Goal: Task Accomplishment & Management: Manage account settings

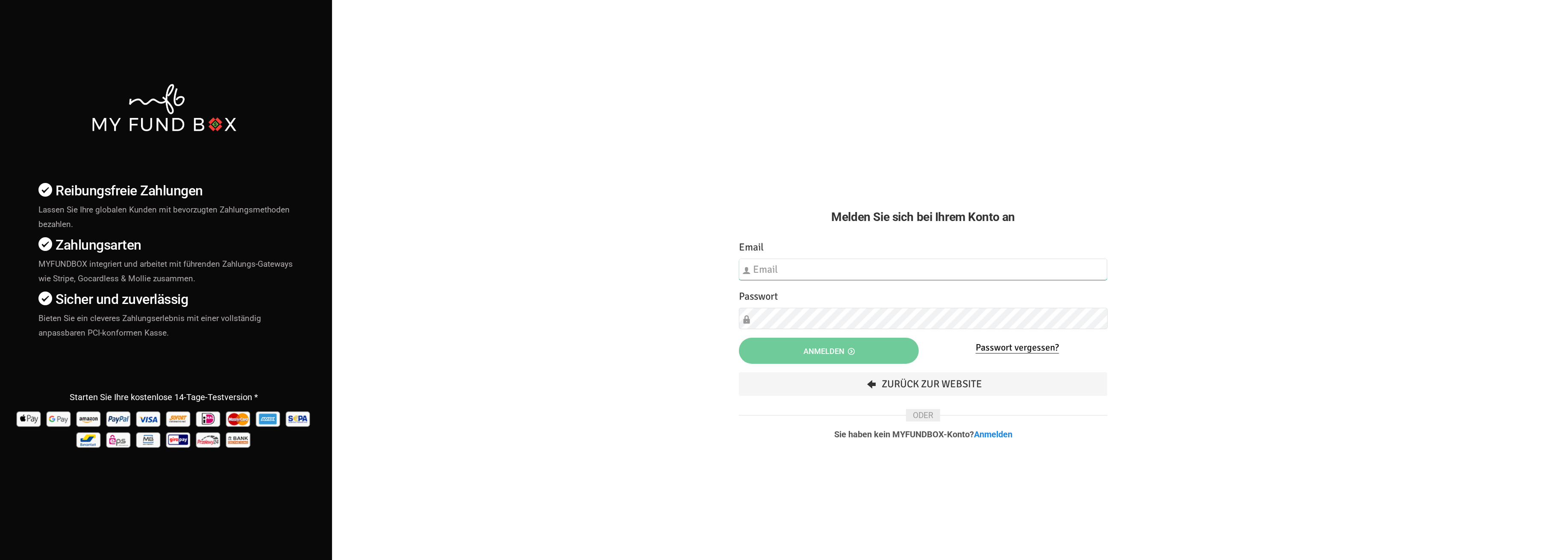
type input "fzgueven@musaid.de"
click at [811, 339] on button "Anmelden" at bounding box center [829, 351] width 180 height 26
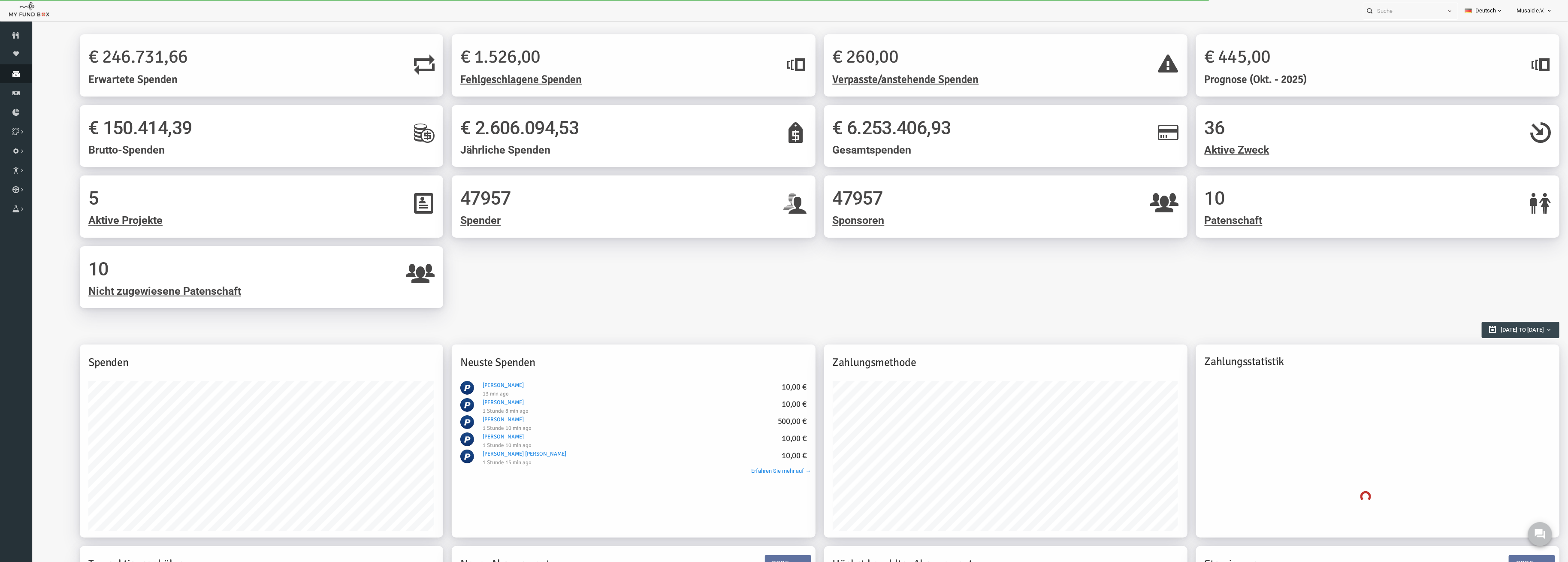
click at [12, 79] on link "Spenden" at bounding box center [16, 73] width 32 height 19
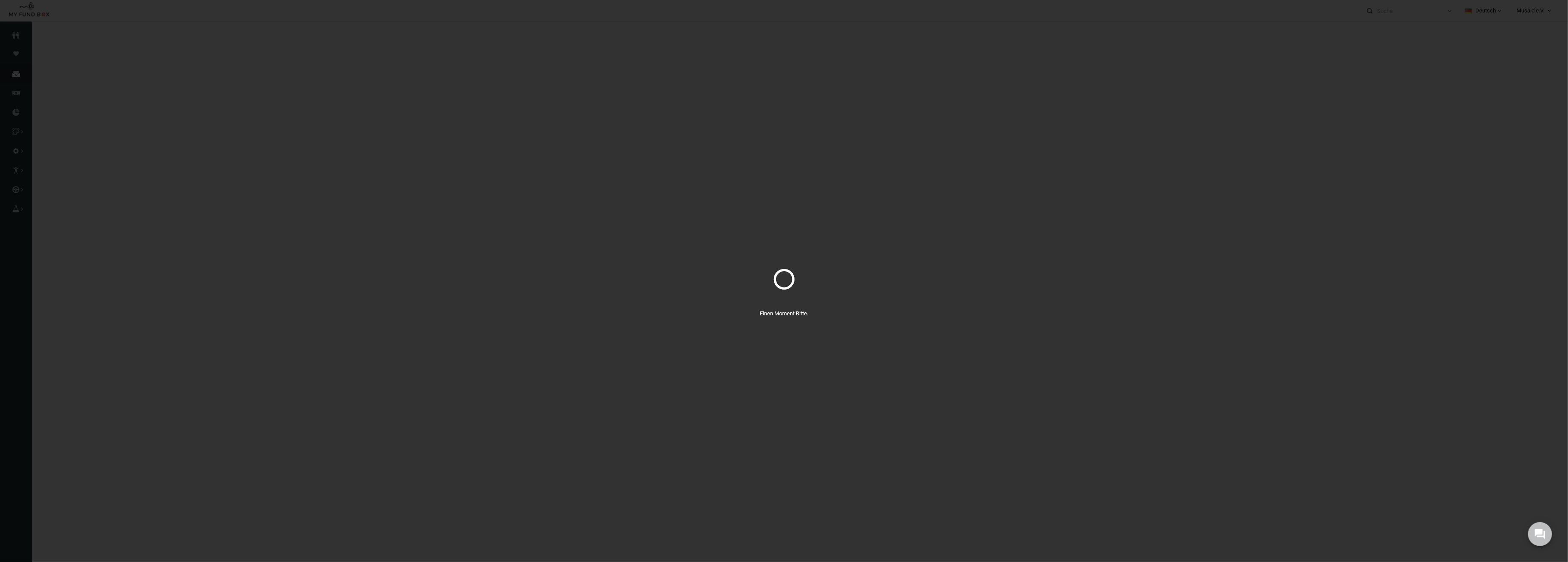
select select "100"
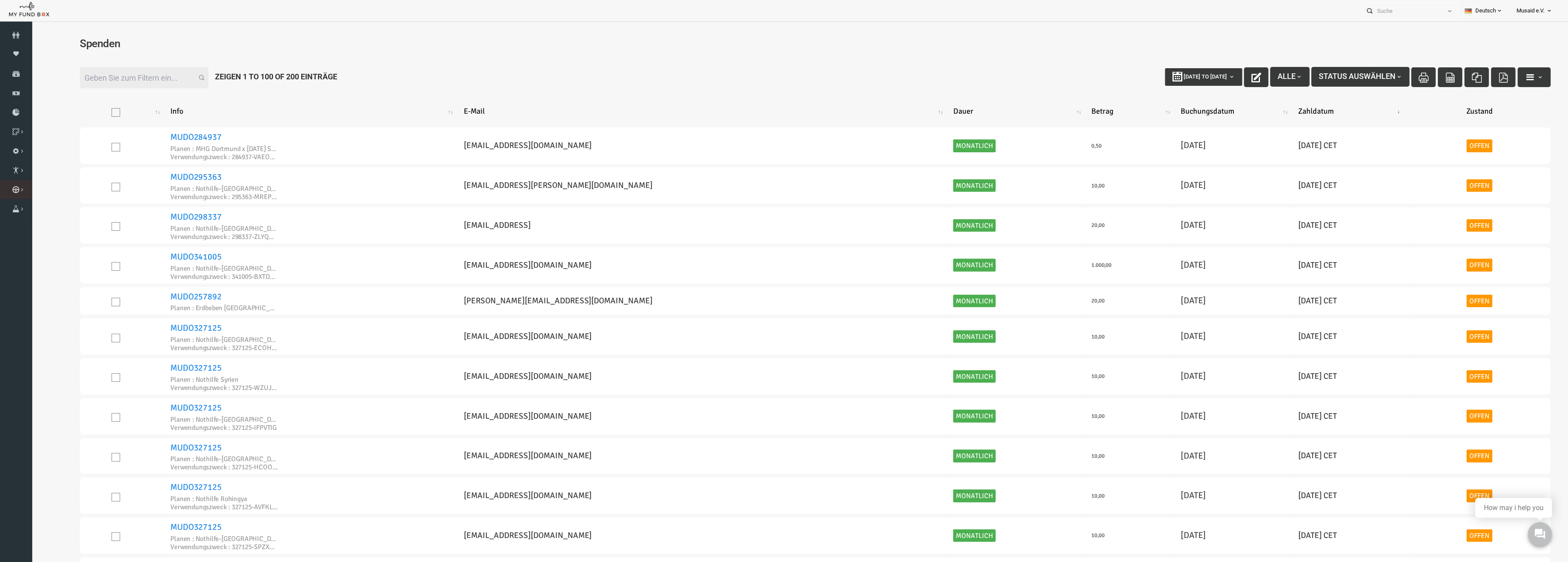
click at [0, 0] on link "Kurban Liste" at bounding box center [0, 0] width 0 height 0
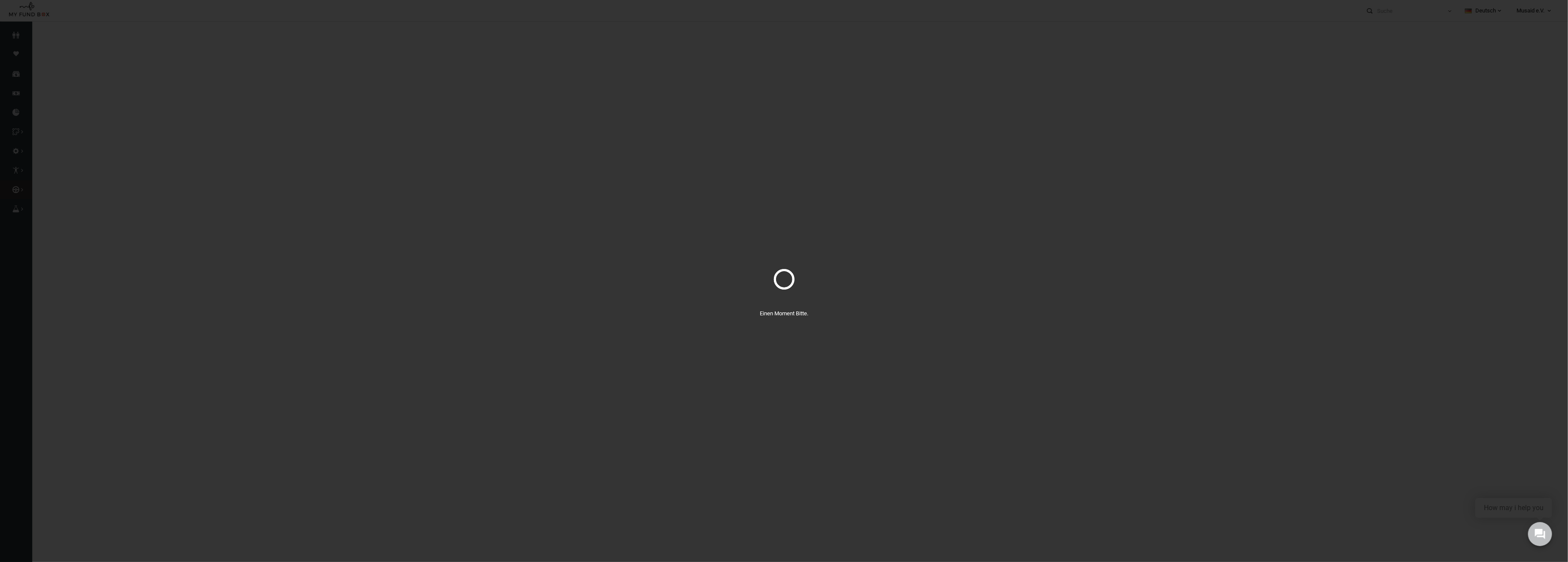
select select "100"
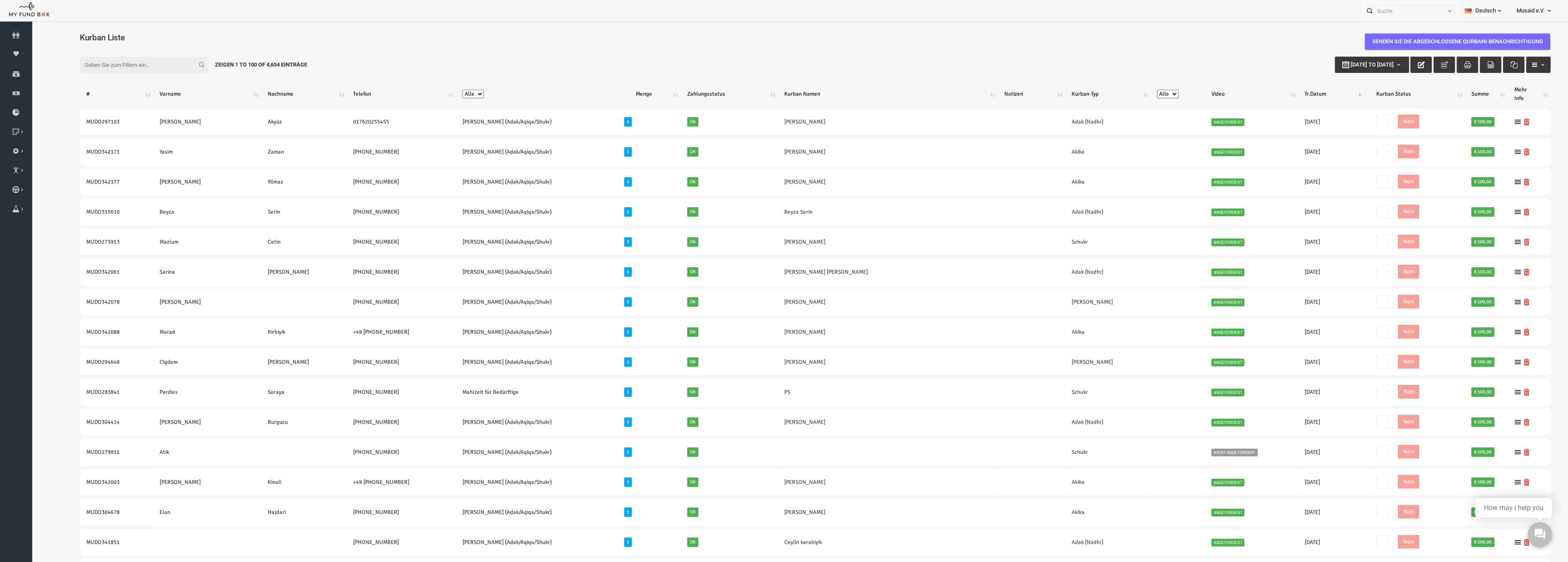
click at [830, 49] on div "Filter: 01-01-2025 to 29-09-2025 Zeigen 1 to 100 of 4,654 Einträge" at bounding box center [785, 65] width 1489 height 34
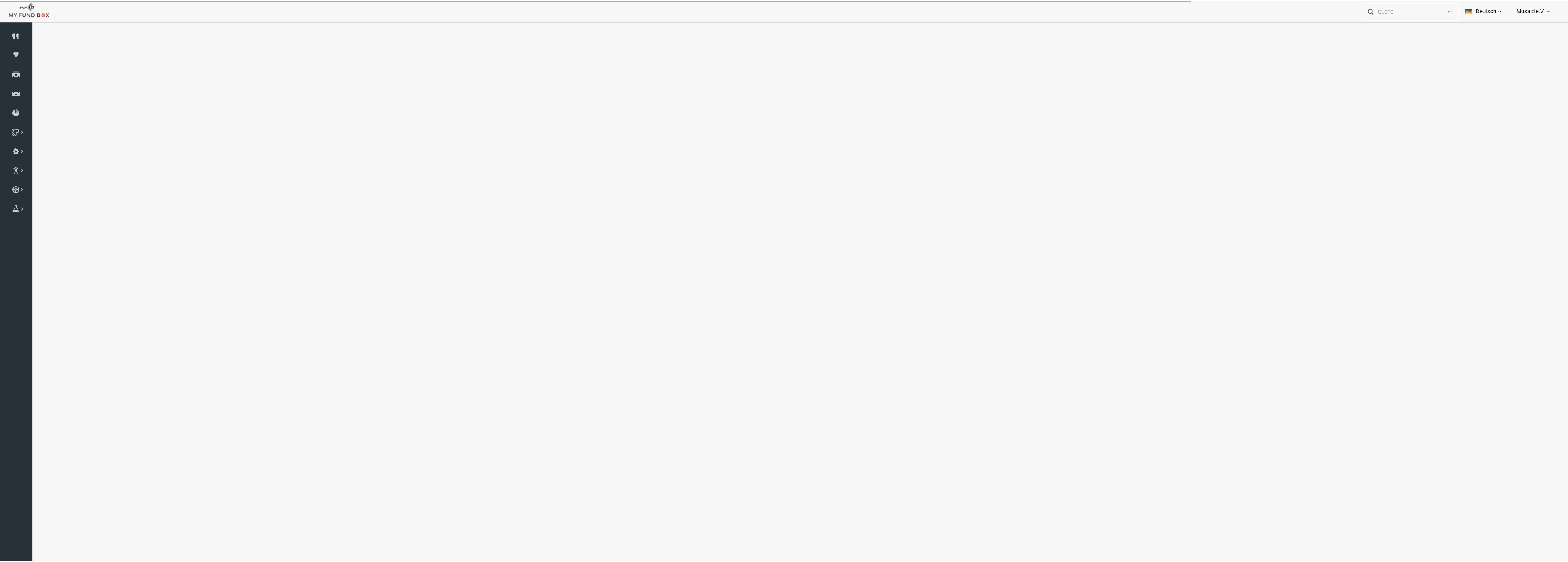
select select "100"
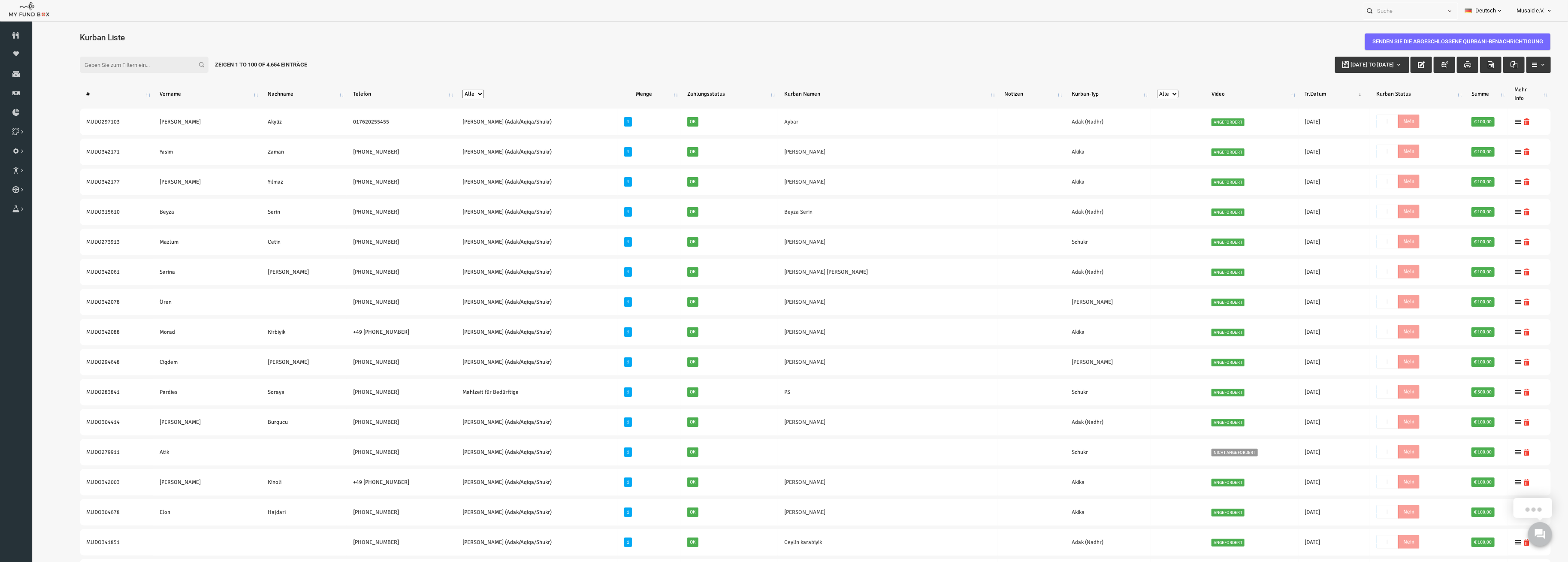
click at [88, 64] on input "Filter:" at bounding box center [113, 65] width 129 height 16
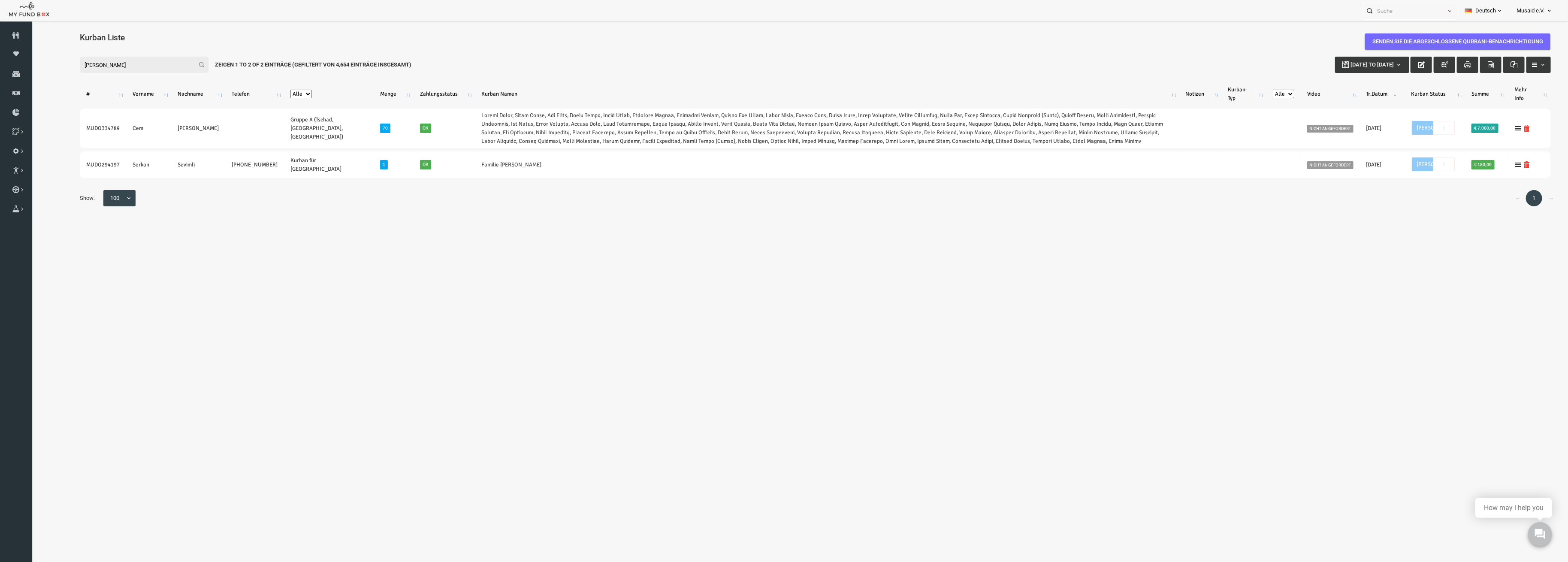
click at [755, 493] on body "Kurban Liste Senden Sie die abgeschlossene Qurbani-Benachrichtigung Spender nic…" at bounding box center [785, 305] width 1506 height 560
click at [86, 65] on input "serkan sevim" at bounding box center [113, 65] width 129 height 16
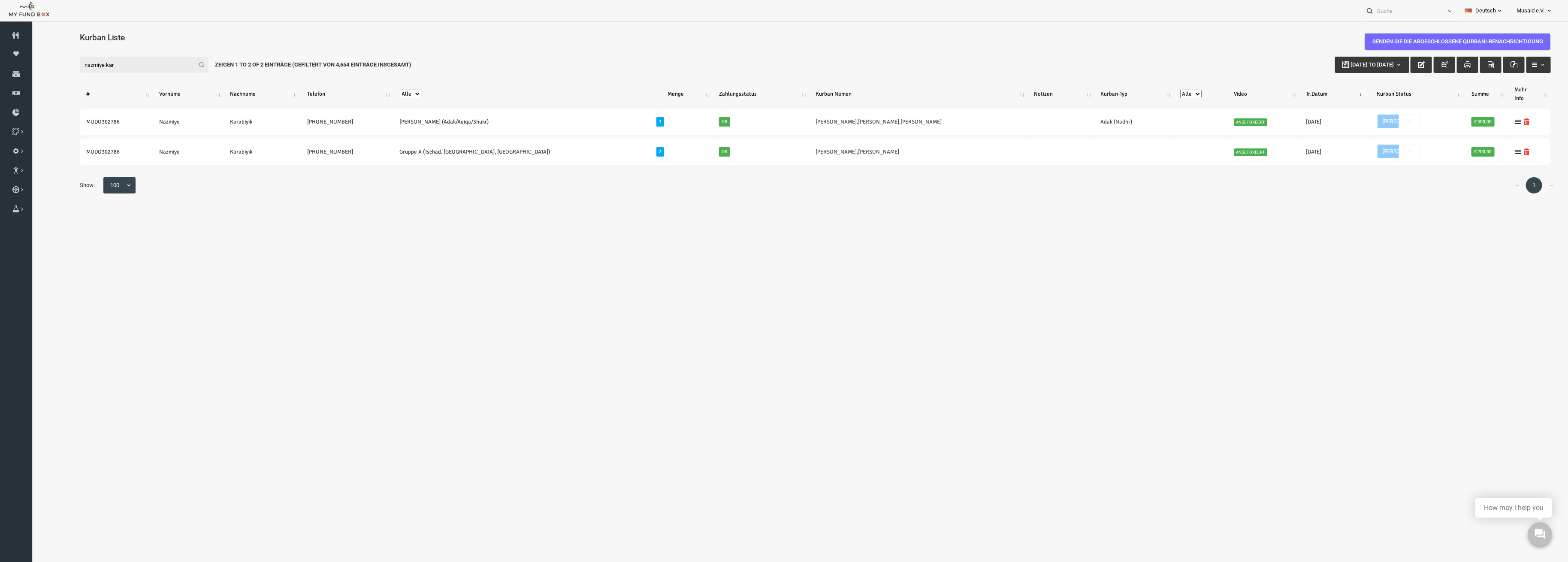
type input "nazmiye kar"
click at [82, 236] on body "Kurban Liste Senden Sie die abgeschlossene Qurbani-Benachrichtigung Spender nic…" at bounding box center [785, 305] width 1506 height 560
drag, startPoint x: 105, startPoint y: 66, endPoint x: 34, endPoint y: 56, distance: 71.7
click at [34, 56] on div "Spender nicht gefunden Patenschaft nicht gefunden Partner nicht gefunden !!!! B…" at bounding box center [785, 126] width 1506 height 169
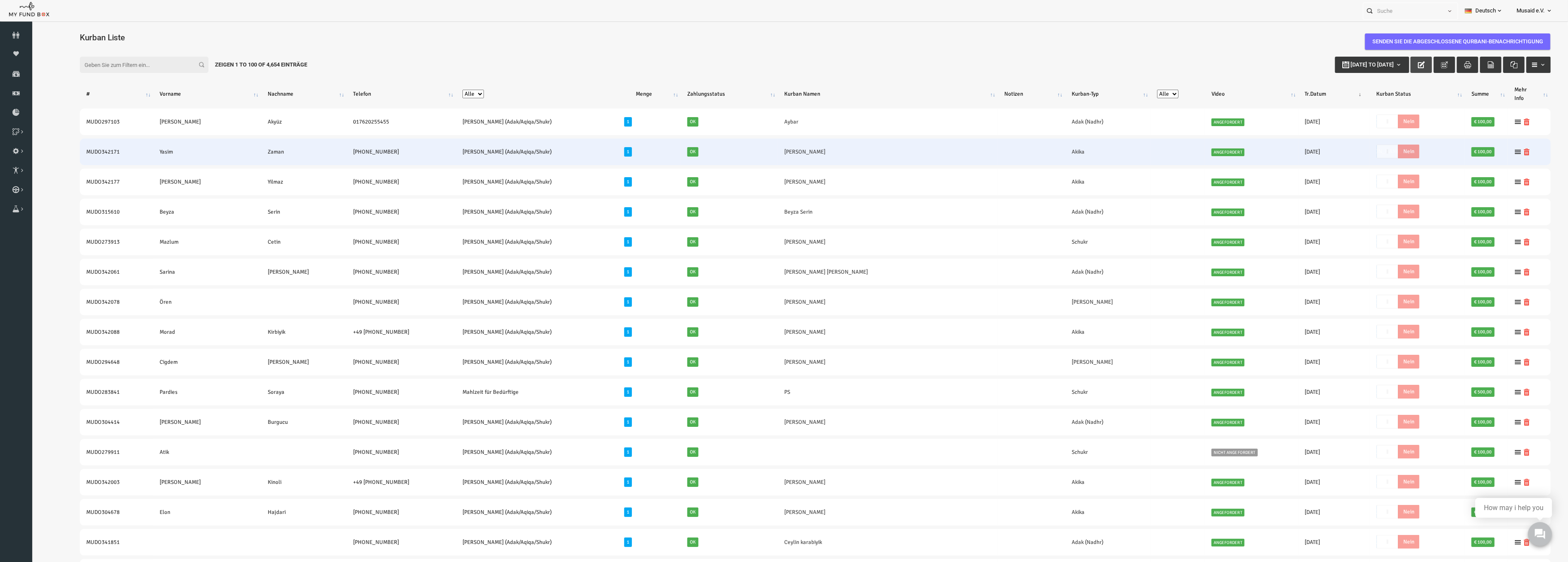
drag, startPoint x: 1379, startPoint y: 67, endPoint x: 1346, endPoint y: 158, distance: 96.8
click at [1380, 66] on button "button" at bounding box center [1390, 65] width 21 height 16
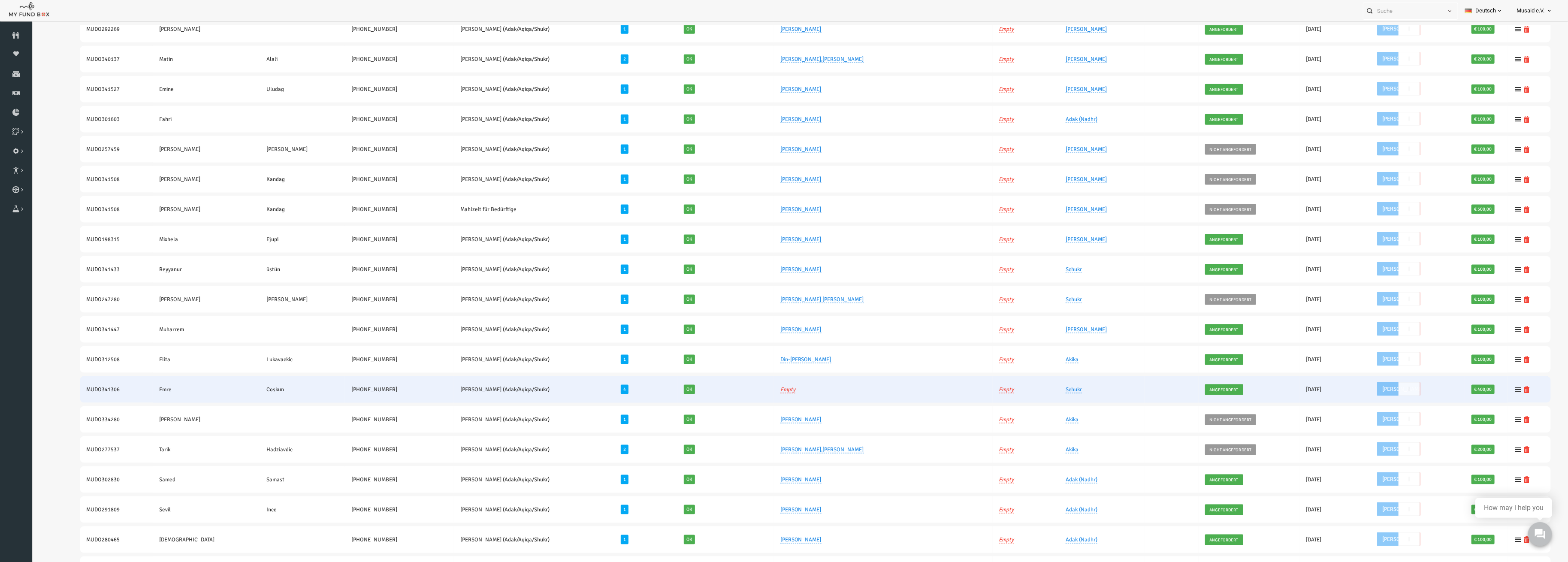
scroll to position [743, 0]
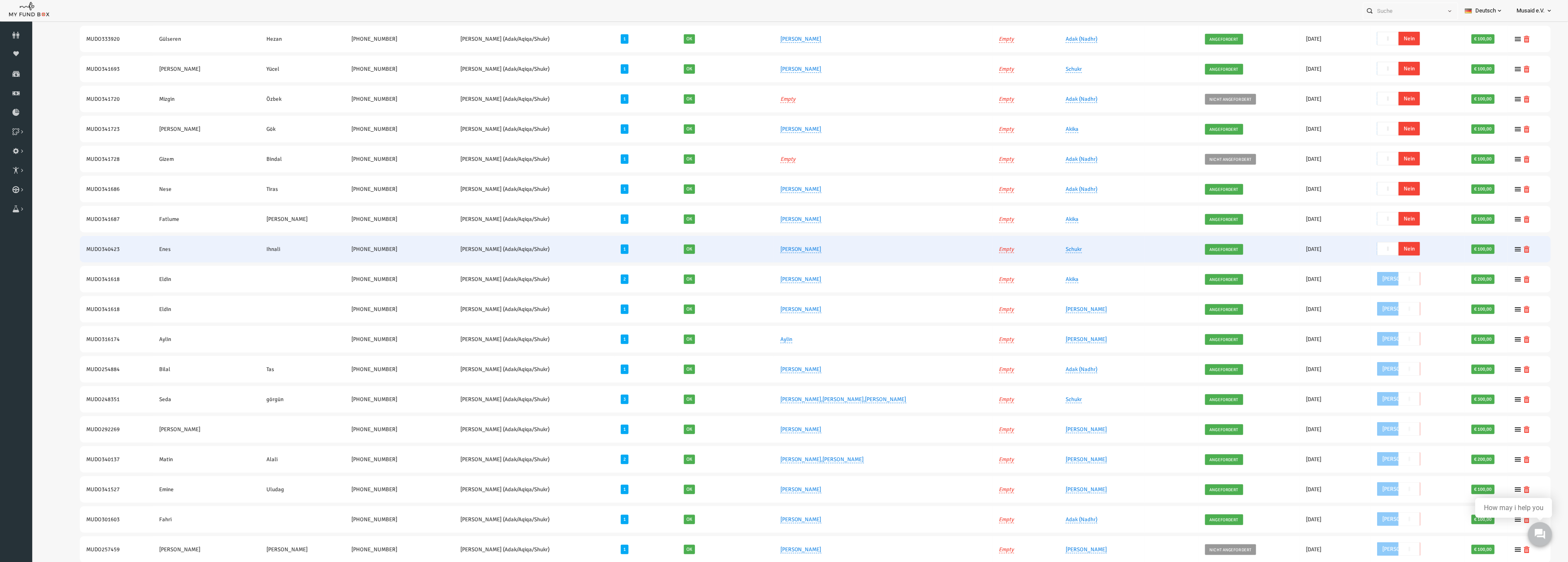
click at [1368, 246] on span "Nein" at bounding box center [1378, 249] width 21 height 13
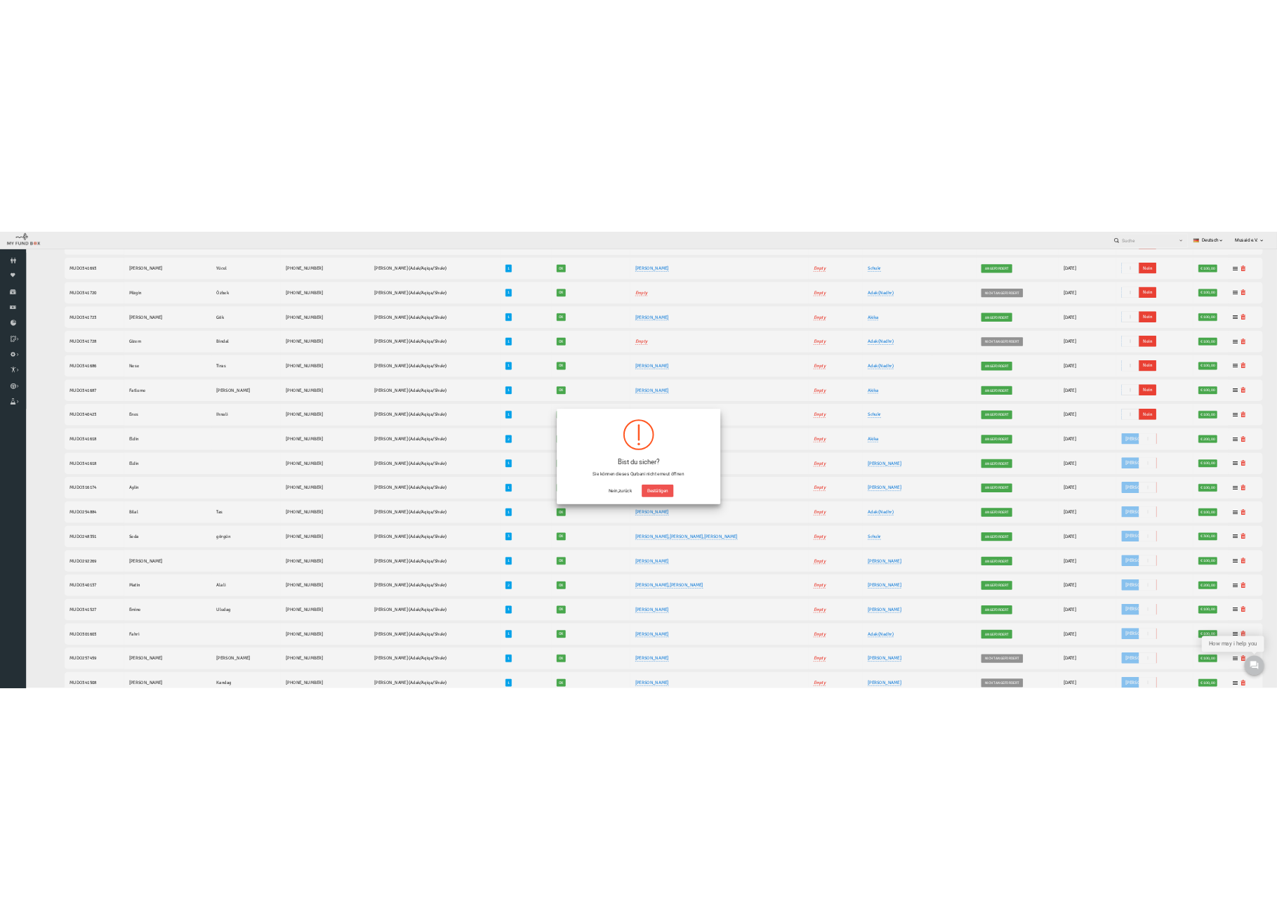
scroll to position [1111, 0]
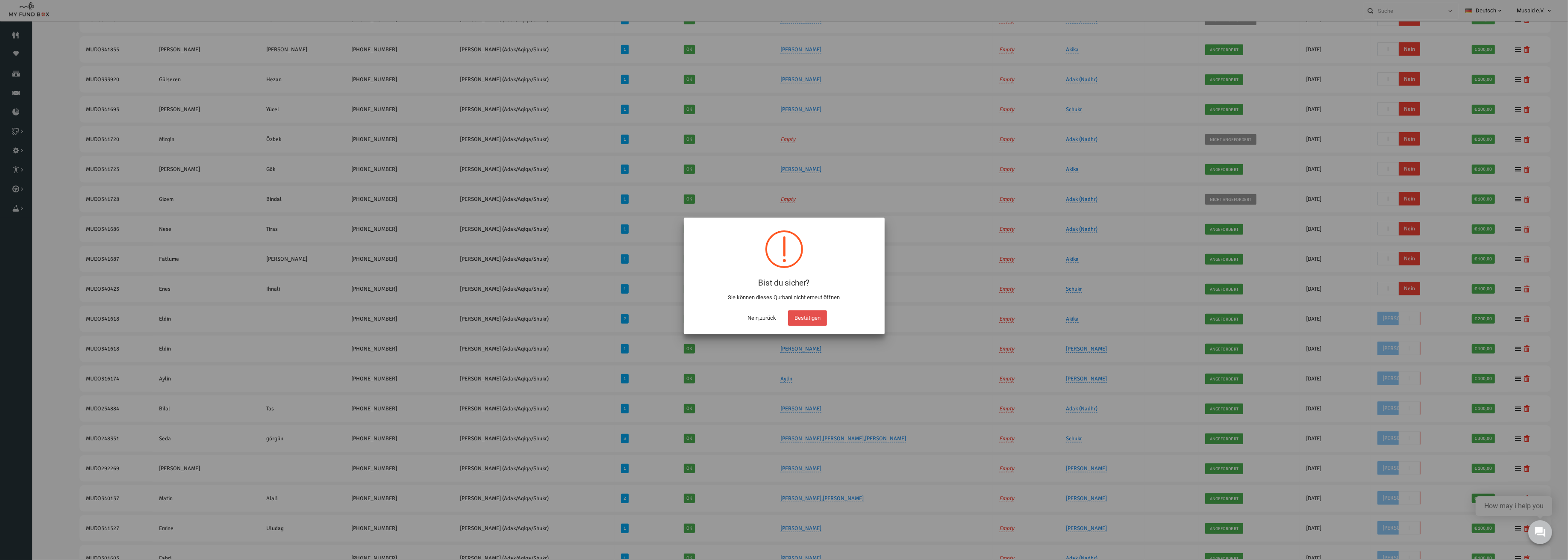
click at [791, 320] on button "Bestätigen" at bounding box center [808, 318] width 39 height 15
checkbox input "true"
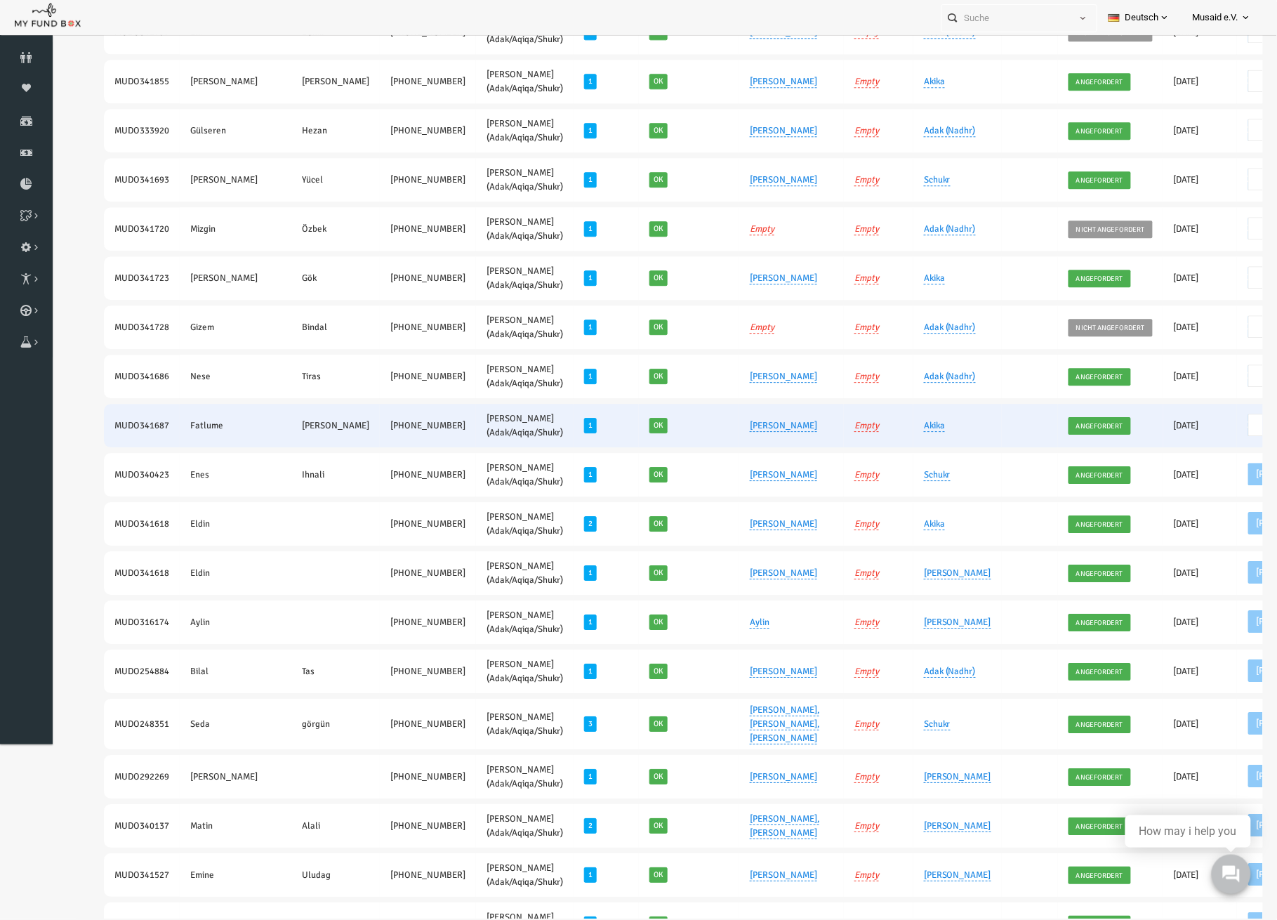
click at [1258, 414] on span "Nein" at bounding box center [1275, 425] width 35 height 22
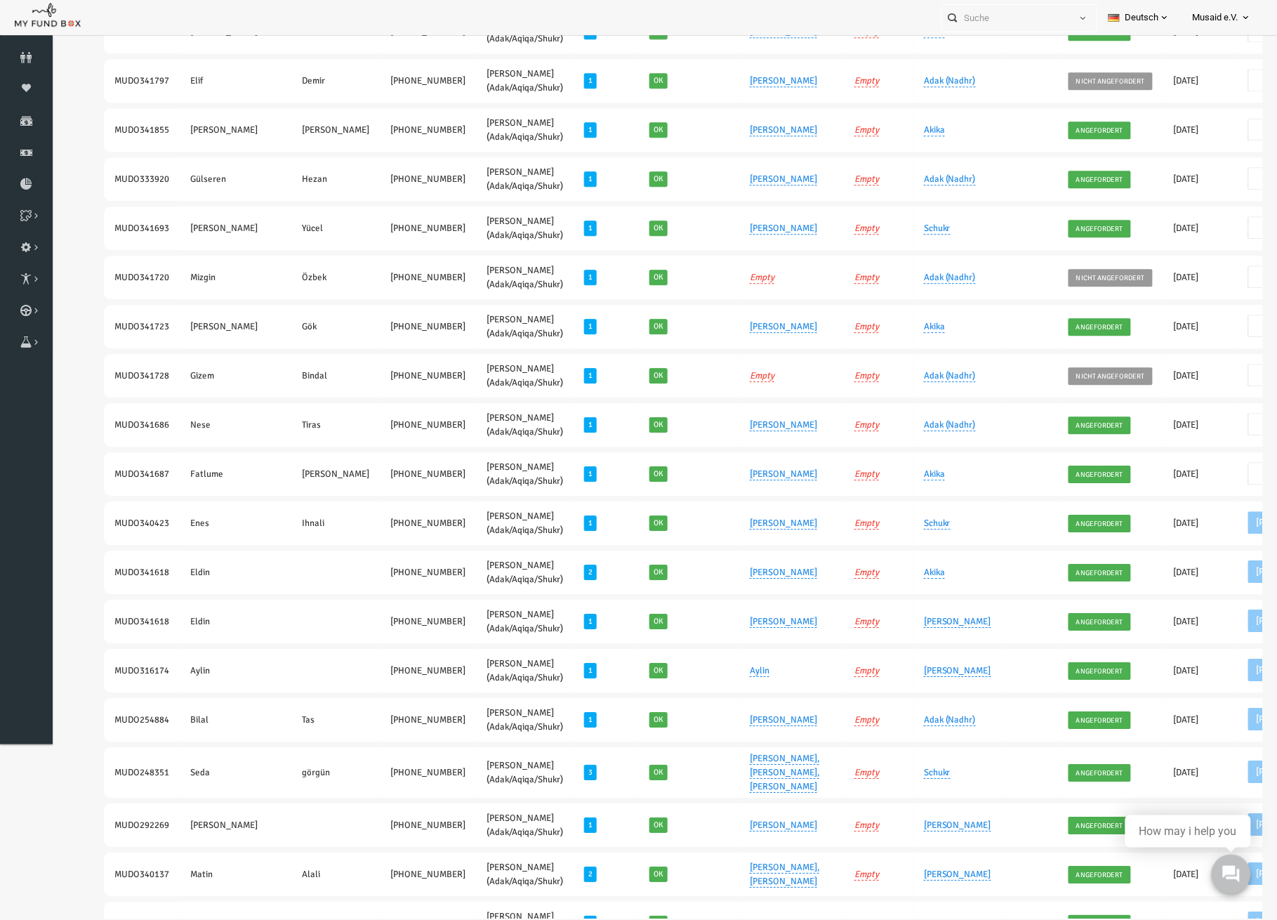
scroll to position [0, 136]
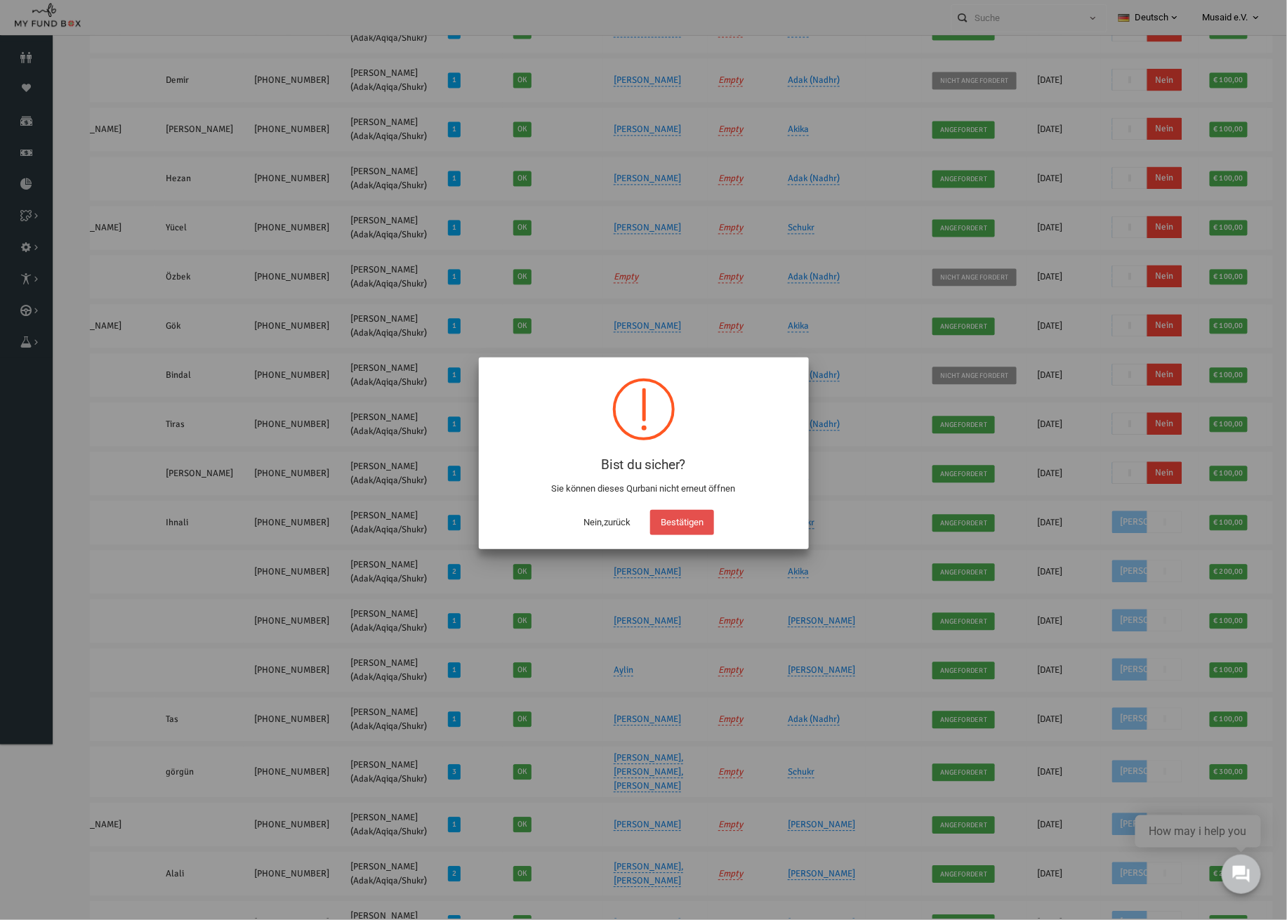
click at [675, 534] on button "Bestätigen" at bounding box center [682, 522] width 64 height 25
checkbox input "true"
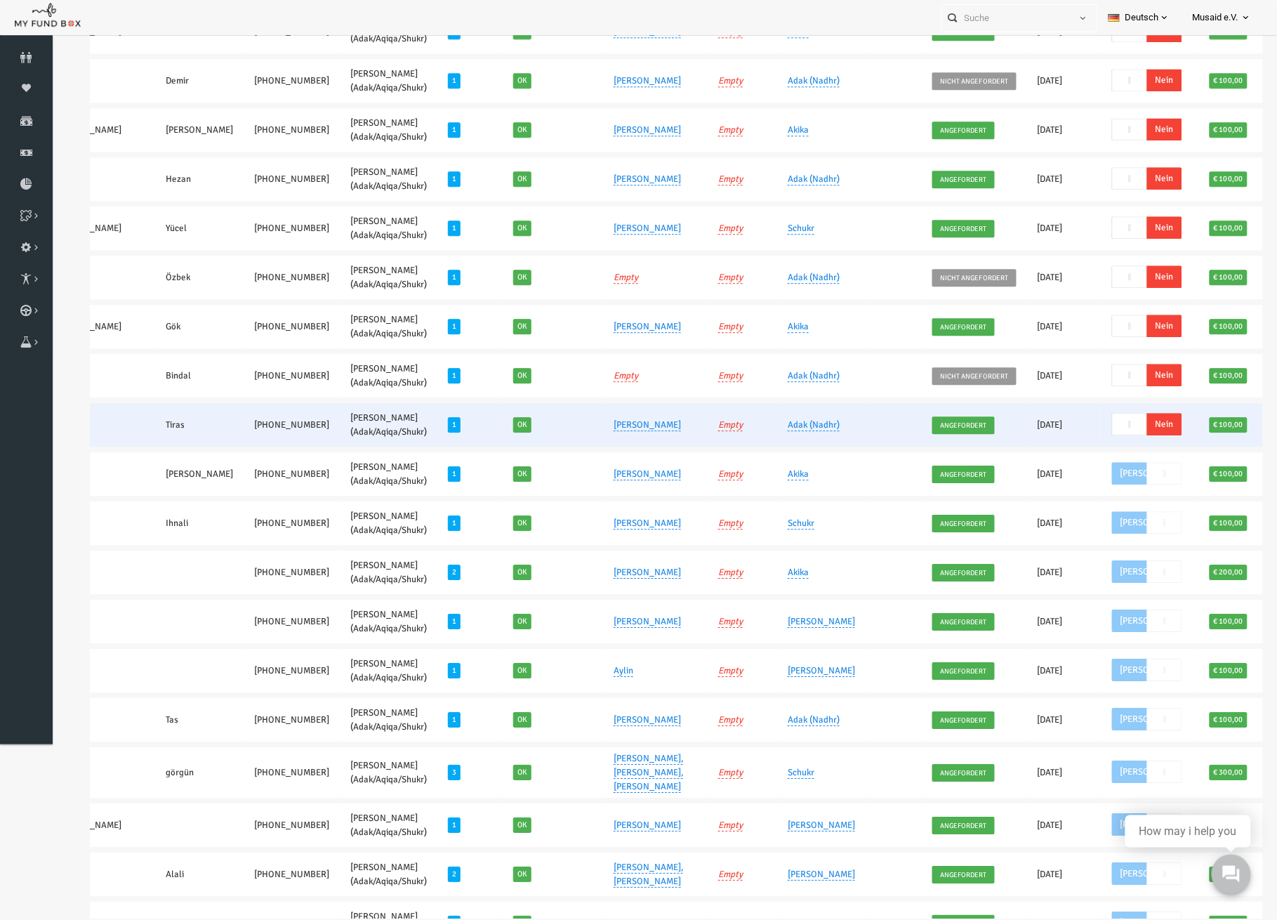
click at [1122, 420] on span "Nein" at bounding box center [1139, 424] width 35 height 22
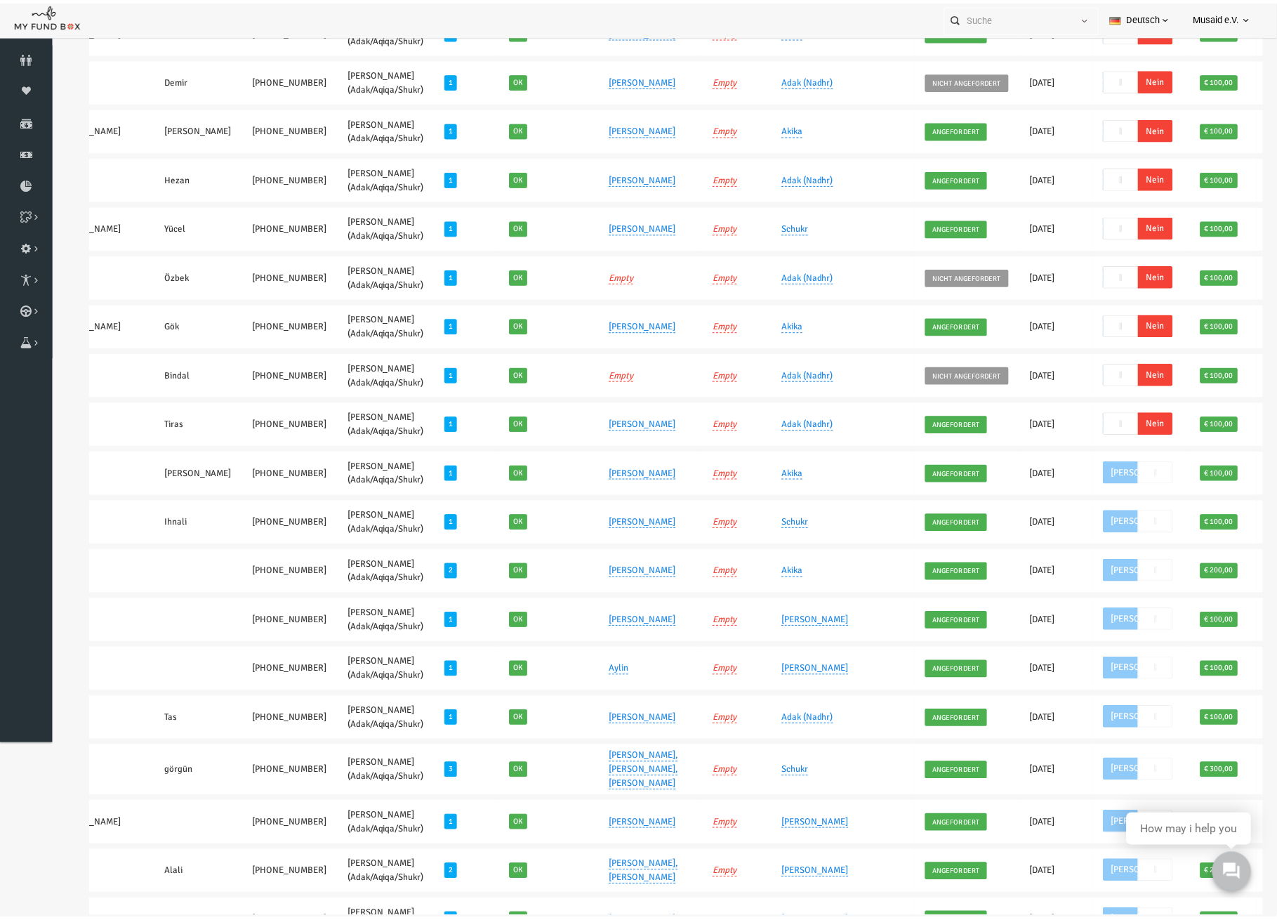
scroll to position [1013, 0]
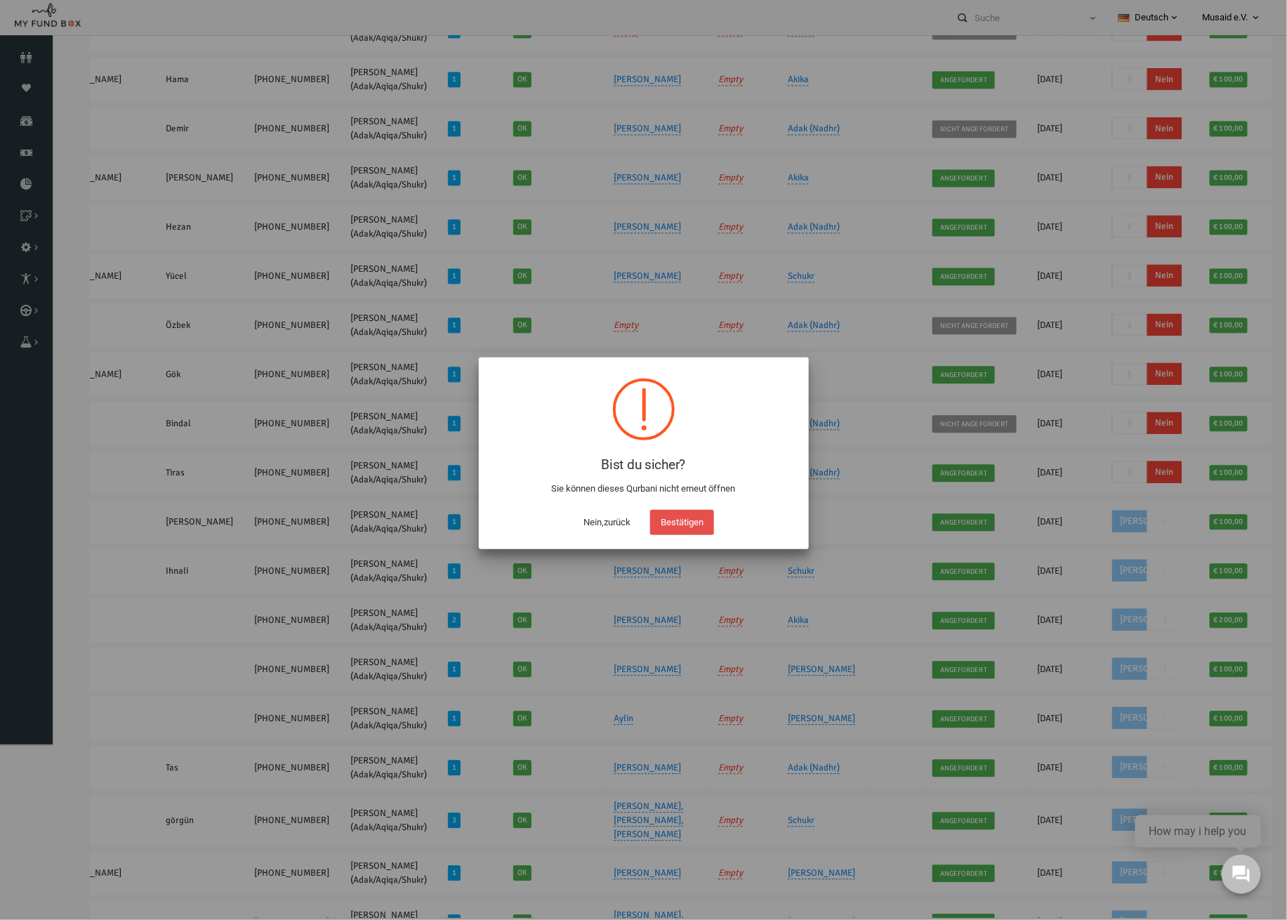
click at [684, 525] on button "Bestätigen" at bounding box center [682, 522] width 64 height 25
checkbox input "true"
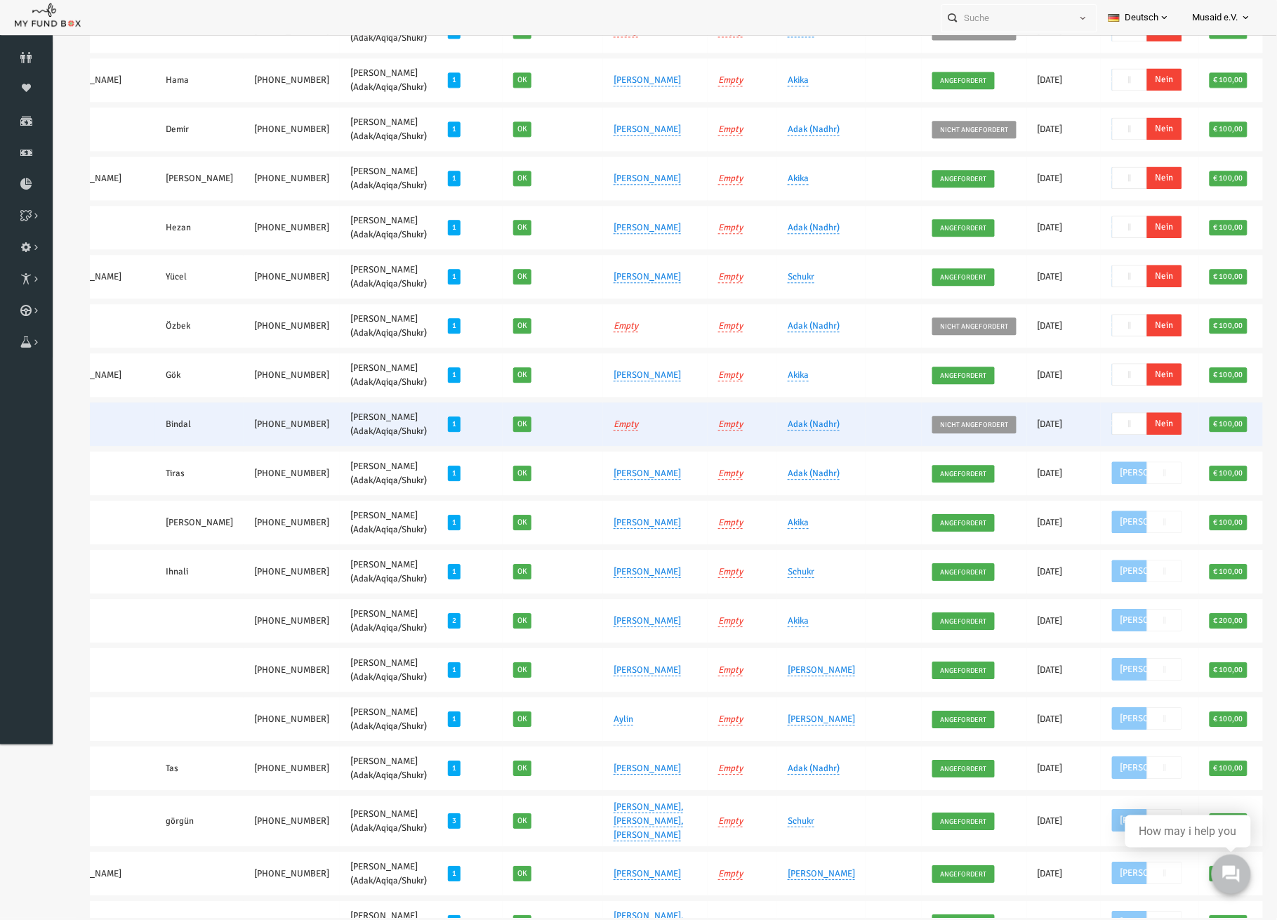
click at [1122, 412] on span "Nein" at bounding box center [1139, 423] width 35 height 22
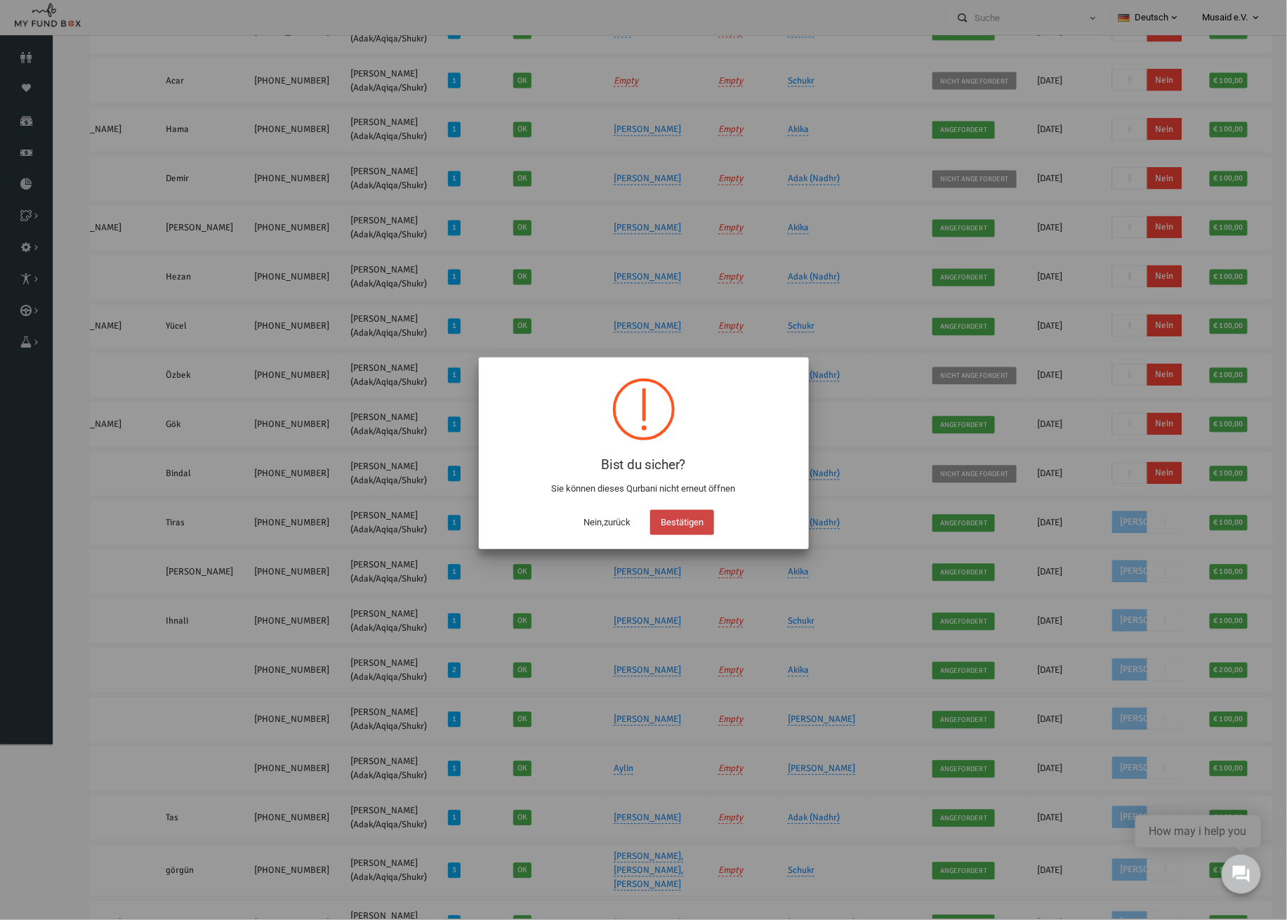
click at [701, 524] on button "Bestätigen" at bounding box center [682, 522] width 64 height 25
checkbox input "true"
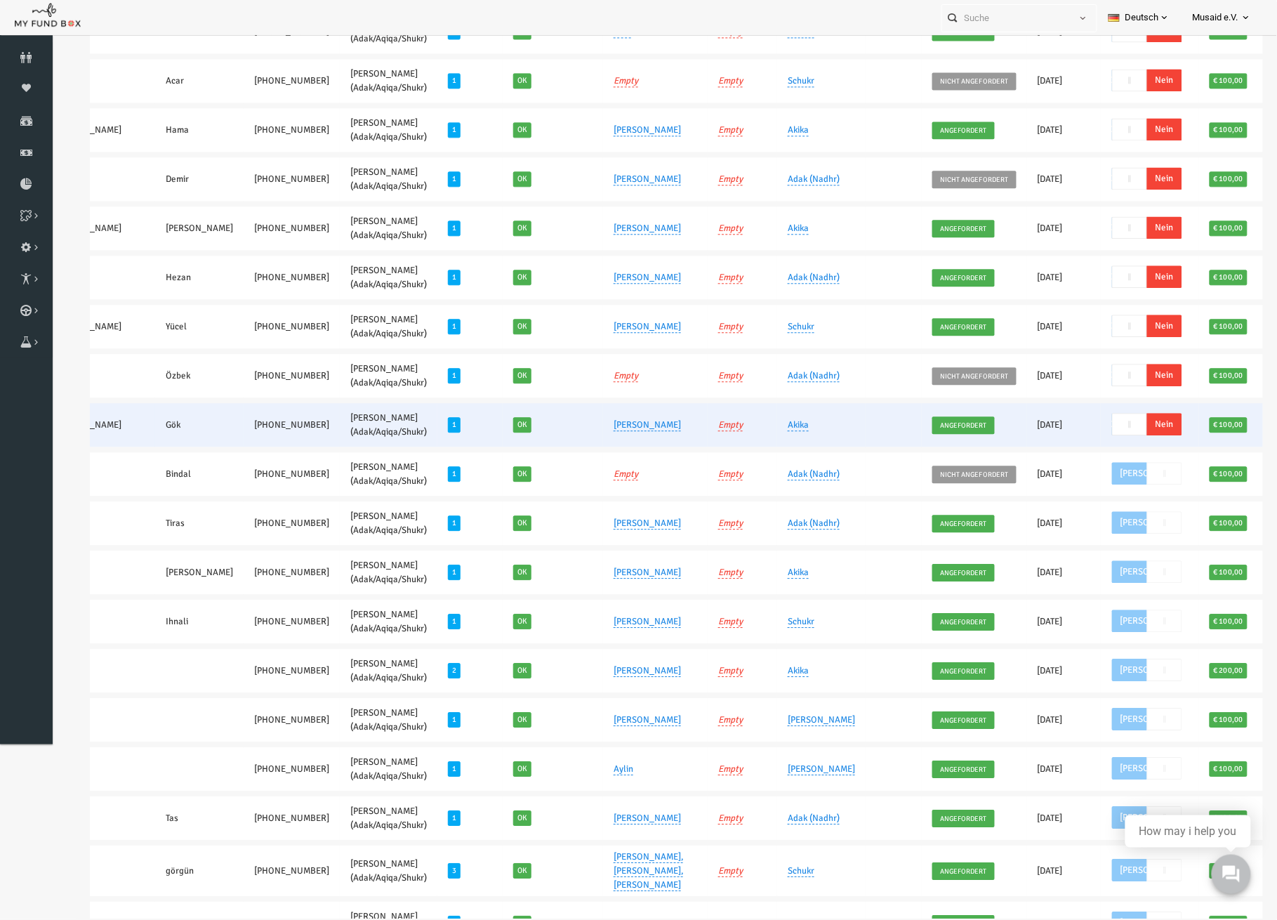
drag, startPoint x: 1077, startPoint y: 416, endPoint x: 1036, endPoint y: 410, distance: 41.1
click at [1122, 416] on span "Nein" at bounding box center [1139, 424] width 35 height 22
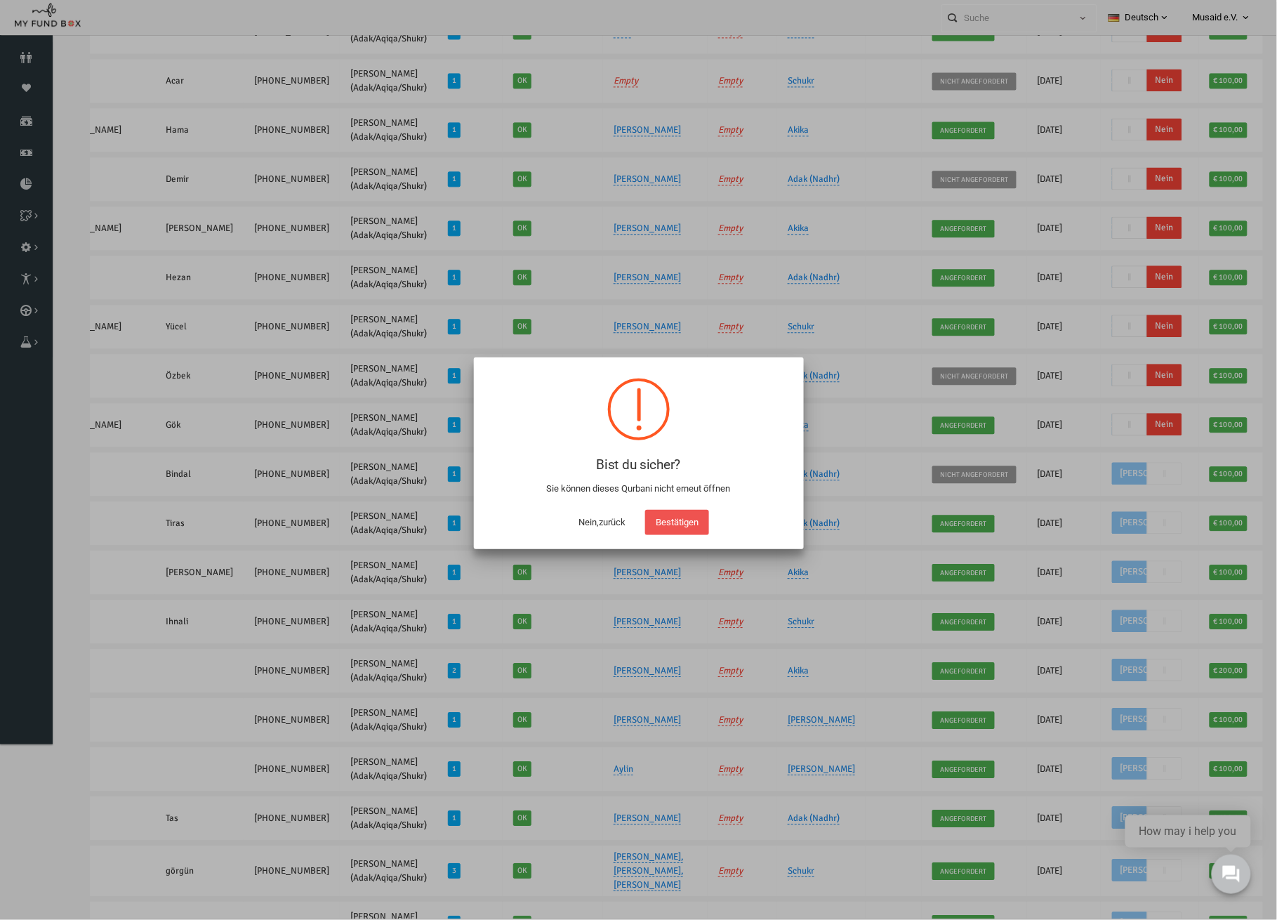
scroll to position [916, 0]
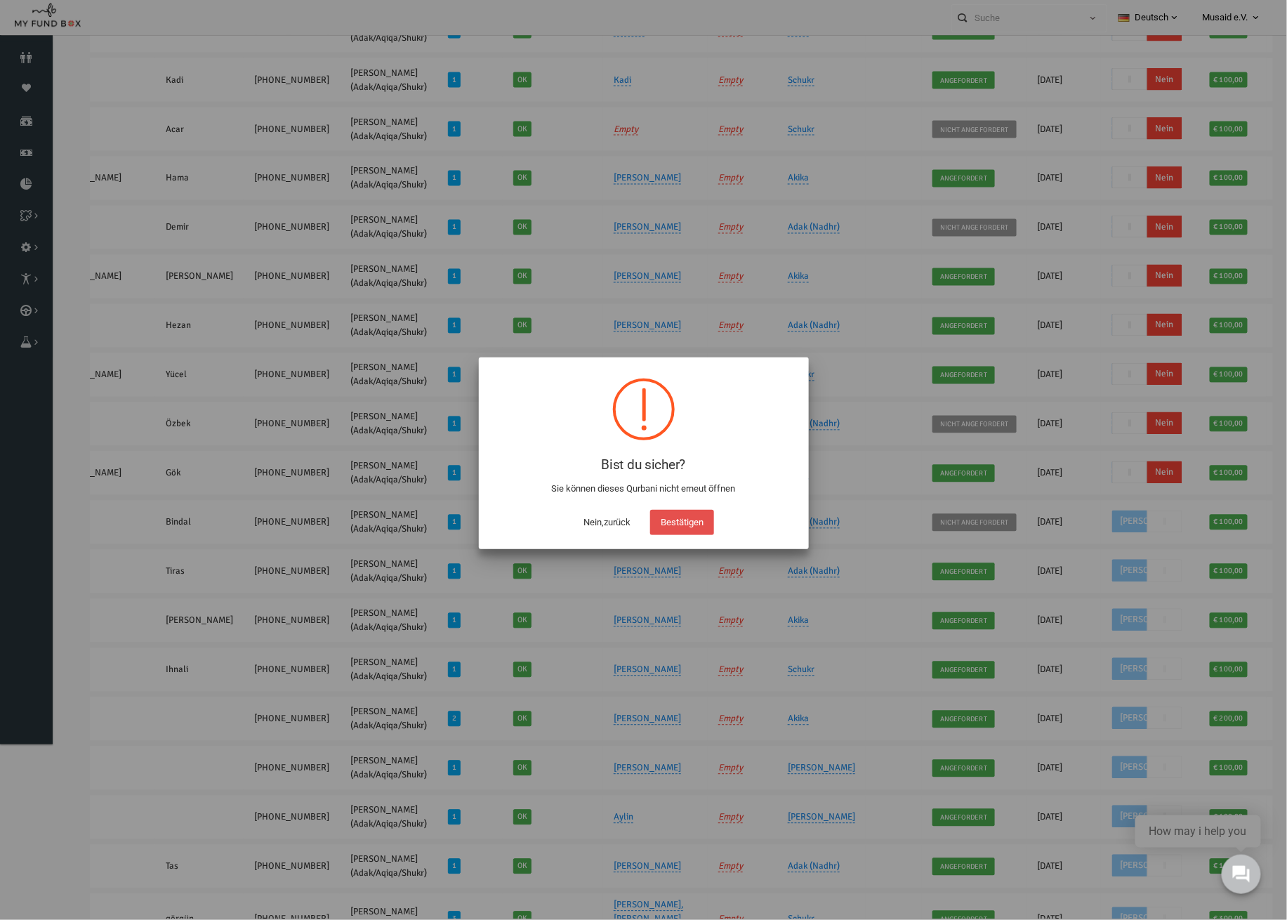
click at [698, 515] on button "Bestätigen" at bounding box center [682, 522] width 64 height 25
checkbox input "true"
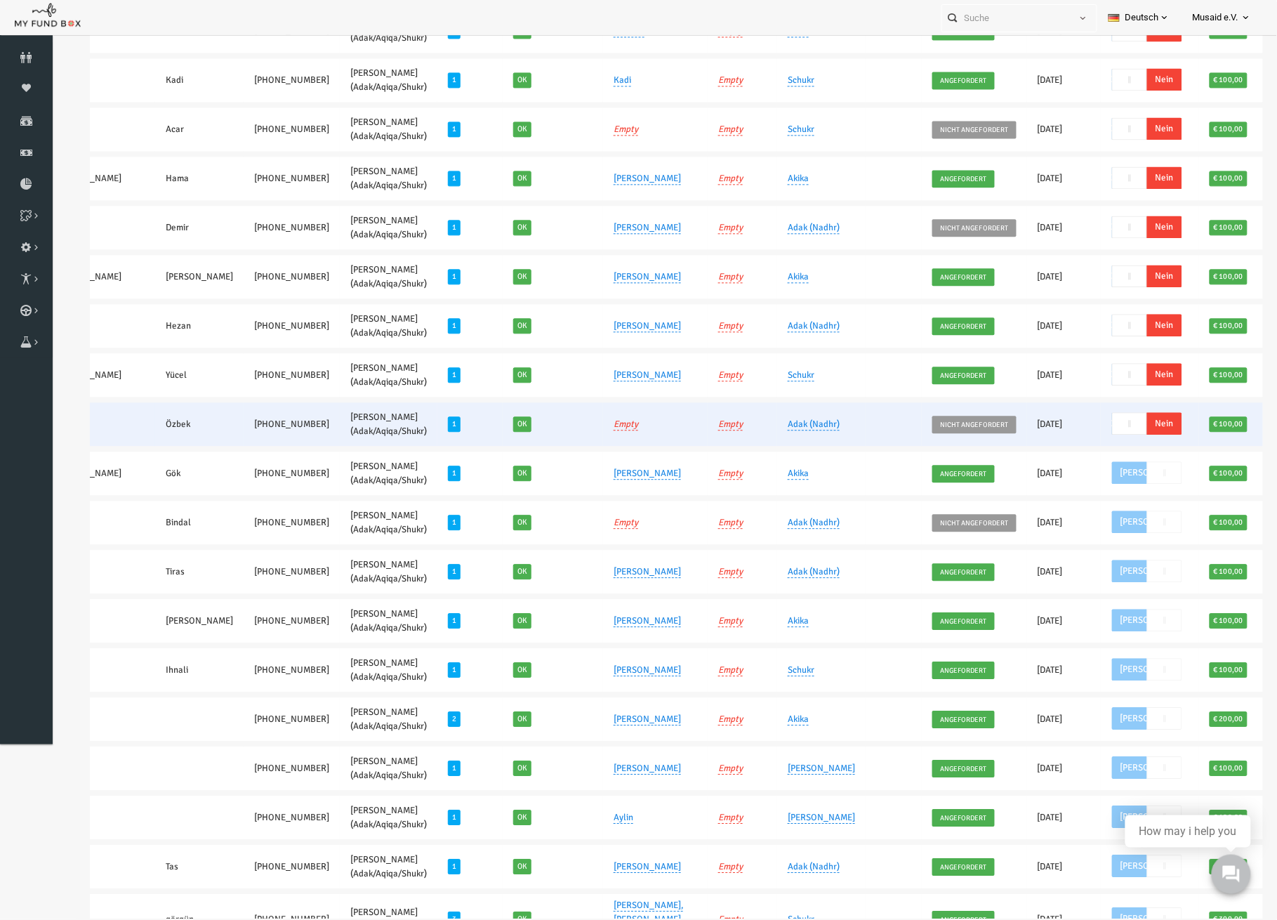
drag, startPoint x: 1065, startPoint y: 416, endPoint x: 835, endPoint y: 458, distance: 233.5
click at [1122, 416] on span "Nein" at bounding box center [1139, 423] width 35 height 22
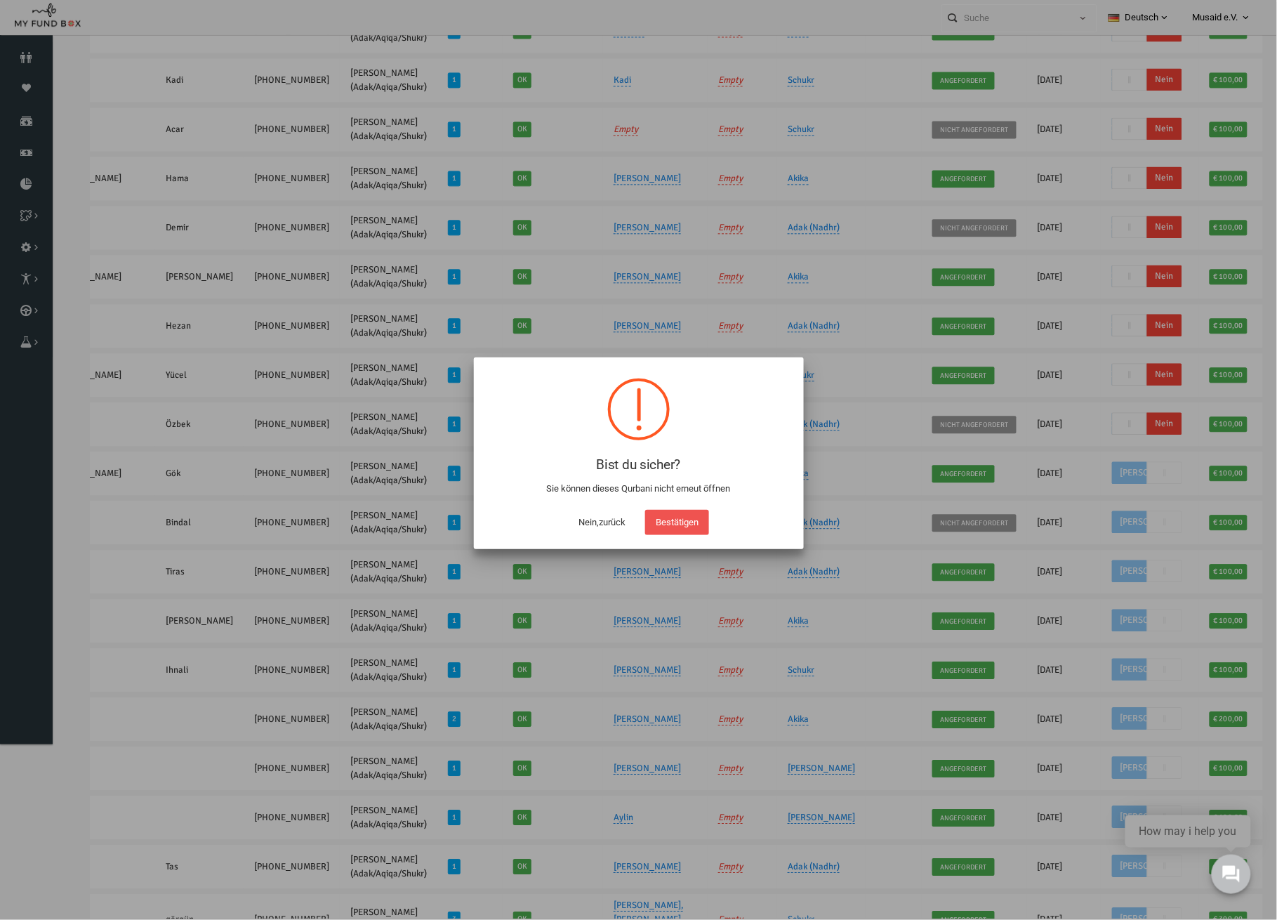
scroll to position [867, 0]
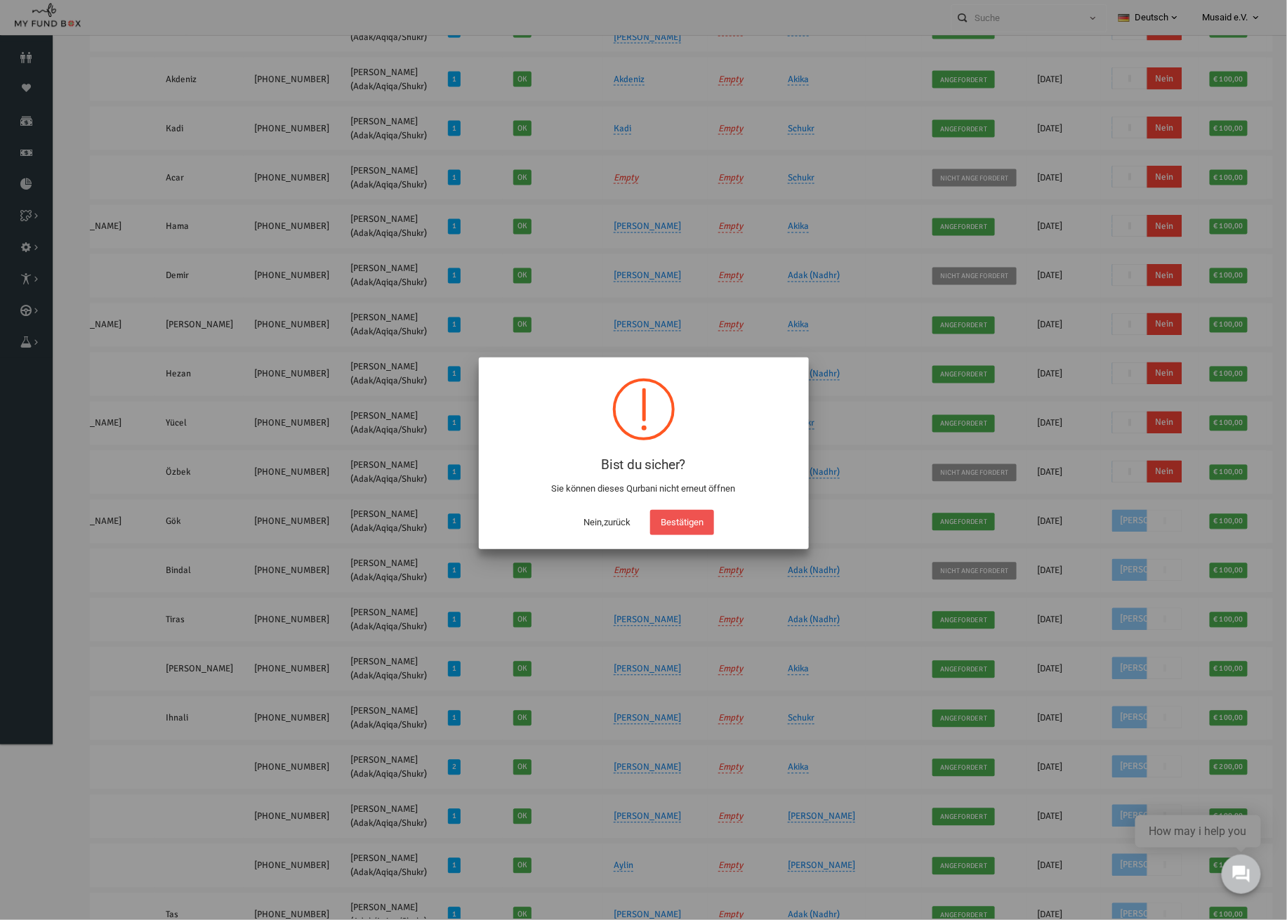
click at [676, 508] on div "Bestätigen" at bounding box center [682, 519] width 71 height 32
click at [674, 517] on button "Bestätigen" at bounding box center [682, 522] width 64 height 25
checkbox input "true"
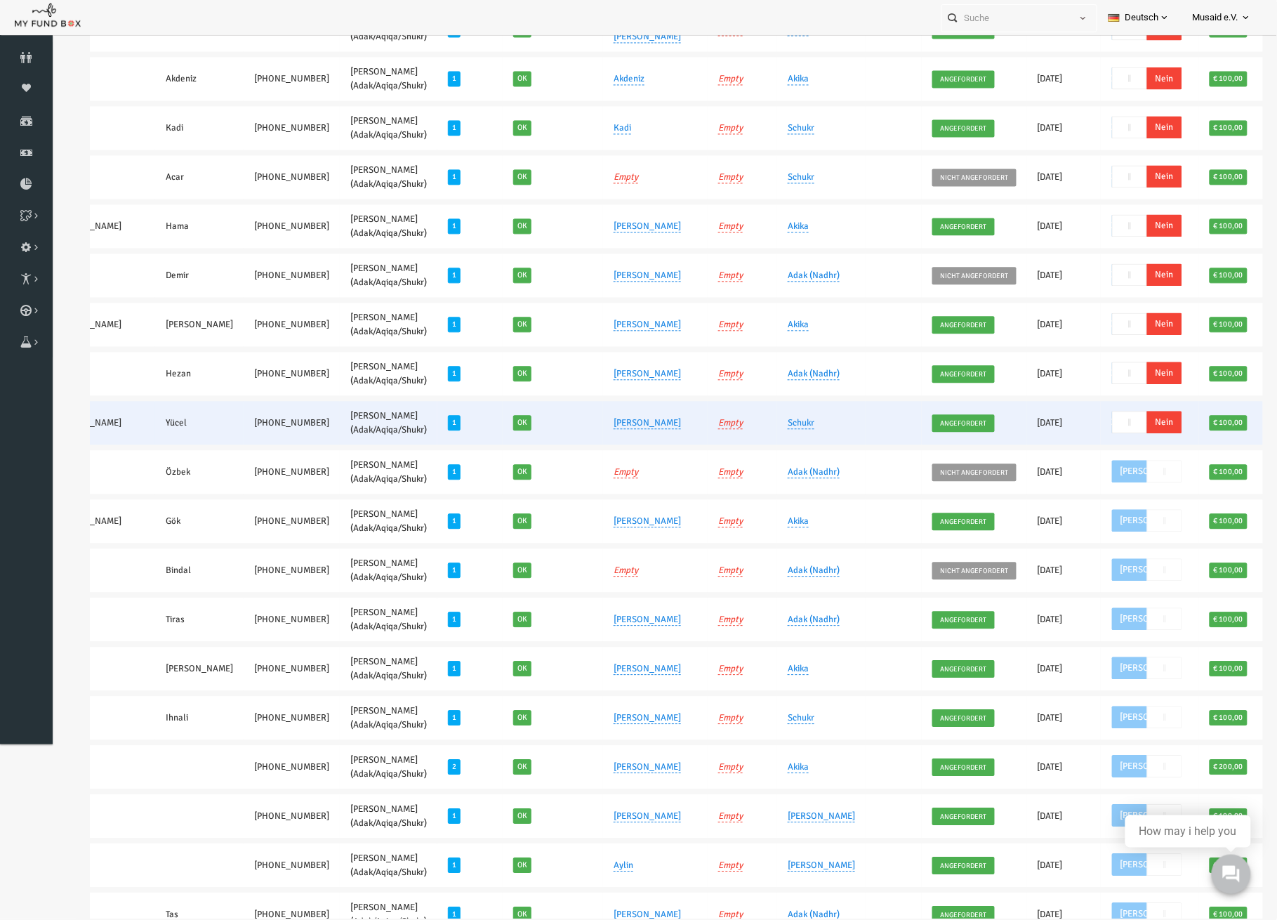
click at [1122, 421] on span "Nein" at bounding box center [1139, 422] width 35 height 22
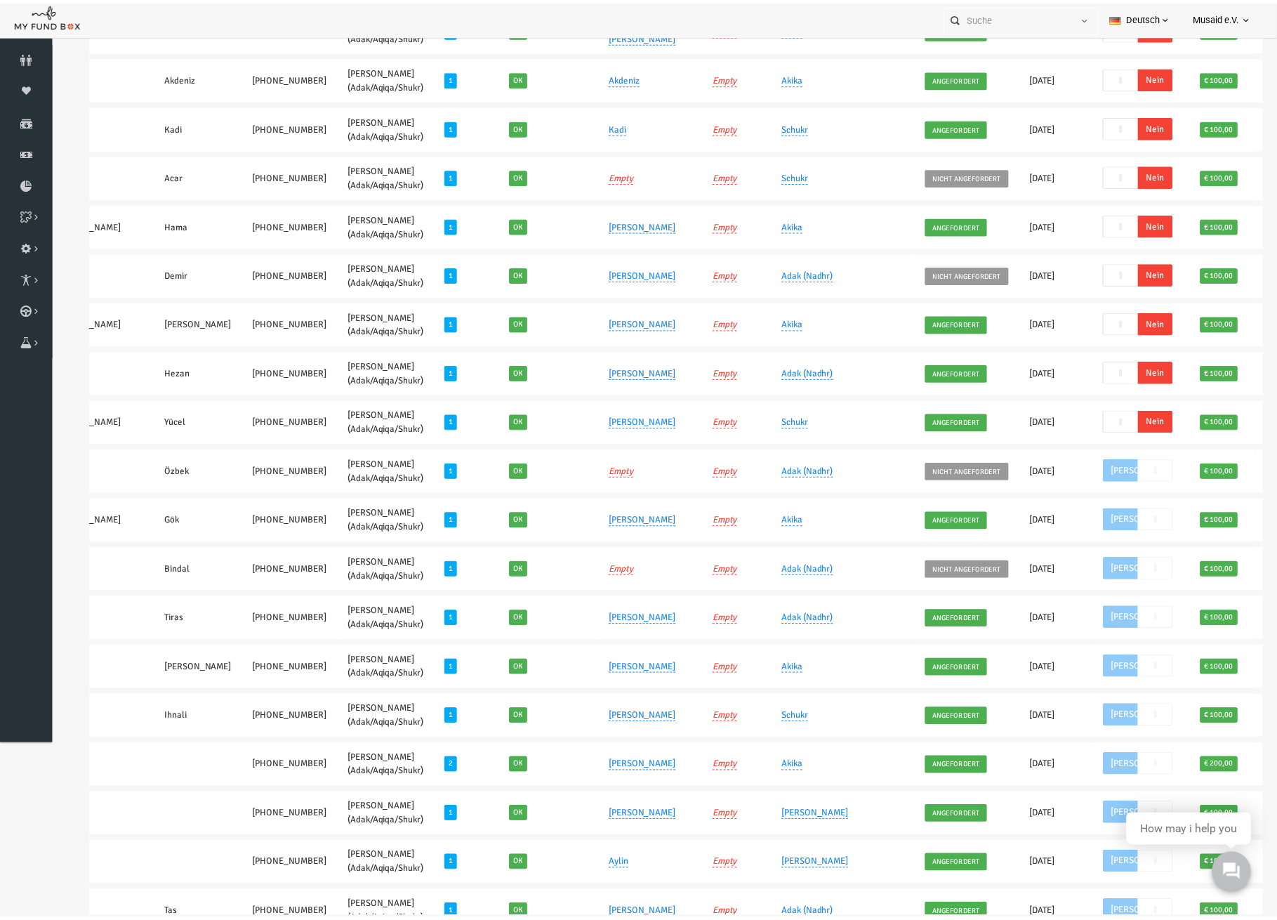
scroll to position [817, 0]
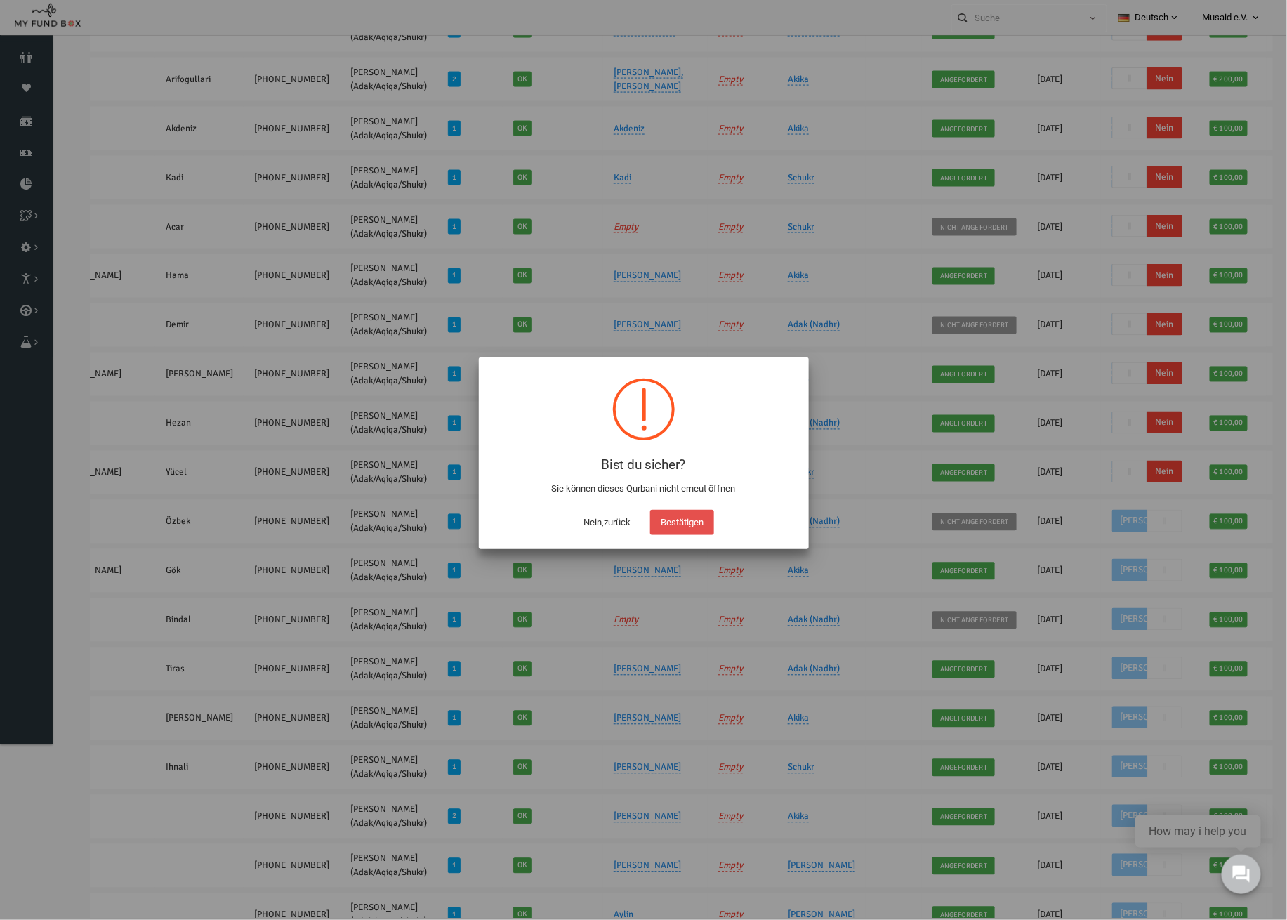
click at [711, 527] on button "Bestätigen" at bounding box center [682, 522] width 64 height 25
checkbox input "true"
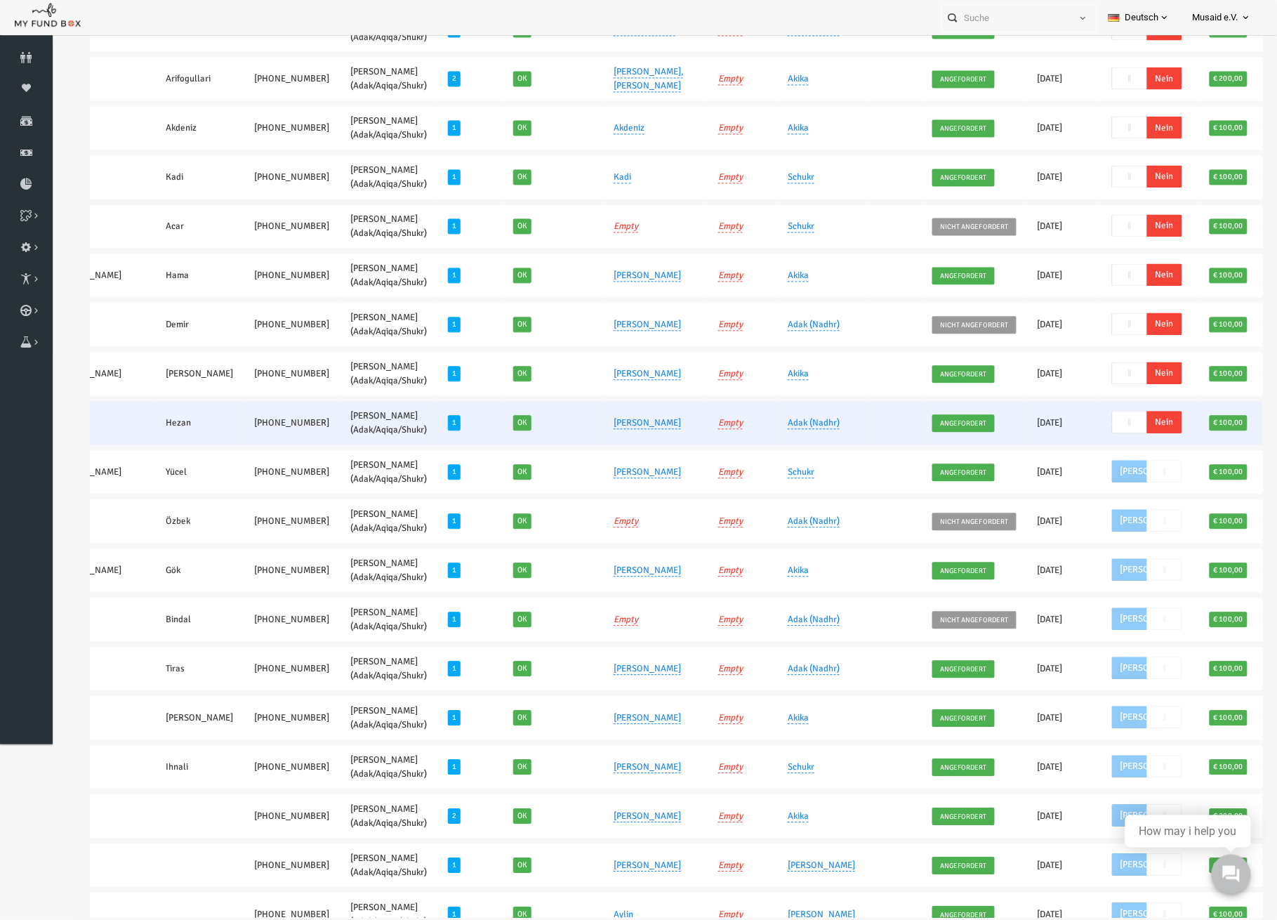
click at [1122, 416] on span "Nein" at bounding box center [1139, 422] width 35 height 22
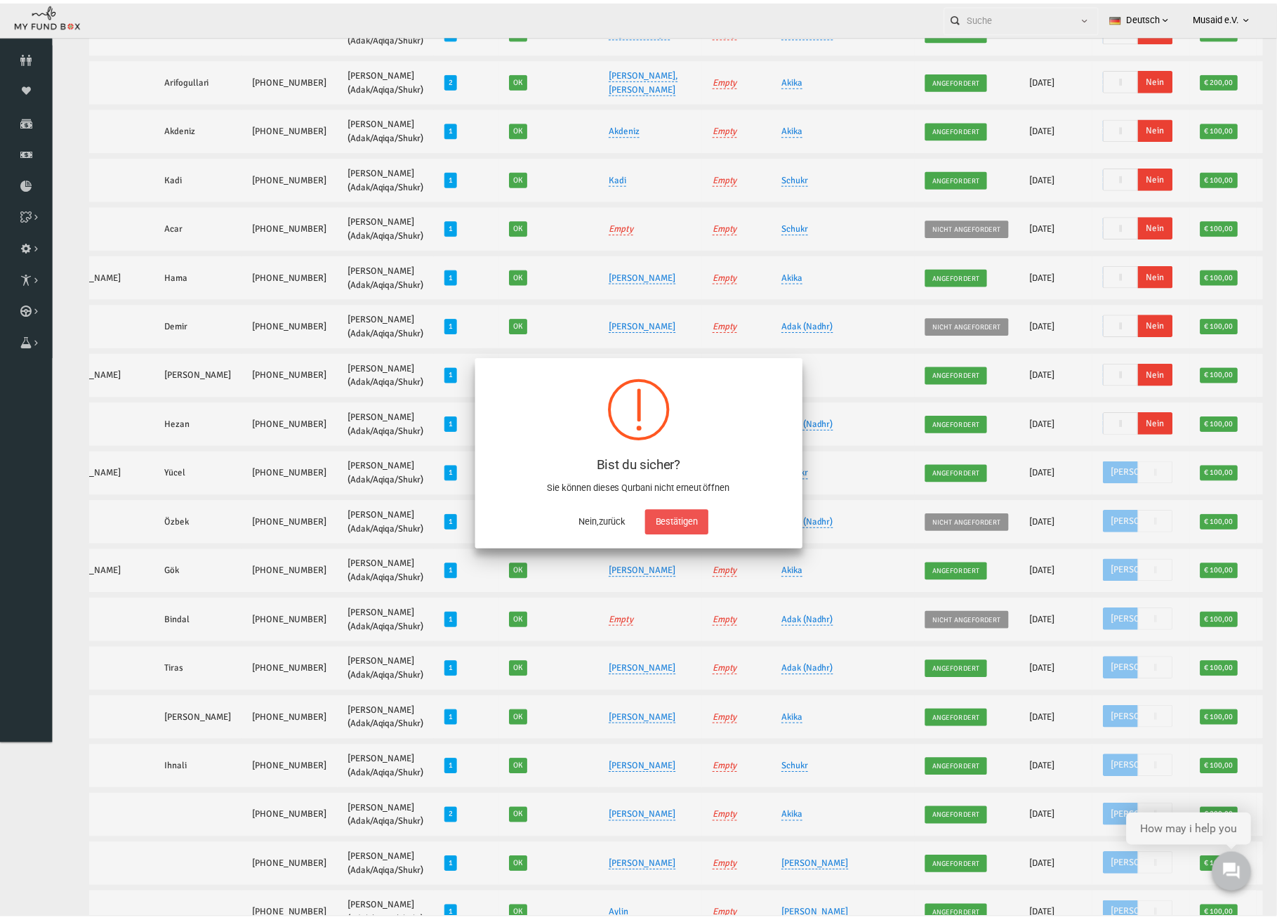
scroll to position [769, 0]
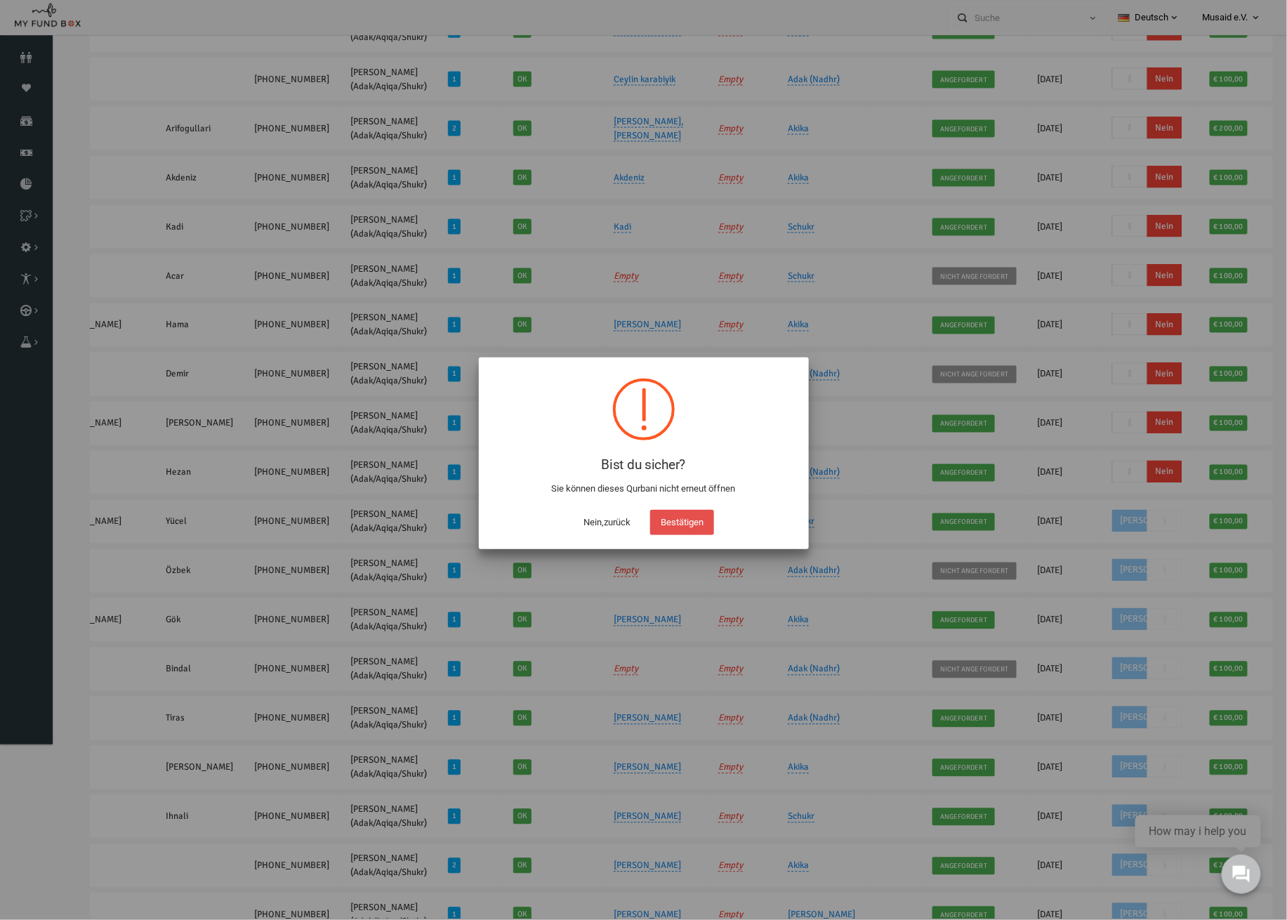
click at [674, 525] on button "Bestätigen" at bounding box center [682, 522] width 64 height 25
checkbox input "true"
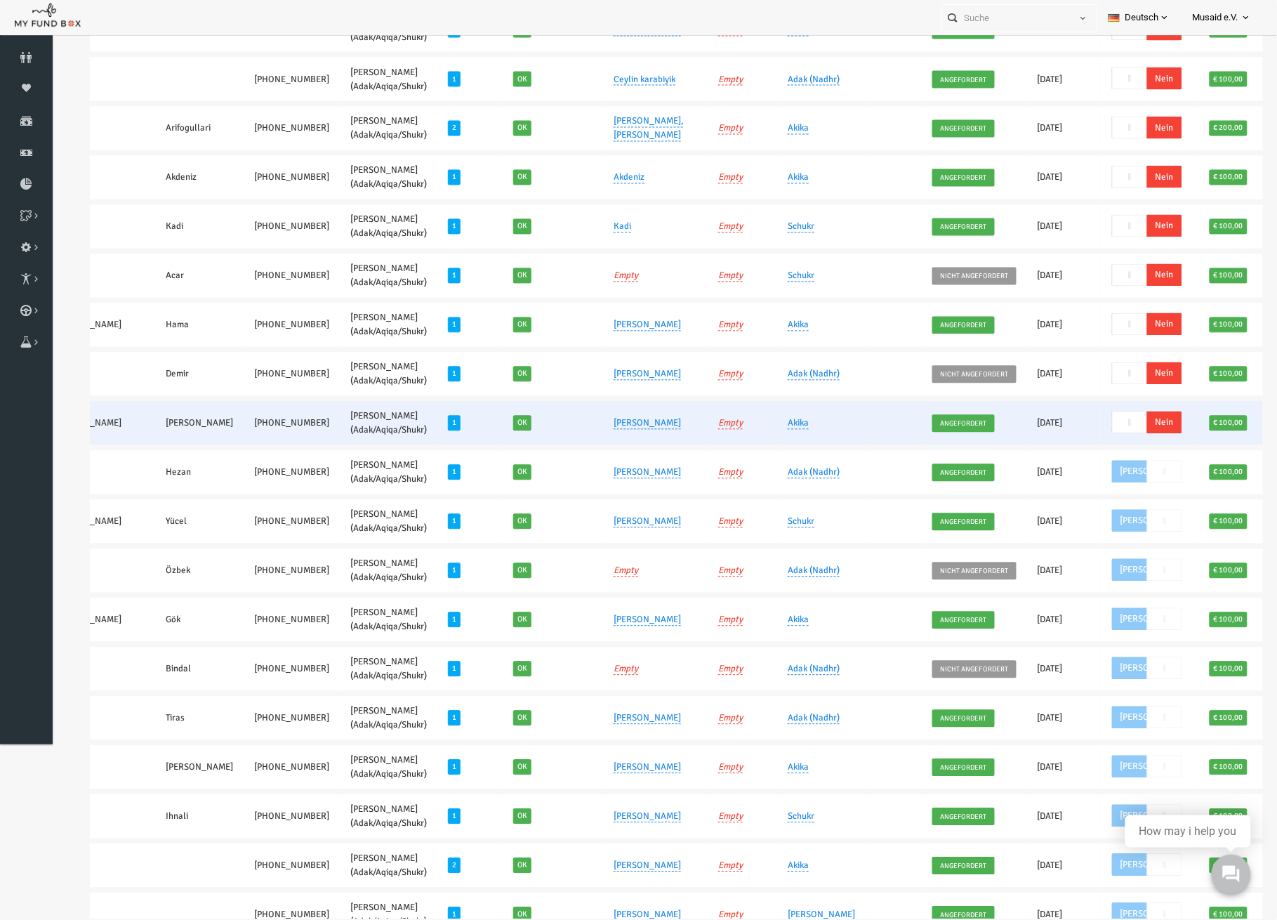
drag, startPoint x: 1053, startPoint y: 409, endPoint x: 981, endPoint y: 456, distance: 86.3
click at [1122, 411] on span "Nein" at bounding box center [1139, 422] width 35 height 22
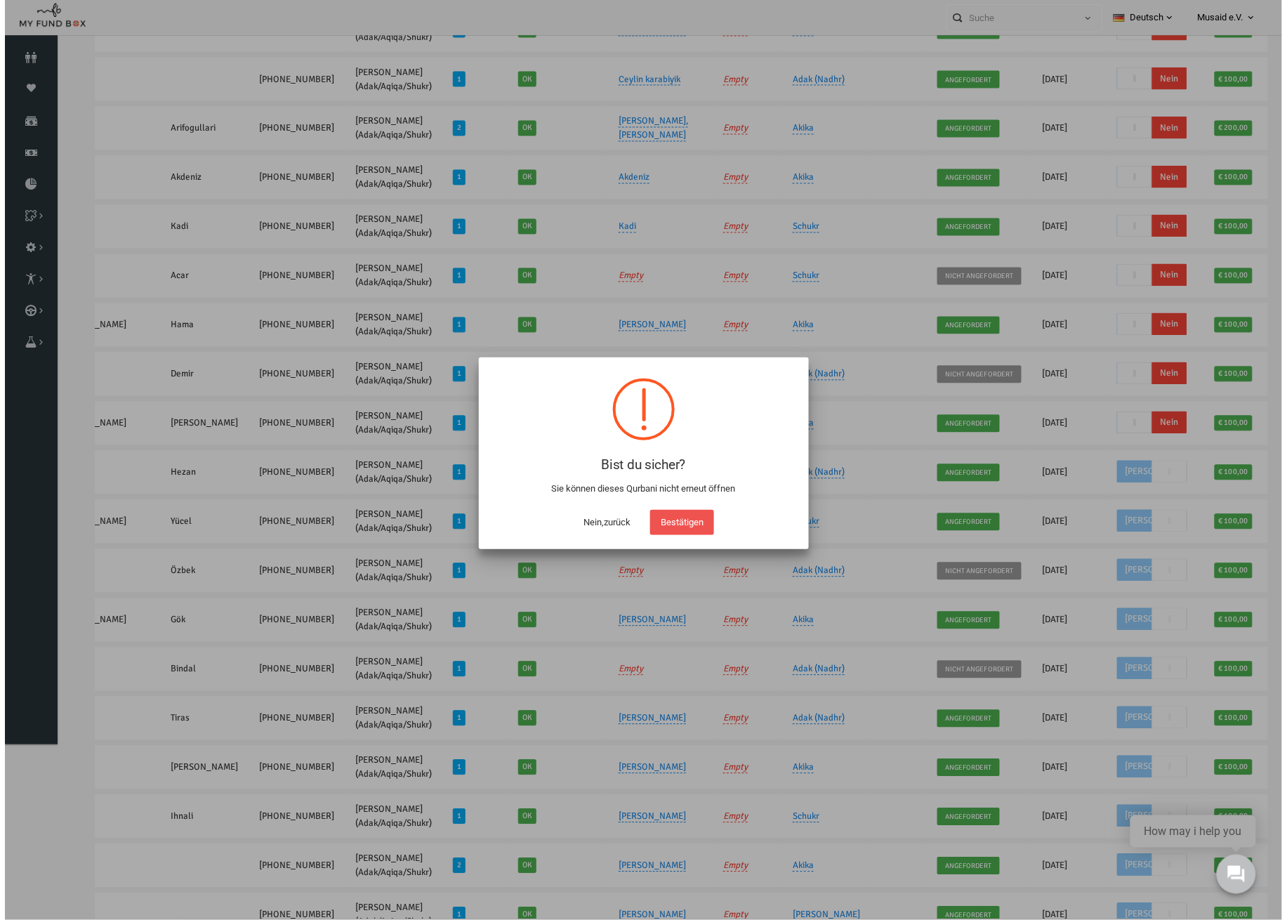
scroll to position [720, 0]
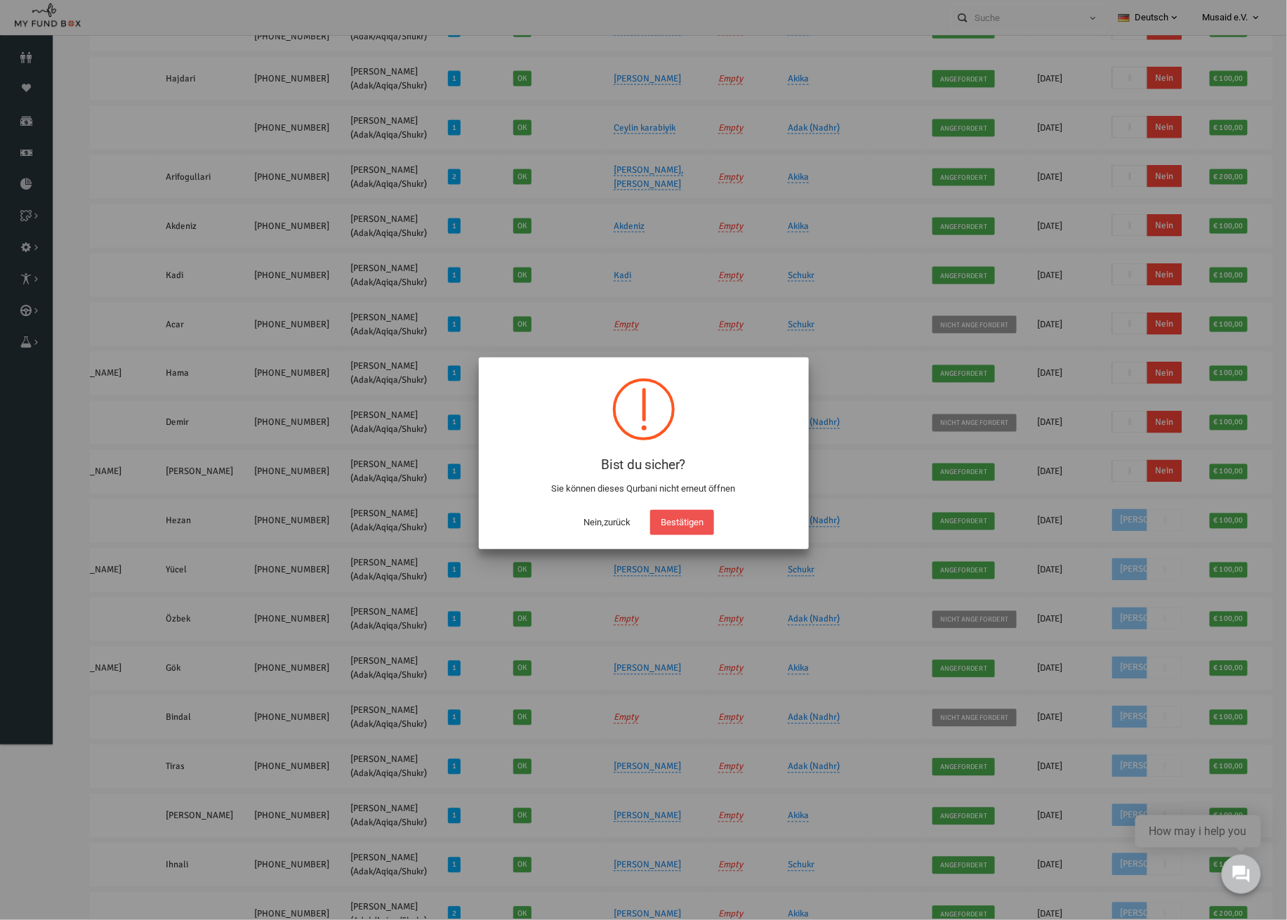
click at [710, 520] on button "Bestätigen" at bounding box center [682, 522] width 64 height 25
checkbox input "true"
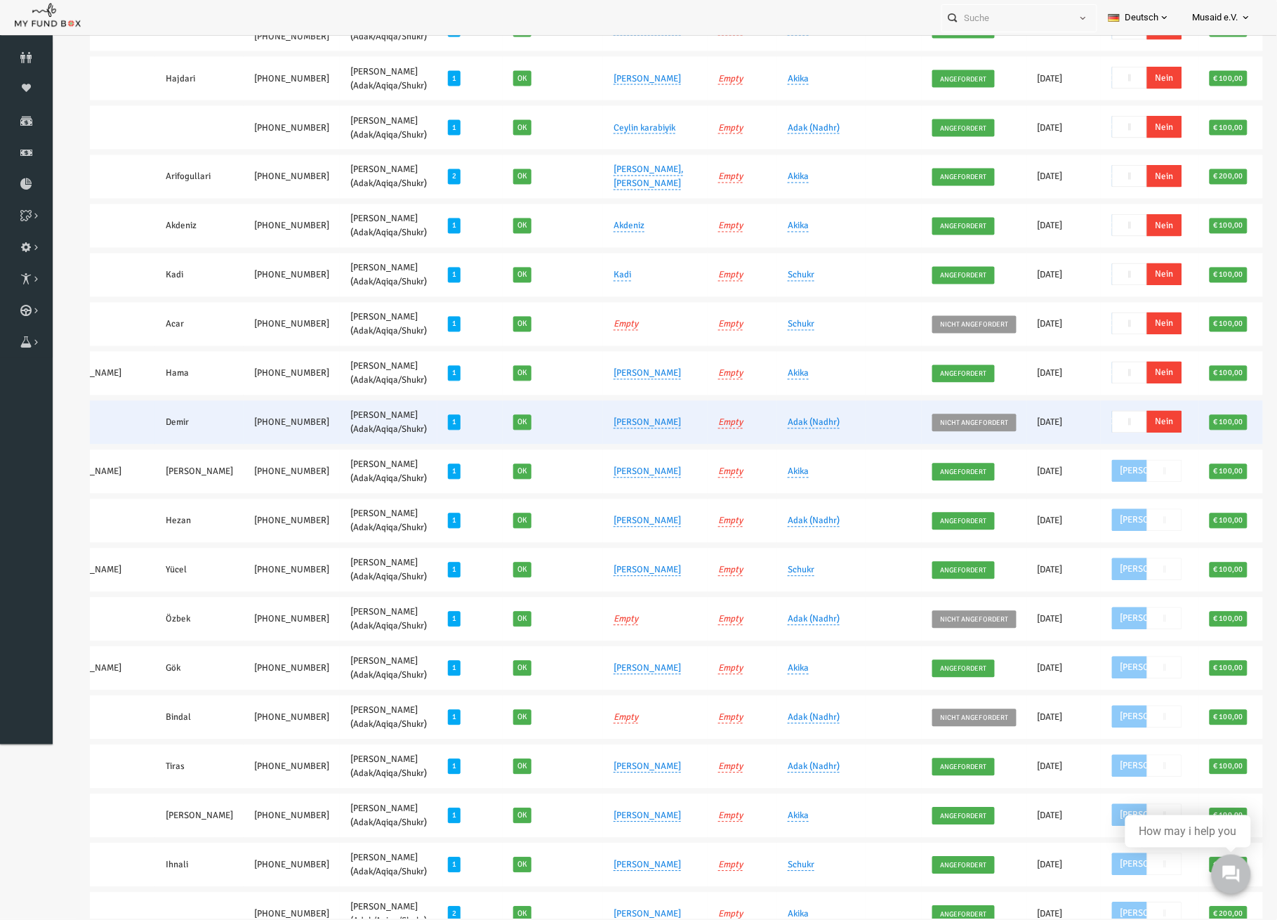
click at [1086, 427] on div "Ja Nein" at bounding box center [1122, 422] width 72 height 24
click at [1122, 421] on span "Nein" at bounding box center [1139, 422] width 35 height 22
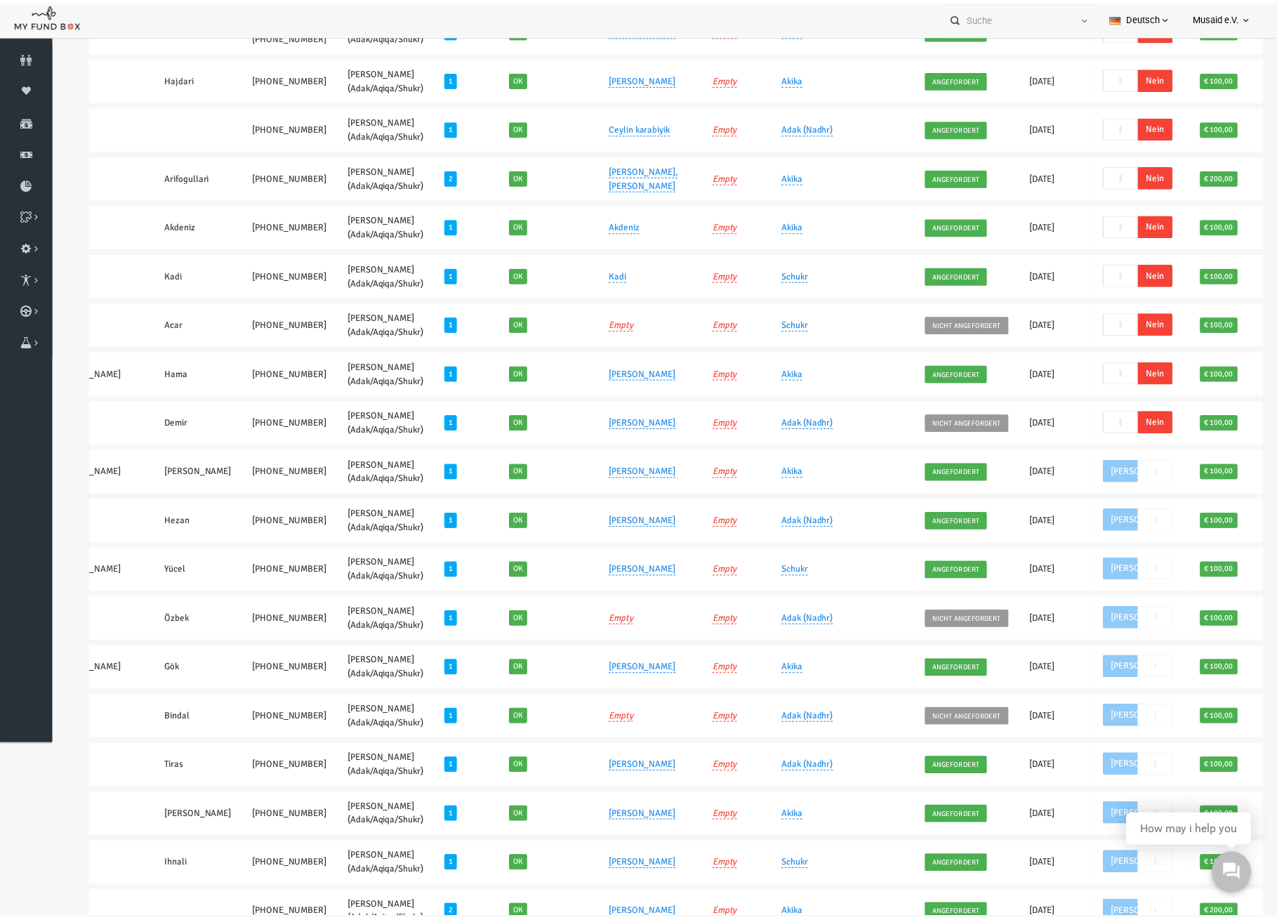
scroll to position [671, 0]
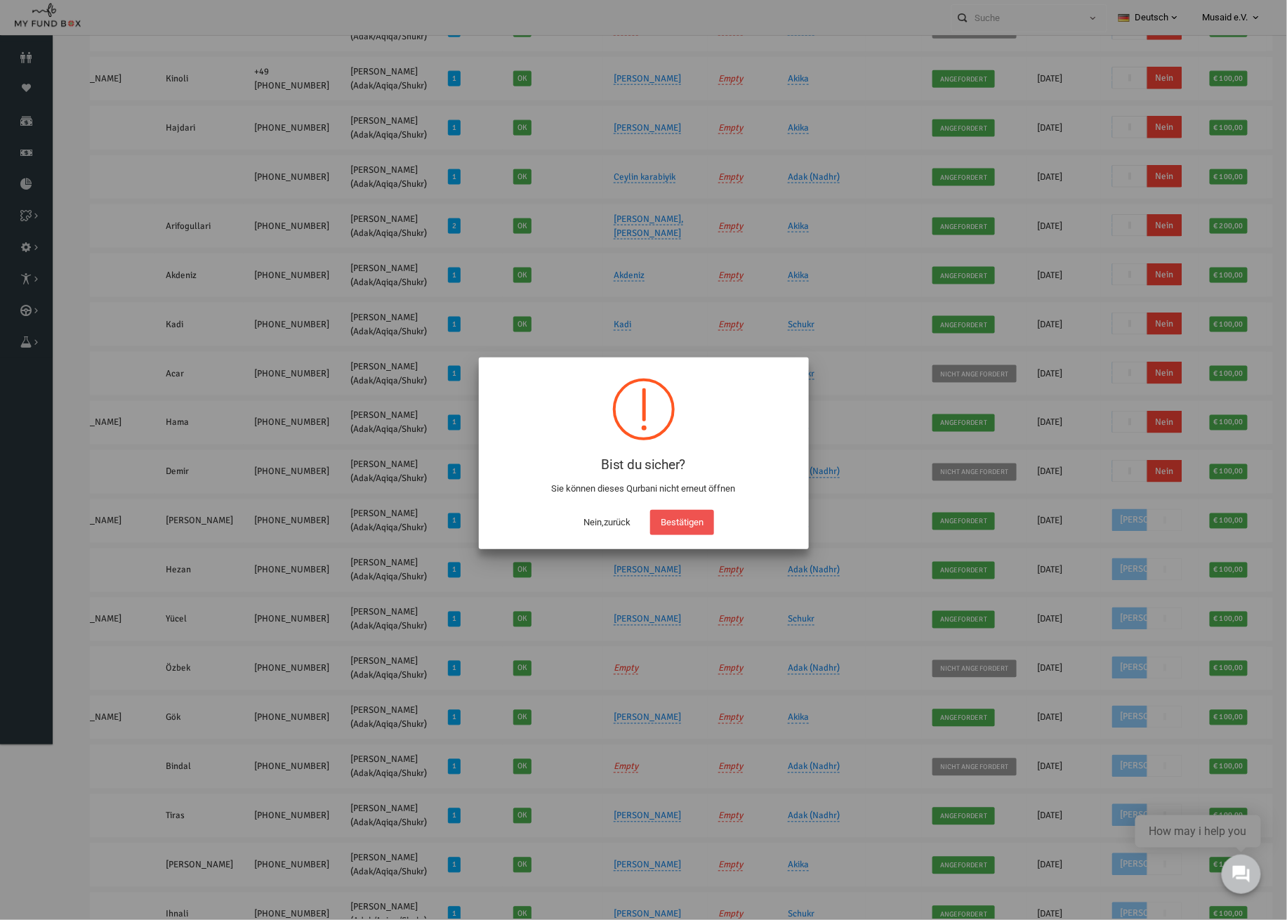
click at [719, 515] on div "Nein,zurück Bestätigen" at bounding box center [644, 519] width 302 height 32
click at [705, 516] on button "Bestätigen" at bounding box center [682, 522] width 64 height 25
checkbox input "true"
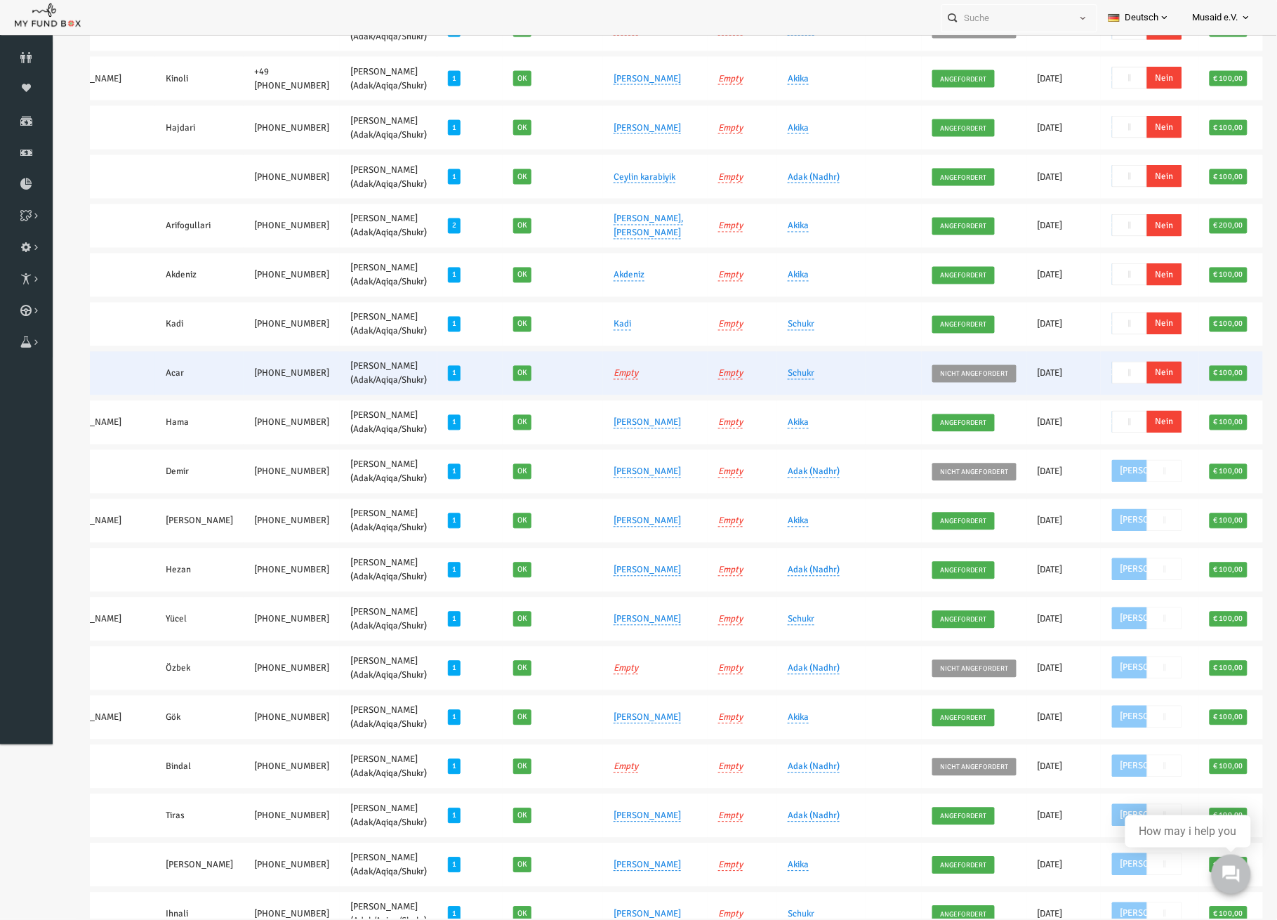
drag, startPoint x: 1076, startPoint y: 370, endPoint x: 1148, endPoint y: 378, distance: 72.8
click at [1122, 370] on span "Nein" at bounding box center [1139, 373] width 35 height 22
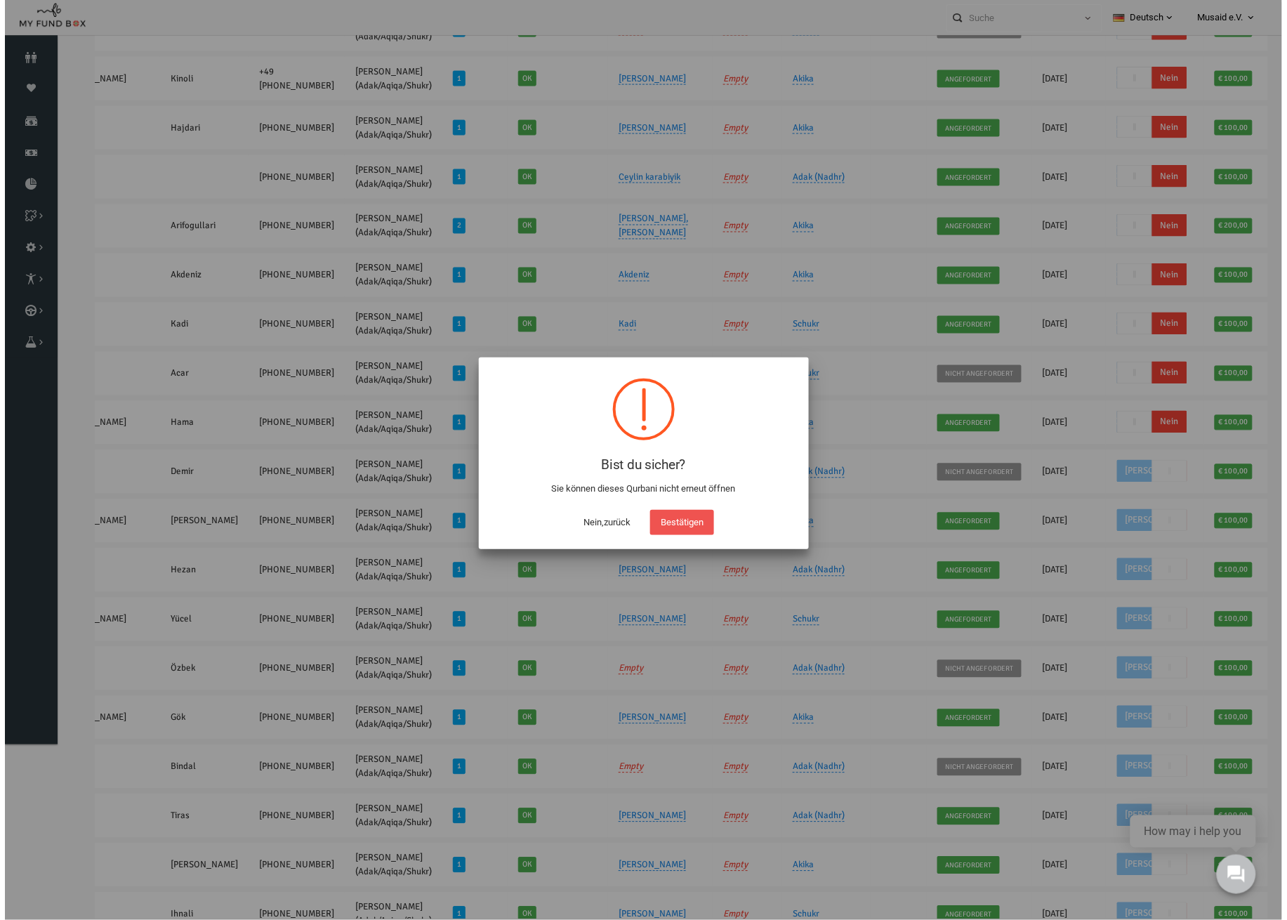
scroll to position [574, 0]
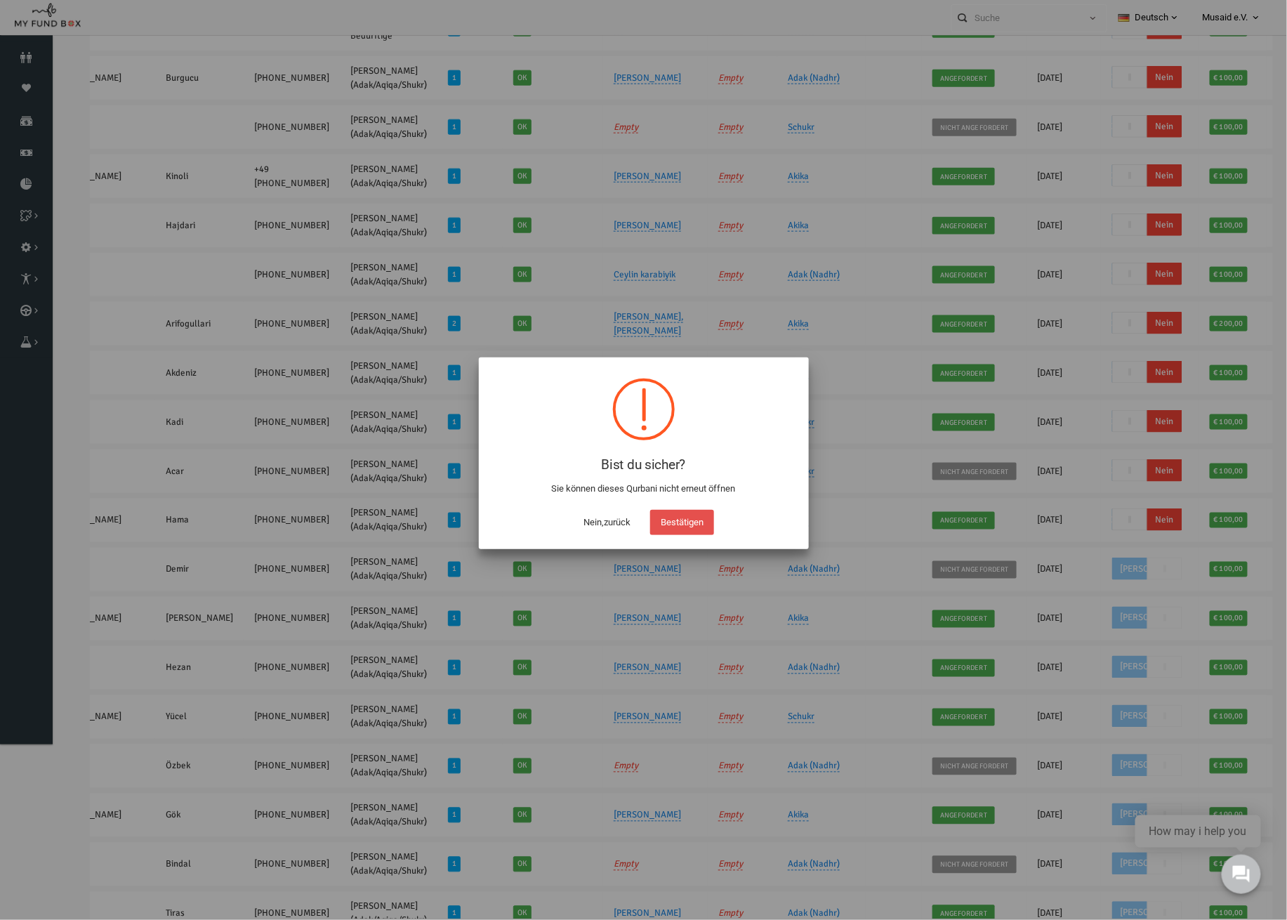
click at [677, 517] on button "Bestätigen" at bounding box center [682, 522] width 64 height 25
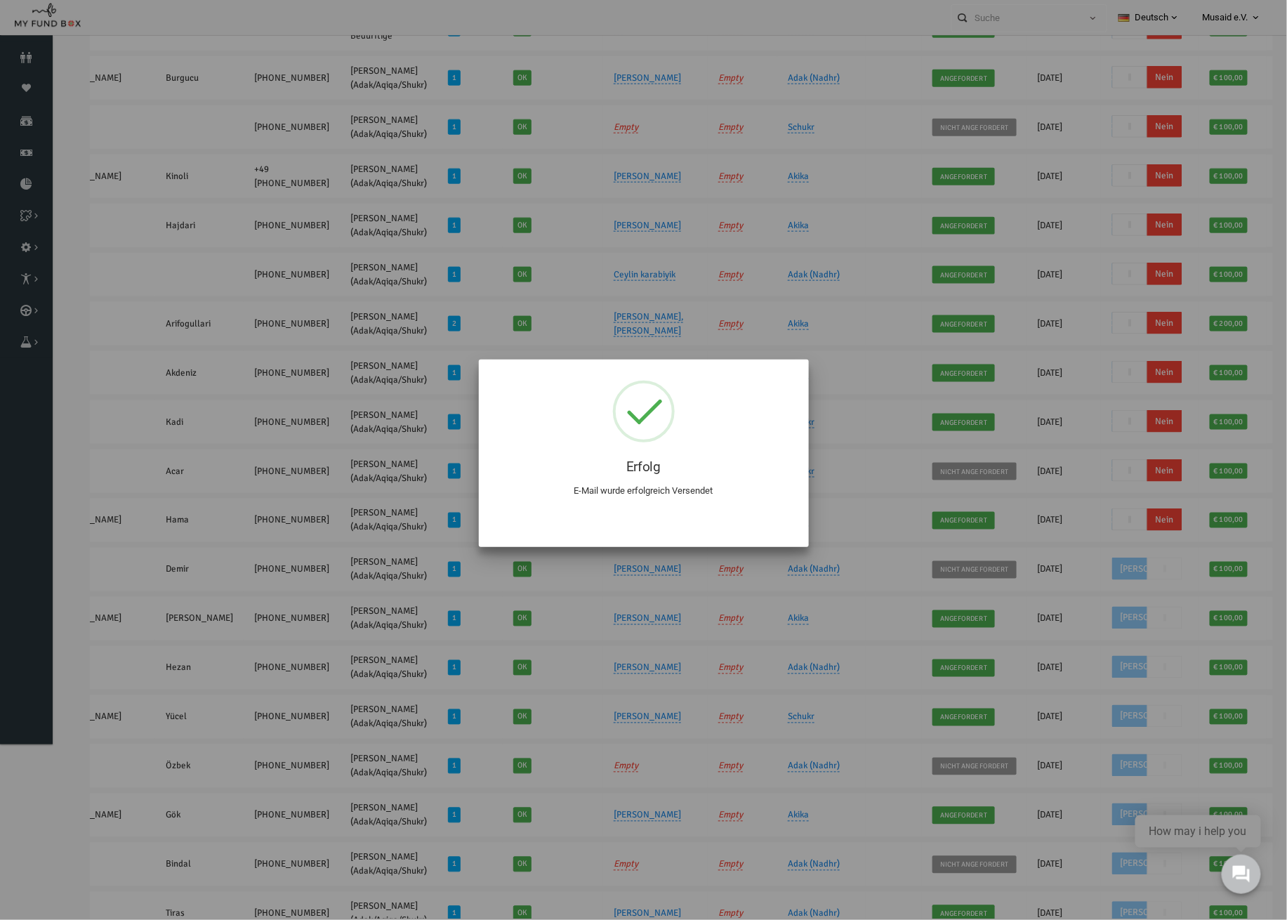
checkbox input "true"
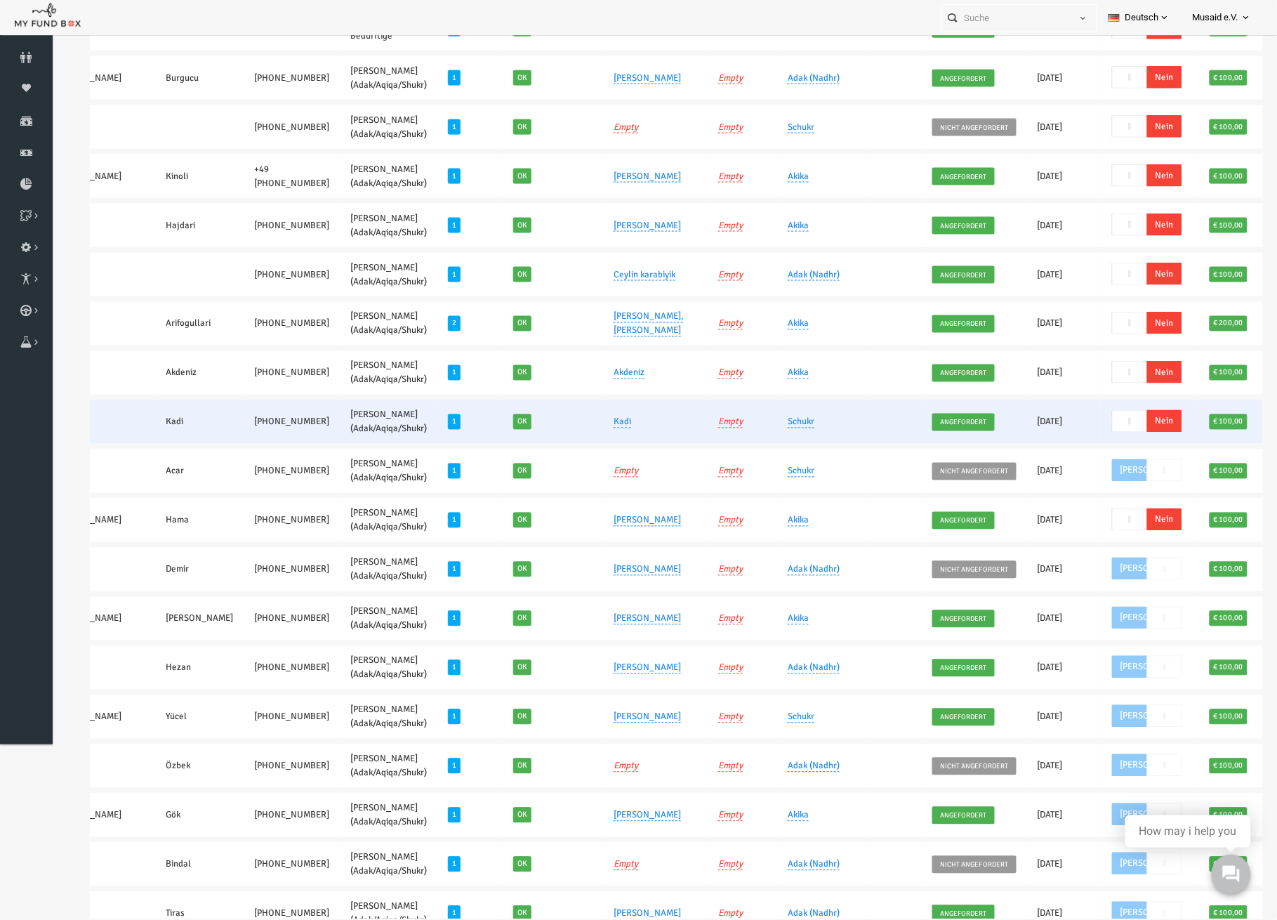
click at [1122, 418] on span "Nein" at bounding box center [1139, 421] width 35 height 22
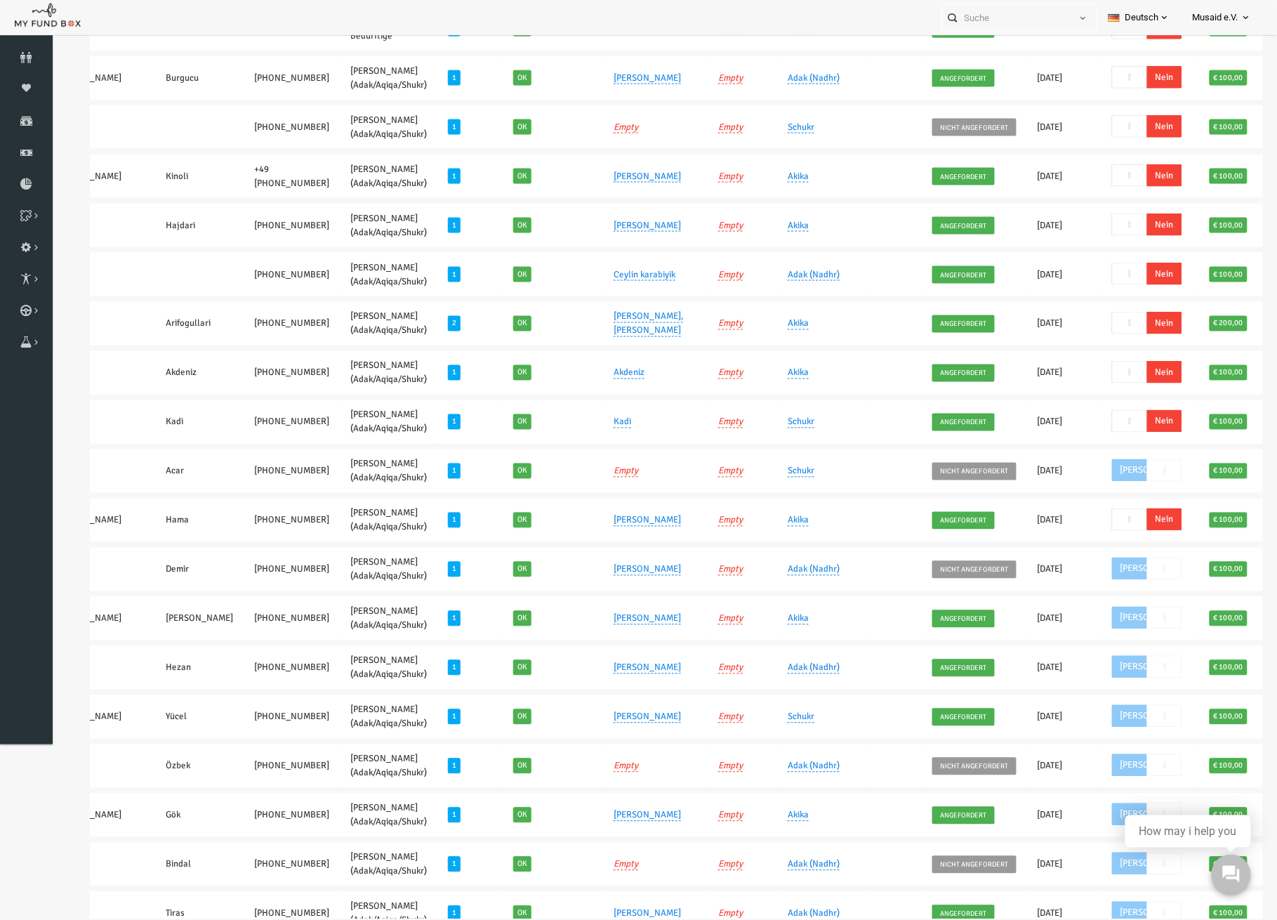
scroll to position [524, 0]
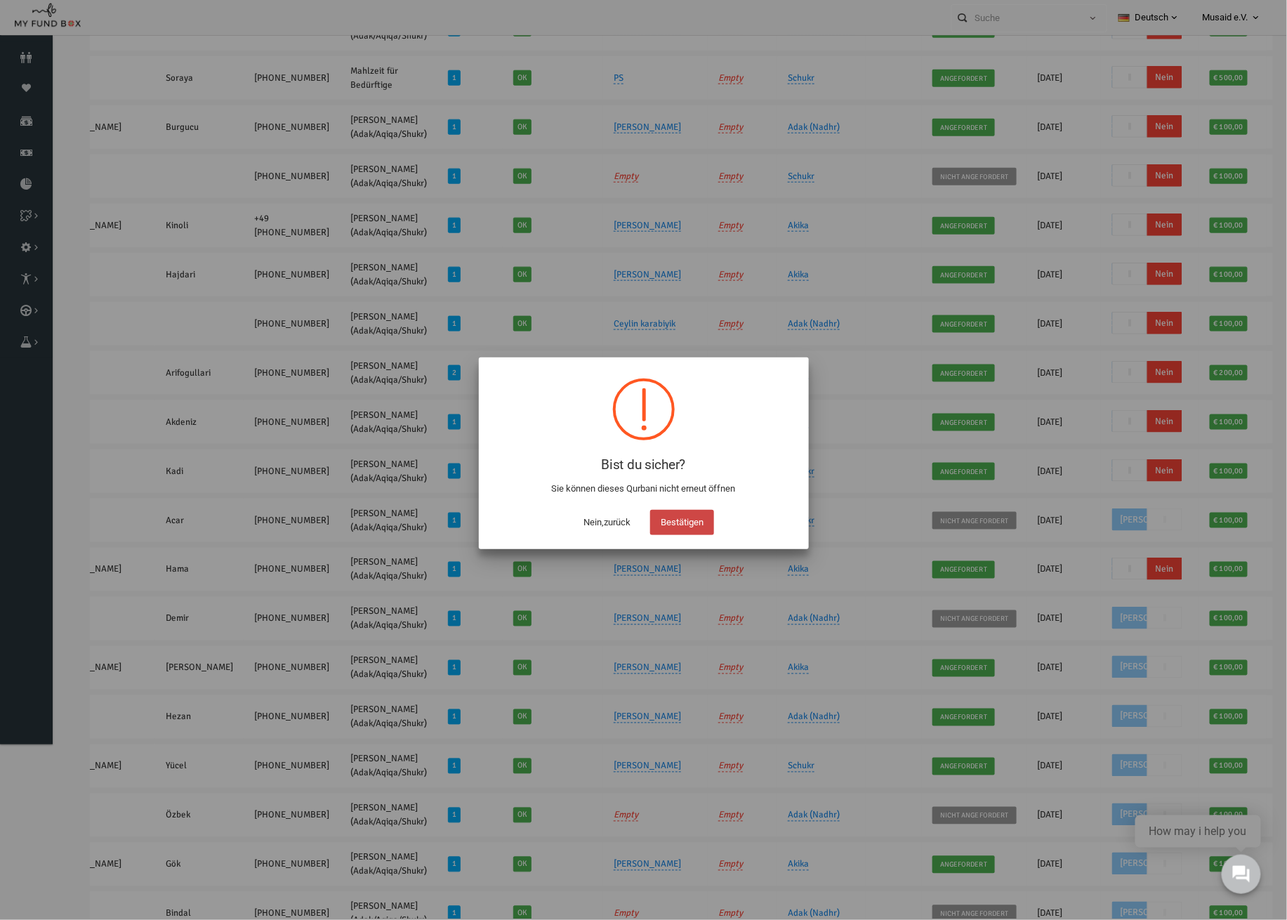
click at [699, 517] on button "Bestätigen" at bounding box center [682, 522] width 64 height 25
checkbox input "true"
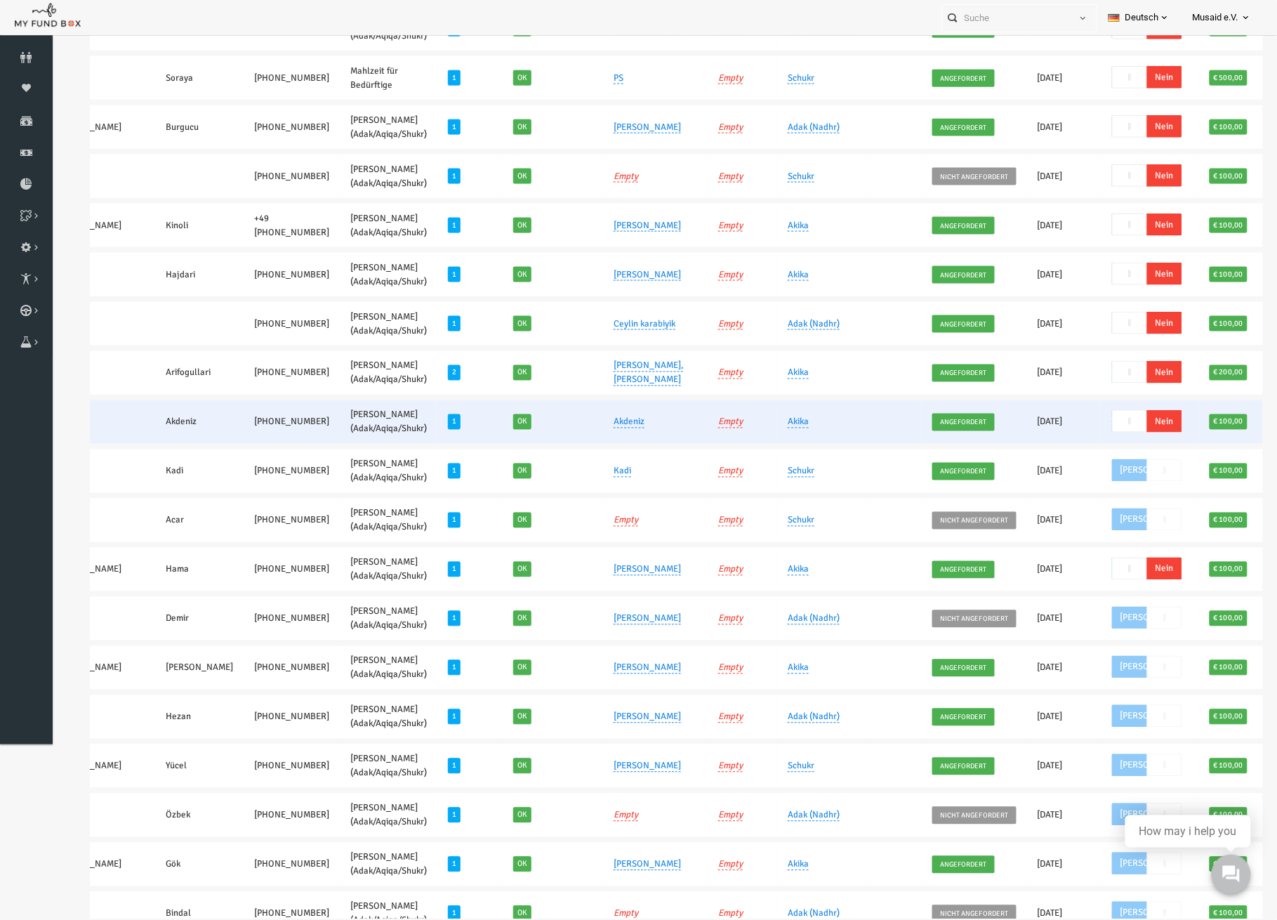
click at [1122, 418] on span "Nein" at bounding box center [1139, 421] width 35 height 22
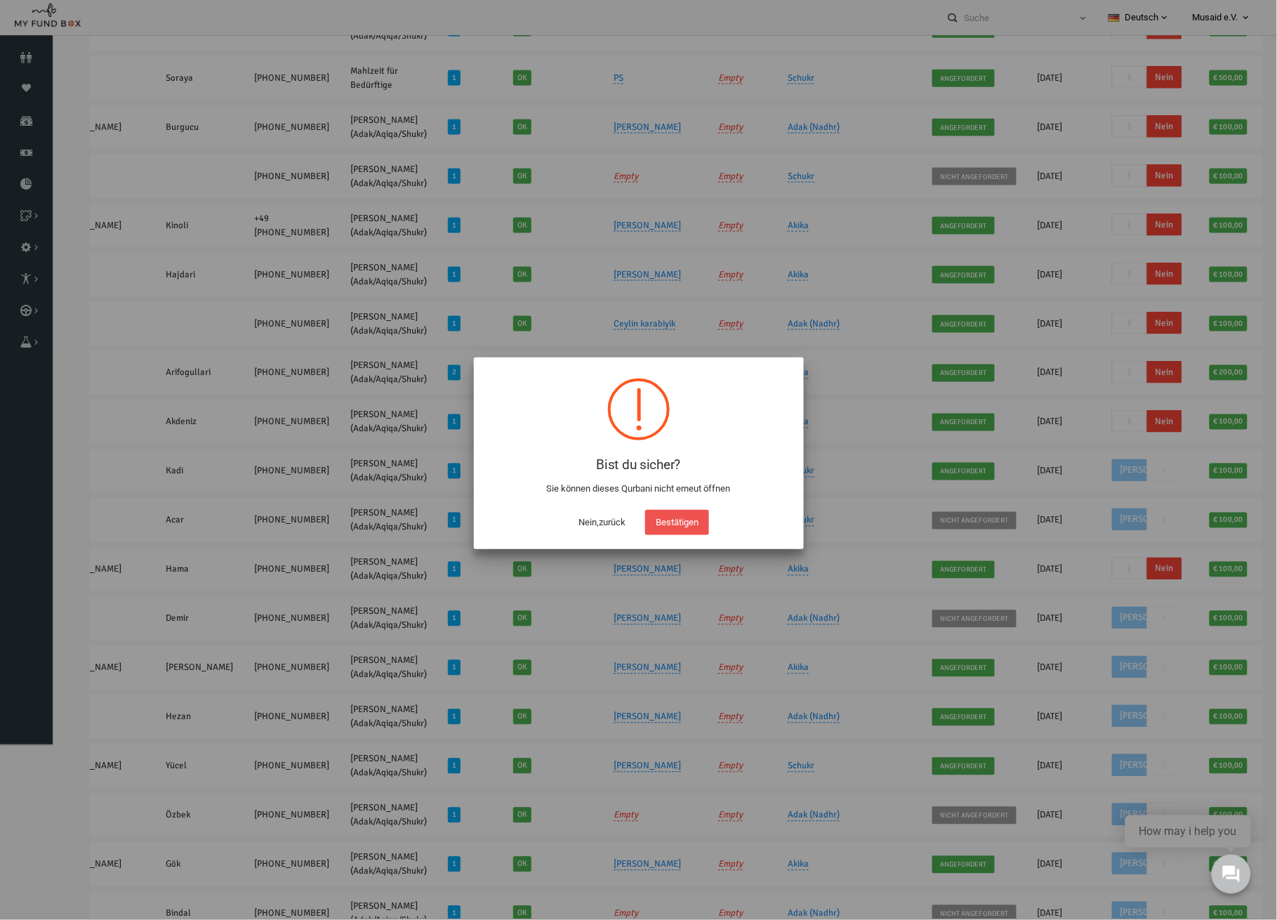
scroll to position [476, 0]
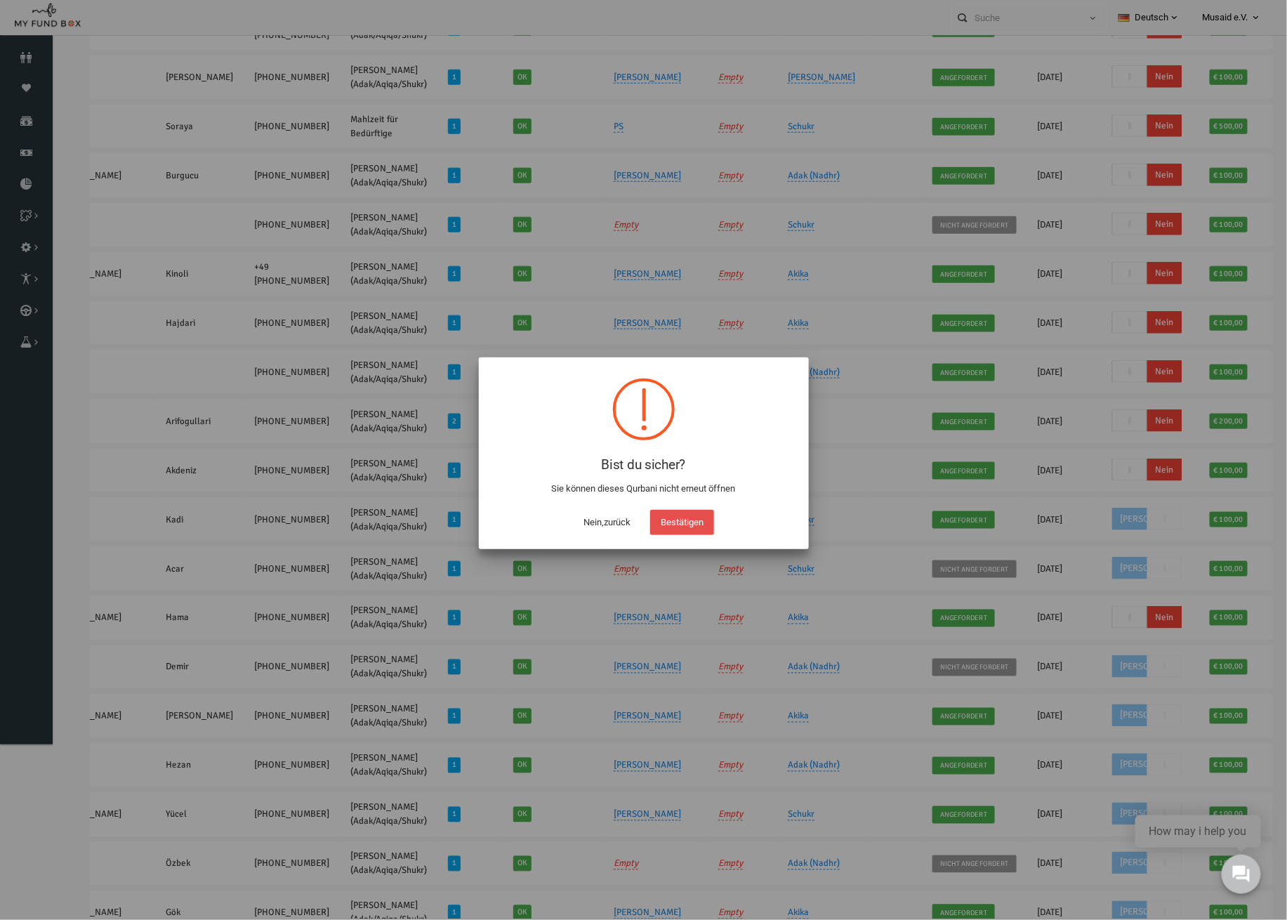
click at [685, 529] on button "Bestätigen" at bounding box center [682, 522] width 64 height 25
checkbox input "true"
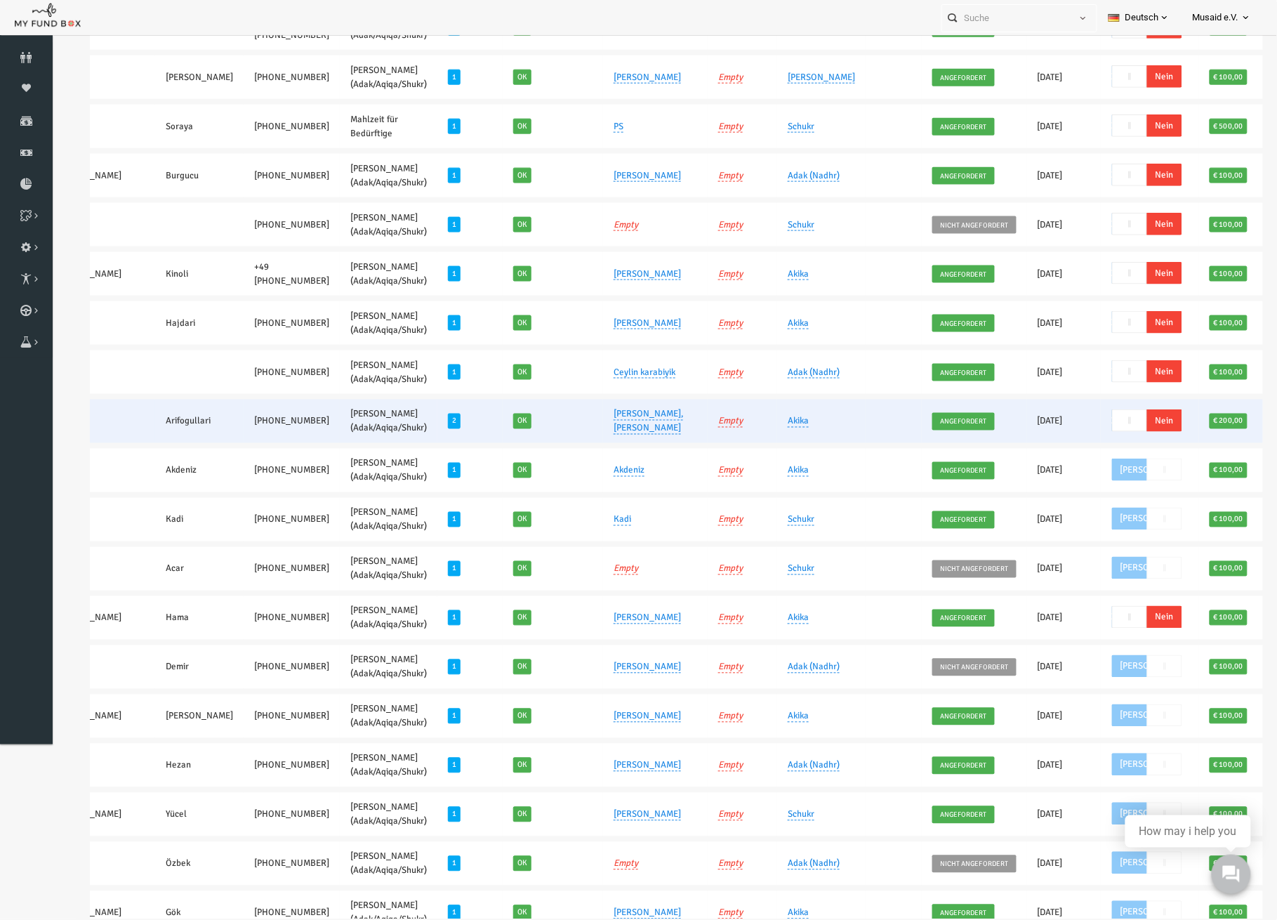
click at [1122, 420] on span "Nein" at bounding box center [1139, 420] width 35 height 22
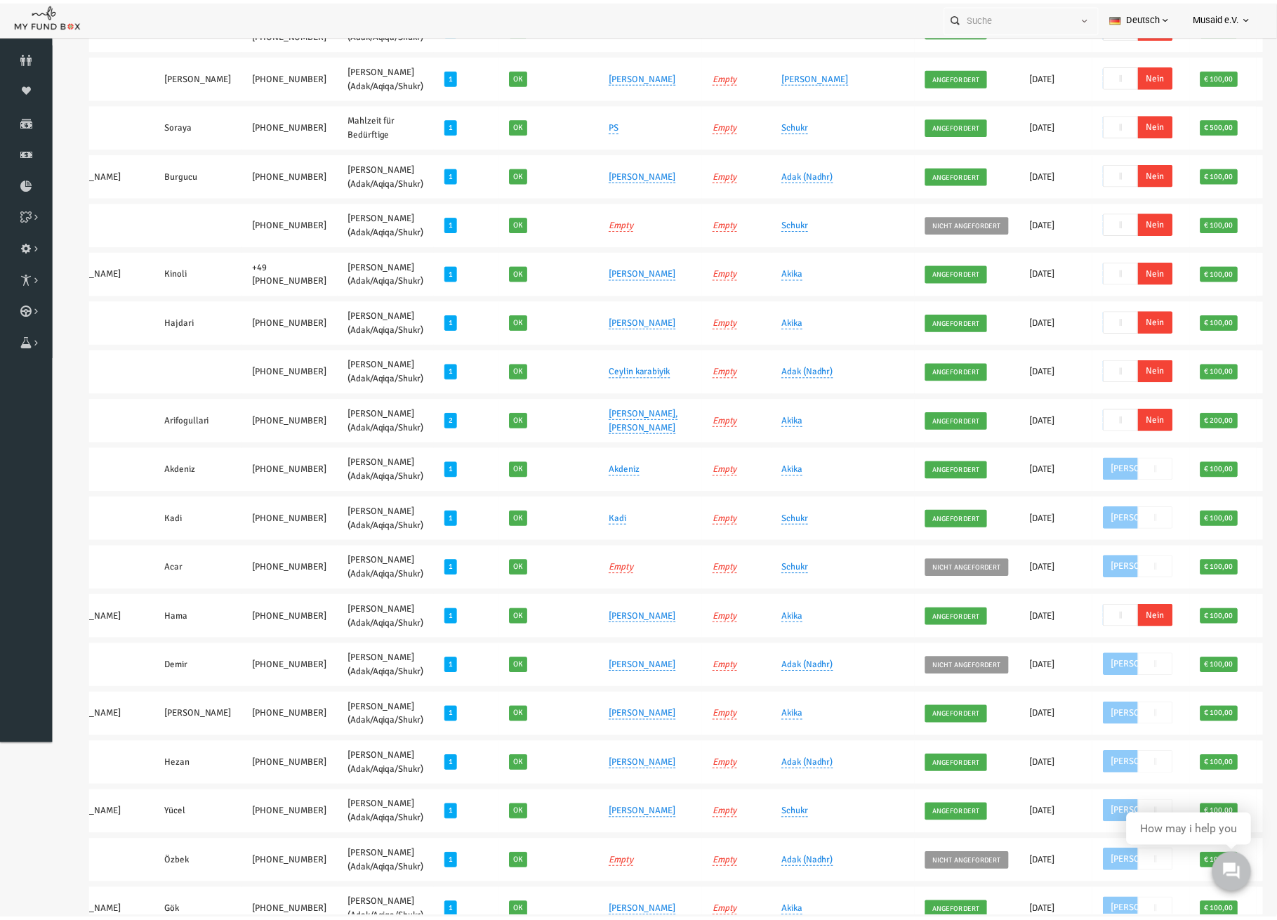
scroll to position [427, 0]
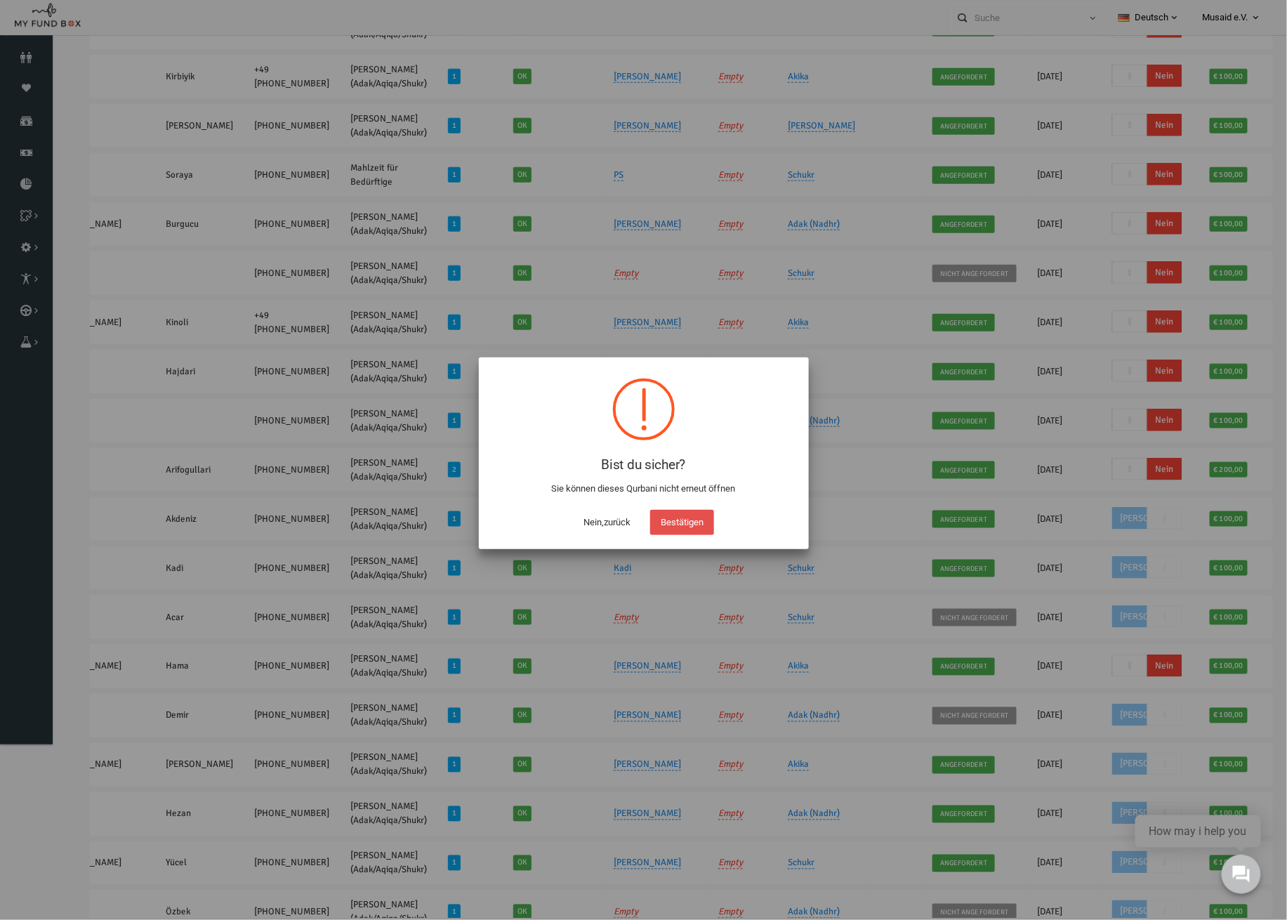
click at [684, 517] on button "Bestätigen" at bounding box center [682, 522] width 64 height 25
checkbox input "true"
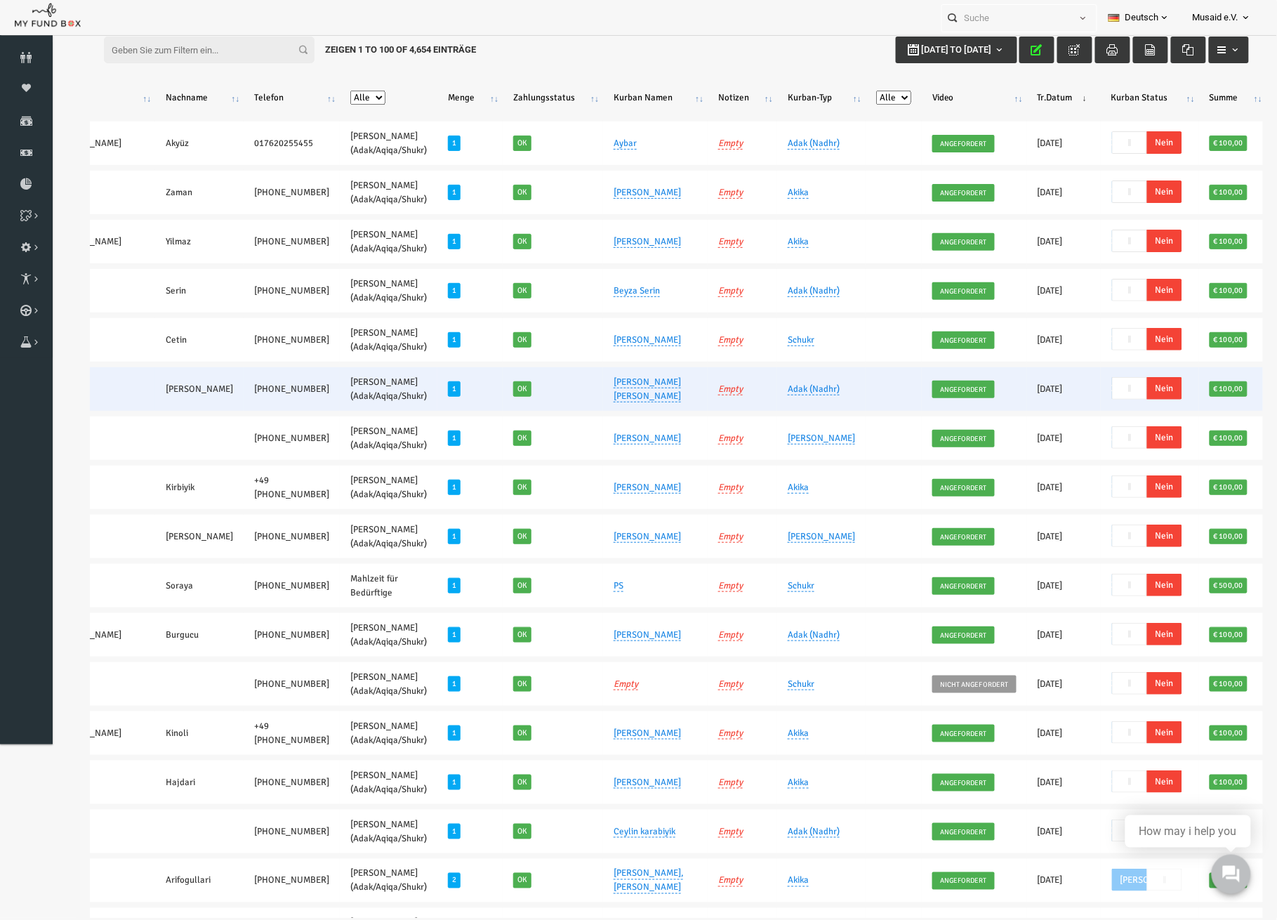
scroll to position [0, 0]
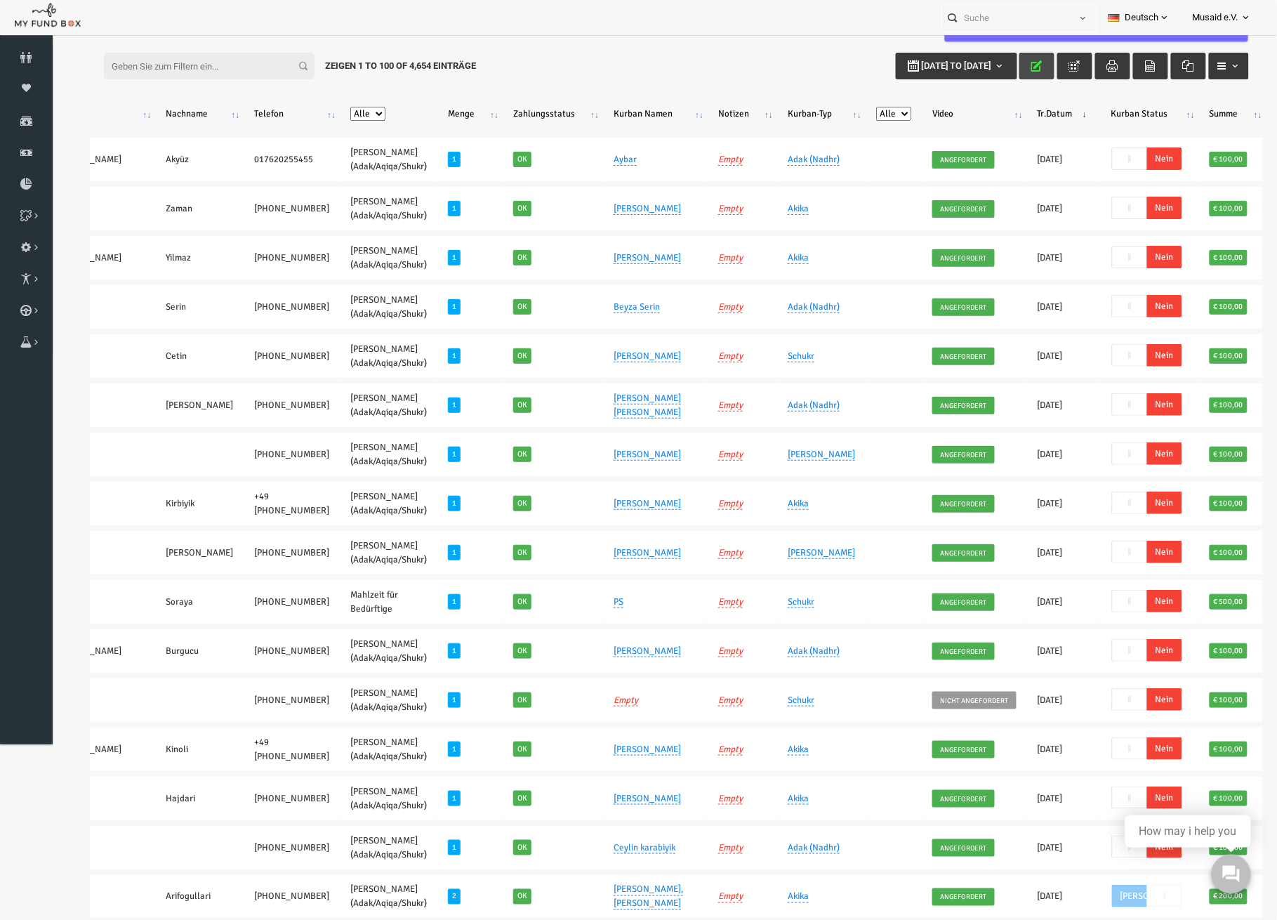
click at [1006, 60] on icon "button" at bounding box center [1011, 65] width 11 height 11
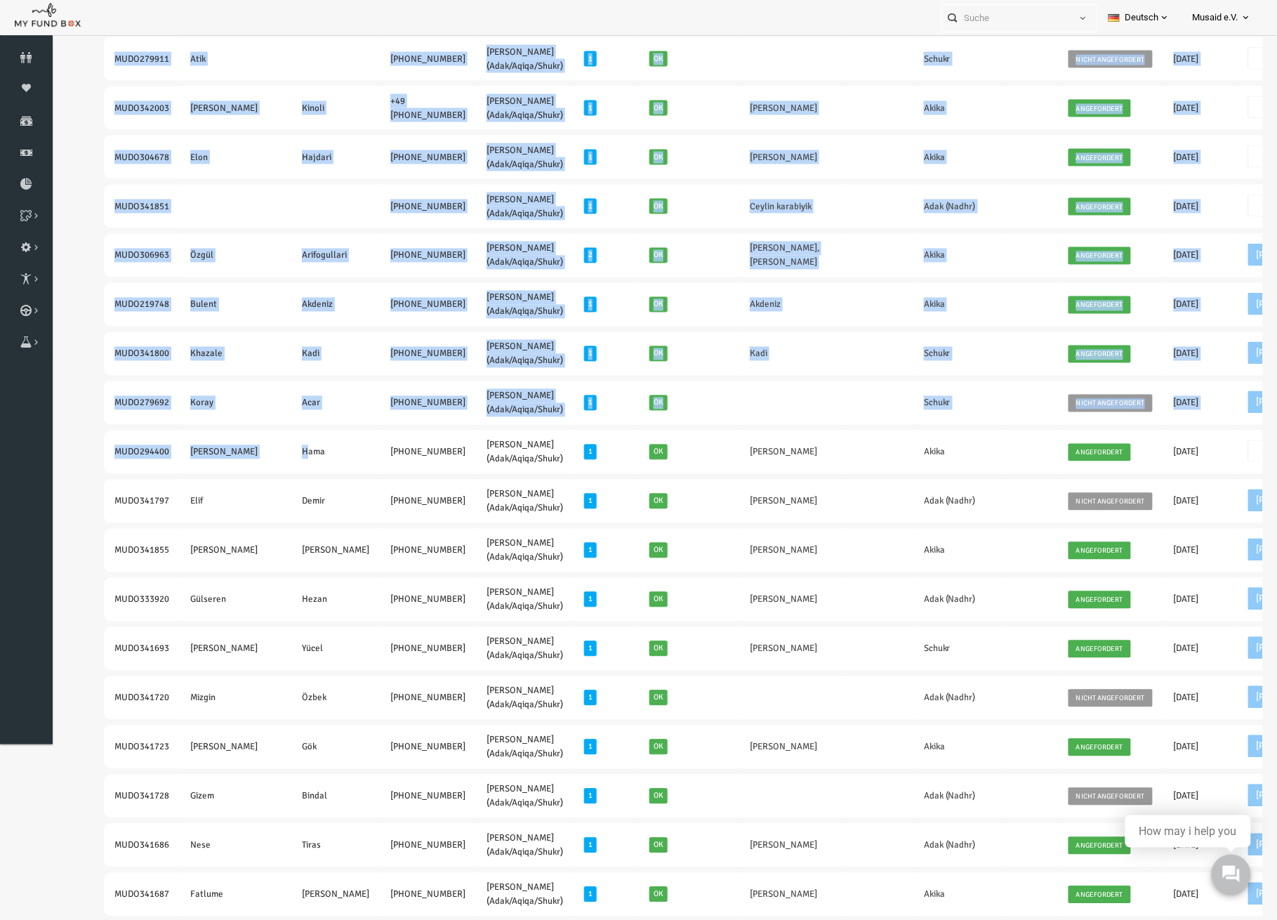
drag, startPoint x: 93, startPoint y: 454, endPoint x: 79, endPoint y: 447, distance: 15.4
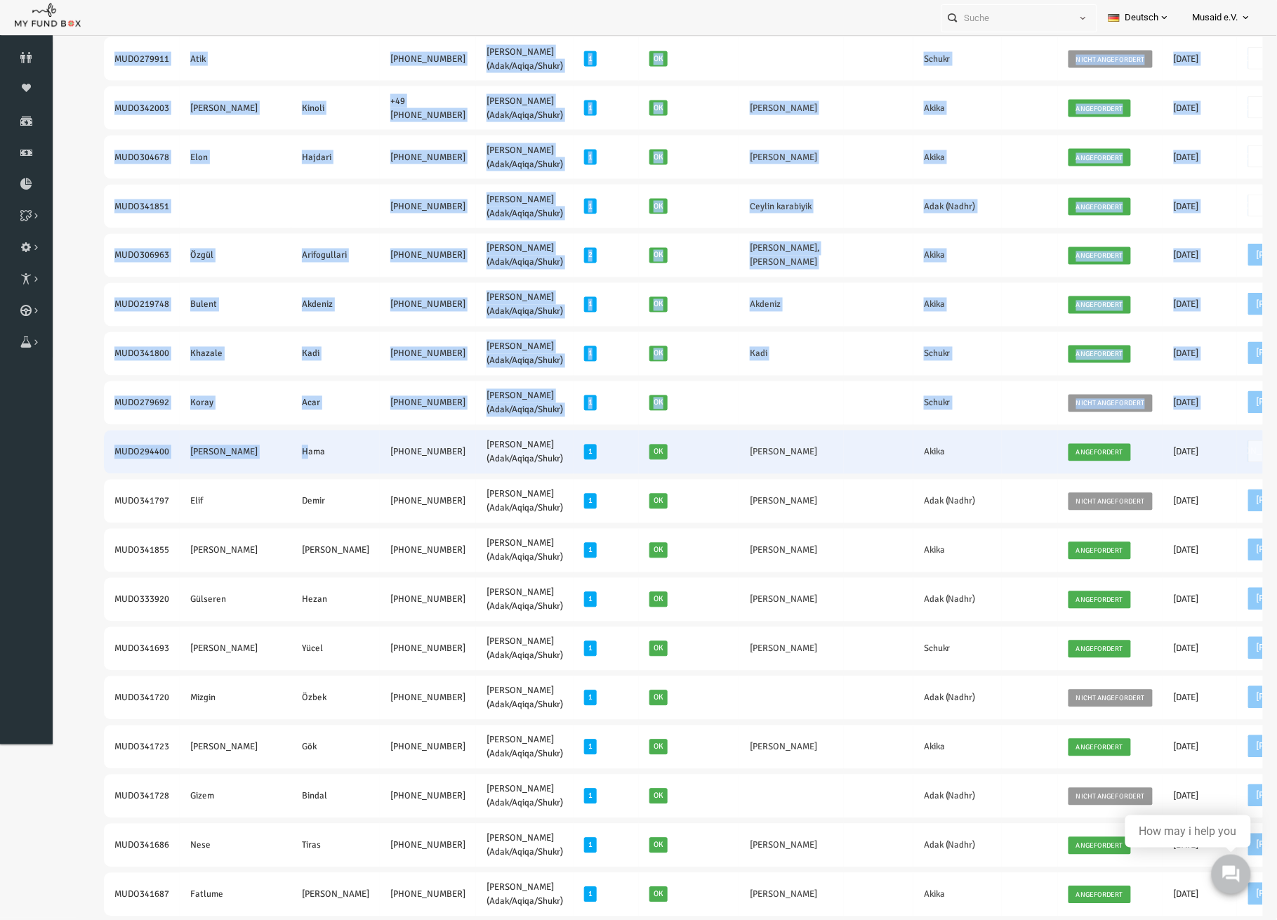
click at [135, 452] on td "MUDO294400" at bounding box center [117, 452] width 76 height 44
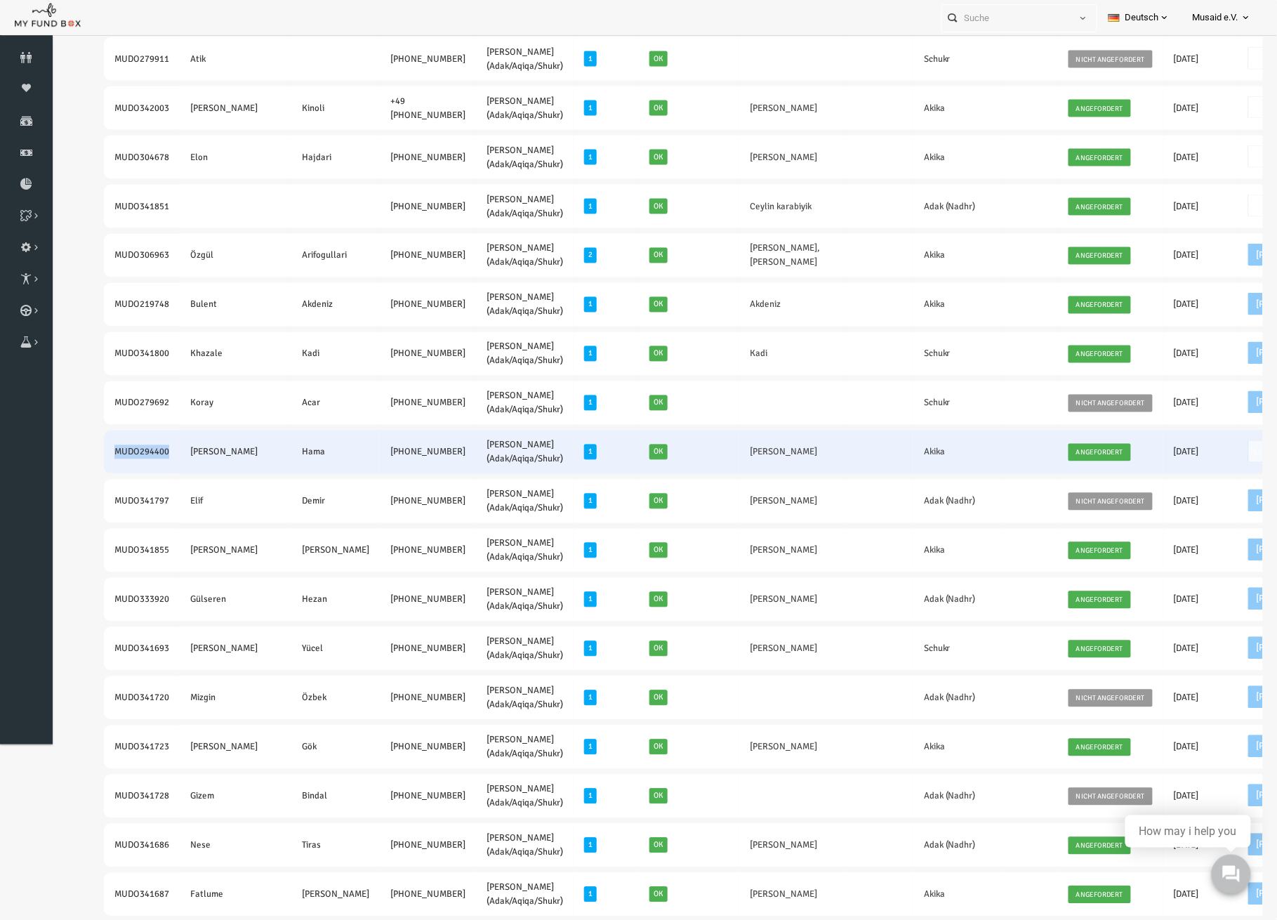
drag, startPoint x: 145, startPoint y: 447, endPoint x: 88, endPoint y: 446, distance: 57.6
click at [88, 446] on td "MUDO294400" at bounding box center [117, 452] width 76 height 44
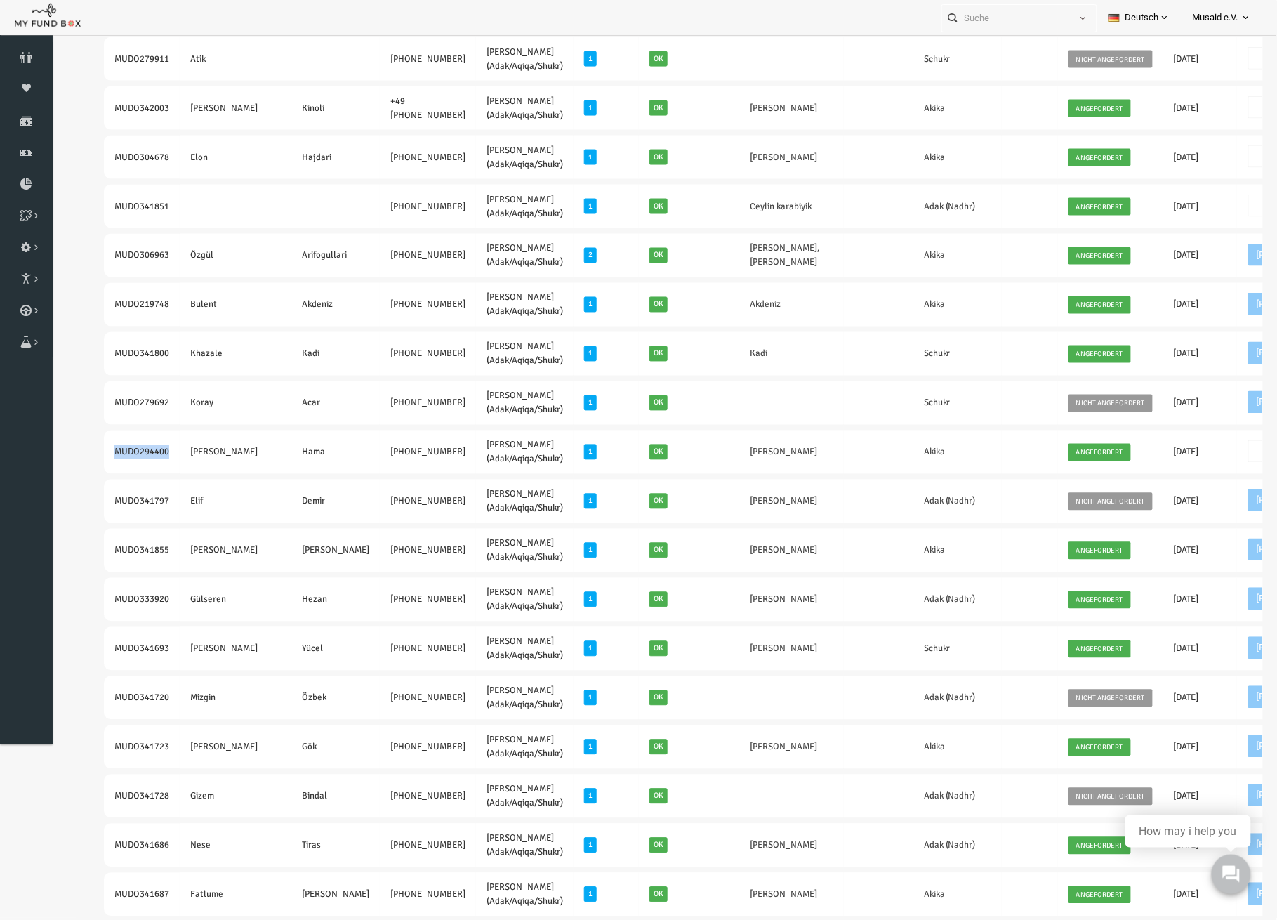
copy td "MUDO294400"
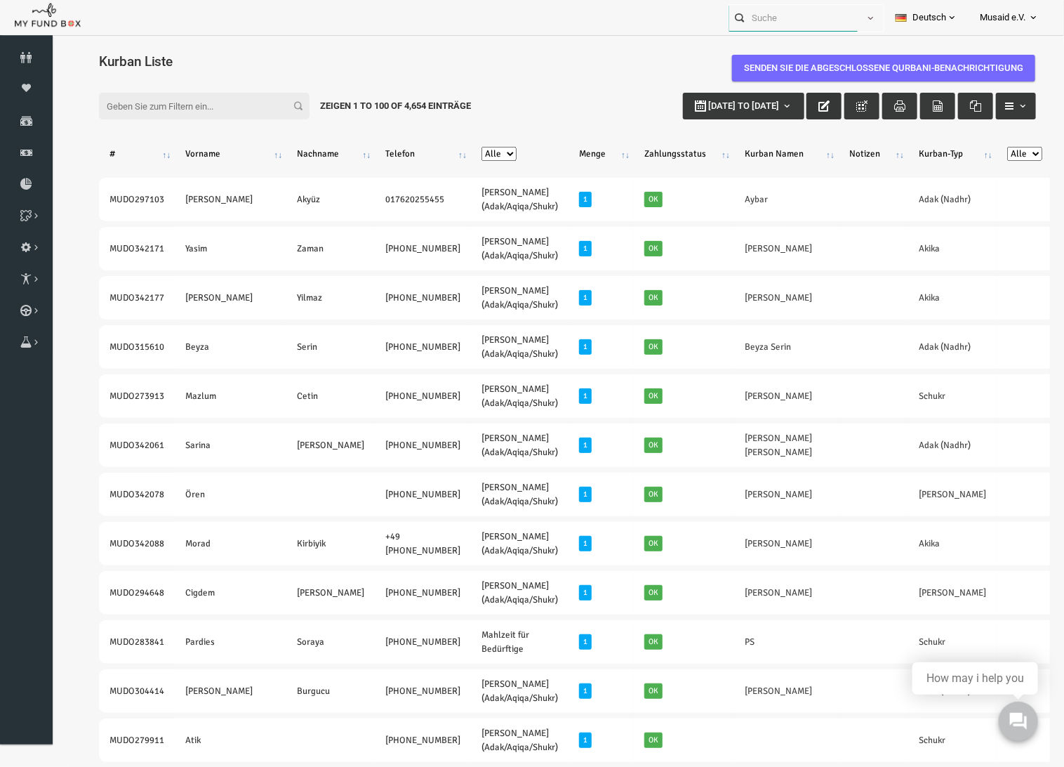
click at [777, 19] on input "text" at bounding box center [793, 18] width 128 height 26
paste input "MUDO294400"
click at [795, 44] on label "Mohammed Hama MUDO294400" at bounding box center [791, 42] width 139 height 15
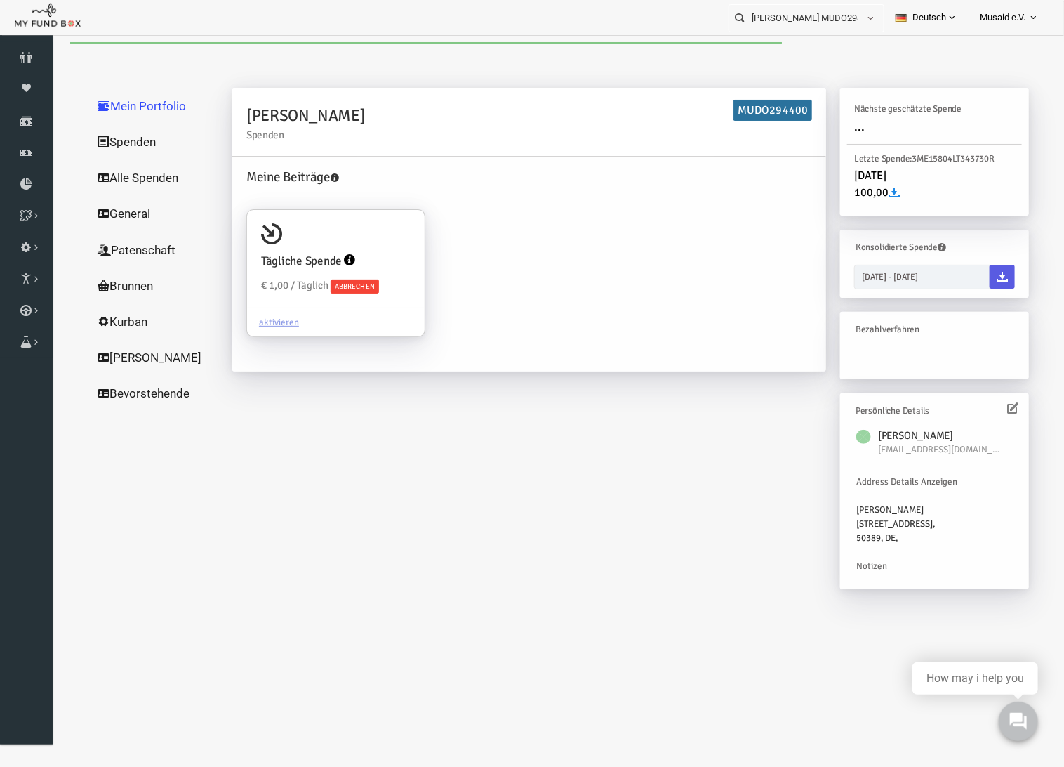
click at [995, 411] on icon at bounding box center [992, 407] width 11 height 11
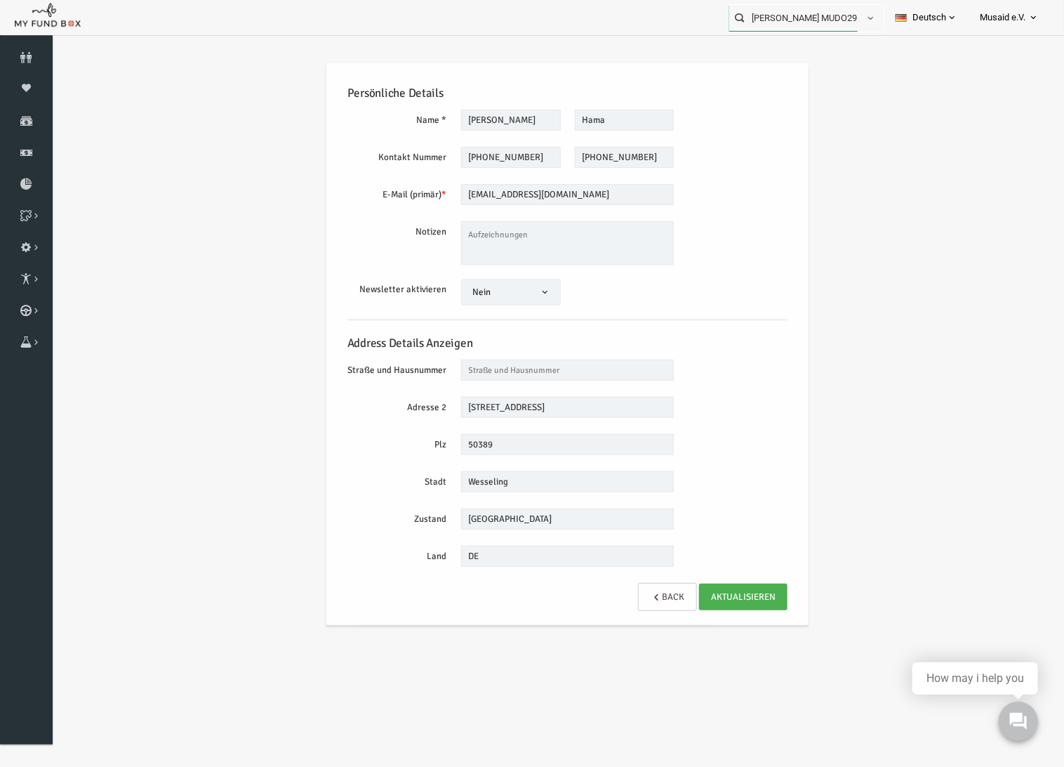
click at [833, 24] on input "Mohammed Hama MUDO294400" at bounding box center [793, 18] width 128 height 26
click at [800, 10] on input "Mohammed Hama MUDO294400" at bounding box center [782, 18] width 128 height 26
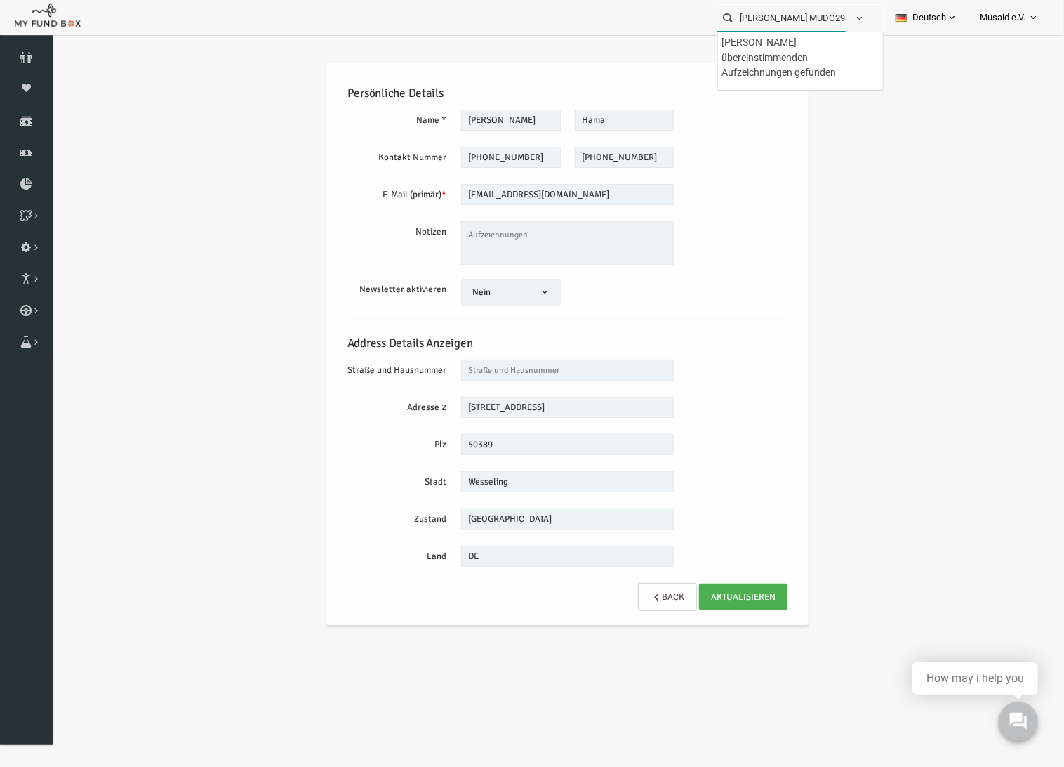
click at [800, 10] on input "Mohammed Hama MUDO294400" at bounding box center [782, 18] width 128 height 26
paste input "UDO341851"
click at [798, 44] on div "MUDO341851" at bounding box center [800, 46] width 165 height 29
type input "MUDO341851"
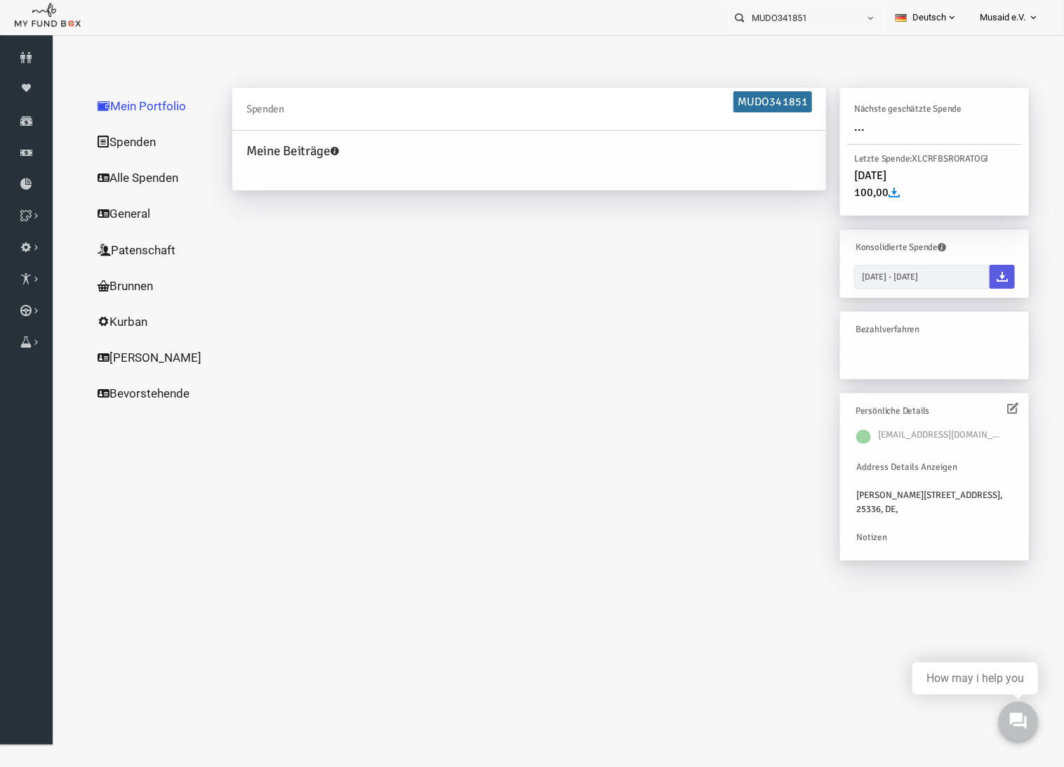
click at [991, 408] on icon at bounding box center [992, 407] width 11 height 11
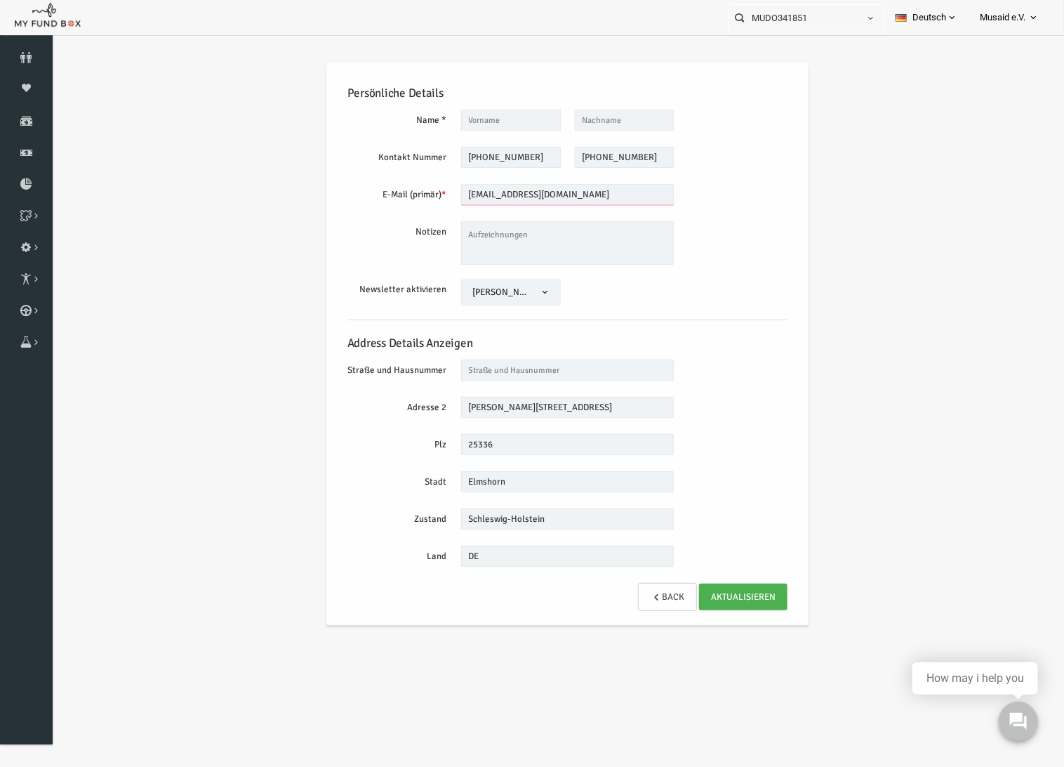
drag, startPoint x: 574, startPoint y: 194, endPoint x: 421, endPoint y: 194, distance: 152.4
click at [421, 194] on div "E-Mail (primär) * Tugcekarabiyik1@outlook.de Wir werden Rechnungen an diese E-M…" at bounding box center [547, 194] width 455 height 23
click at [0, 0] on icon at bounding box center [0, 0] width 0 height 0
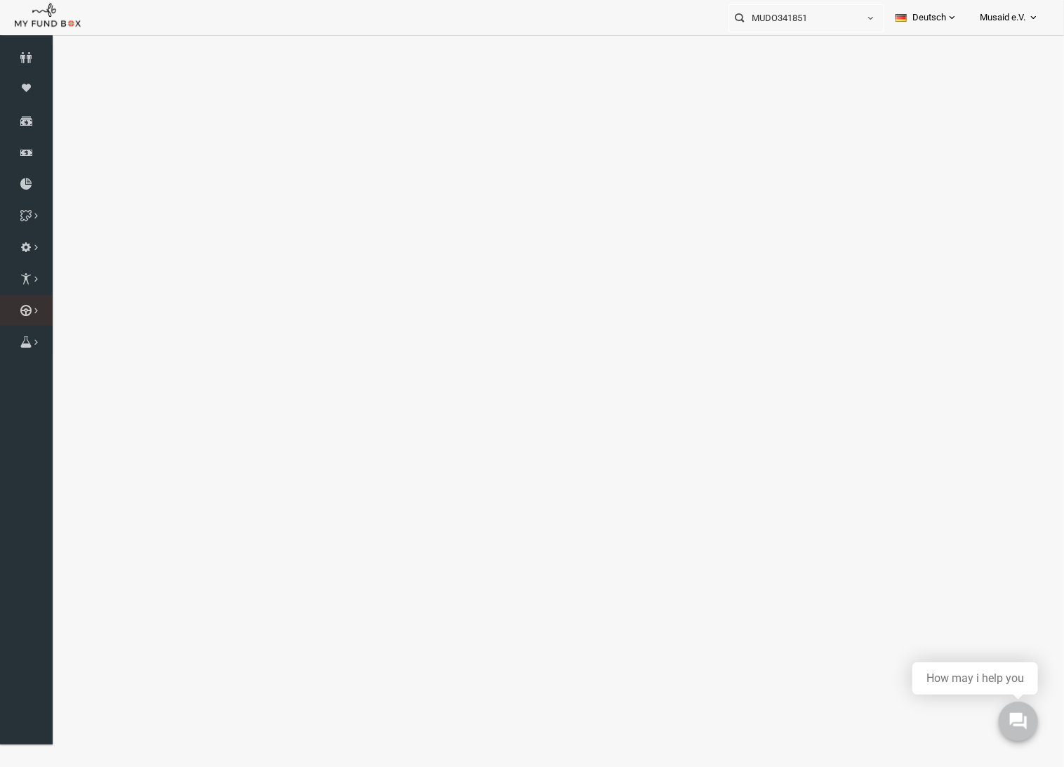
select select "100"
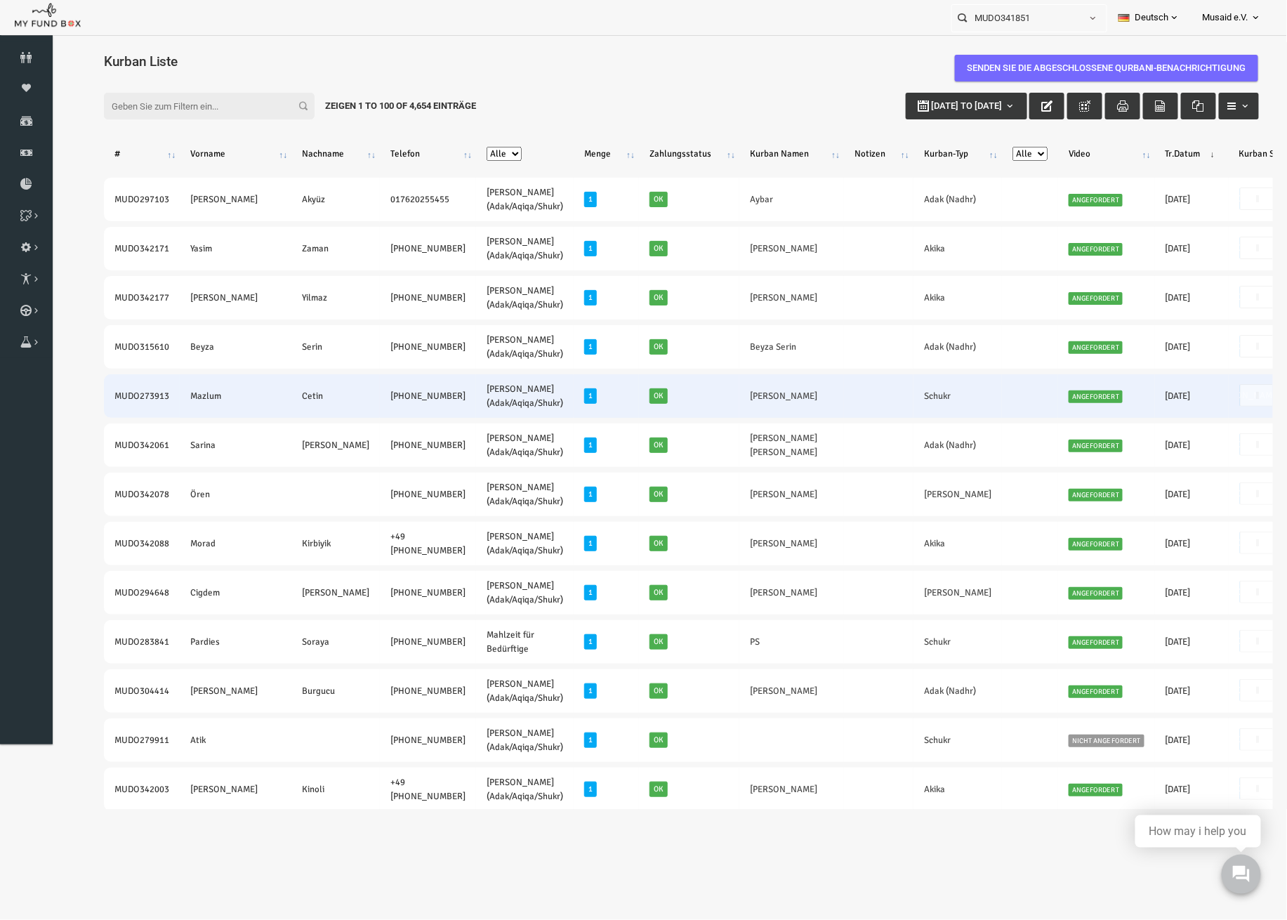
drag, startPoint x: 586, startPoint y: 329, endPoint x: 703, endPoint y: 395, distance: 133.9
click at [714, 395] on td "Gani Cetin" at bounding box center [766, 396] width 105 height 44
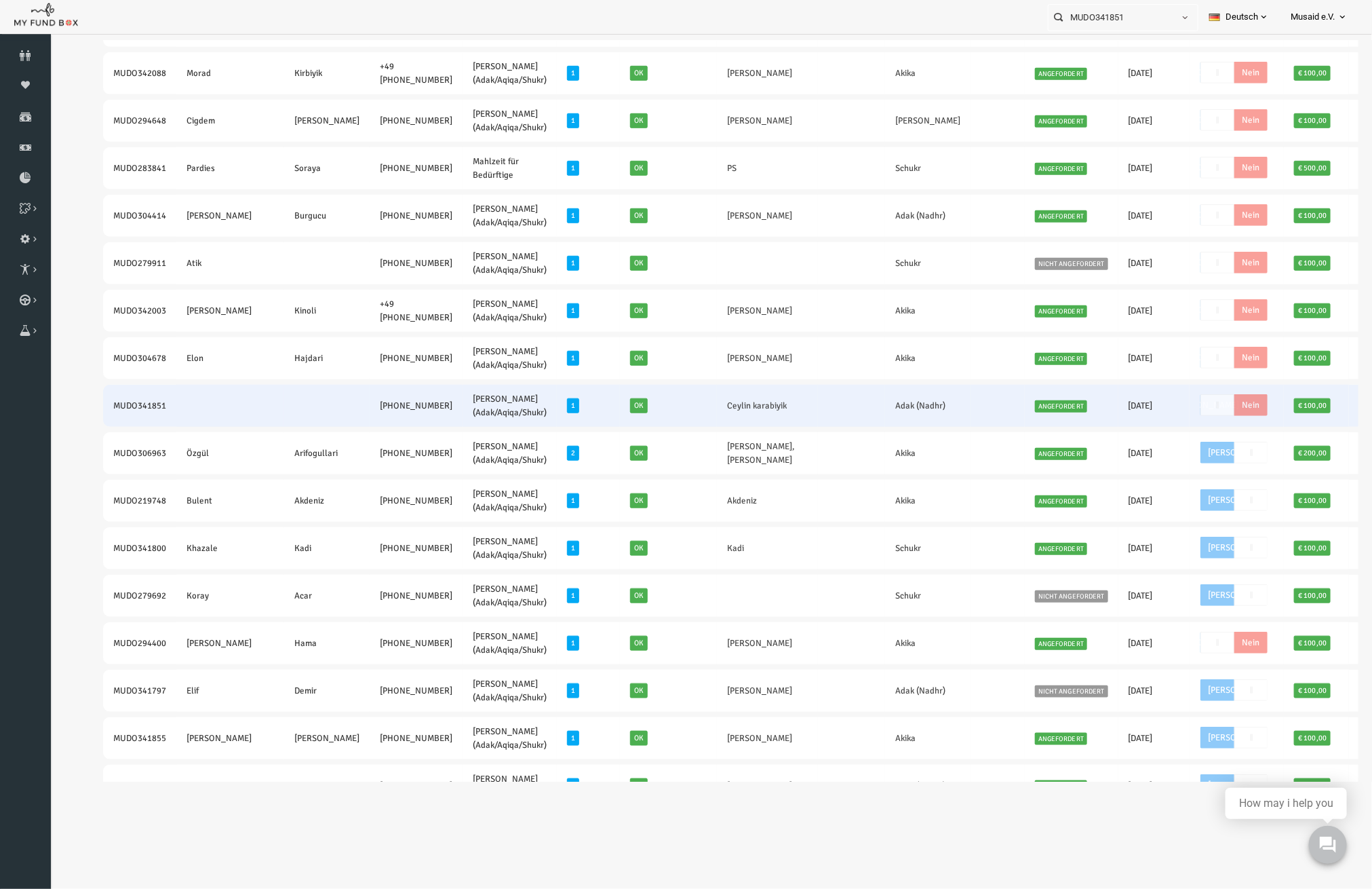
scroll to position [361, 0]
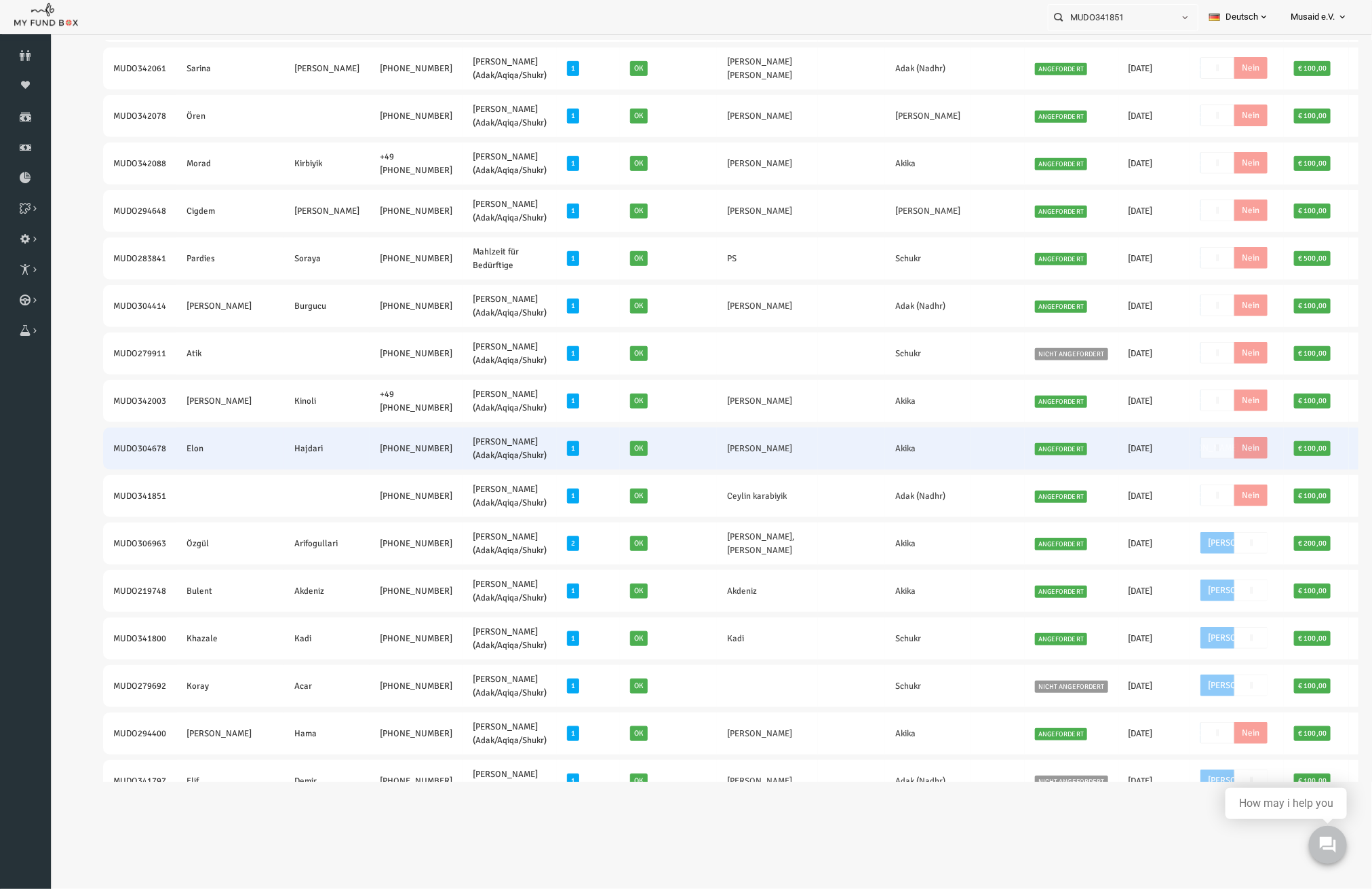
drag, startPoint x: 81, startPoint y: 444, endPoint x: 374, endPoint y: 452, distance: 293.1
click at [374, 452] on tr "MUDO304678 Elon Hajdari +49 17630670497 Nafilah Kurban (Adak/Aqiqa/Shukr) 1 Ok …" at bounding box center [728, 448] width 1303 height 43
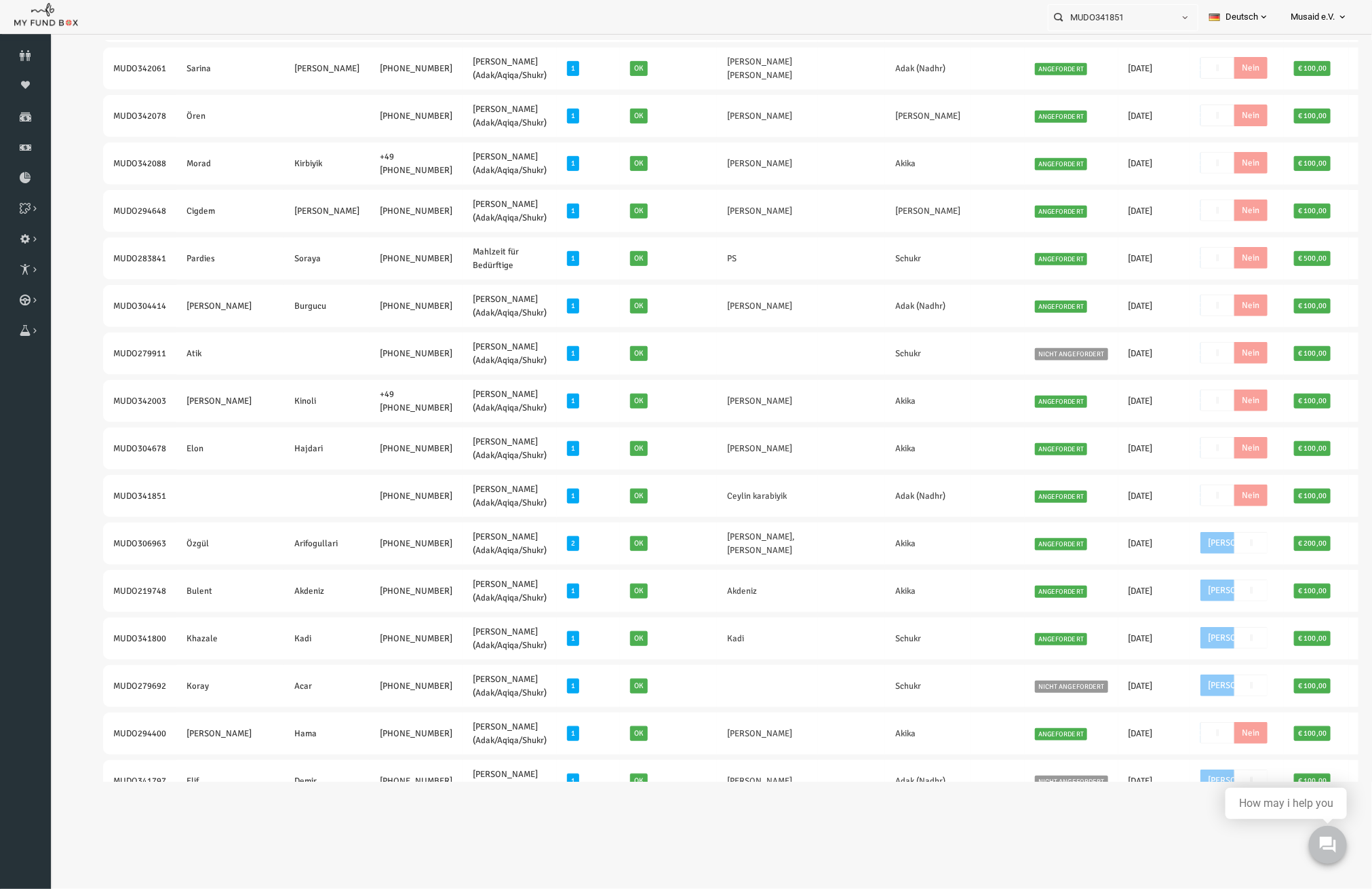
copy tr "MUDO304678 Elon Hajdari +49 17630670497"
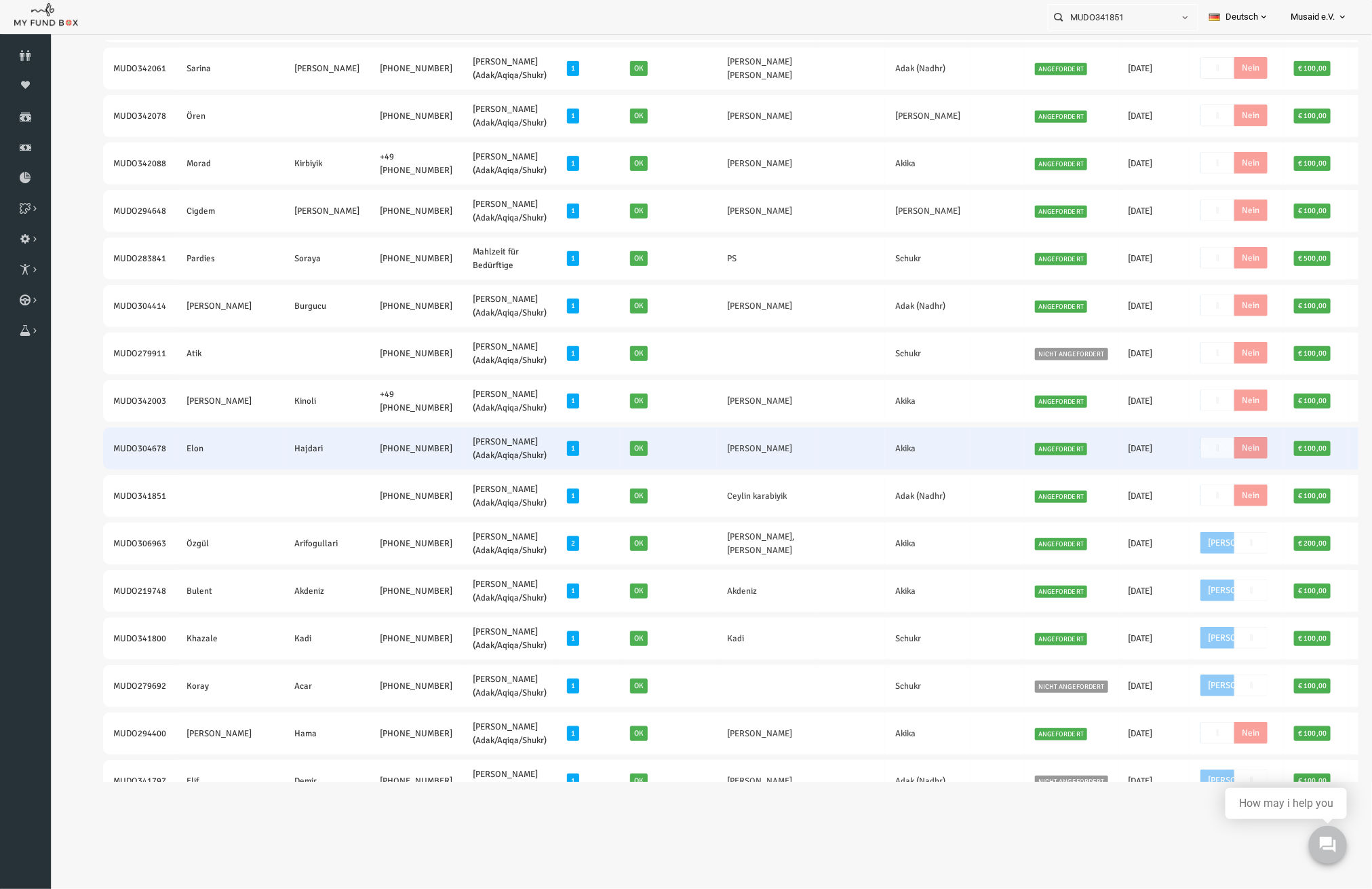
drag, startPoint x: 727, startPoint y: 444, endPoint x: 646, endPoint y: 454, distance: 81.6
click at [691, 454] on td "Onik Arsim Hajdari" at bounding box center [741, 448] width 101 height 43
copy link "Onik Arsim Hajdari"
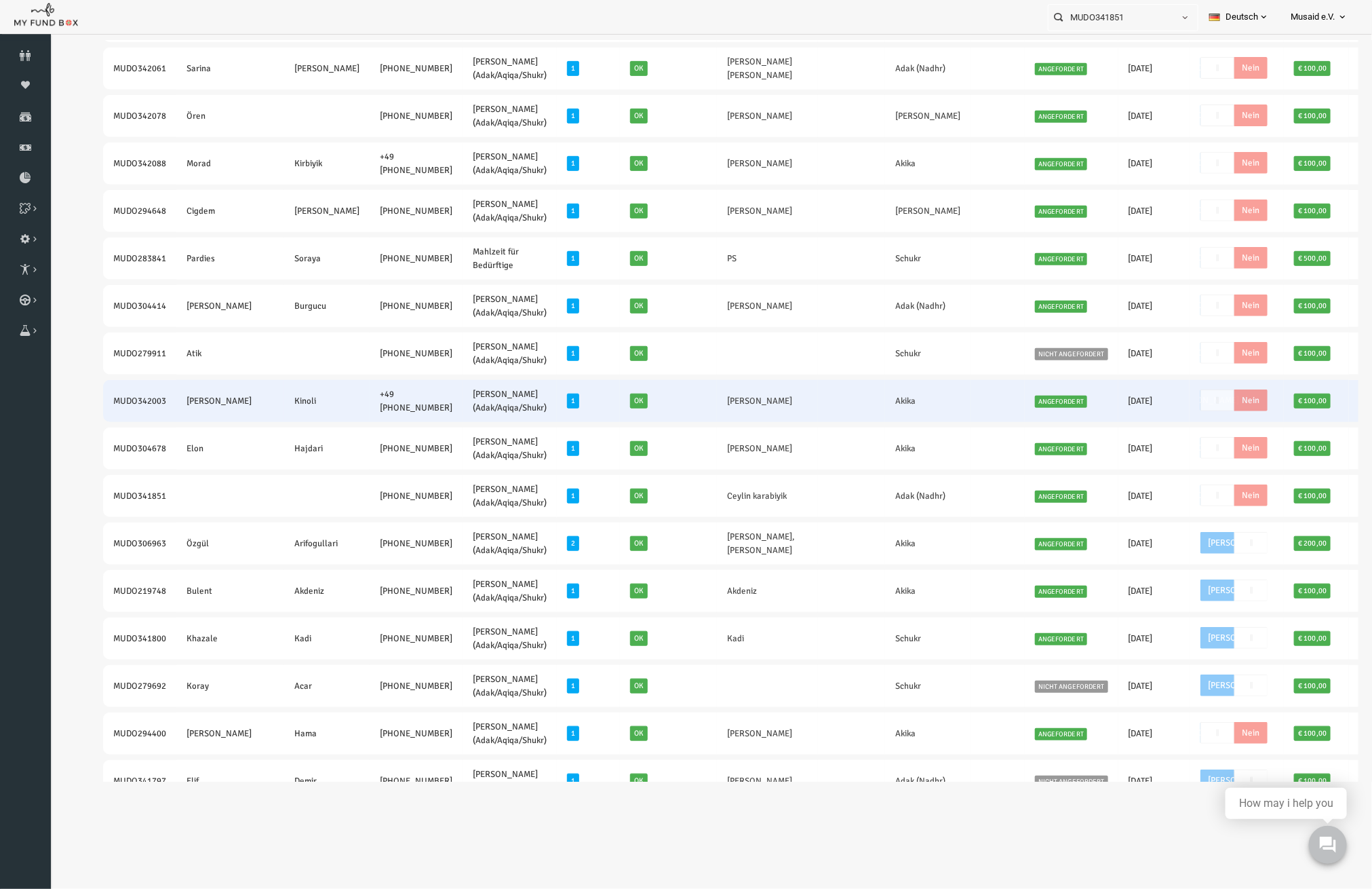
drag, startPoint x: 71, startPoint y: 400, endPoint x: 344, endPoint y: 410, distance: 273.2
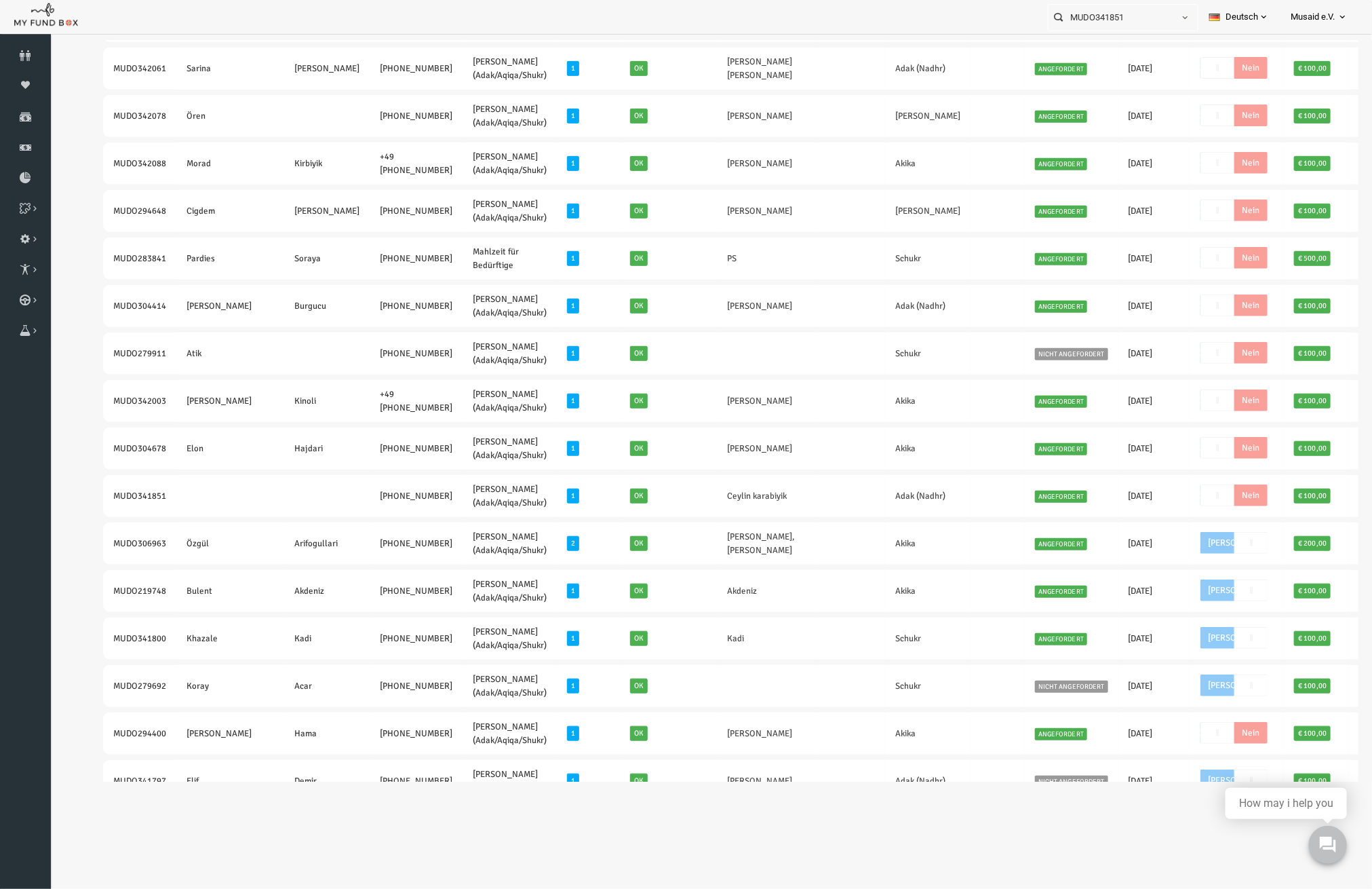
copy tr "MUDO342003 Erwin Kinoli +49 +49 173 6679850"
drag, startPoint x: 1333, startPoint y: 633, endPoint x: 1365, endPoint y: 644, distance: 33.8
click at [1346, 419] on html "Kurban Liste Senden Sie die abgeschlossene Qurbani-Benachrichtigung Spender nic…" at bounding box center [698, 48] width 1297 height 741
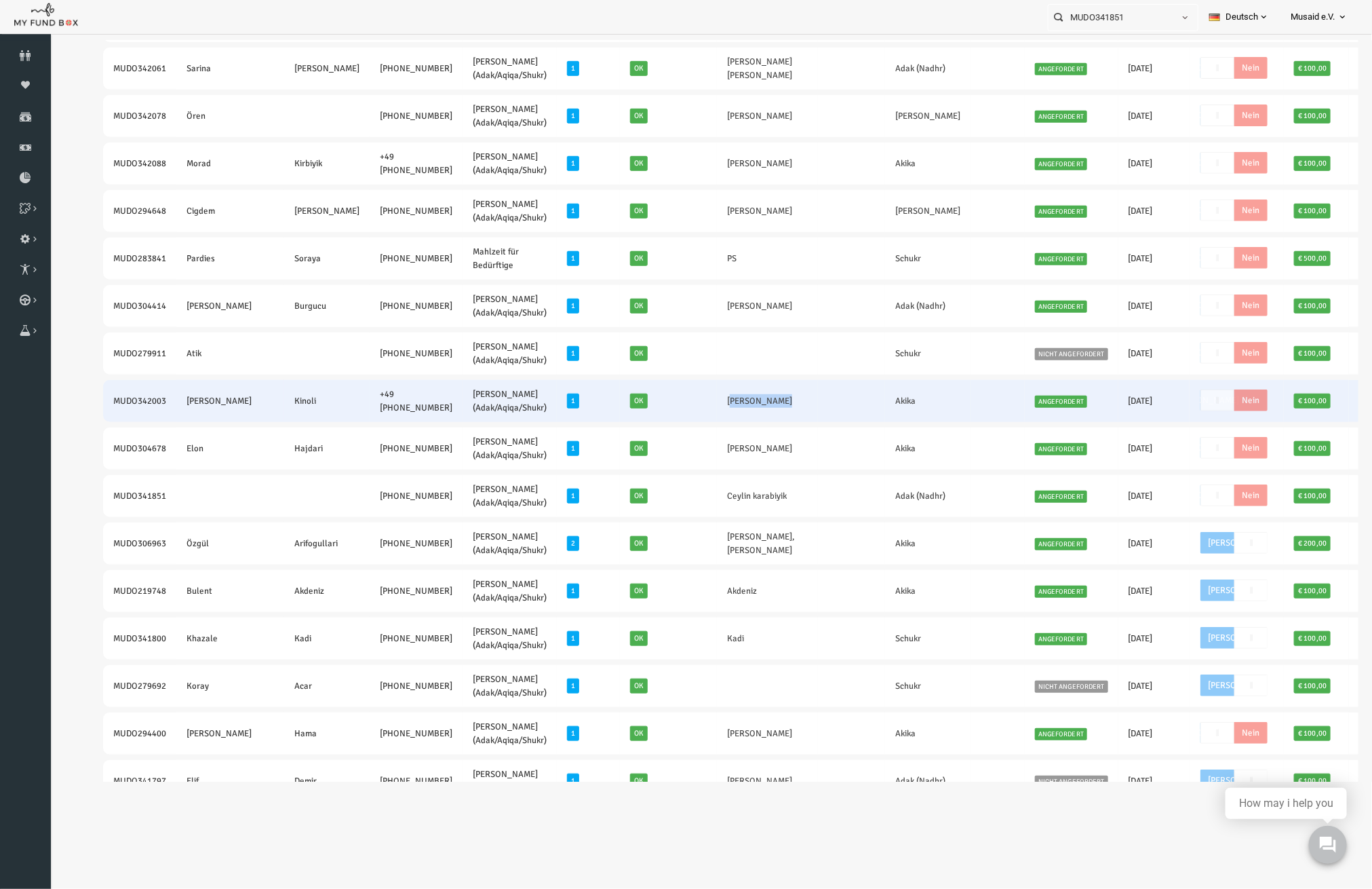
drag, startPoint x: 726, startPoint y: 397, endPoint x: 650, endPoint y: 408, distance: 76.8
click at [691, 408] on td "Afrim Kinoli" at bounding box center [741, 400] width 101 height 43
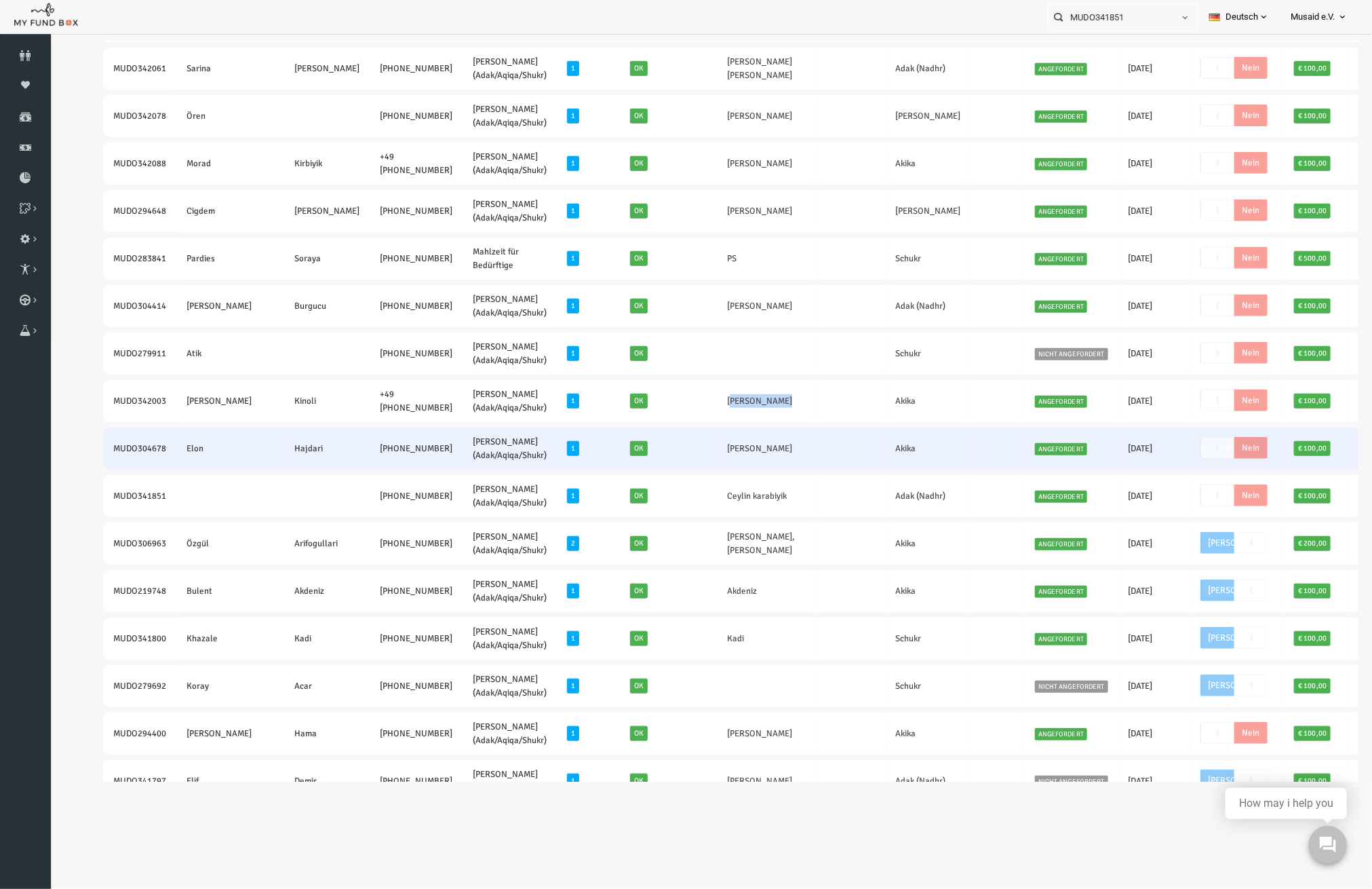
copy link "Afrim Kinoli"
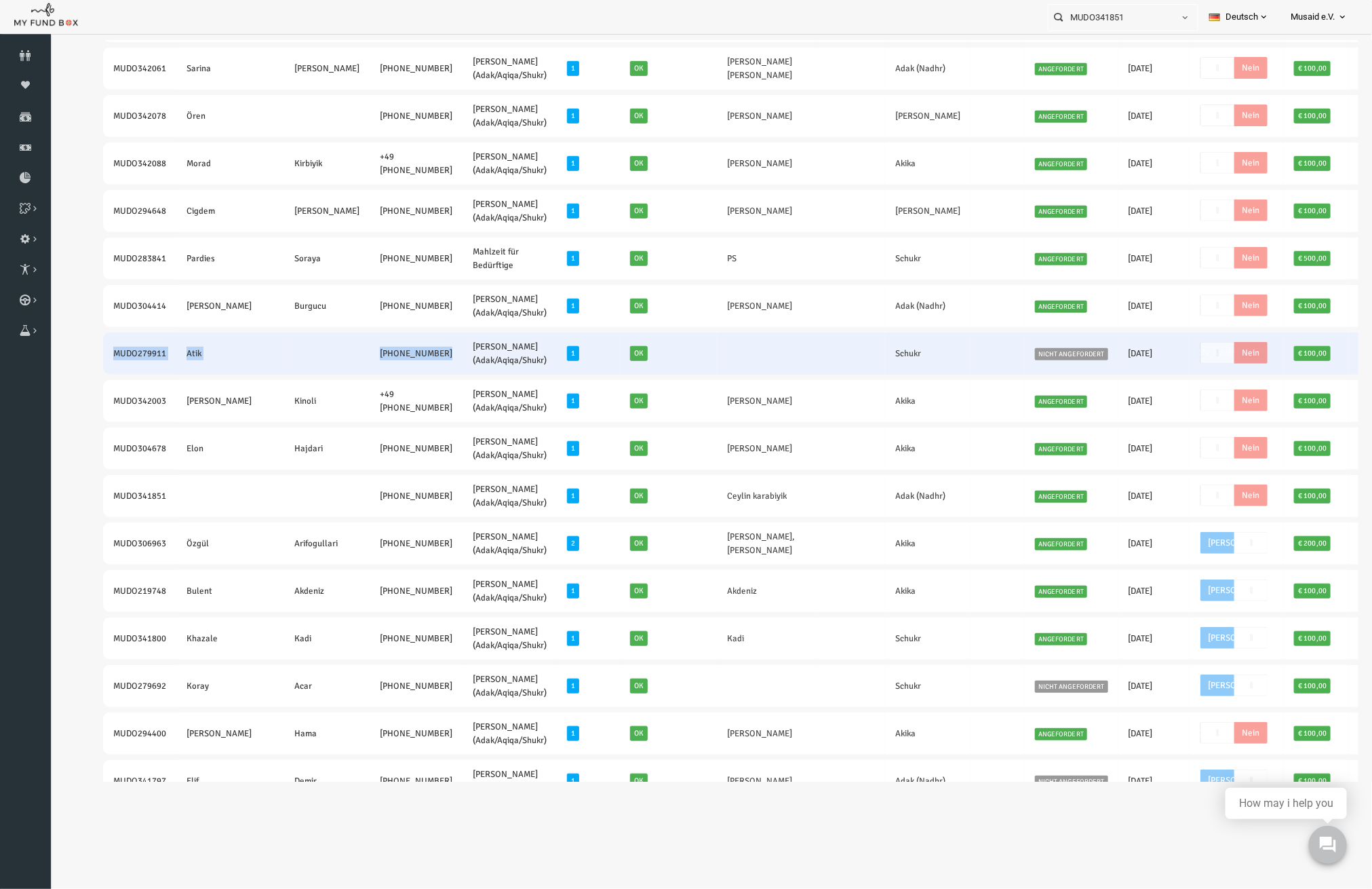
drag, startPoint x: 76, startPoint y: 350, endPoint x: 379, endPoint y: 354, distance: 303.0
copy tr "MUDO279911 Atik +49 1734074173"
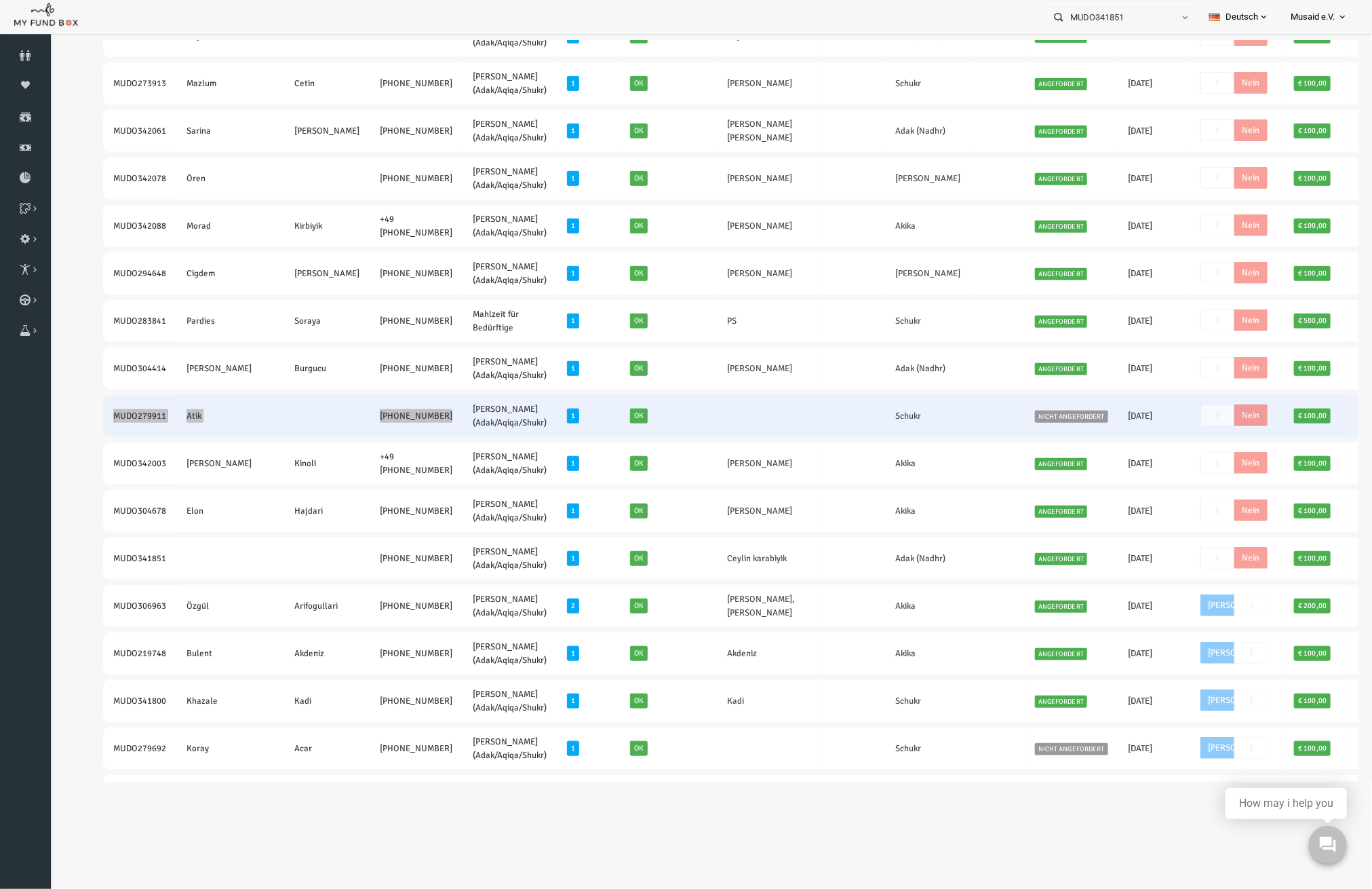
scroll to position [272, 0]
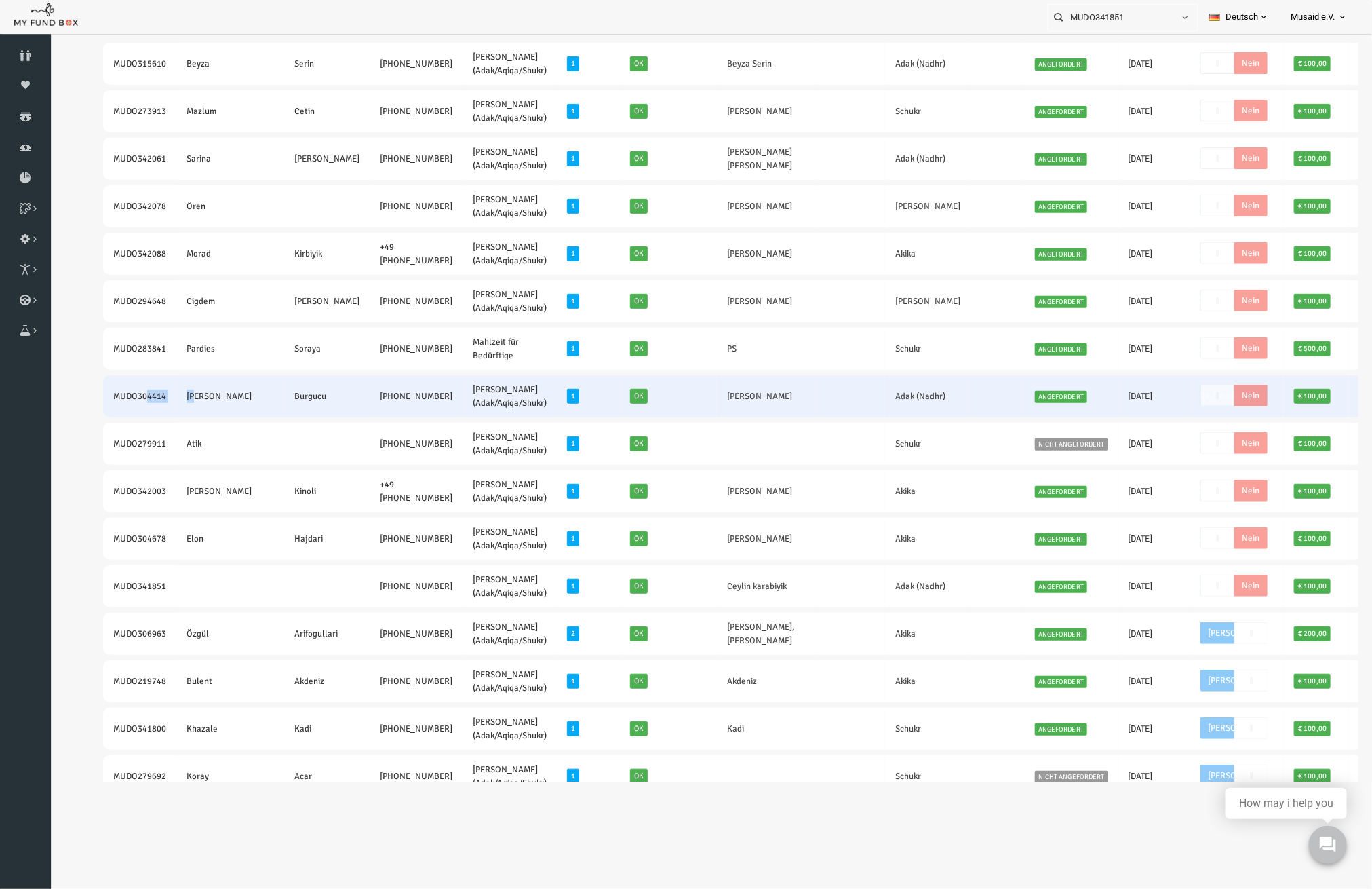
drag, startPoint x: 151, startPoint y: 407, endPoint x: 134, endPoint y: 412, distance: 17.7
click at [162, 409] on tr "MUDO304414 Hanife Burgucu +49 17662913142 Nafilah Kurban (Adak/Aqiqa/Shukr) 1 O…" at bounding box center [728, 396] width 1303 height 43
drag, startPoint x: 90, startPoint y: 397, endPoint x: 358, endPoint y: 406, distance: 268.2
click at [358, 406] on tr "MUDO304414 Hanife Burgucu +49 17662913142 Nafilah Kurban (Adak/Aqiqa/Shukr) 1 O…" at bounding box center [728, 396] width 1303 height 43
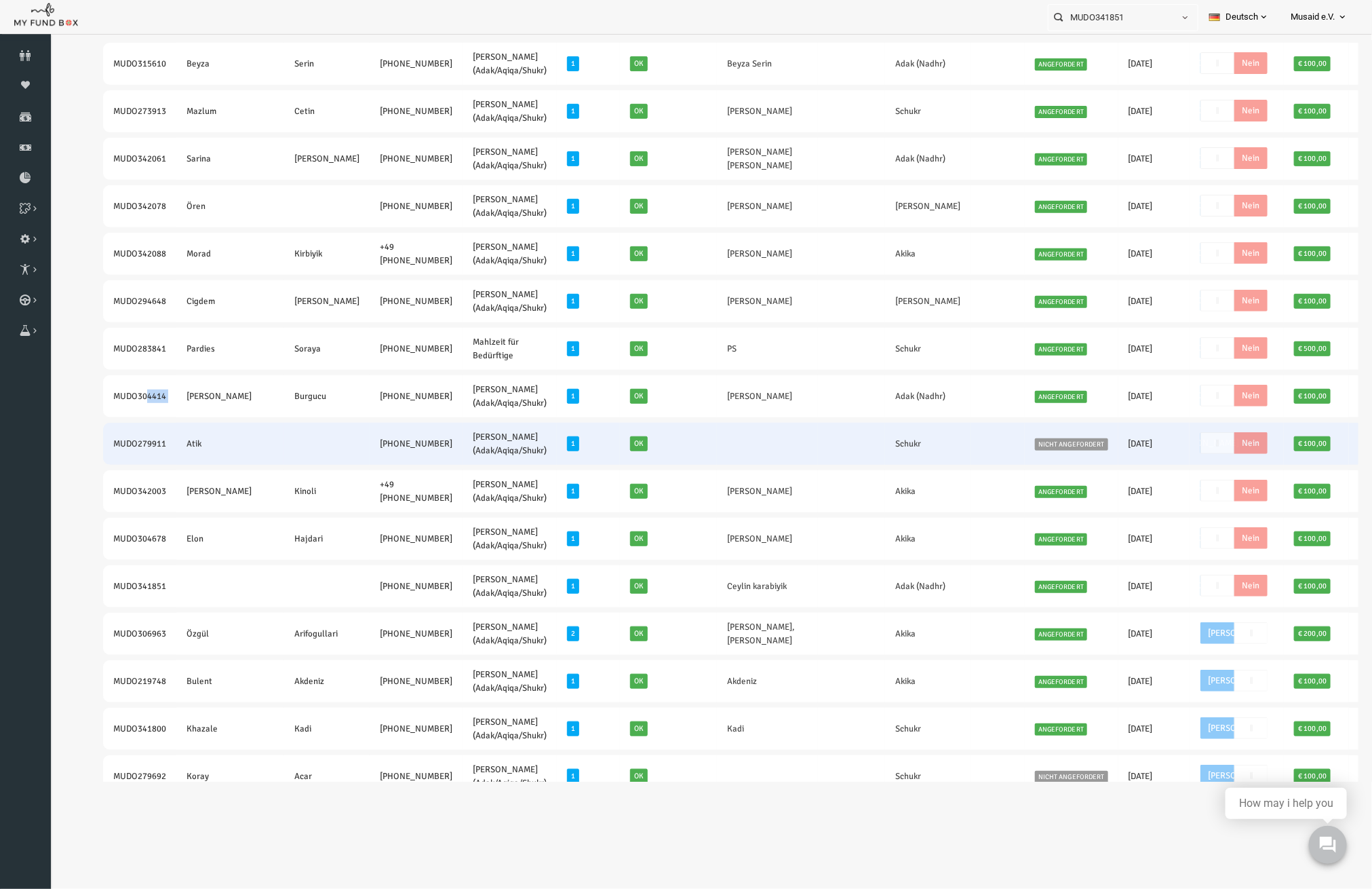
copy tr "MUDO304414 Hanife Burgucu +49 17662913142"
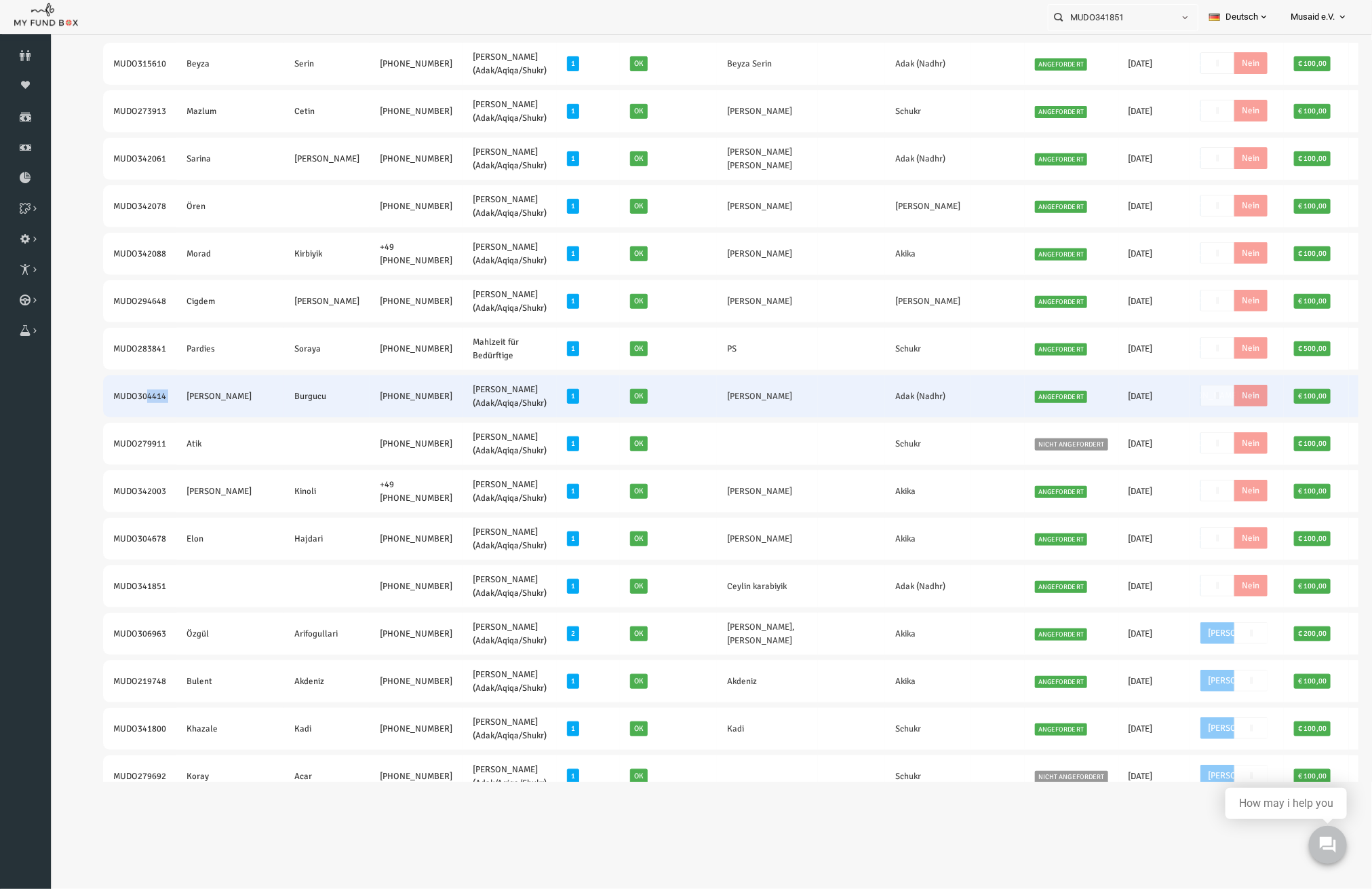
drag, startPoint x: 732, startPoint y: 397, endPoint x: 650, endPoint y: 393, distance: 82.1
click at [691, 393] on td "Mustapha Jaadane" at bounding box center [741, 396] width 101 height 43
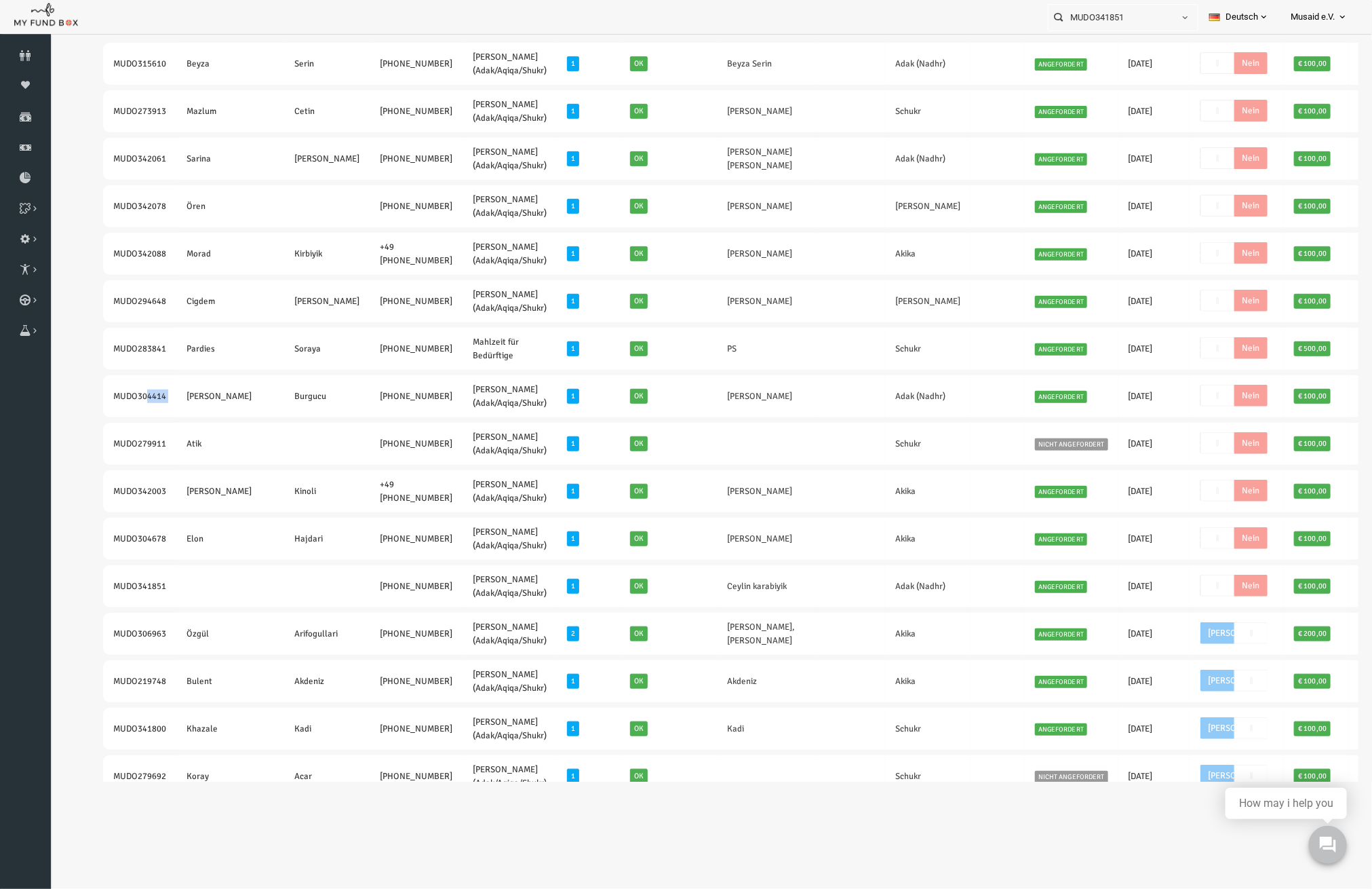
copy link "Mustapha Jaadane"
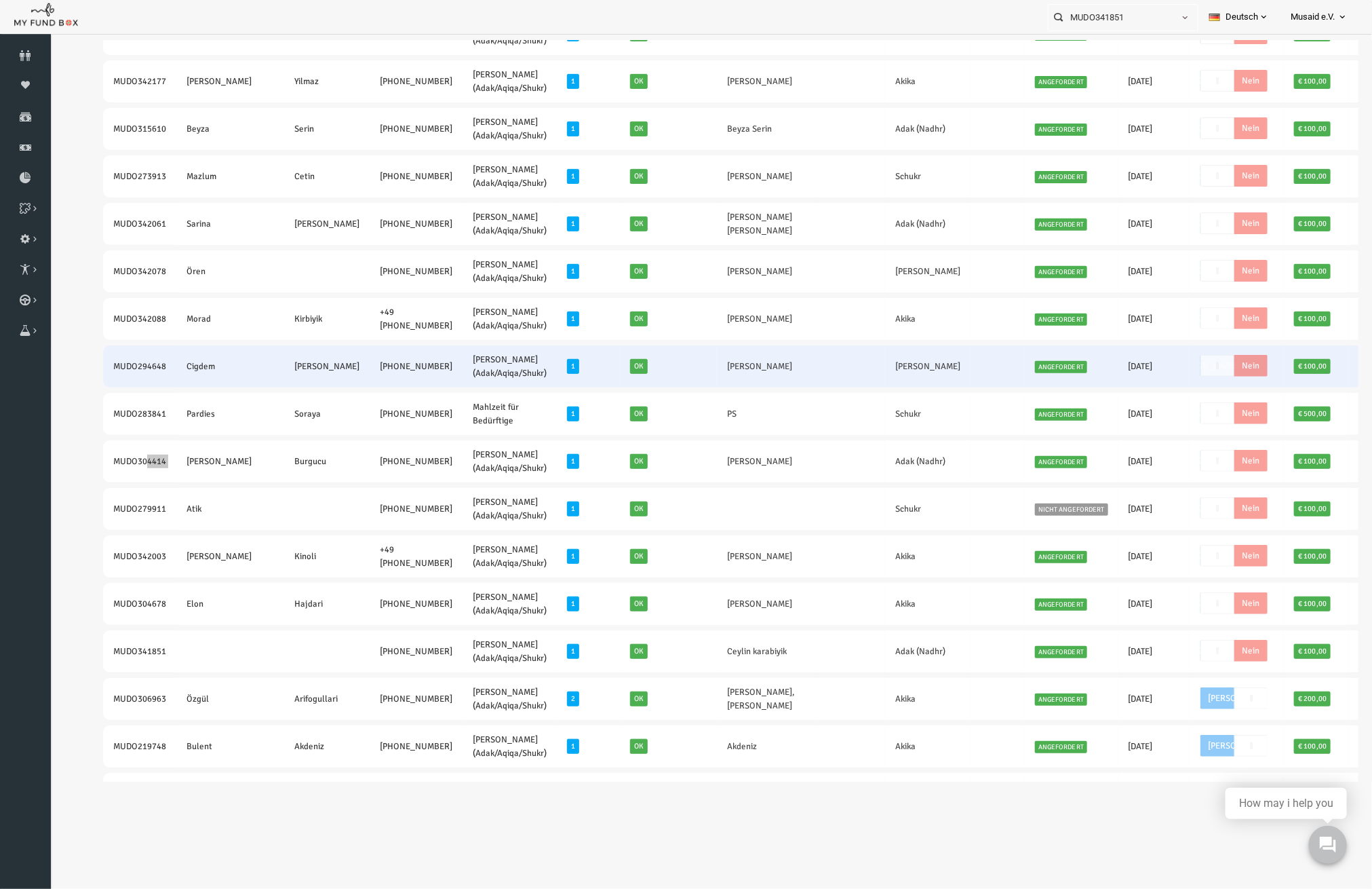
scroll to position [181, 0]
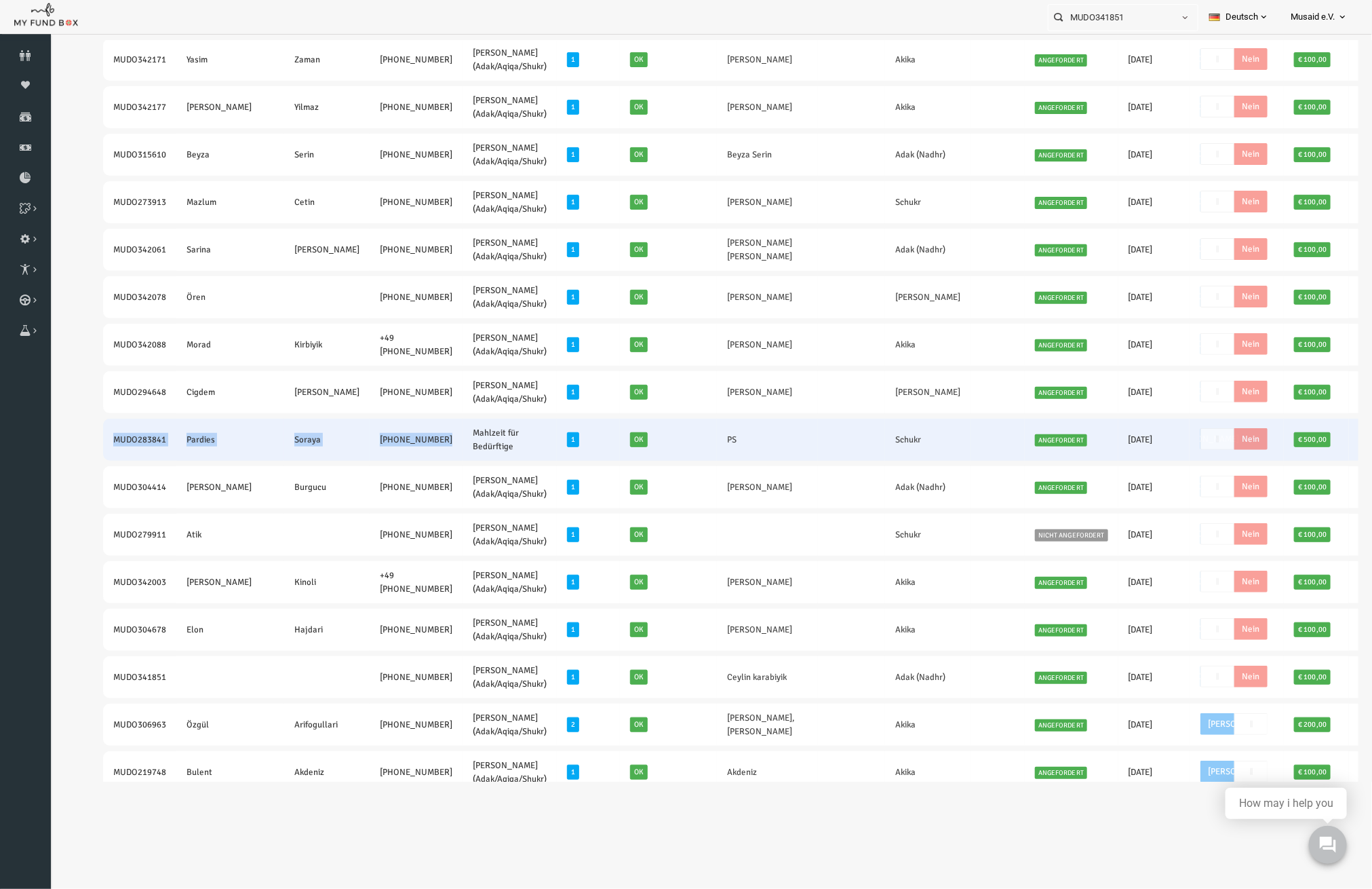
drag, startPoint x: 74, startPoint y: 445, endPoint x: 383, endPoint y: 452, distance: 309.1
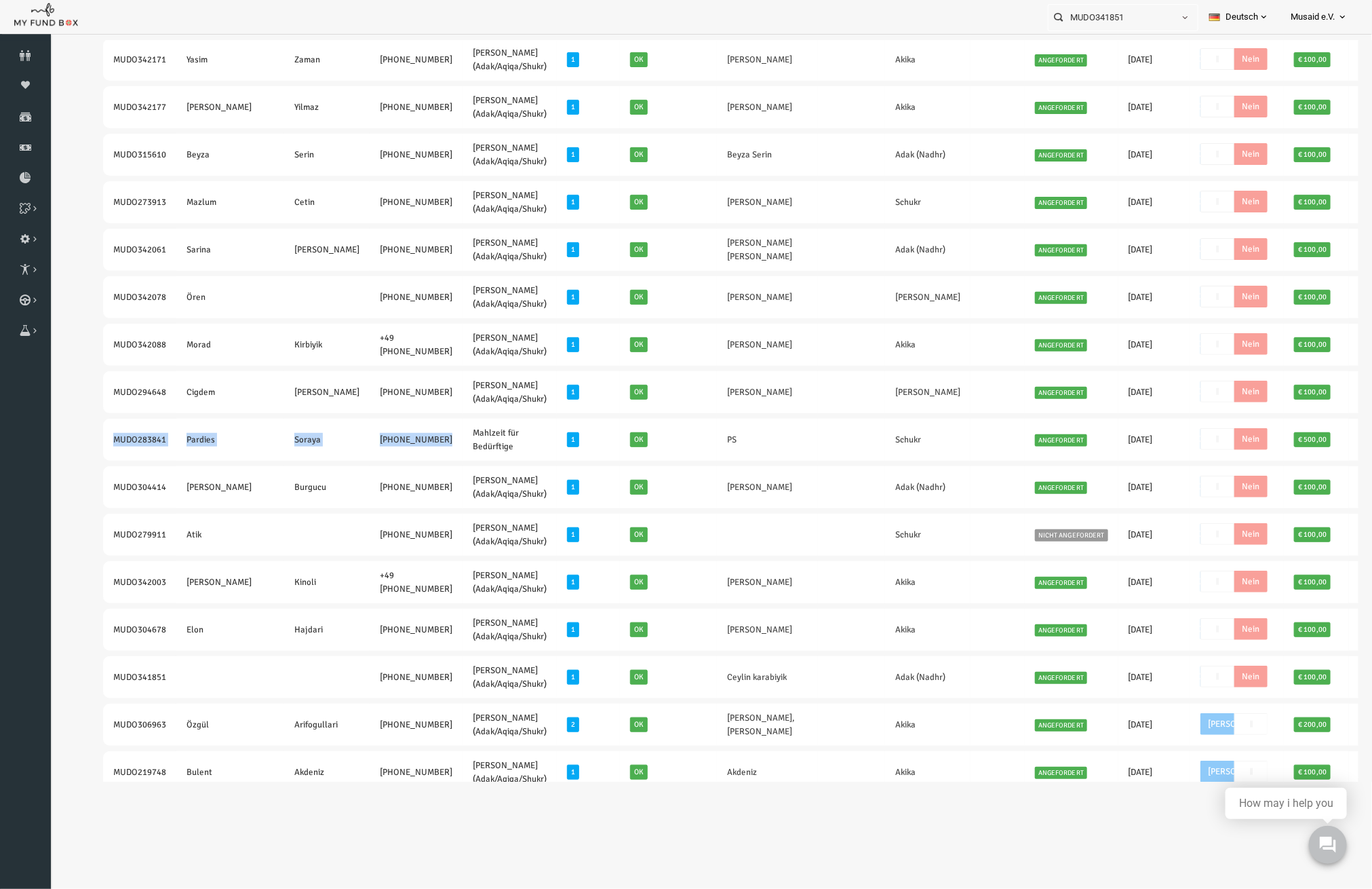
copy tr "MUDO283841 Pardies Soraya +49 1629890471"
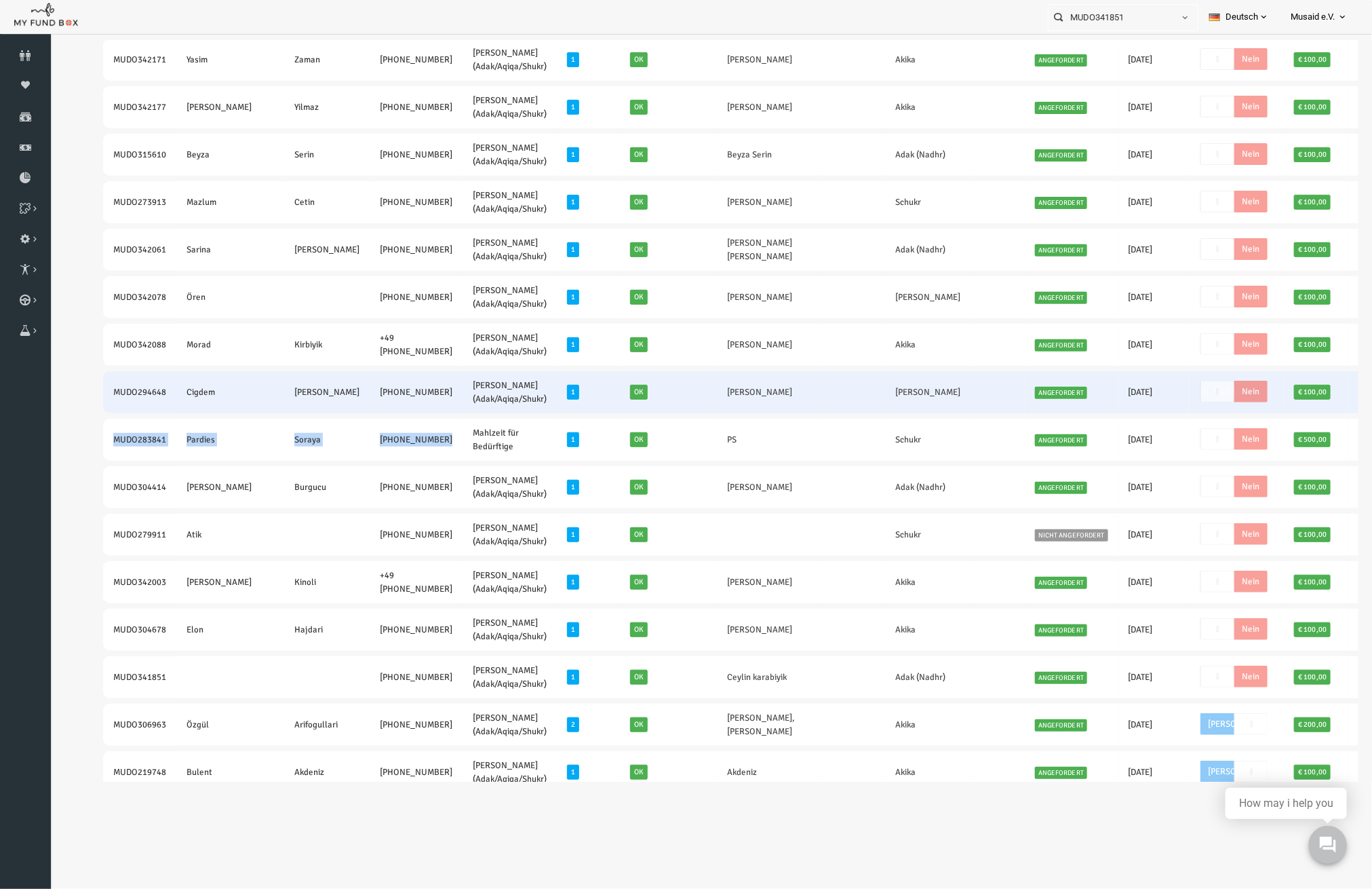
drag, startPoint x: 77, startPoint y: 390, endPoint x: 370, endPoint y: 393, distance: 293.0
click at [370, 393] on tr "MUDO294648 Cigdem Murat +49 17664238161 Nafilah Kurban (Adak/Aqiqa/Shukr) 1 Ok …" at bounding box center [728, 391] width 1303 height 43
copy tr "MUDO294648 Cigdem Murat +49 17664238161"
drag, startPoint x: 726, startPoint y: 390, endPoint x: 647, endPoint y: 398, distance: 79.4
click at [691, 398] on td "Malik Duha Murat" at bounding box center [741, 391] width 101 height 43
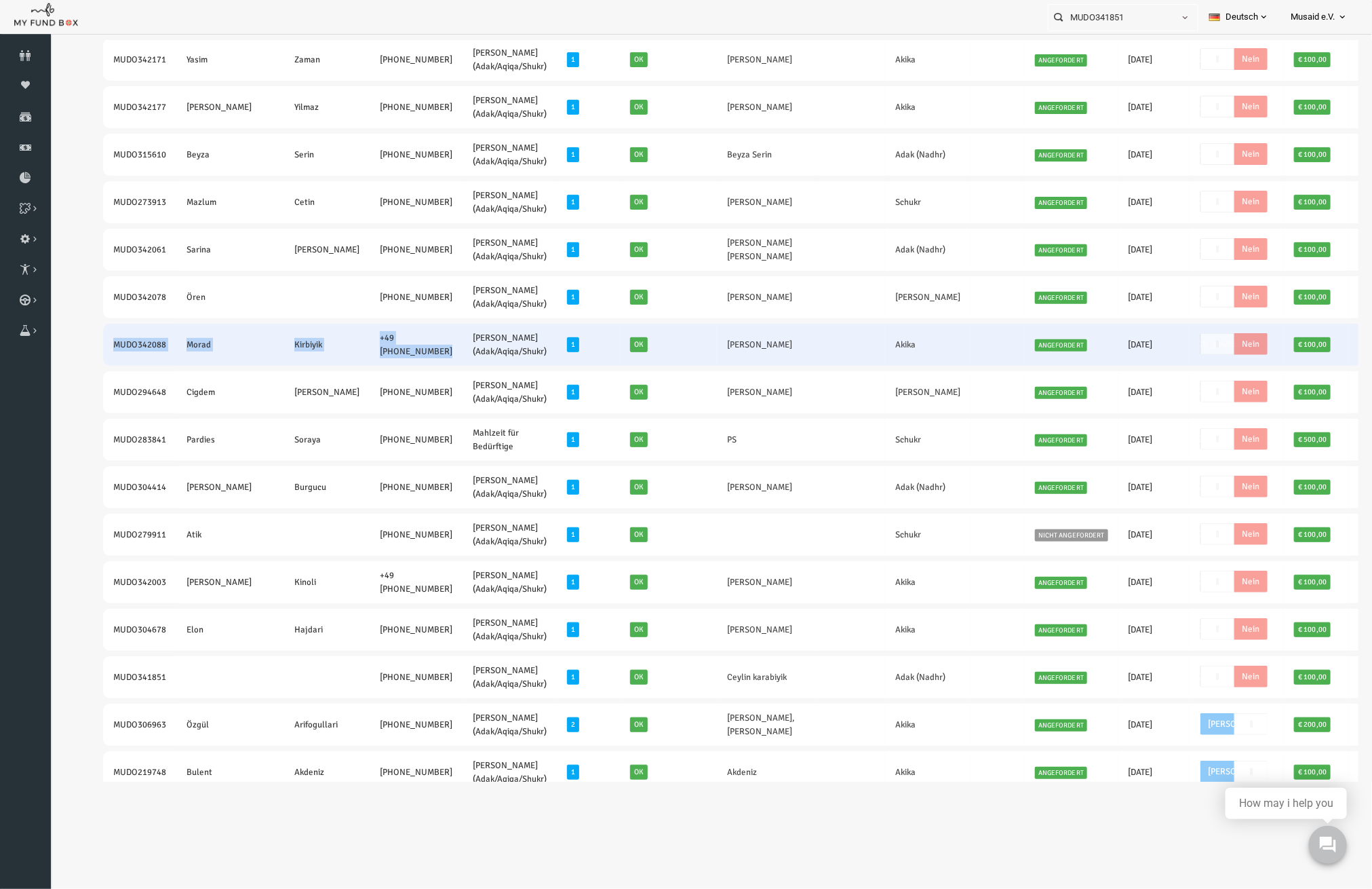
drag, startPoint x: 74, startPoint y: 340, endPoint x: 378, endPoint y: 354, distance: 304.3
drag, startPoint x: 703, startPoint y: 342, endPoint x: 650, endPoint y: 354, distance: 54.3
click at [691, 354] on td "Mina Kirbiyik" at bounding box center [741, 344] width 101 height 43
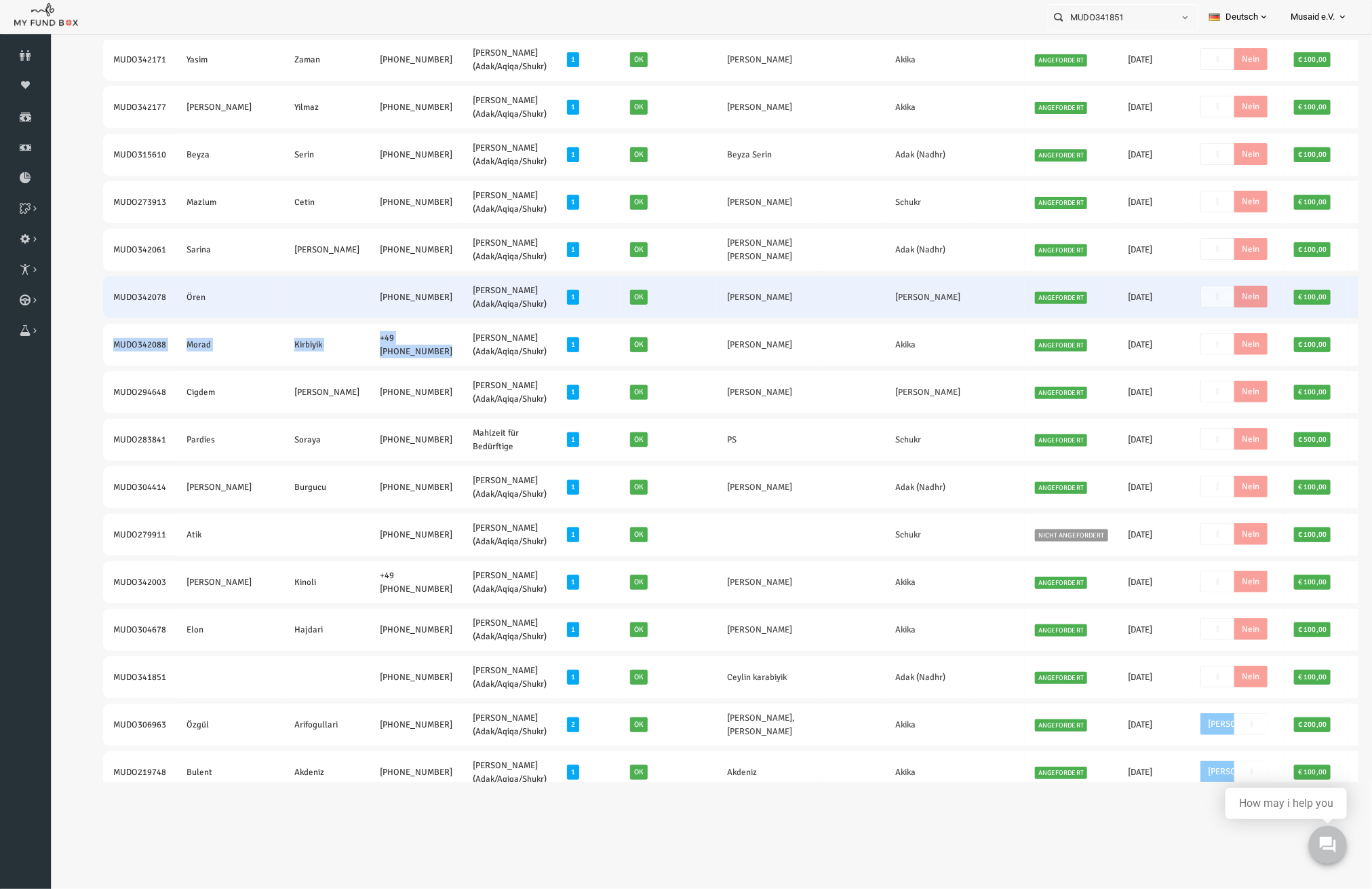
drag, startPoint x: 85, startPoint y: 296, endPoint x: 363, endPoint y: 304, distance: 278.1
click at [363, 304] on tr "MUDO342078 Ören +49 015752125973 Nafilah Kurban (Adak/Aqiqa/Shukr) 1 Ok Harun Ö…" at bounding box center [728, 297] width 1303 height 43
drag, startPoint x: 711, startPoint y: 293, endPoint x: 643, endPoint y: 293, distance: 68.0
click at [691, 293] on td "Harun Ören" at bounding box center [741, 297] width 101 height 43
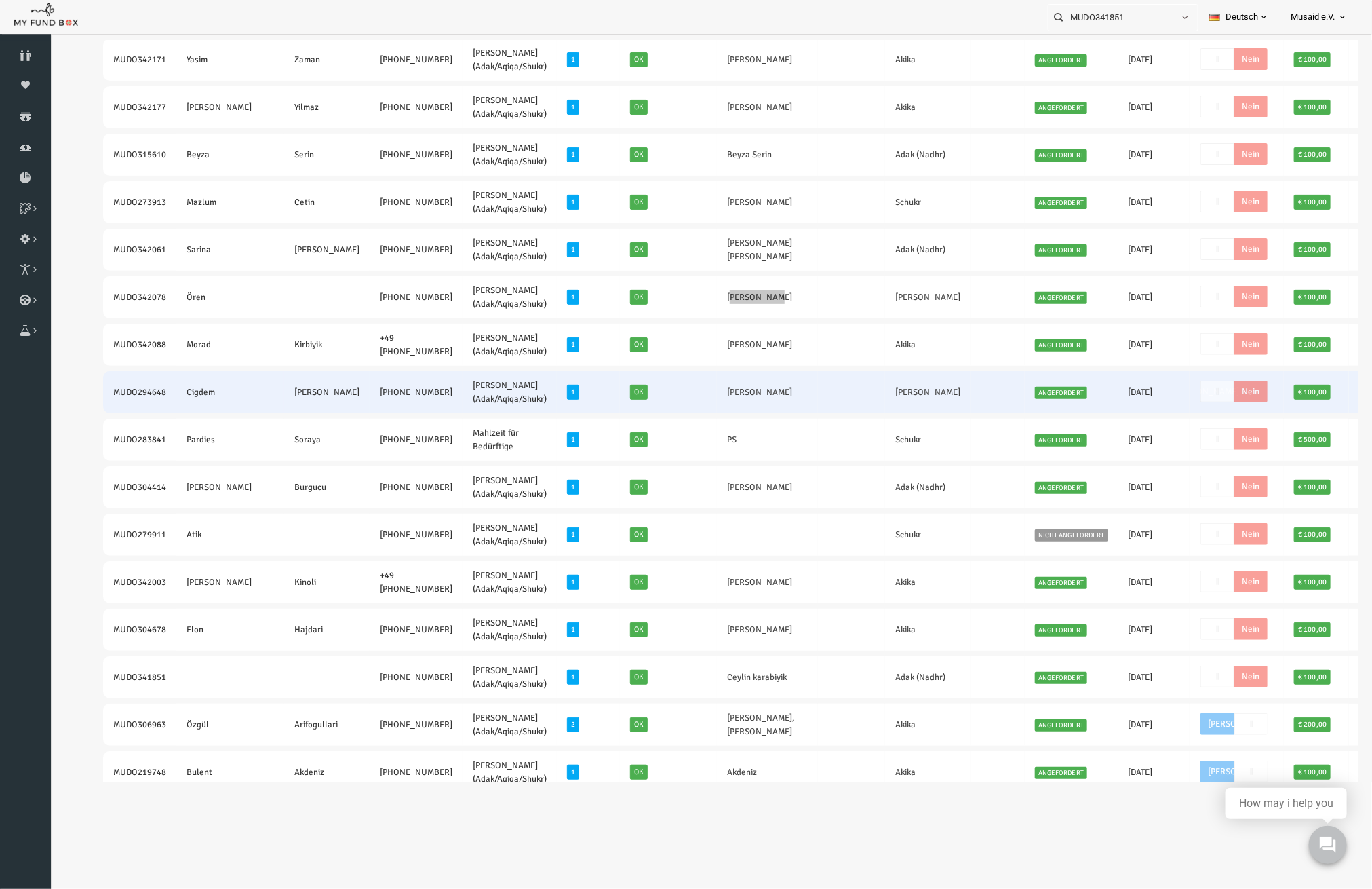
scroll to position [90, 0]
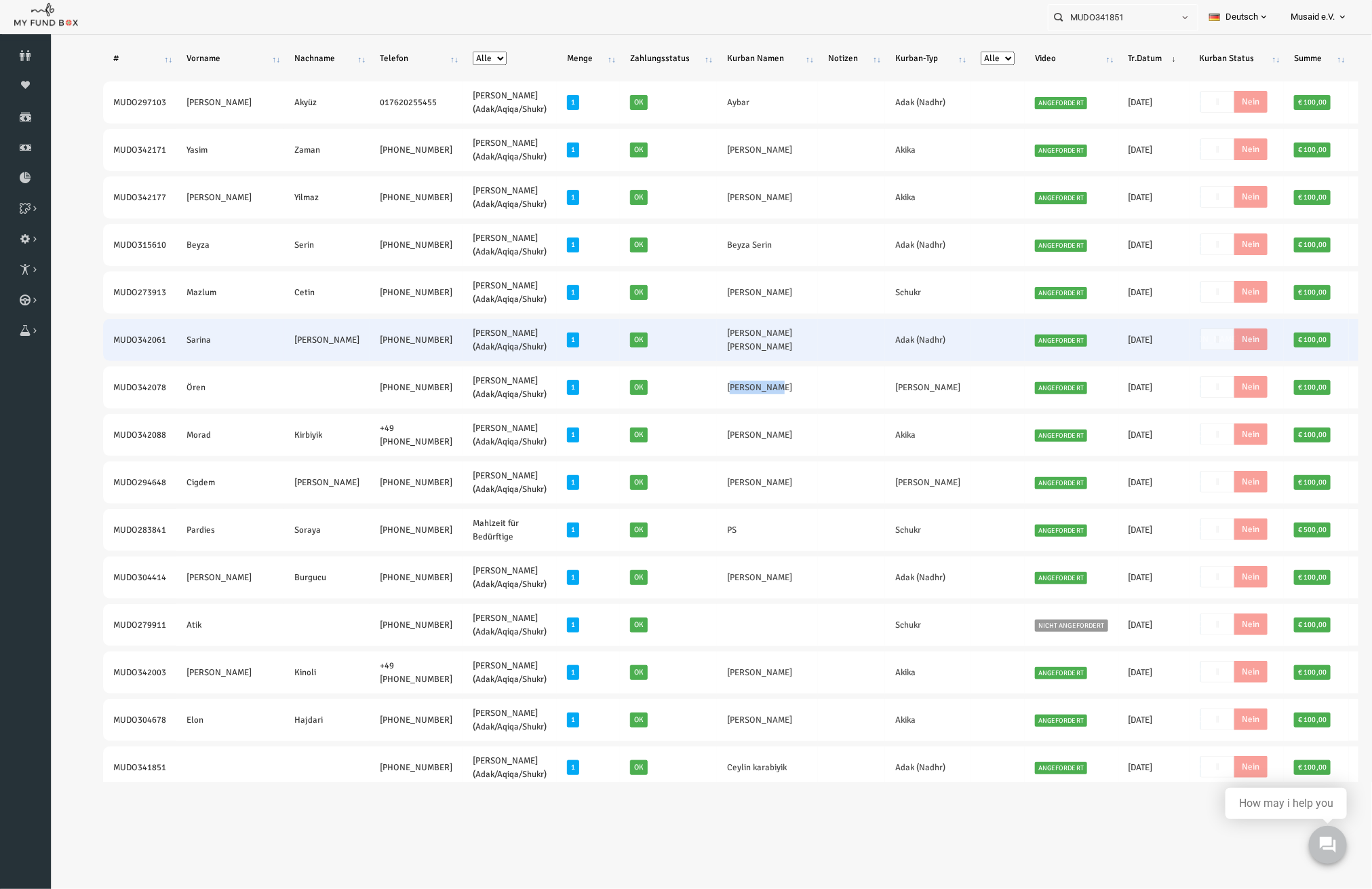
drag, startPoint x: 78, startPoint y: 340, endPoint x: 369, endPoint y: 357, distance: 291.5
click at [369, 357] on tr "MUDO342061 Sarina Zafar-Khan +43 699 18208326 Nafilah Kurban (Adak/Aqiqa/Shukr)…" at bounding box center [728, 339] width 1303 height 43
drag, startPoint x: 732, startPoint y: 330, endPoint x: 624, endPoint y: 331, distance: 108.0
click at [624, 331] on tr "MUDO342061 Sarina Zafar-Khan +43 699 18208326 Nafilah Kurban (Adak/Aqiqa/Shukr)…" at bounding box center [728, 339] width 1303 height 43
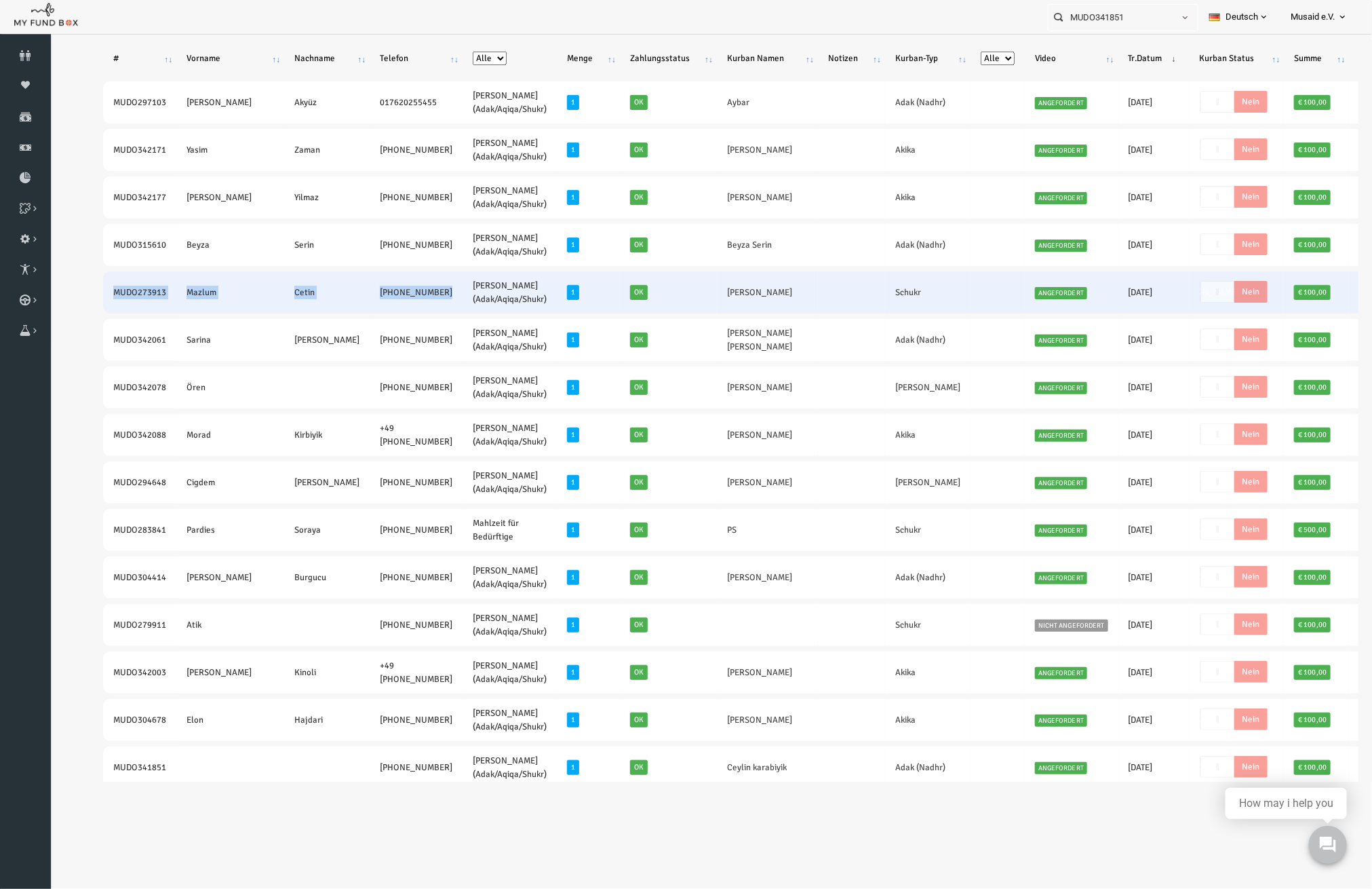
drag, startPoint x: 82, startPoint y: 290, endPoint x: 384, endPoint y: 291, distance: 302.0
click at [384, 291] on tr "MUDO273913 Mazlum Cetin +49 1608700493 Nafilah Kurban (Adak/Aqiqa/Shukr) 1 Ok G…" at bounding box center [728, 292] width 1303 height 43
drag, startPoint x: 647, startPoint y: 278, endPoint x: 625, endPoint y: 277, distance: 22.0
click at [625, 277] on tr "MUDO273913 Mazlum Cetin +49 1608700493 Nafilah Kurban (Adak/Aqiqa/Shukr) 1 Ok G…" at bounding box center [728, 292] width 1303 height 43
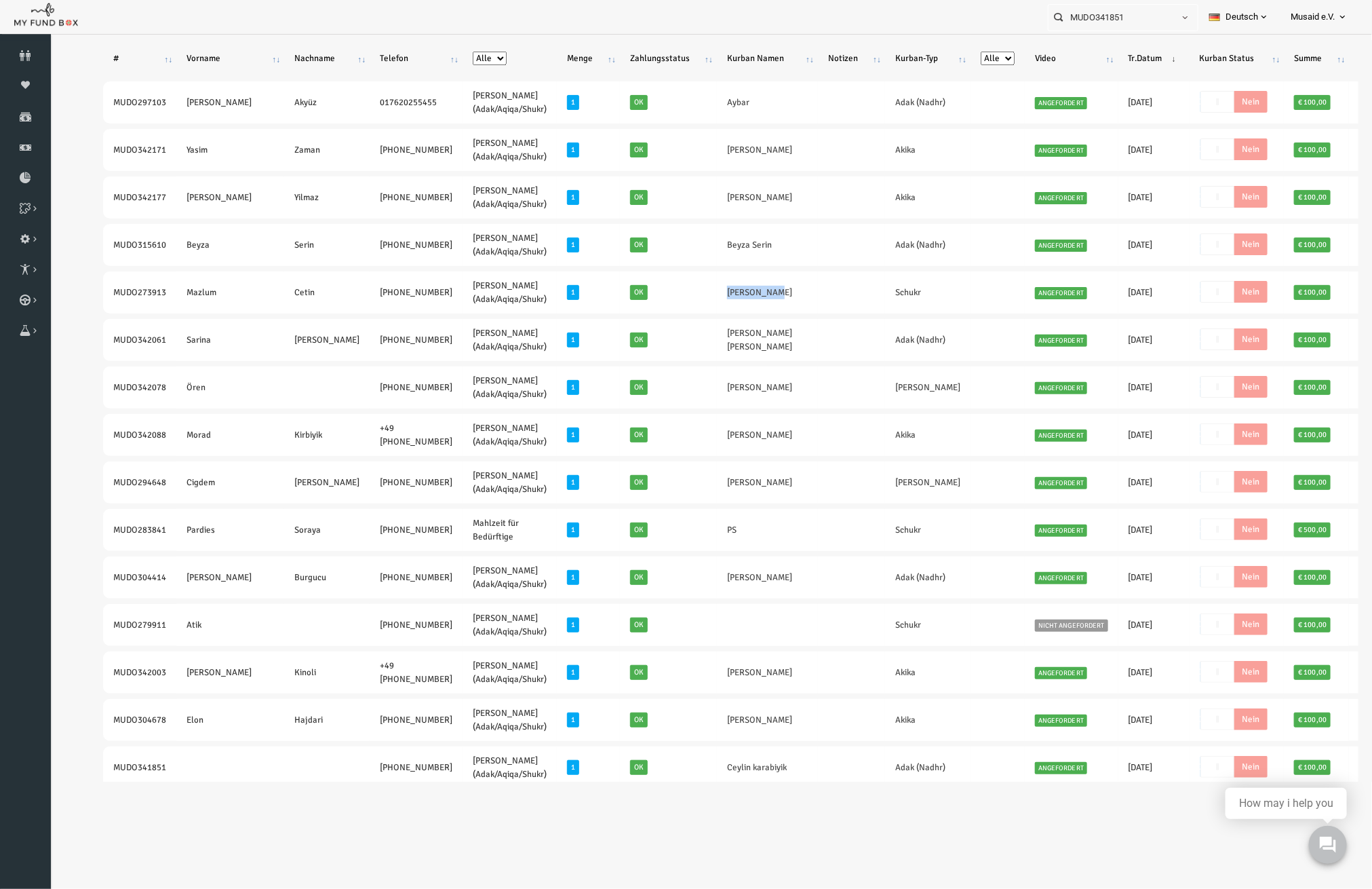
drag, startPoint x: 88, startPoint y: 244, endPoint x: 382, endPoint y: 265, distance: 294.7
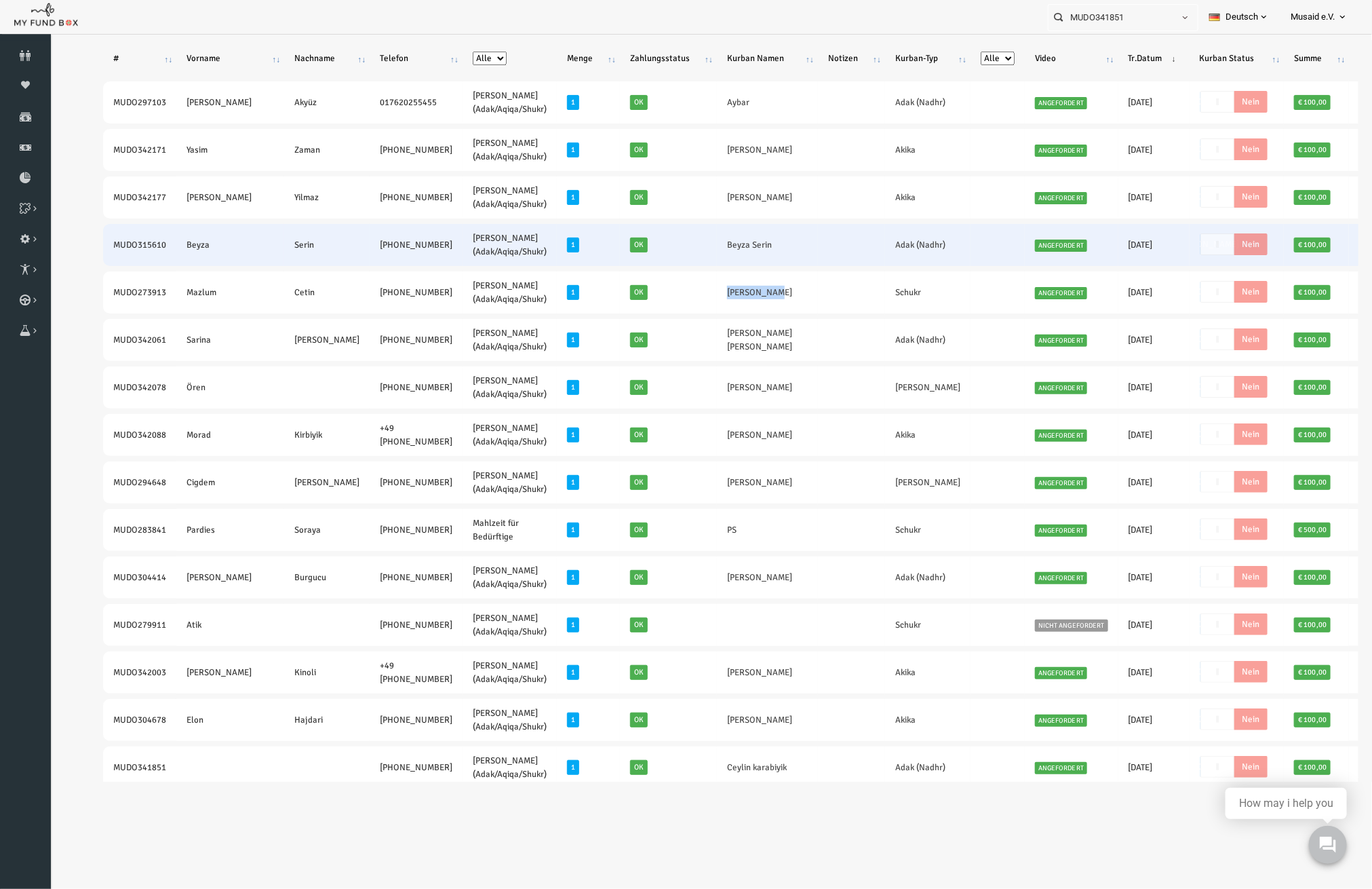
drag, startPoint x: 693, startPoint y: 242, endPoint x: 645, endPoint y: 250, distance: 48.7
click at [691, 250] on td "Beyza Serin" at bounding box center [741, 244] width 101 height 43
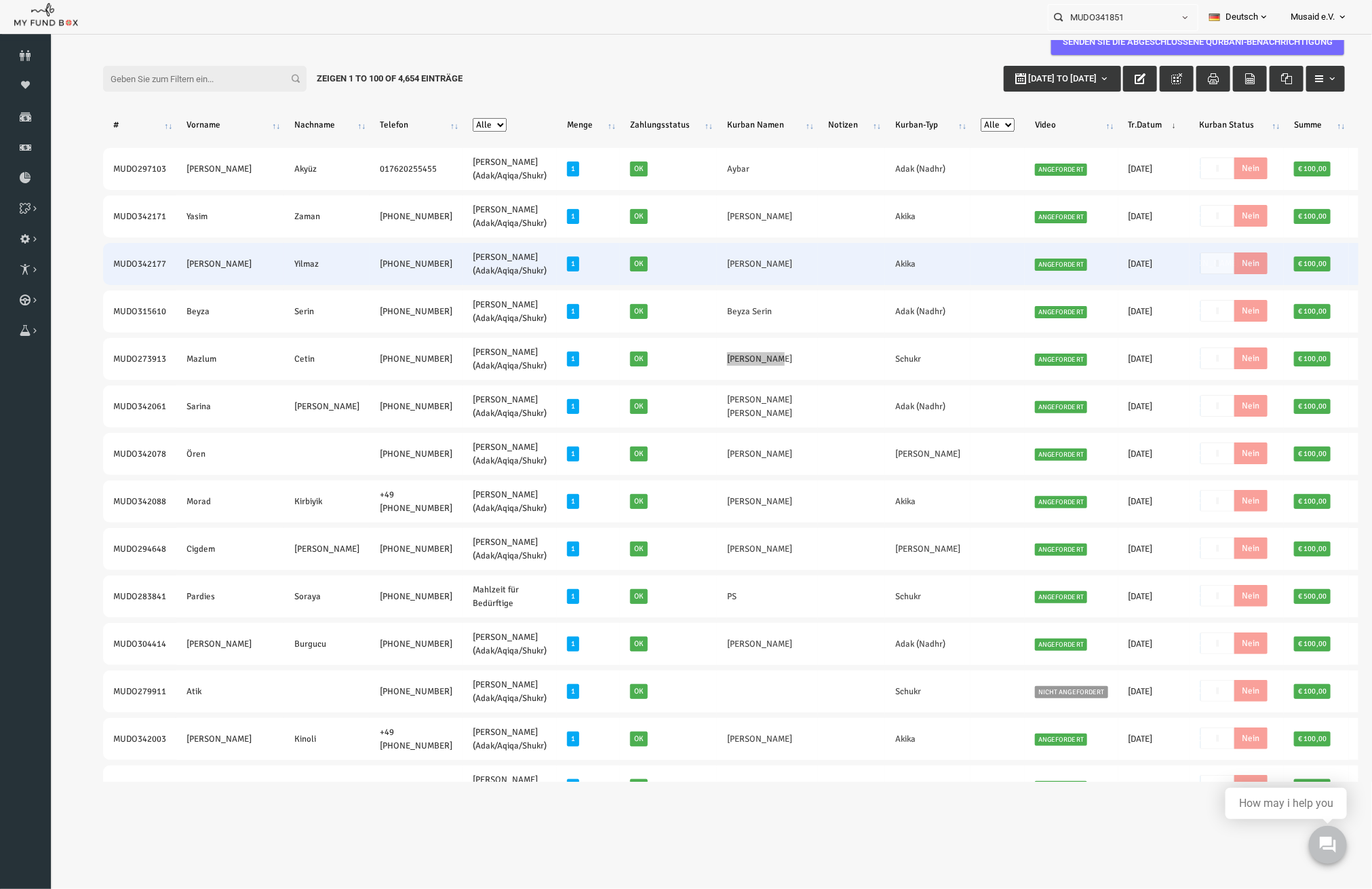
scroll to position [0, 0]
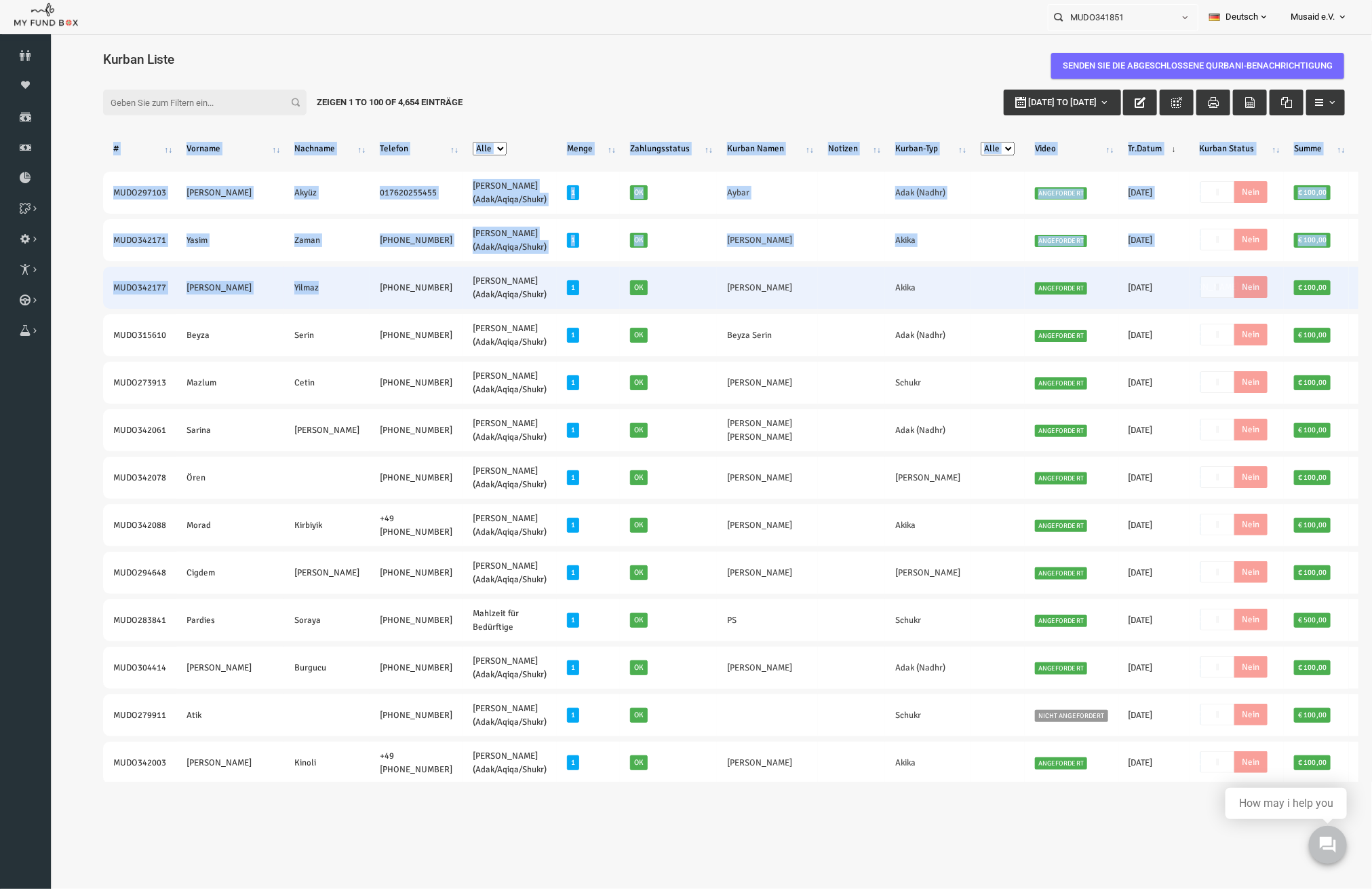
drag, startPoint x: 92, startPoint y: 283, endPoint x: 283, endPoint y: 300, distance: 191.8
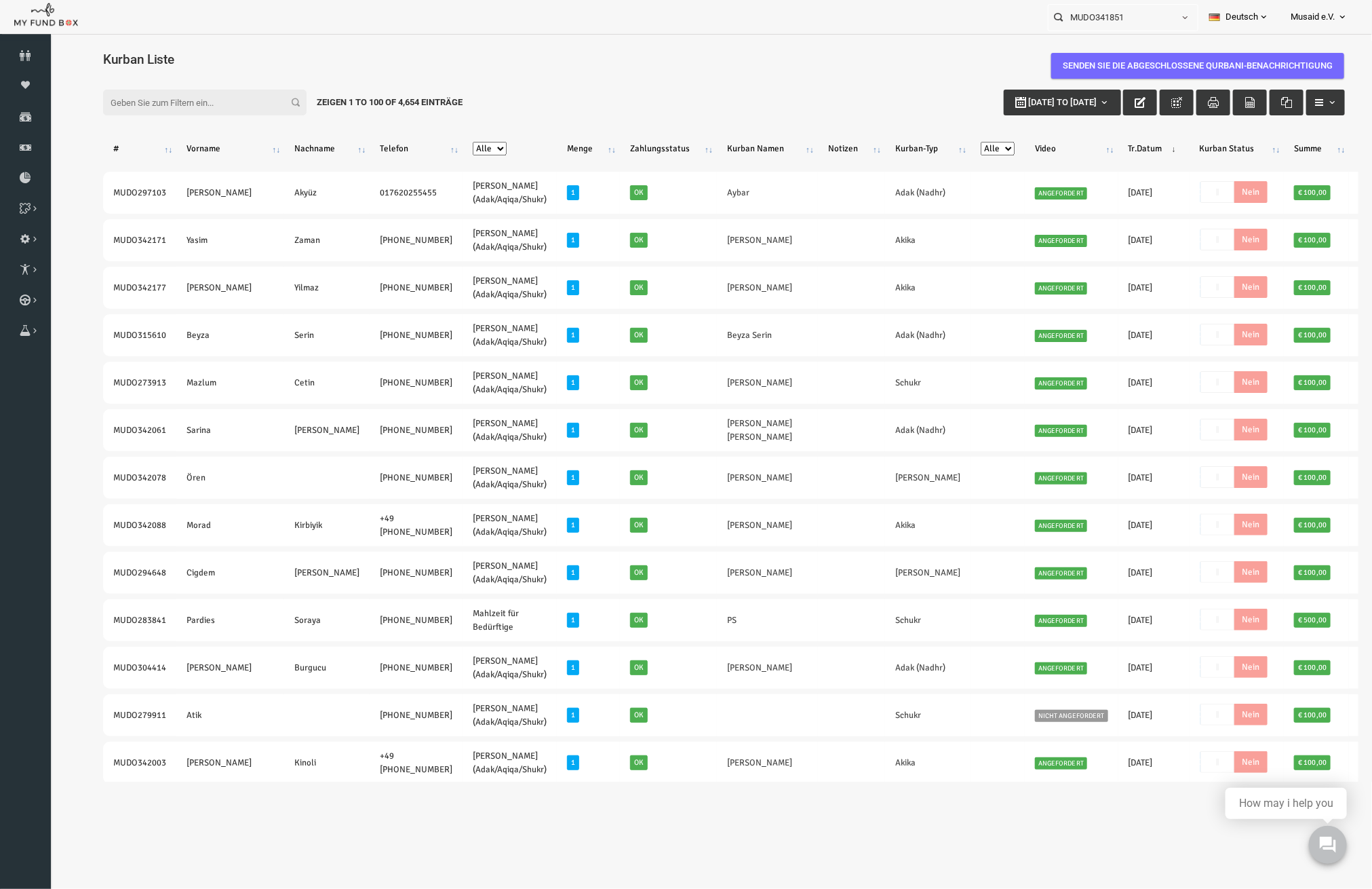
drag, startPoint x: 143, startPoint y: 290, endPoint x: 360, endPoint y: 308, distance: 217.7
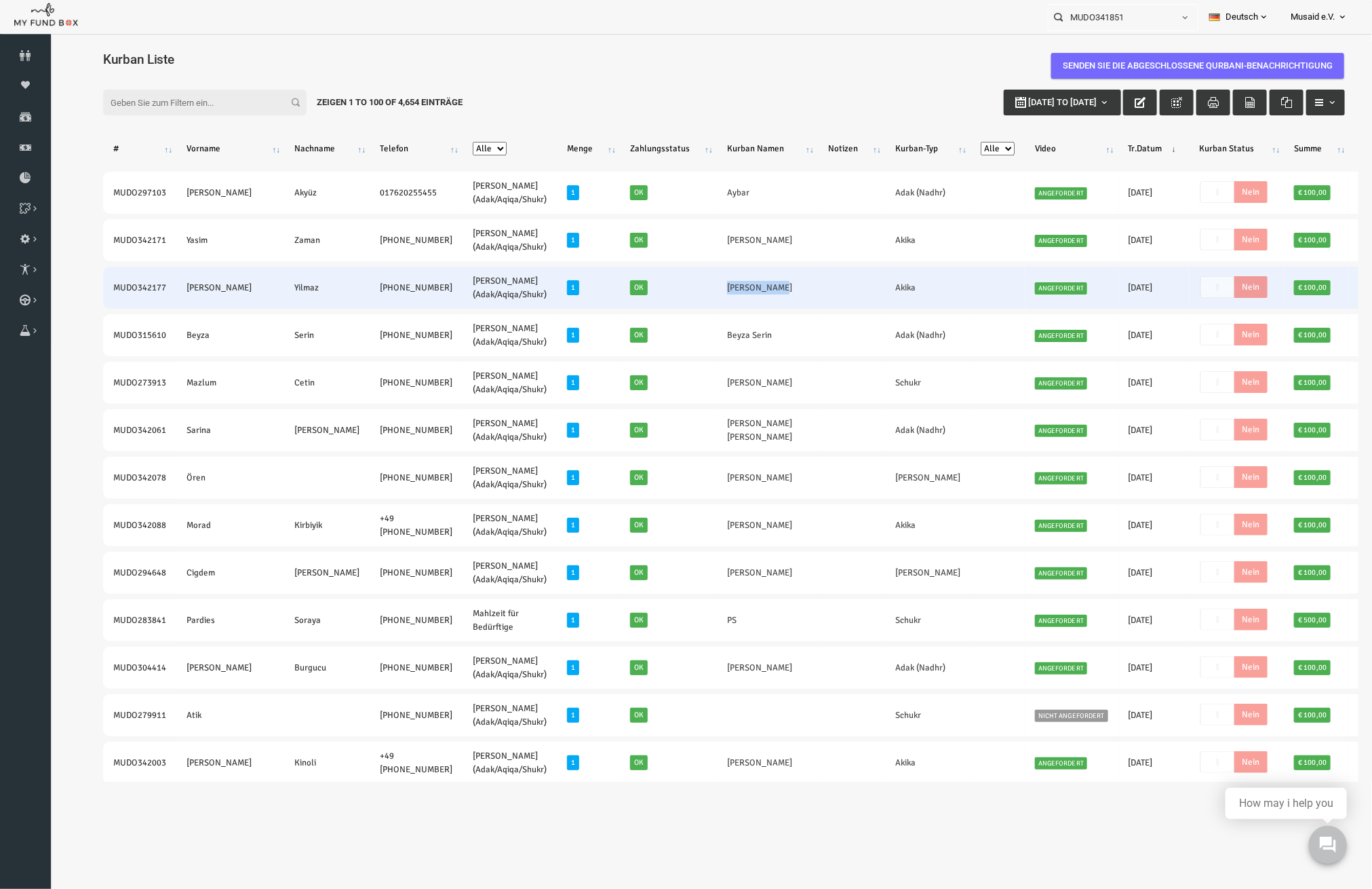
drag, startPoint x: 676, startPoint y: 290, endPoint x: 634, endPoint y: 287, distance: 42.1
click at [634, 287] on tr "MUDO342177 Yusuf Yilmaz +49 176 21487769 Nafilah Kurban (Adak/Aqiqa/Shukr) 1 Ok…" at bounding box center [728, 287] width 1303 height 43
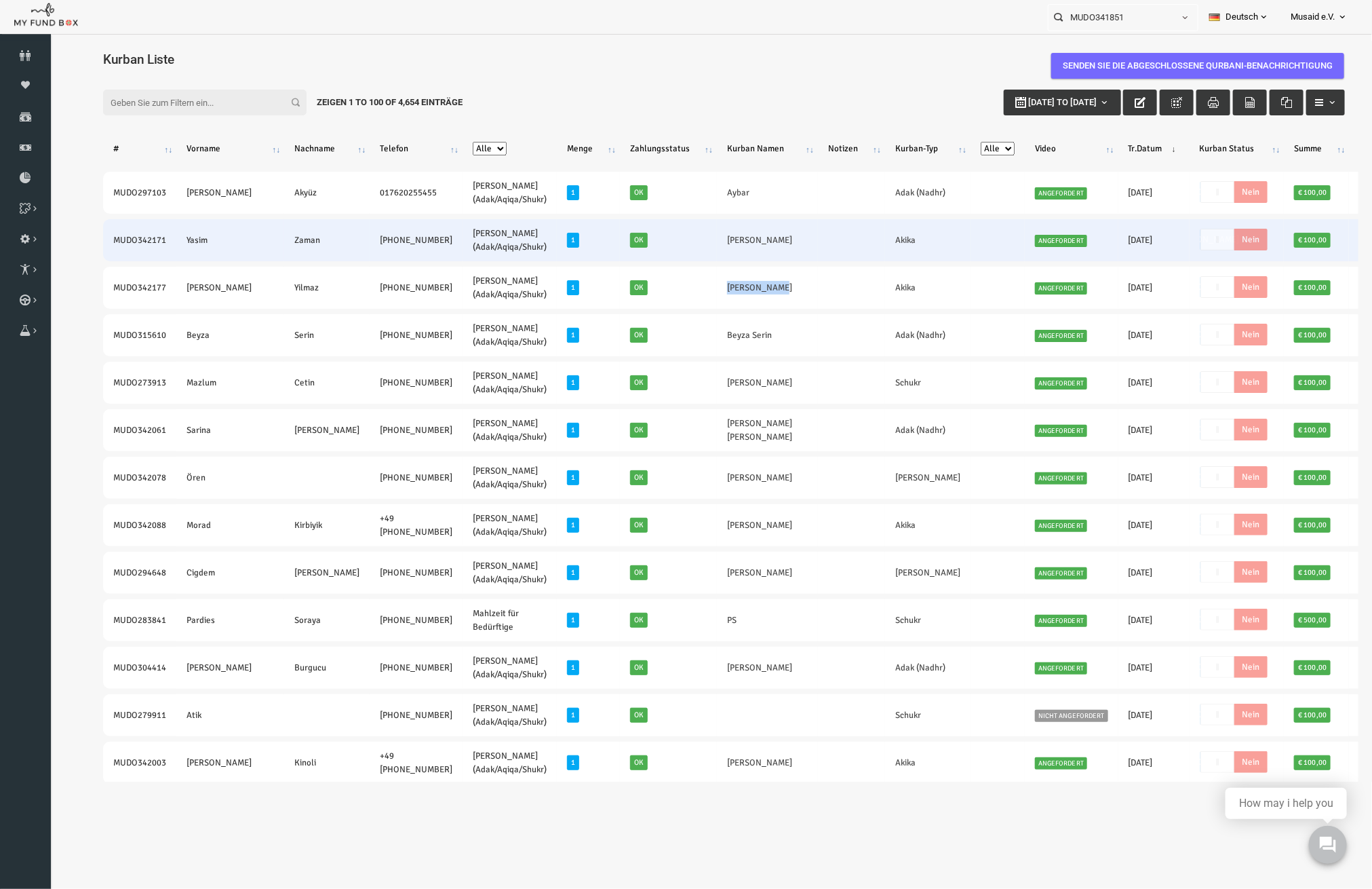
drag, startPoint x: 88, startPoint y: 244, endPoint x: 382, endPoint y: 256, distance: 294.2
click at [382, 256] on tr "MUDO342171 Yasim Zaman +49 160 8897300 Nafilah Kurban (Adak/Aqiqa/Shukr) 1 Ok L…" at bounding box center [728, 240] width 1303 height 43
drag, startPoint x: 705, startPoint y: 244, endPoint x: 645, endPoint y: 241, distance: 60.1
click at [691, 241] on td "Leyla Zaman" at bounding box center [741, 240] width 101 height 43
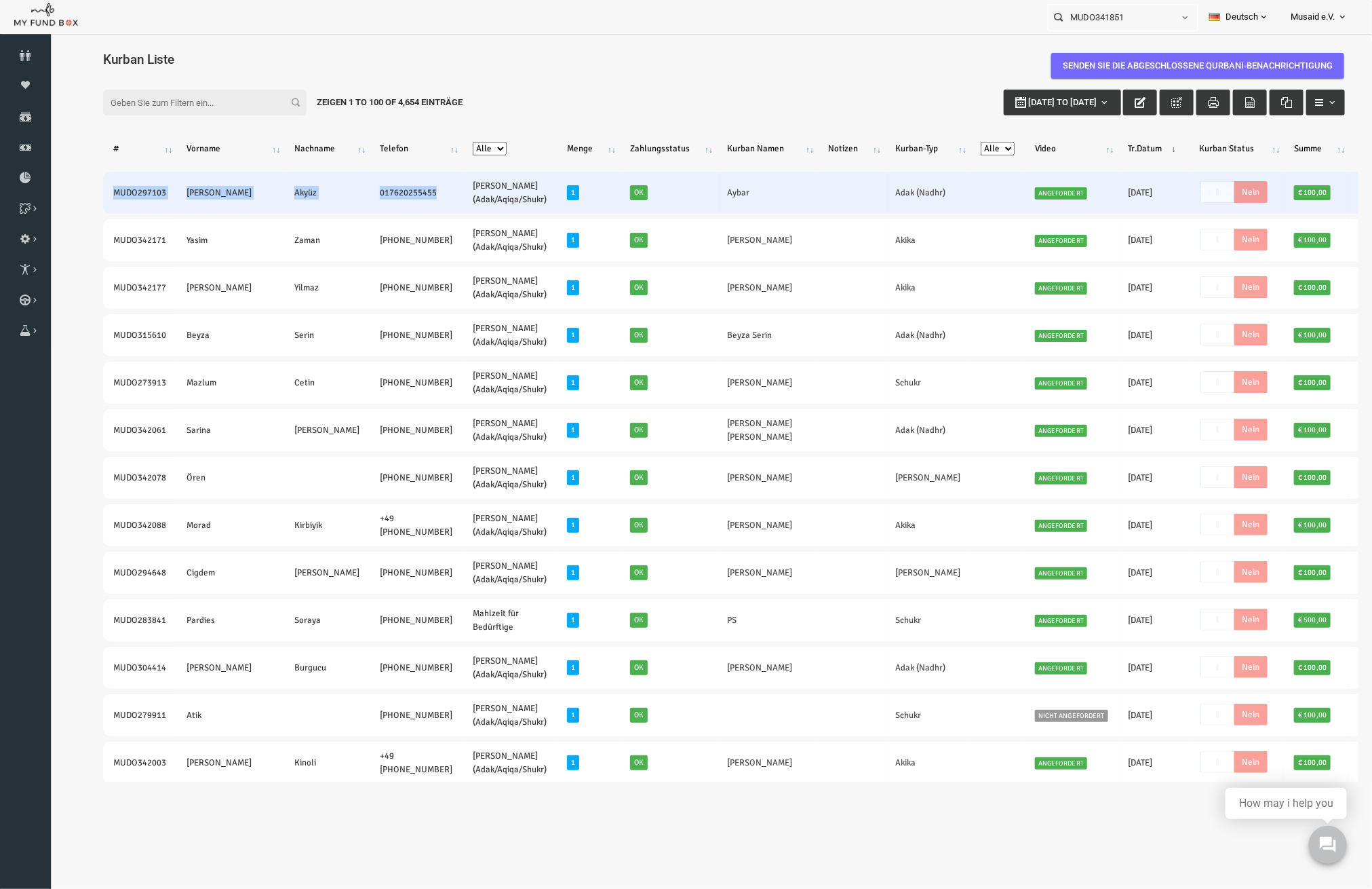
drag, startPoint x: 76, startPoint y: 192, endPoint x: 379, endPoint y: 205, distance: 303.3
drag, startPoint x: 630, startPoint y: 199, endPoint x: 680, endPoint y: 204, distance: 50.2
click at [680, 204] on tr "MUDO297103 Sima Akyüz 017620255455 Nafilah Kurban (Adak/Aqiqa/Shukr) 1 Ok Aybar…" at bounding box center [728, 192] width 1303 height 43
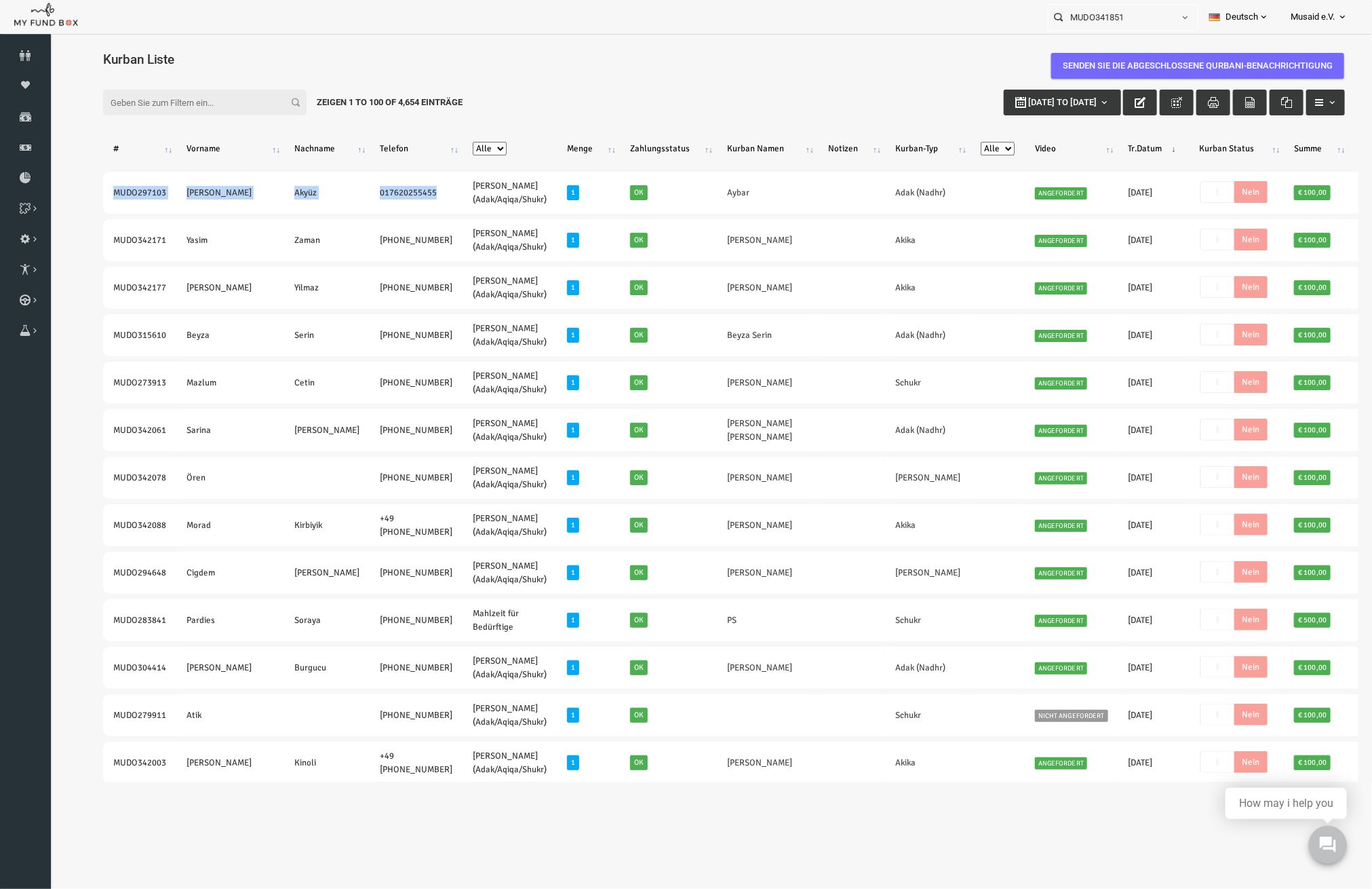
drag, startPoint x: 1011, startPoint y: 645, endPoint x: 184, endPoint y: 124, distance: 977.4
click at [555, 104] on div "Filter: 01-01-2025 to 29-09-2025 Zeigen 1 to 100 of 4,654 Einträge" at bounding box center [698, 101] width 1270 height 53
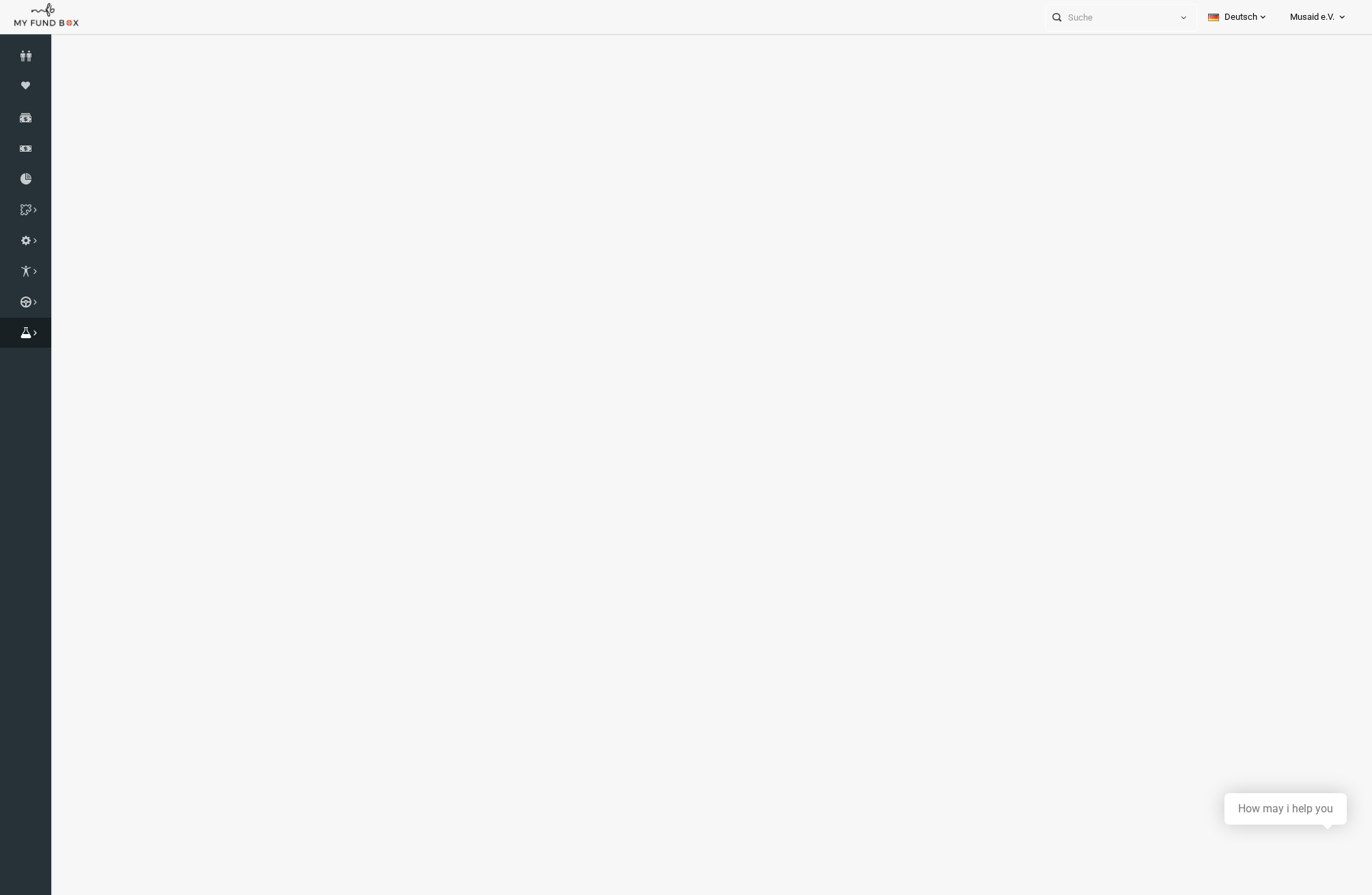
select select "100"
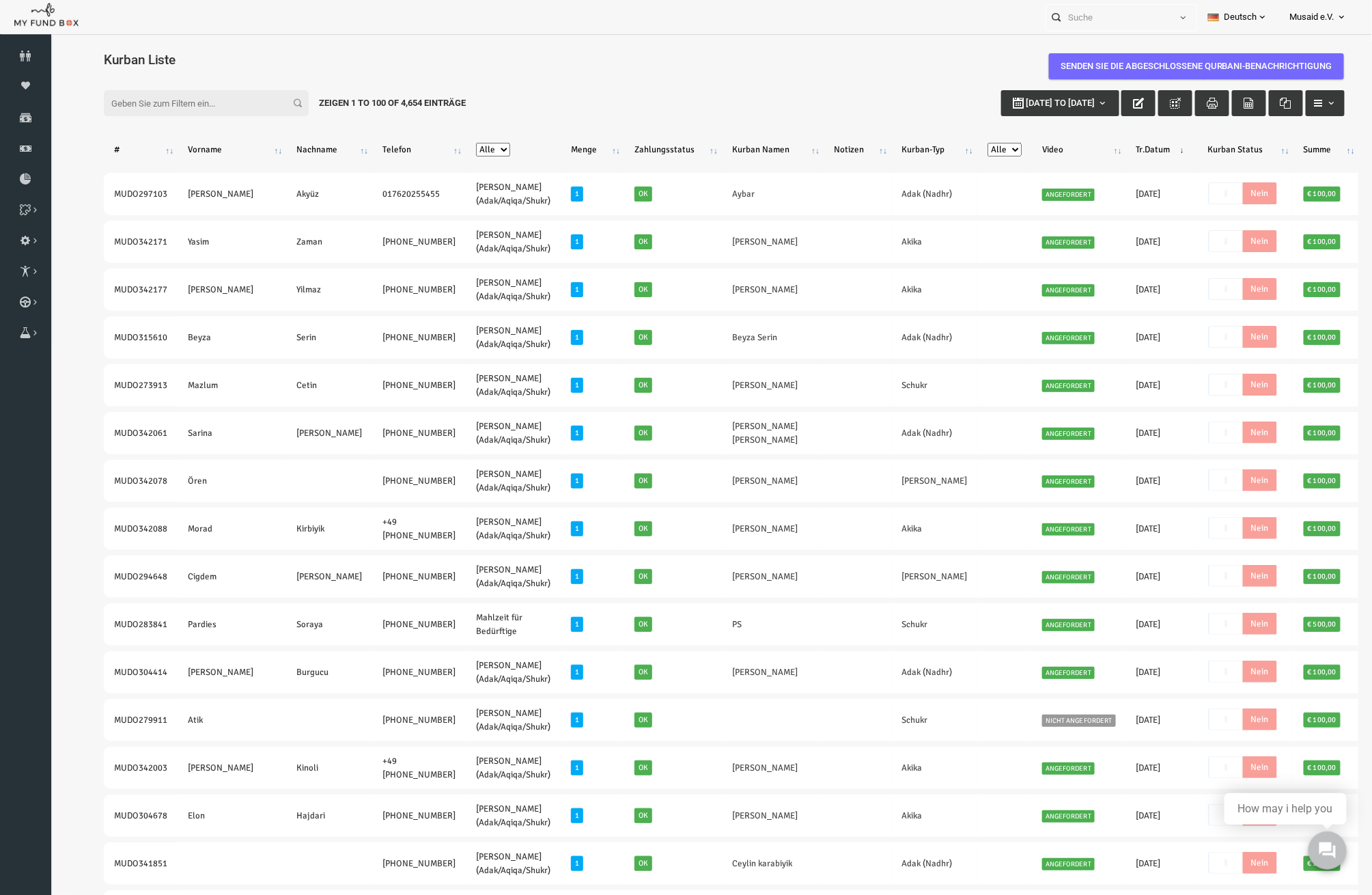
drag, startPoint x: 55, startPoint y: 376, endPoint x: 57, endPoint y: 368, distance: 8.2
click at [0, 0] on icon at bounding box center [0, 0] width 0 height 0
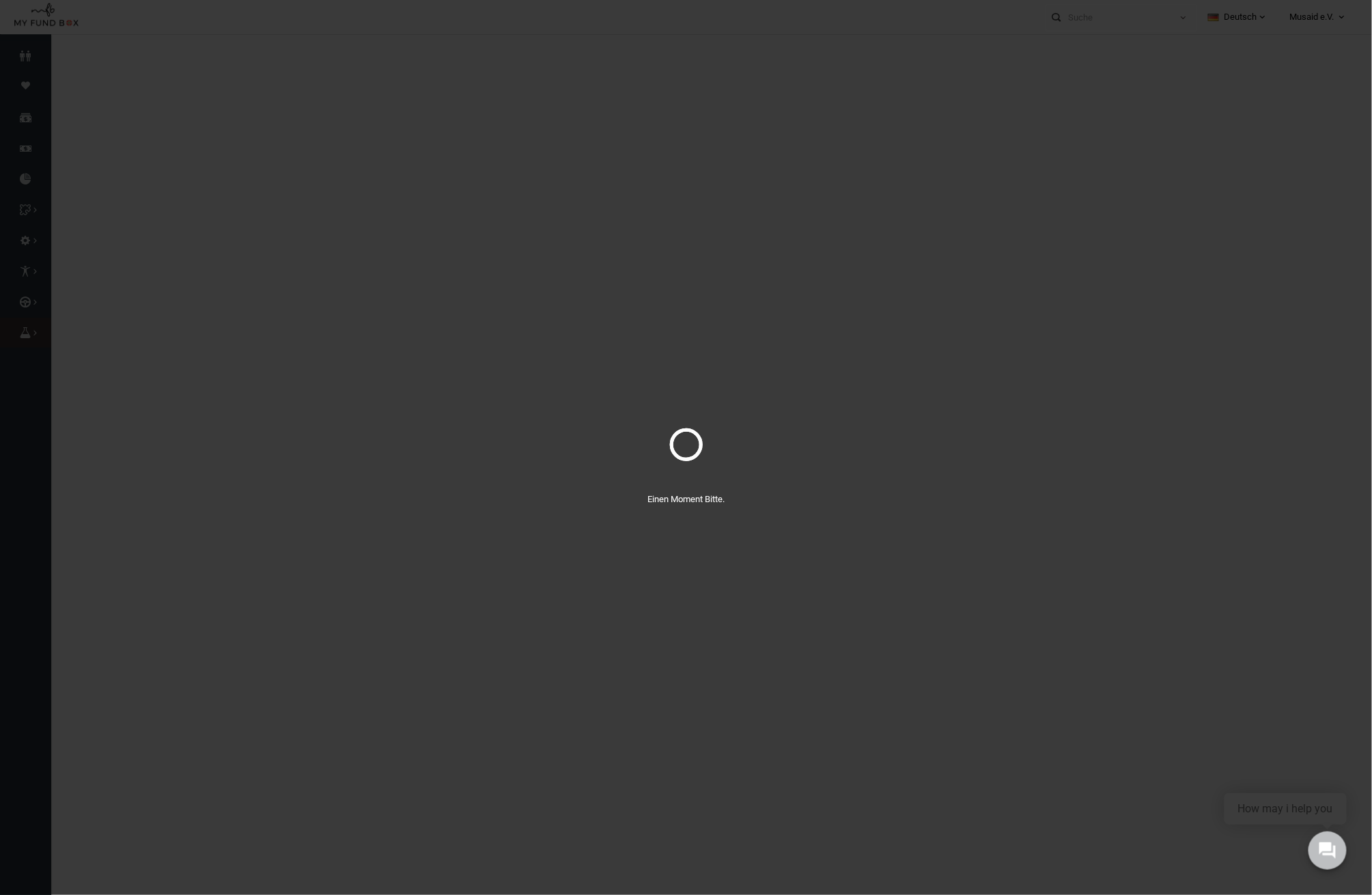
select select "100"
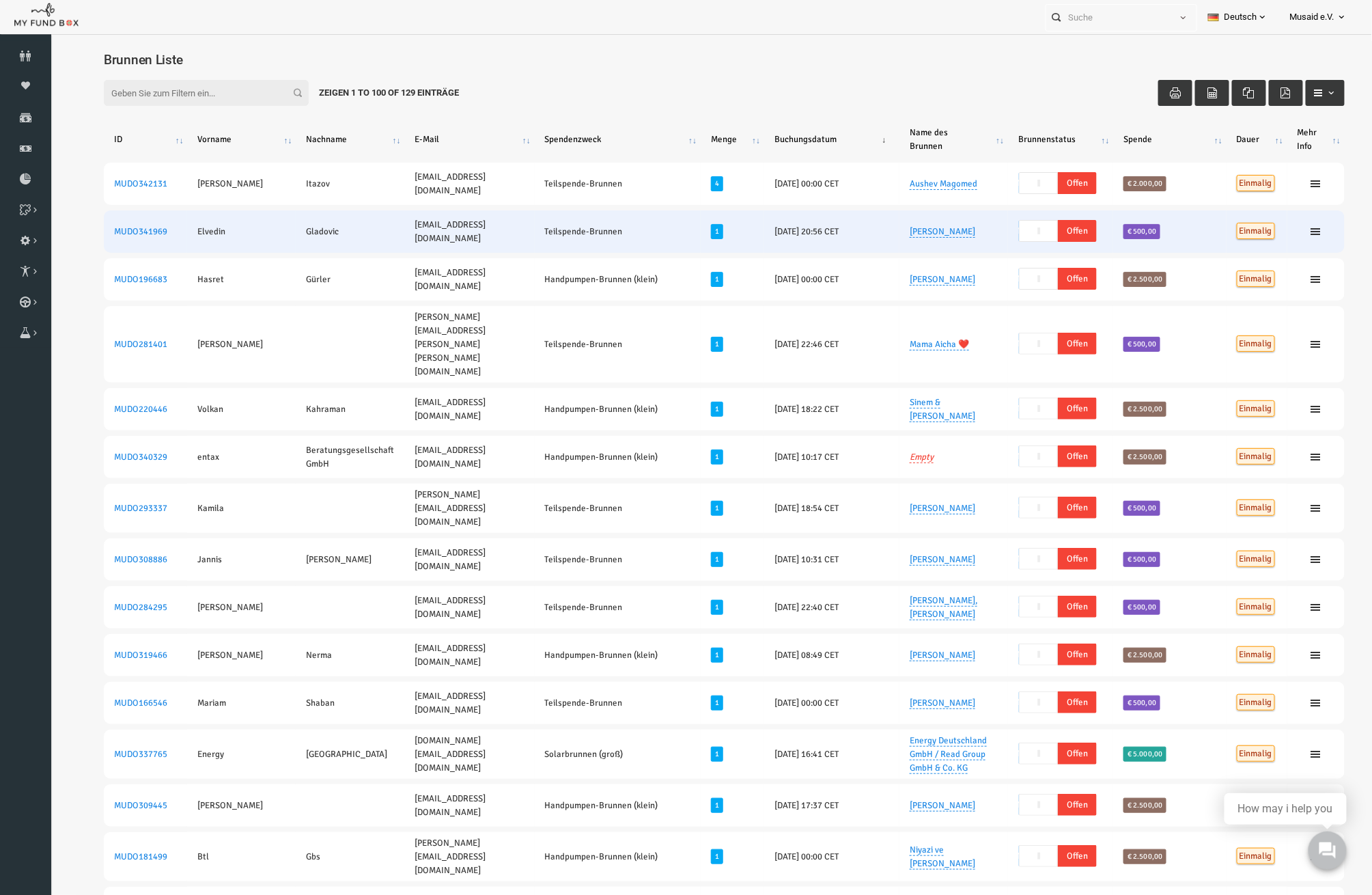
drag, startPoint x: 964, startPoint y: 233, endPoint x: 874, endPoint y: 235, distance: 90.0
click at [874, 235] on td "Elvedin Gladovic" at bounding box center [927, 232] width 109 height 43
copy link "Elvedin Gladovic"
drag, startPoint x: 450, startPoint y: 232, endPoint x: 347, endPoint y: 233, distance: 103.0
click at [377, 233] on td "elbbedin@gmail.com" at bounding box center [441, 232] width 129 height 43
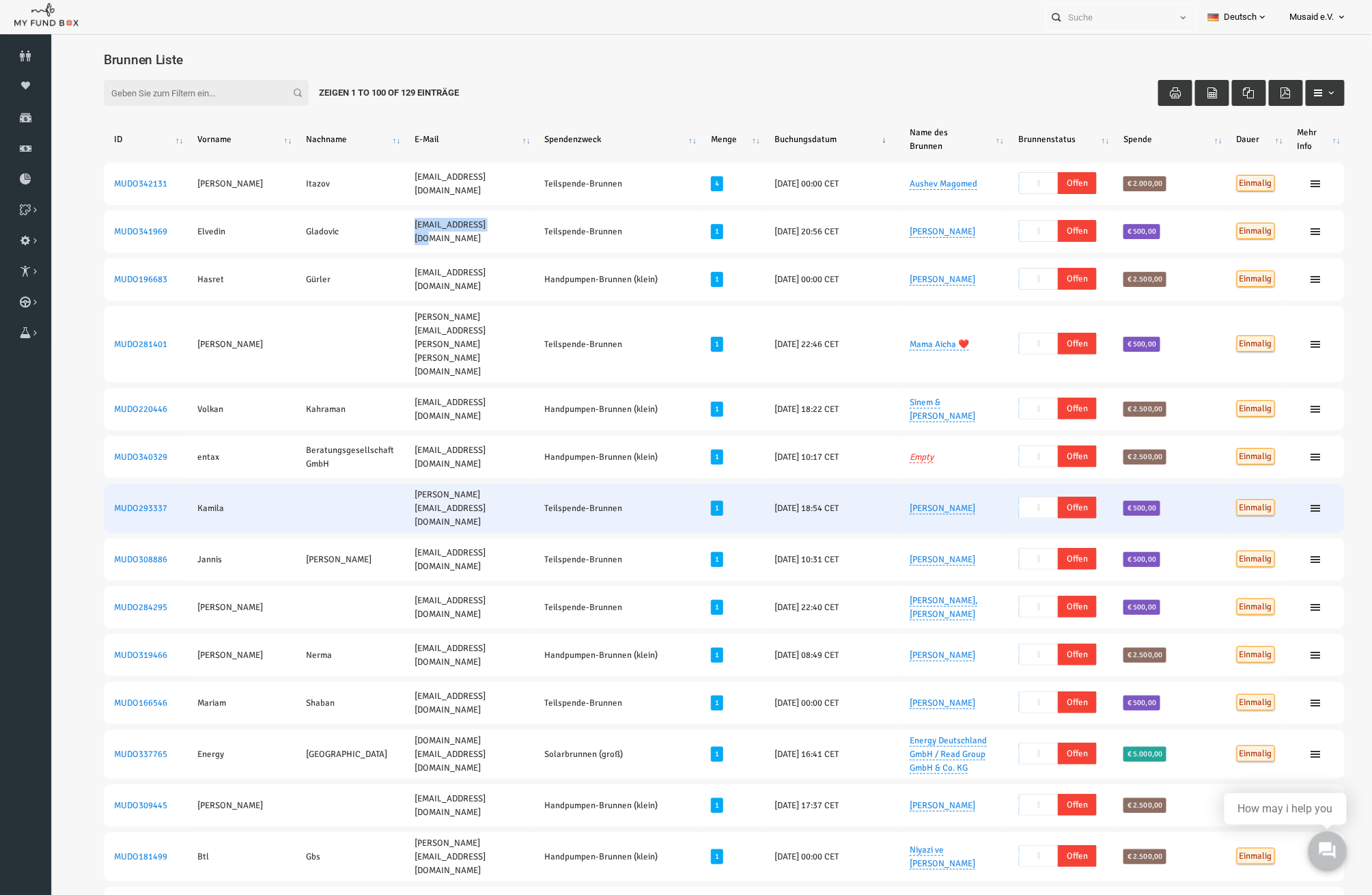
copy td "elbbedin@gmail.com"
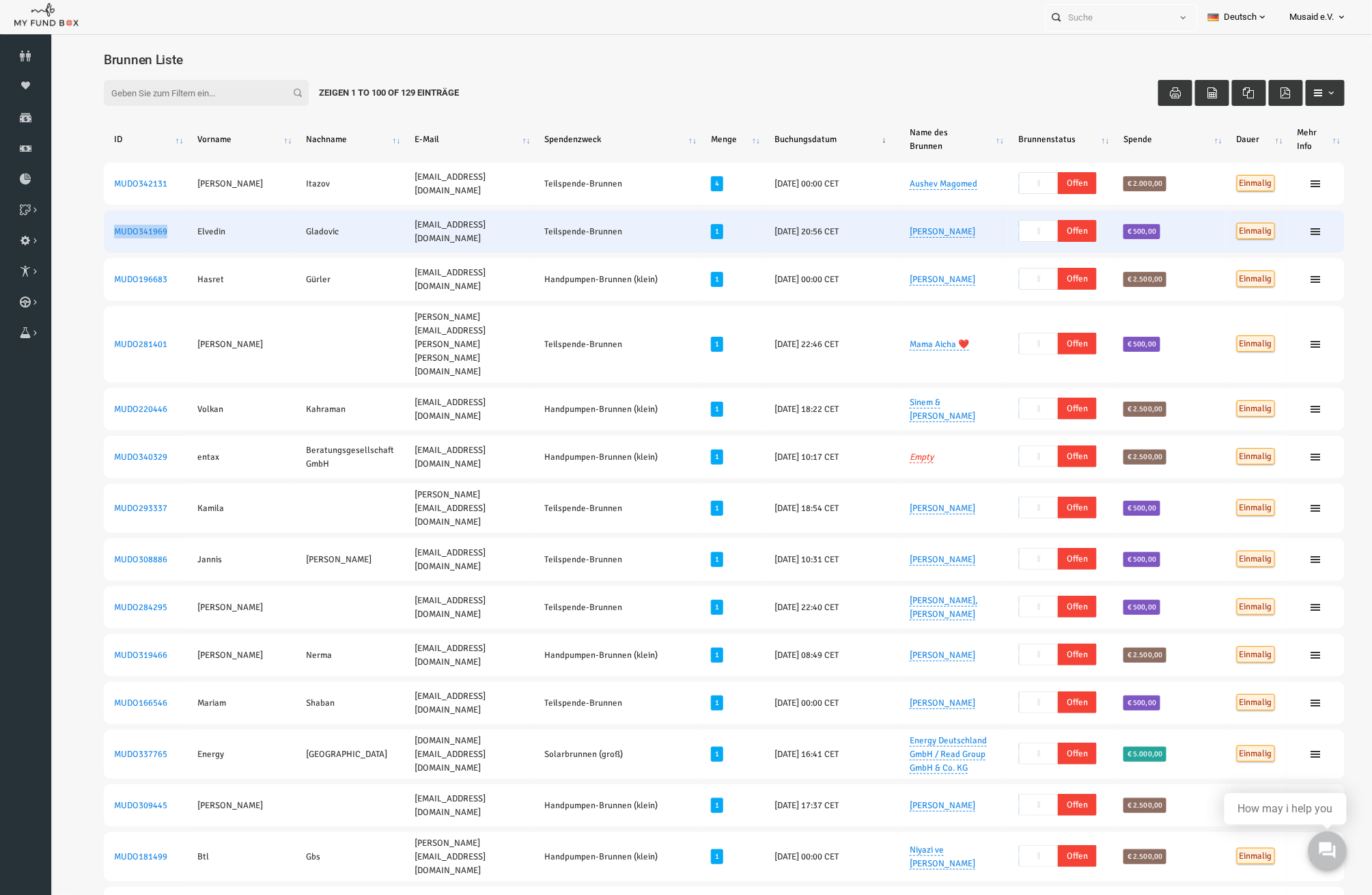
drag, startPoint x: 153, startPoint y: 234, endPoint x: 84, endPoint y: 237, distance: 69.1
click at [84, 237] on td "MUDO341969" at bounding box center [119, 232] width 84 height 43
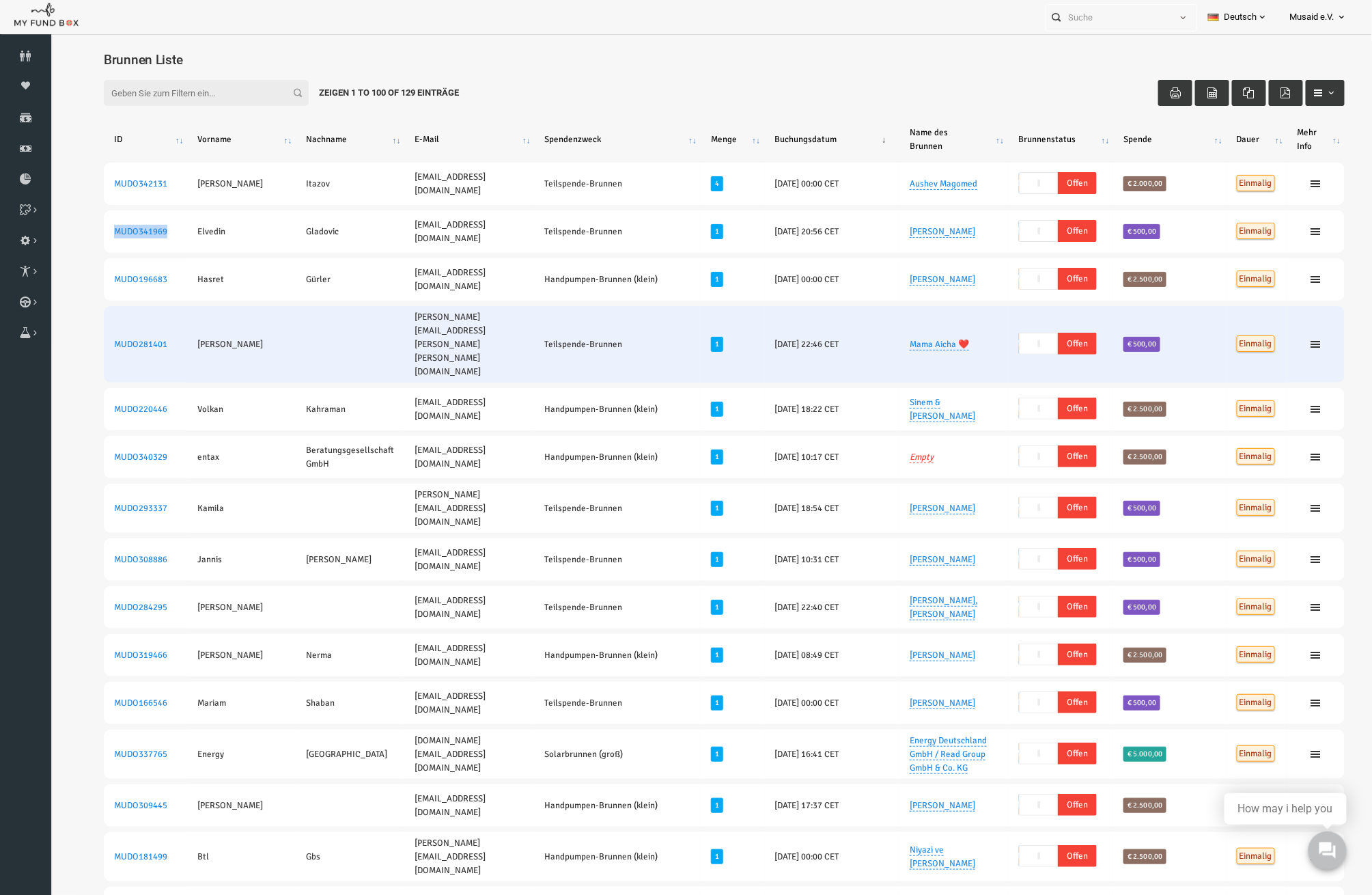
copy link "MUDO341969"
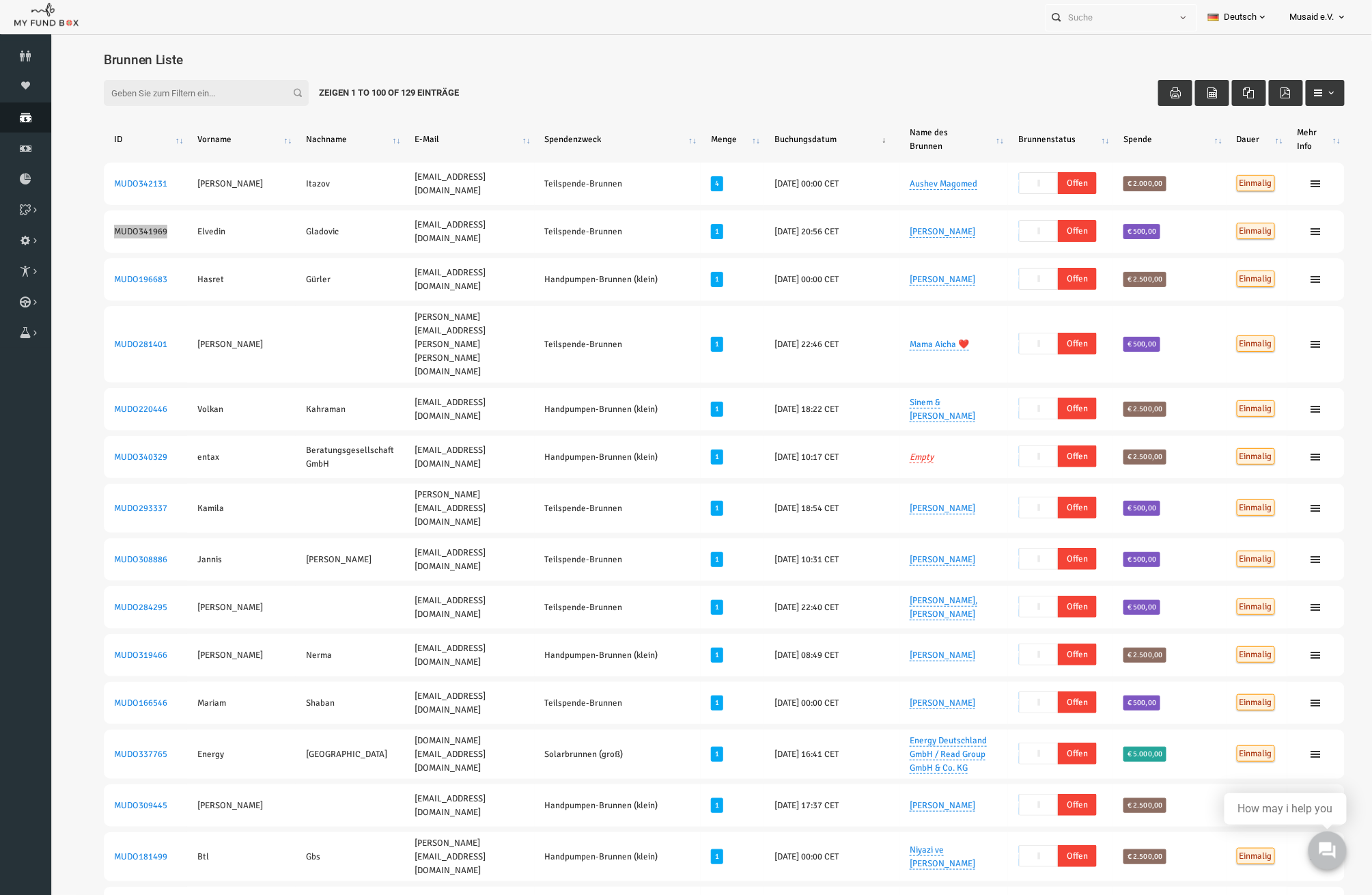
click at [31, 107] on link "Spenden" at bounding box center [25, 117] width 52 height 30
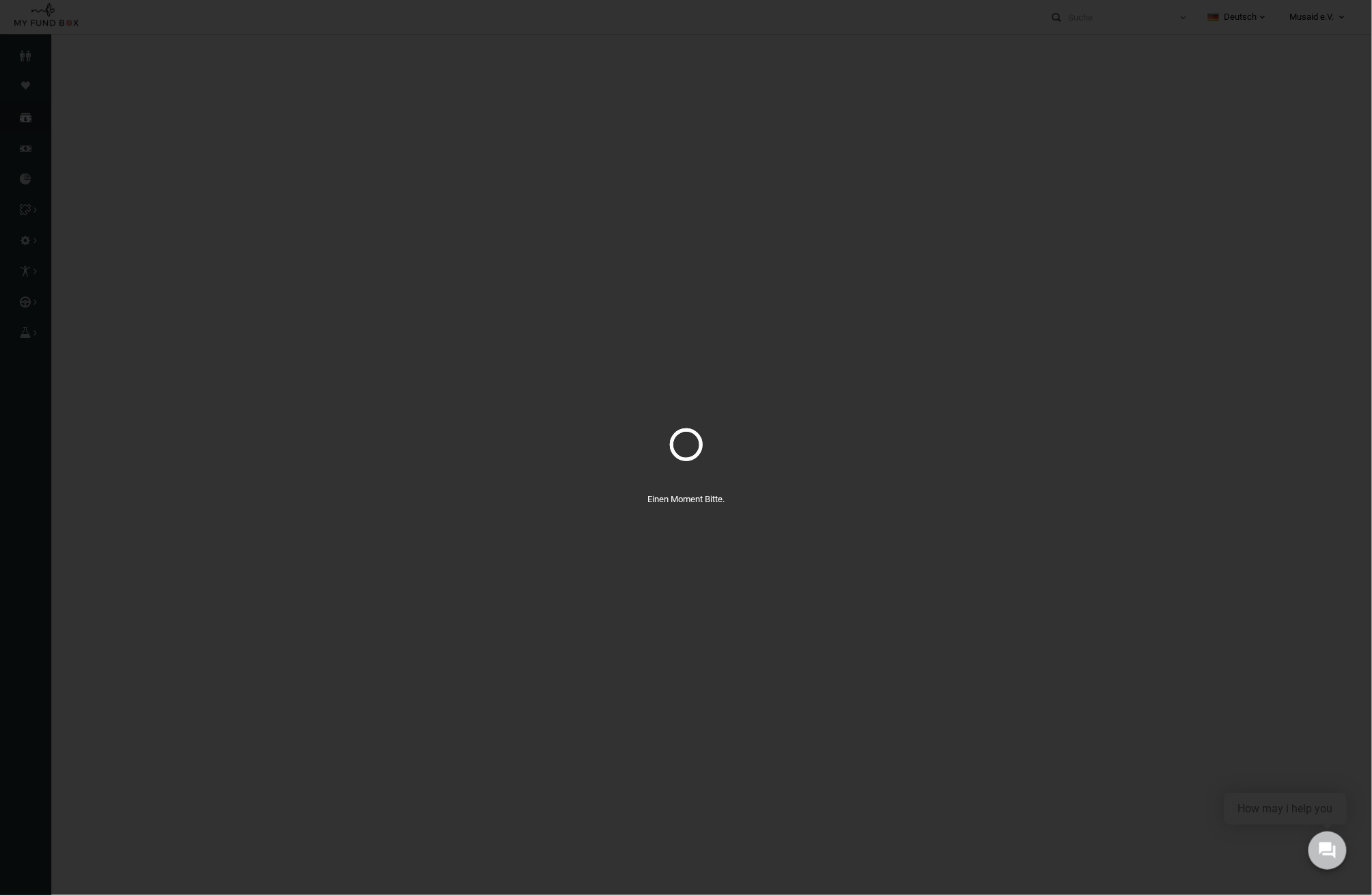
select select "100"
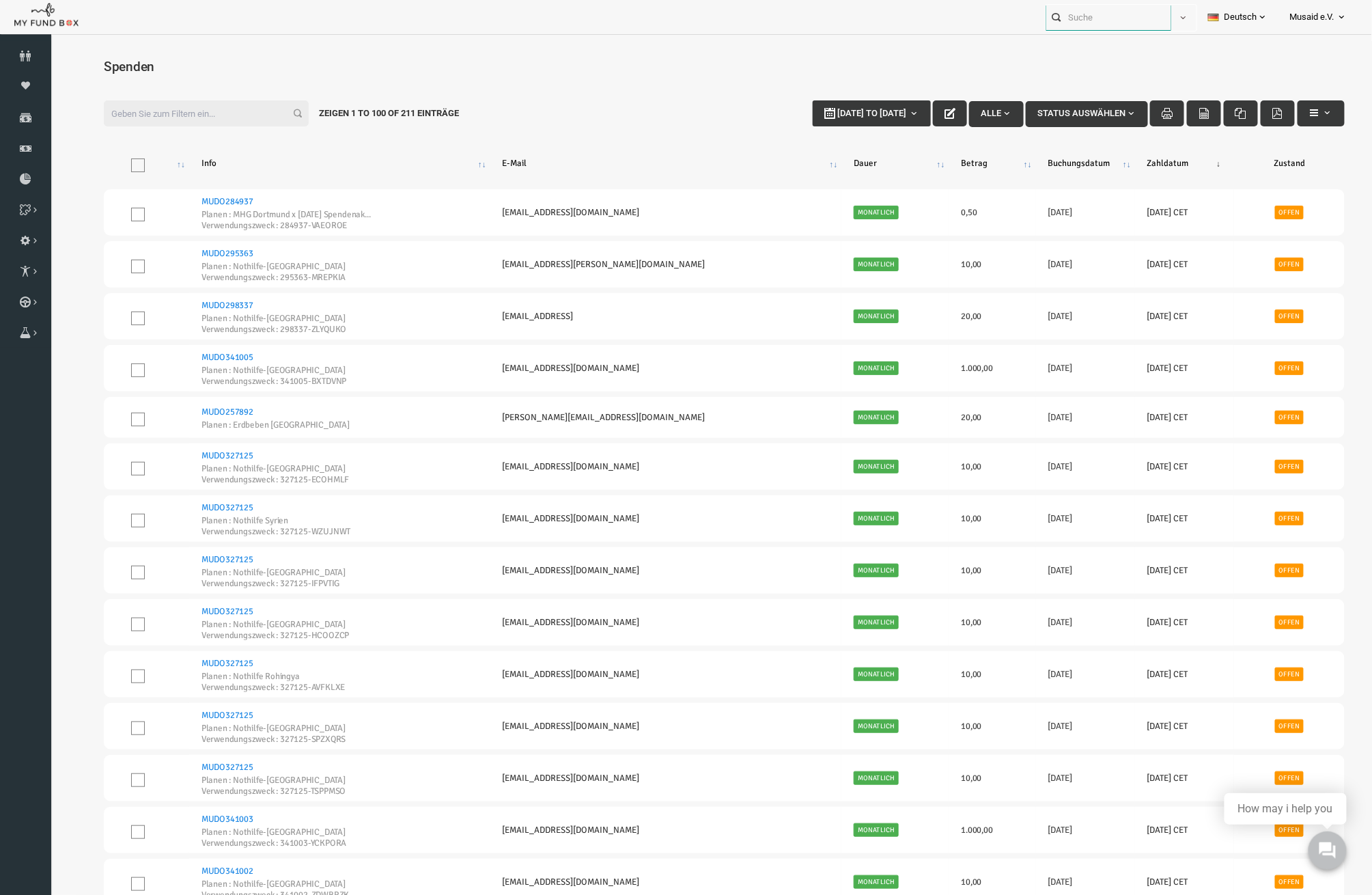
click at [1109, 9] on input "text" at bounding box center [1108, 18] width 124 height 25
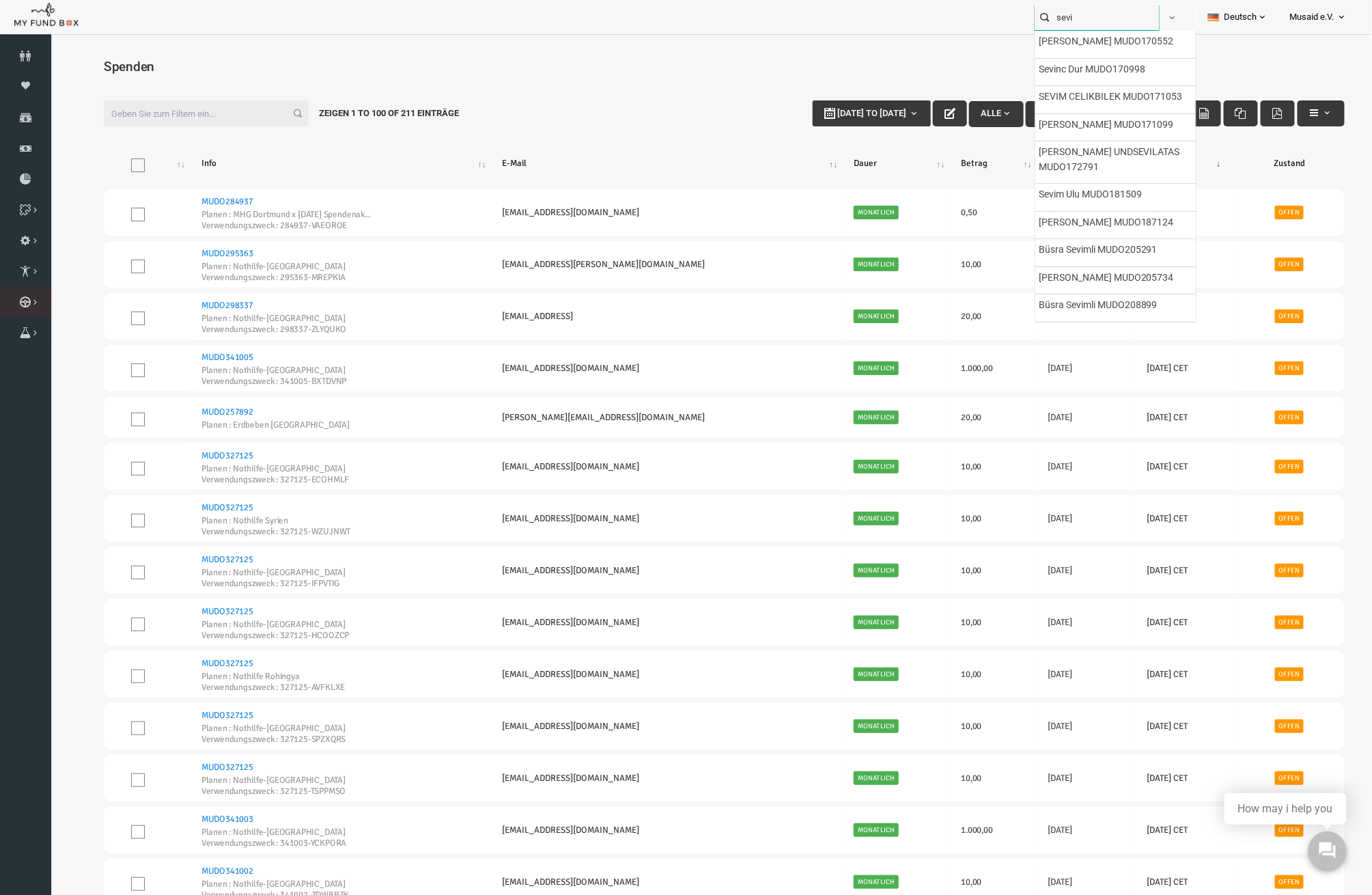
type input "sevi"
click at [0, 0] on link "Kurban Liste" at bounding box center [0, 0] width 0 height 0
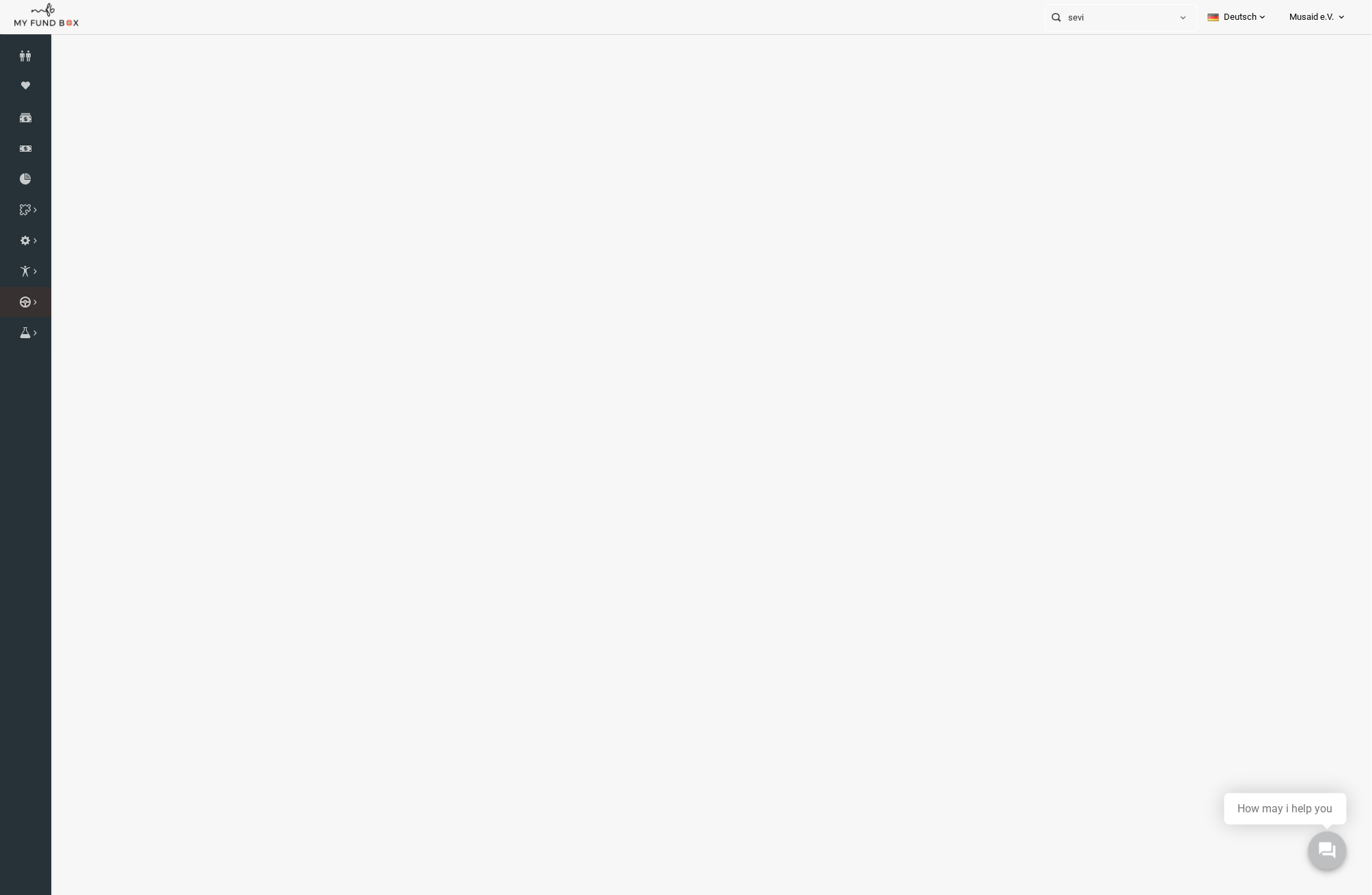
select select "100"
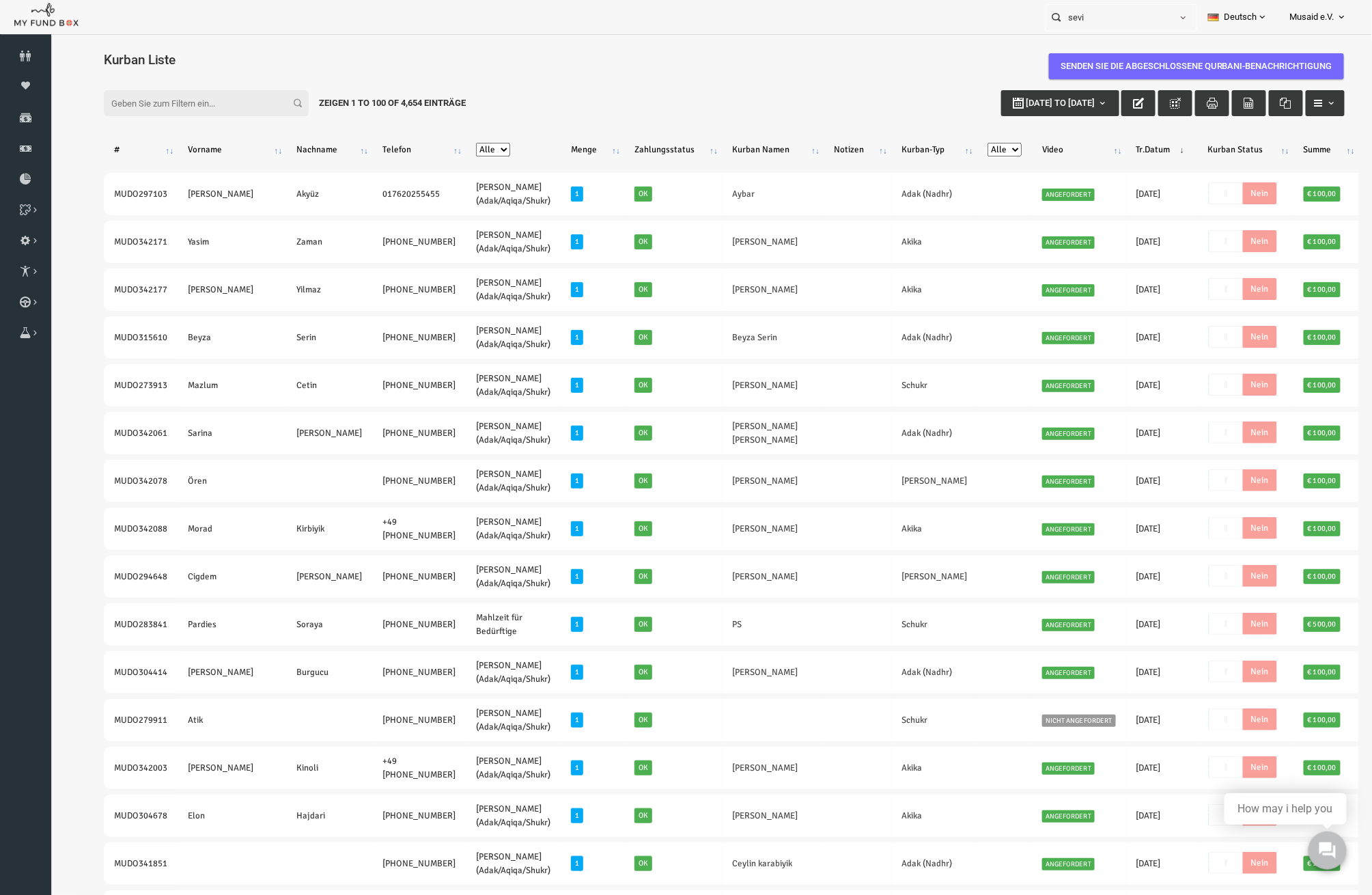
click at [124, 118] on div "Filter: 01-01-2025 to 29-09-2025 Zeigen 1 to 100 of 4,654 Einträge" at bounding box center [697, 102] width 1268 height 54
click at [133, 109] on input "Filter:" at bounding box center [179, 102] width 205 height 26
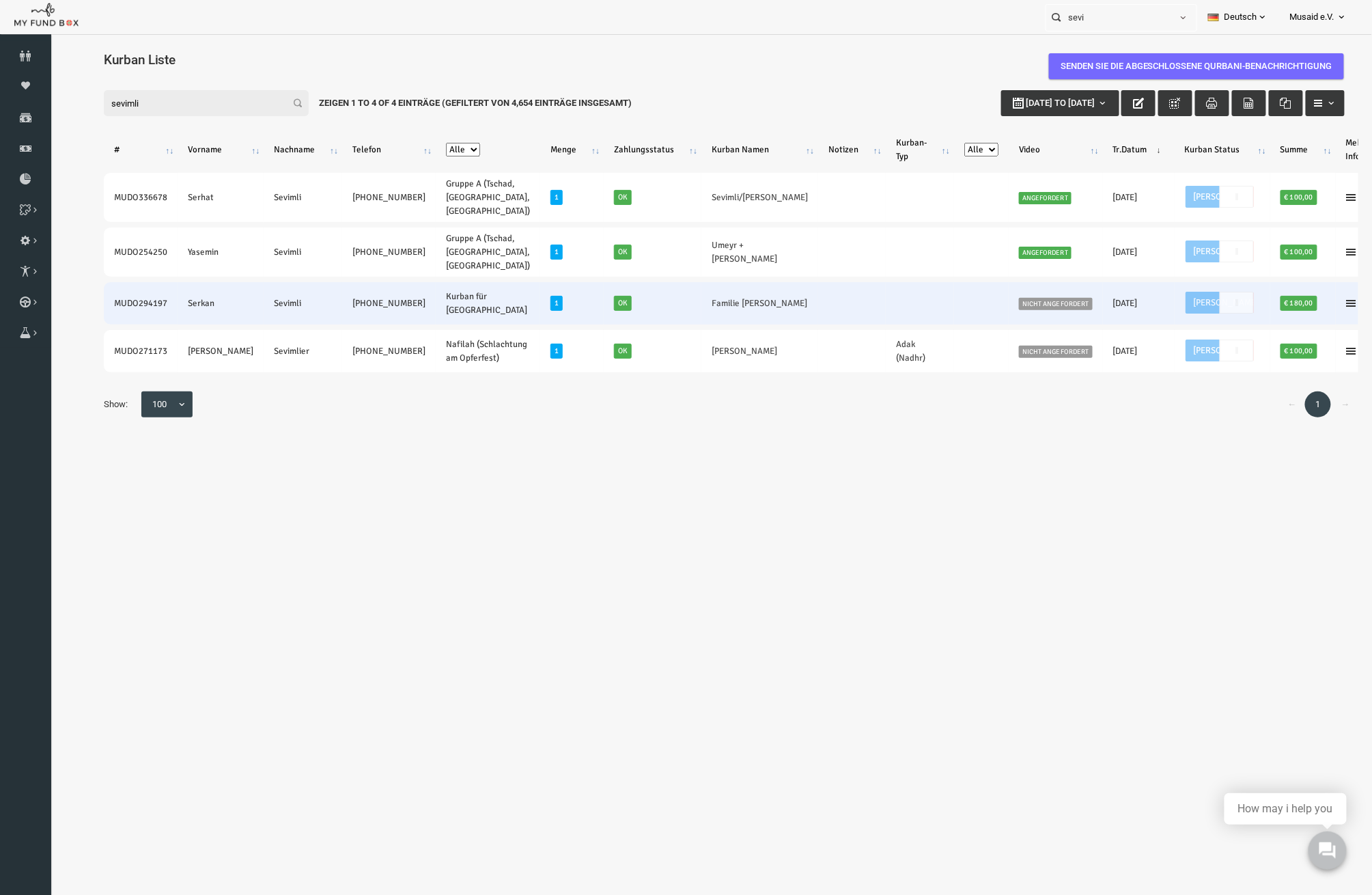
type input "sevimli"
drag, startPoint x: 375, startPoint y: 300, endPoint x: 285, endPoint y: 283, distance: 91.6
click at [285, 283] on tr "MUDO294197 Serkan Sevimli +49 17683223801 Kurban für Gaza 1 Ok Familie Sevimli …" at bounding box center [721, 303] width 1289 height 43
copy tr "+49 17683223801"
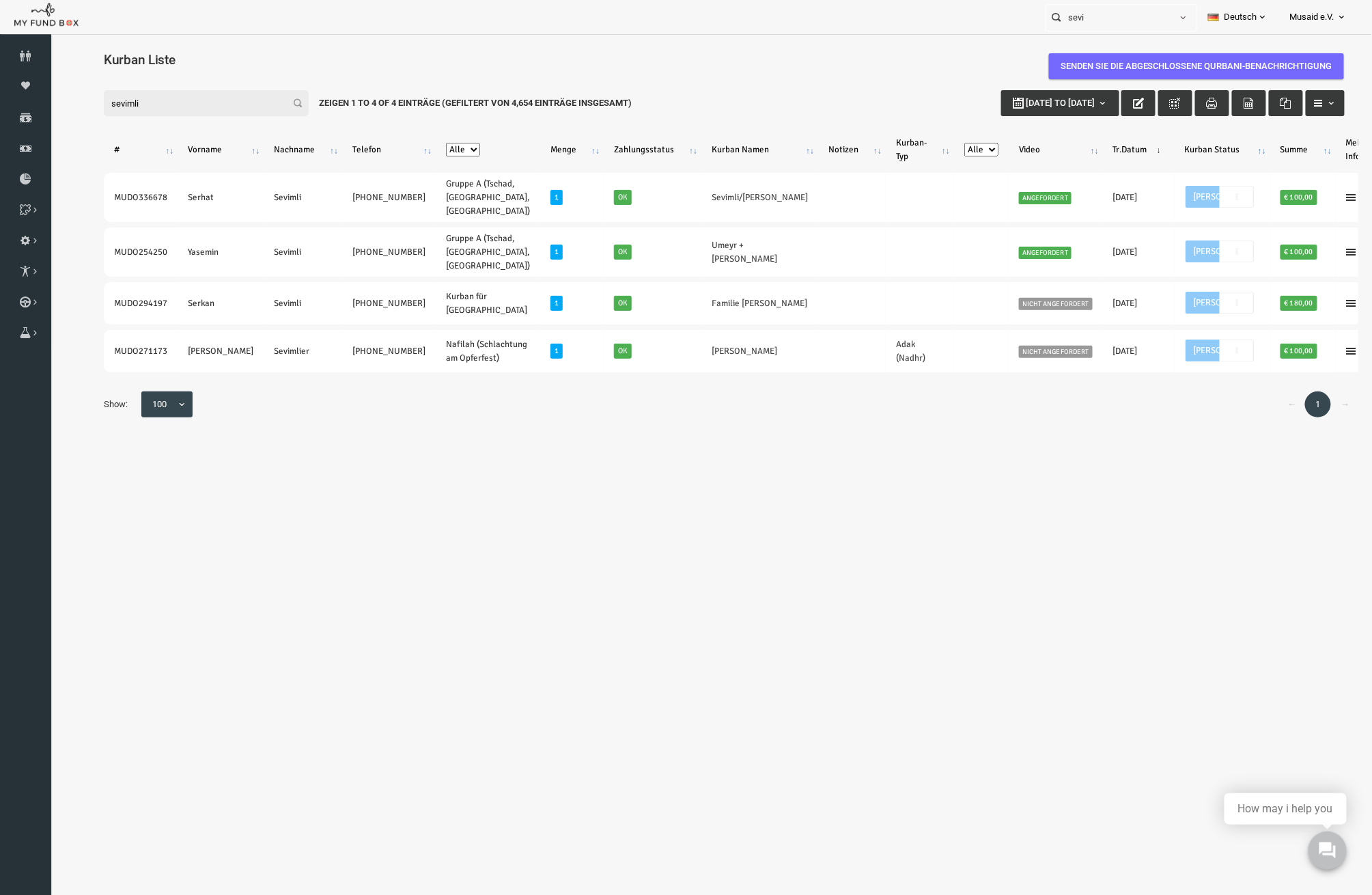
scroll to position [40, 0]
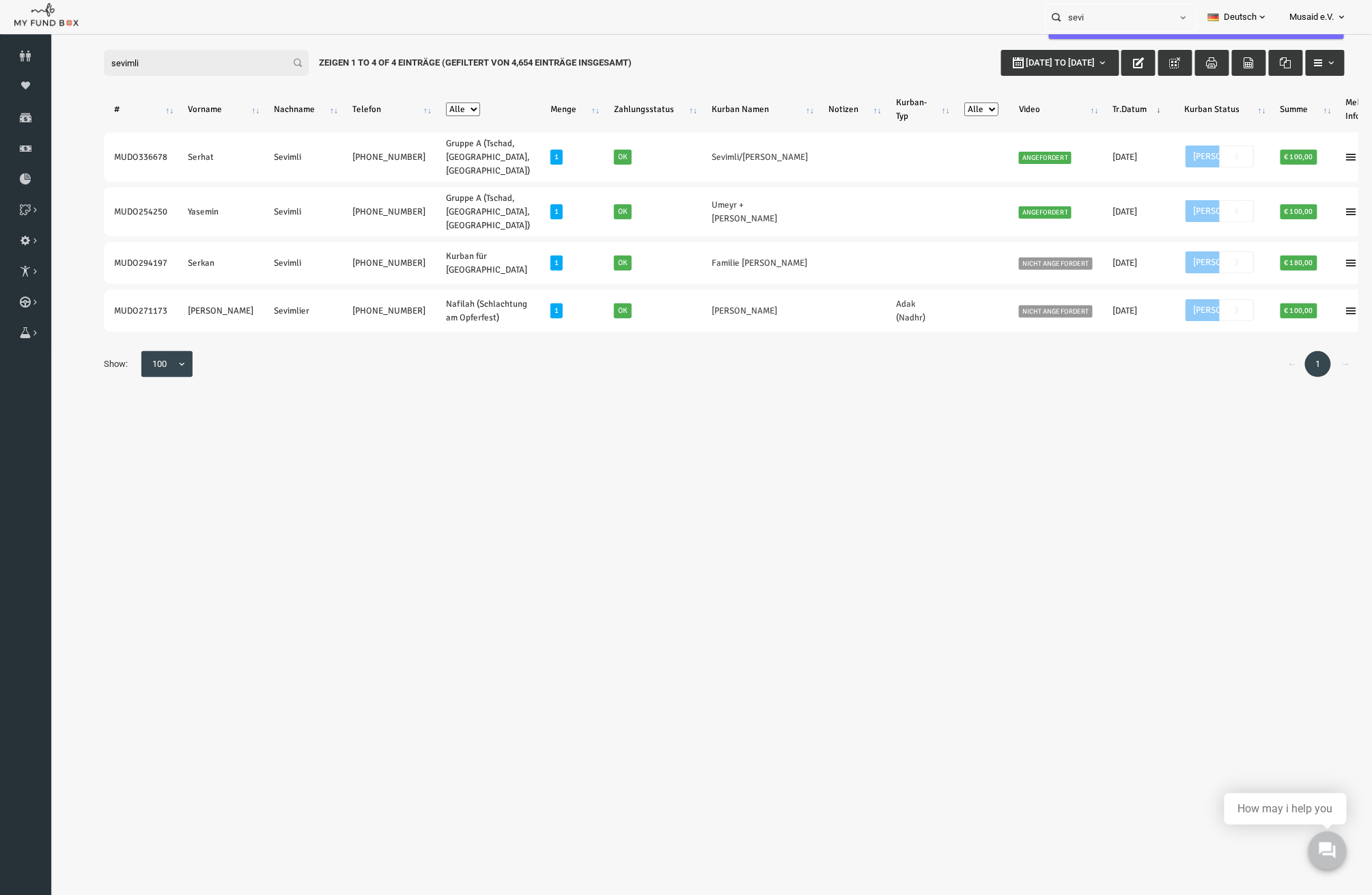
click at [1025, 792] on body "Kurban Liste Senden Sie die abgeschlossene Qurbani-Benachrichtigung Spender nic…" at bounding box center [697, 447] width 1295 height 891
click at [11, 107] on link "Spenden" at bounding box center [25, 117] width 52 height 30
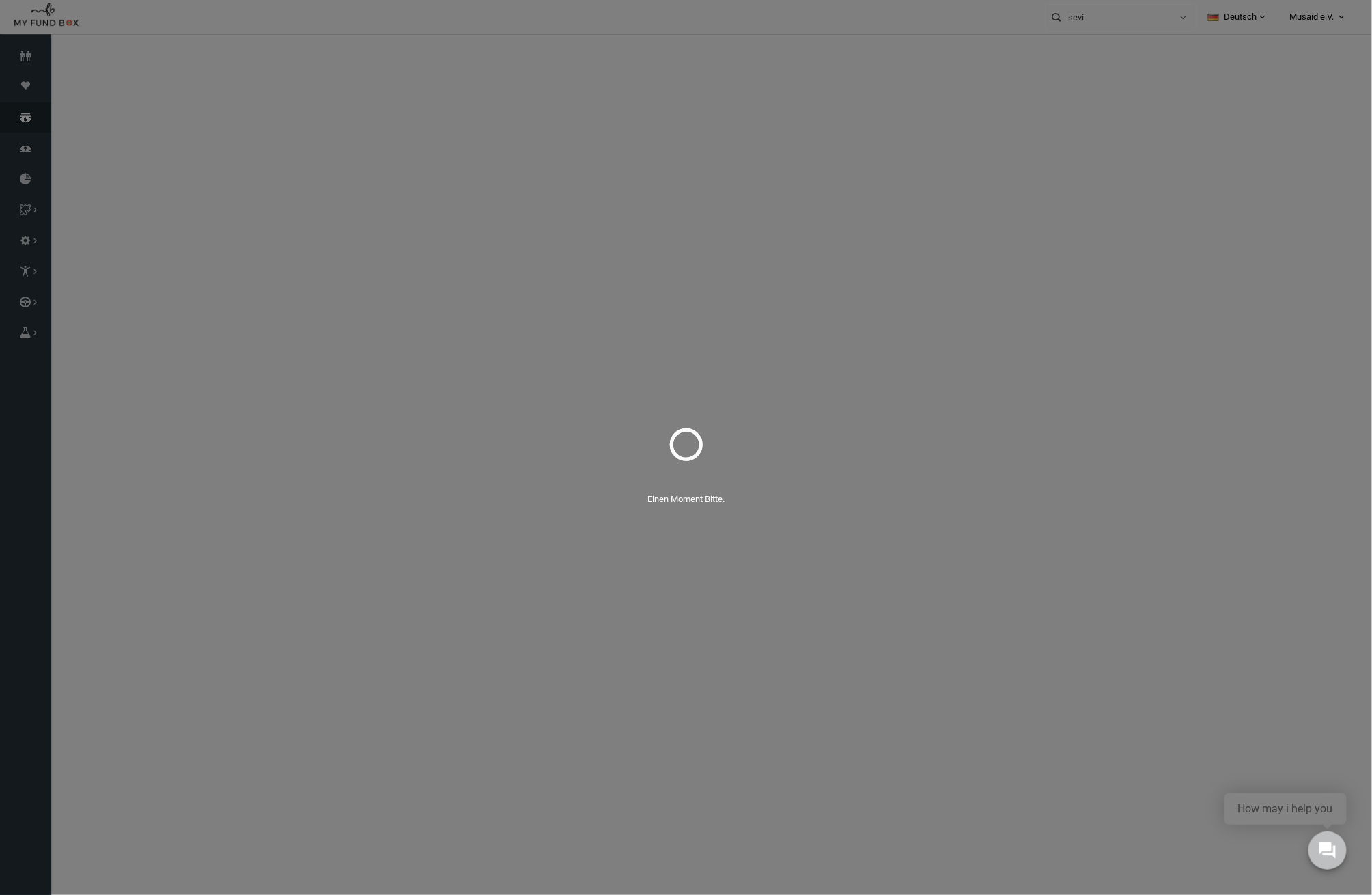
select select "100"
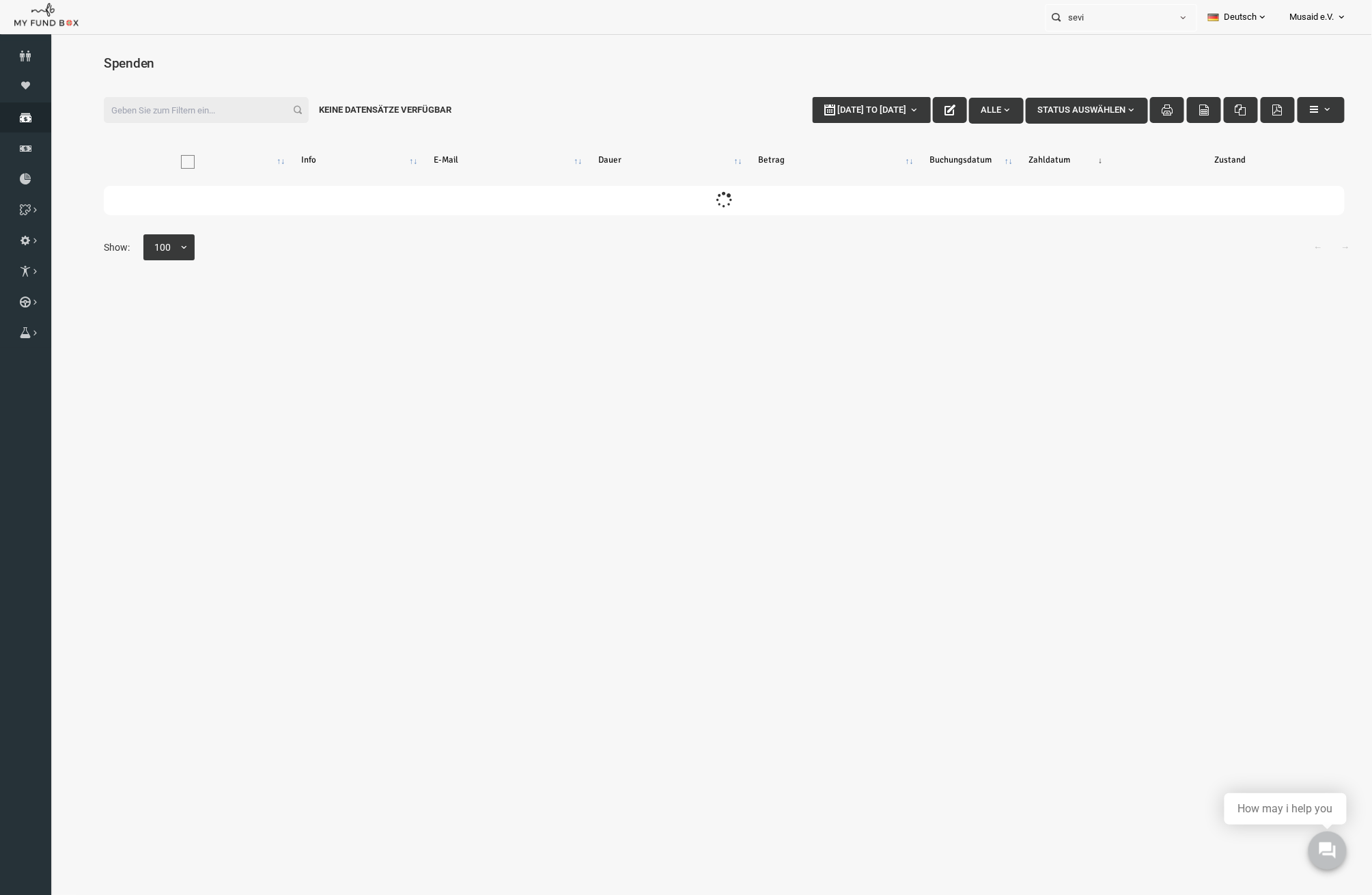
scroll to position [0, 0]
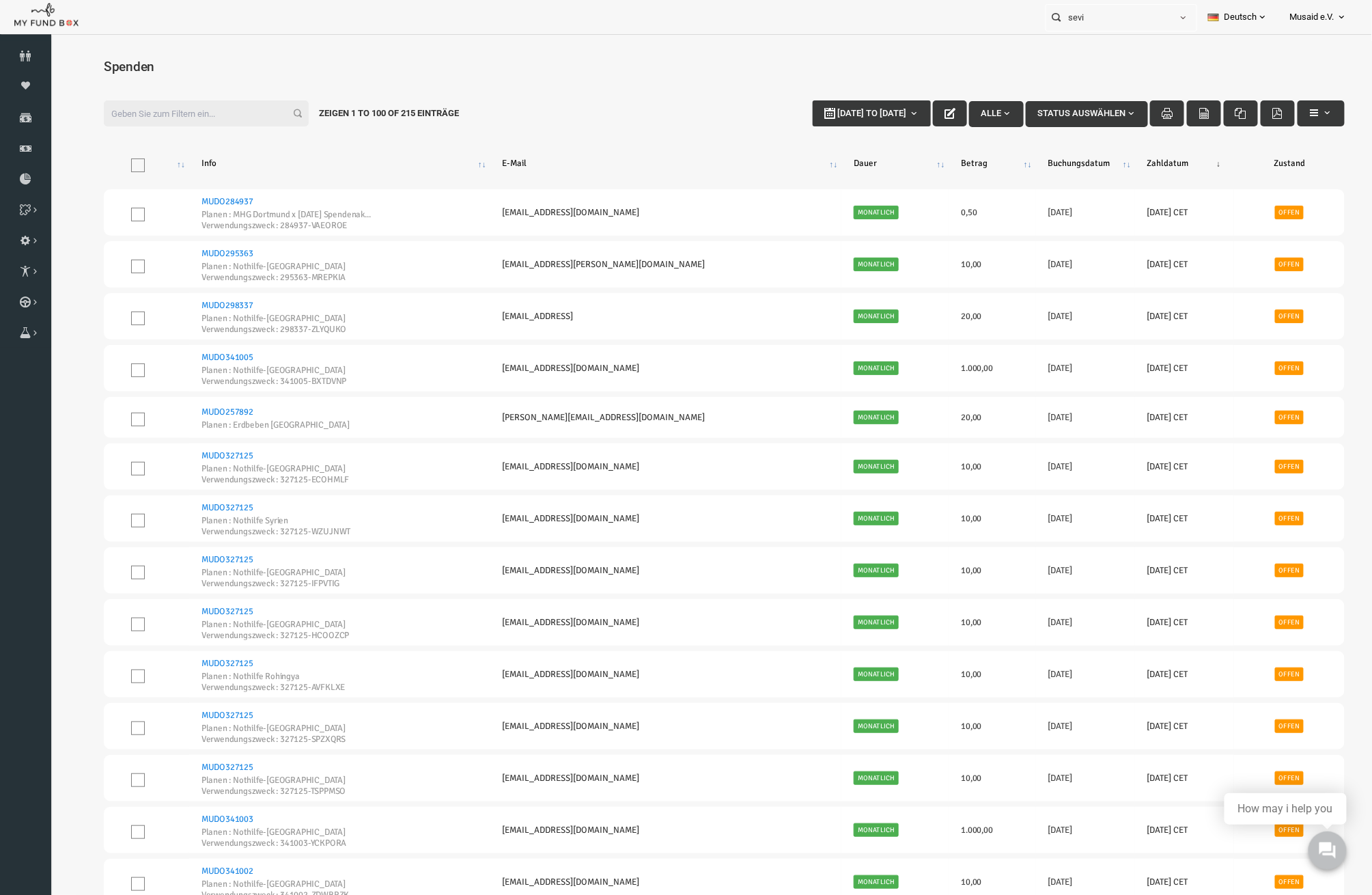
click at [164, 109] on input "Filter:" at bounding box center [179, 113] width 205 height 26
click at [0, 0] on link "Kurban Liste" at bounding box center [0, 0] width 0 height 0
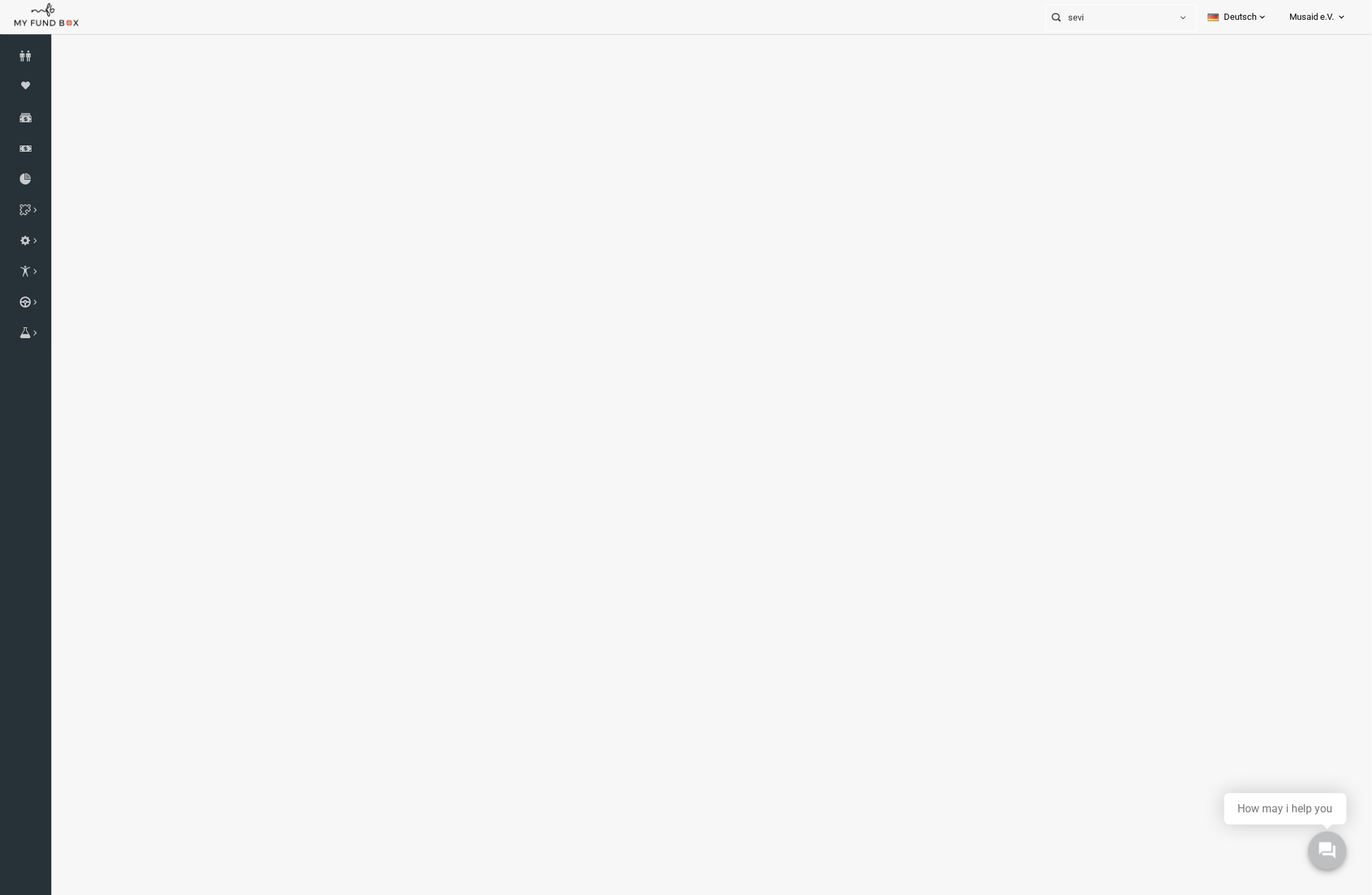
select select "100"
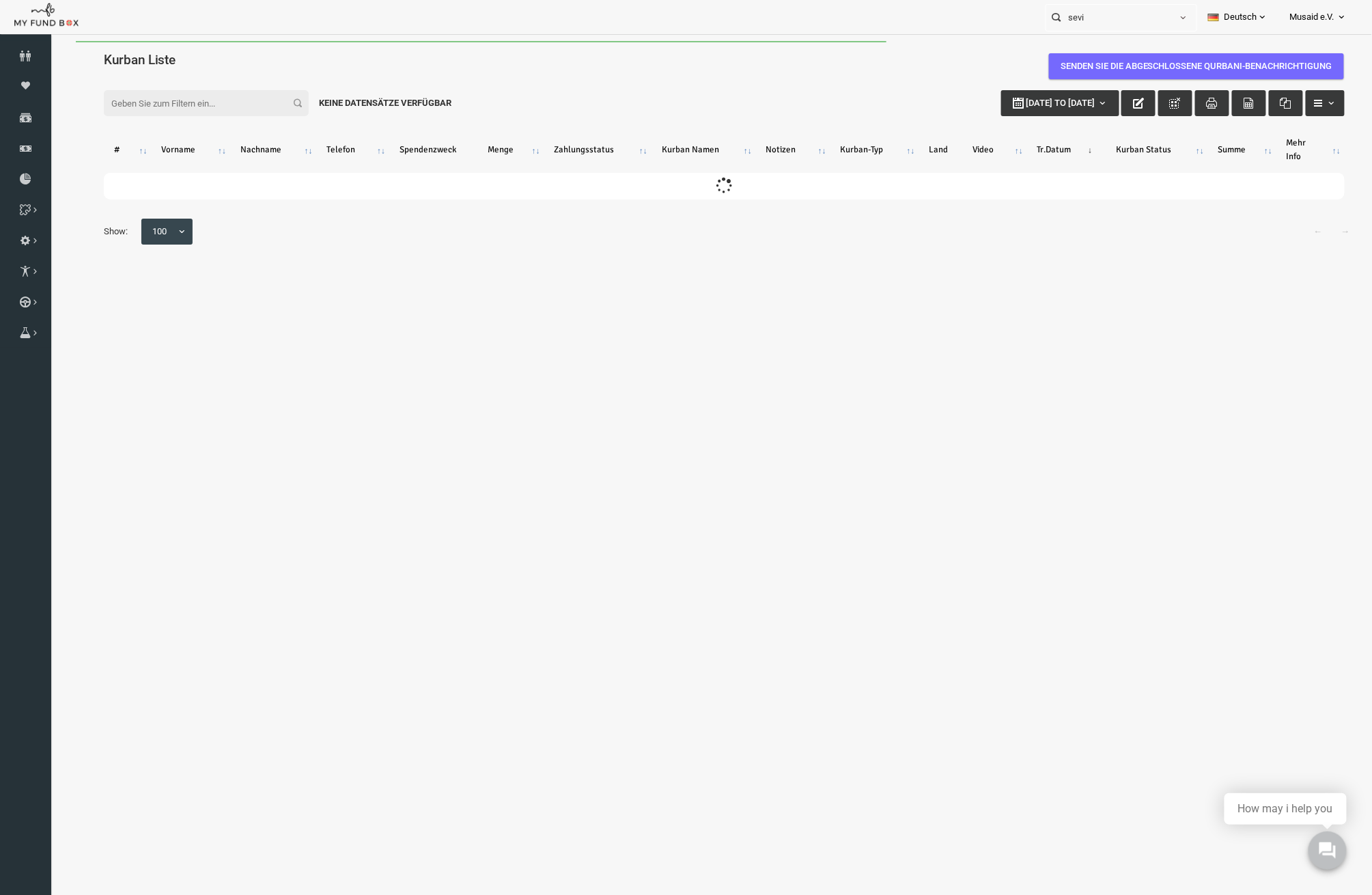
click at [137, 97] on input "Filter:" at bounding box center [179, 102] width 205 height 26
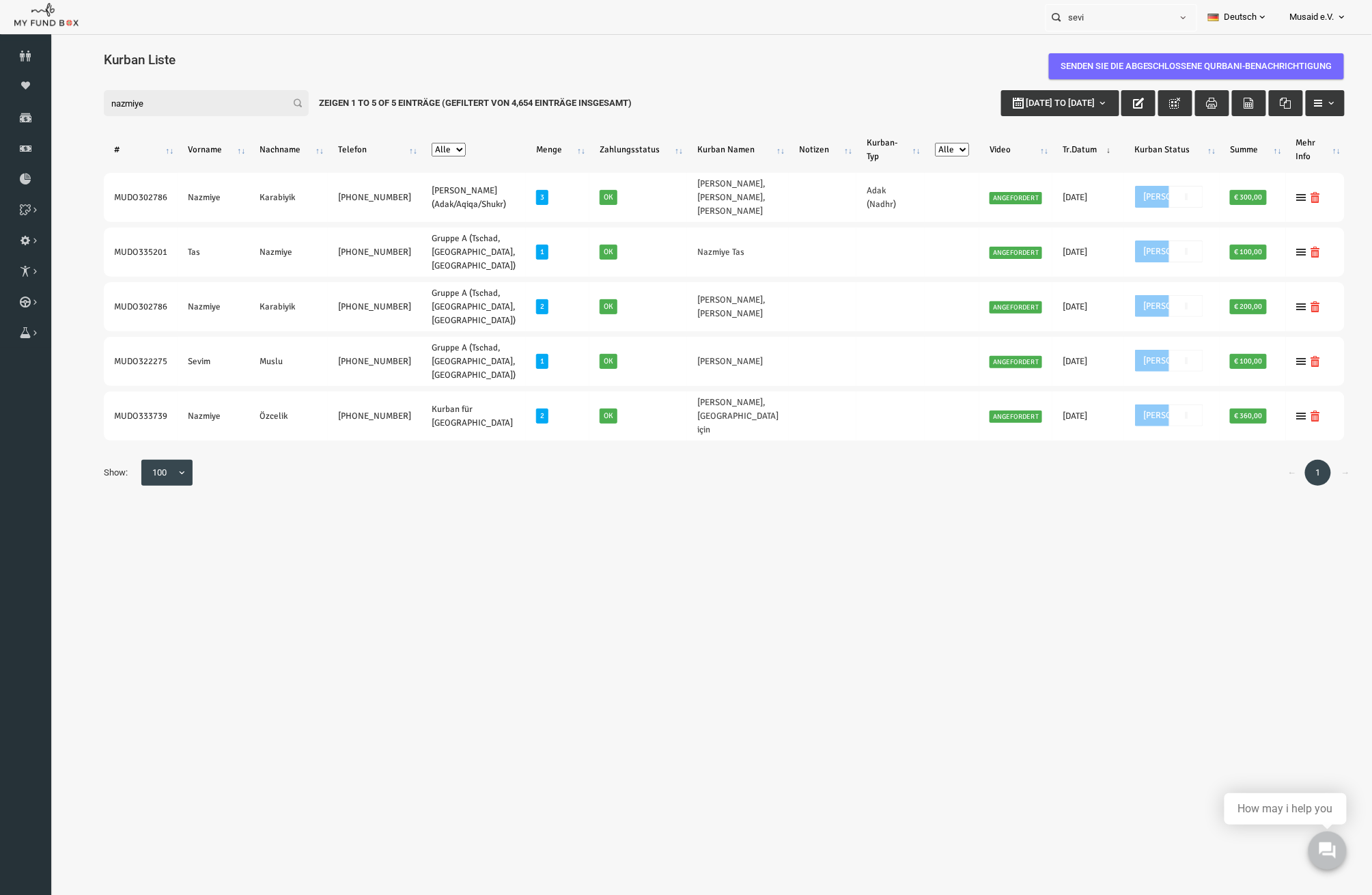
type input "nazmiye"
click at [276, 500] on div "Spender nicht gefunden Patenschaft nicht gefunden Partner nicht gefunden !!!! B…" at bounding box center [697, 288] width 1295 height 447
click at [319, 597] on body "Kurban Liste Senden Sie die abgeschlossene Qurbani-Benachrichtigung Spender nic…" at bounding box center [697, 485] width 1295 height 891
click at [28, 129] on link "Spenden" at bounding box center [25, 117] width 52 height 30
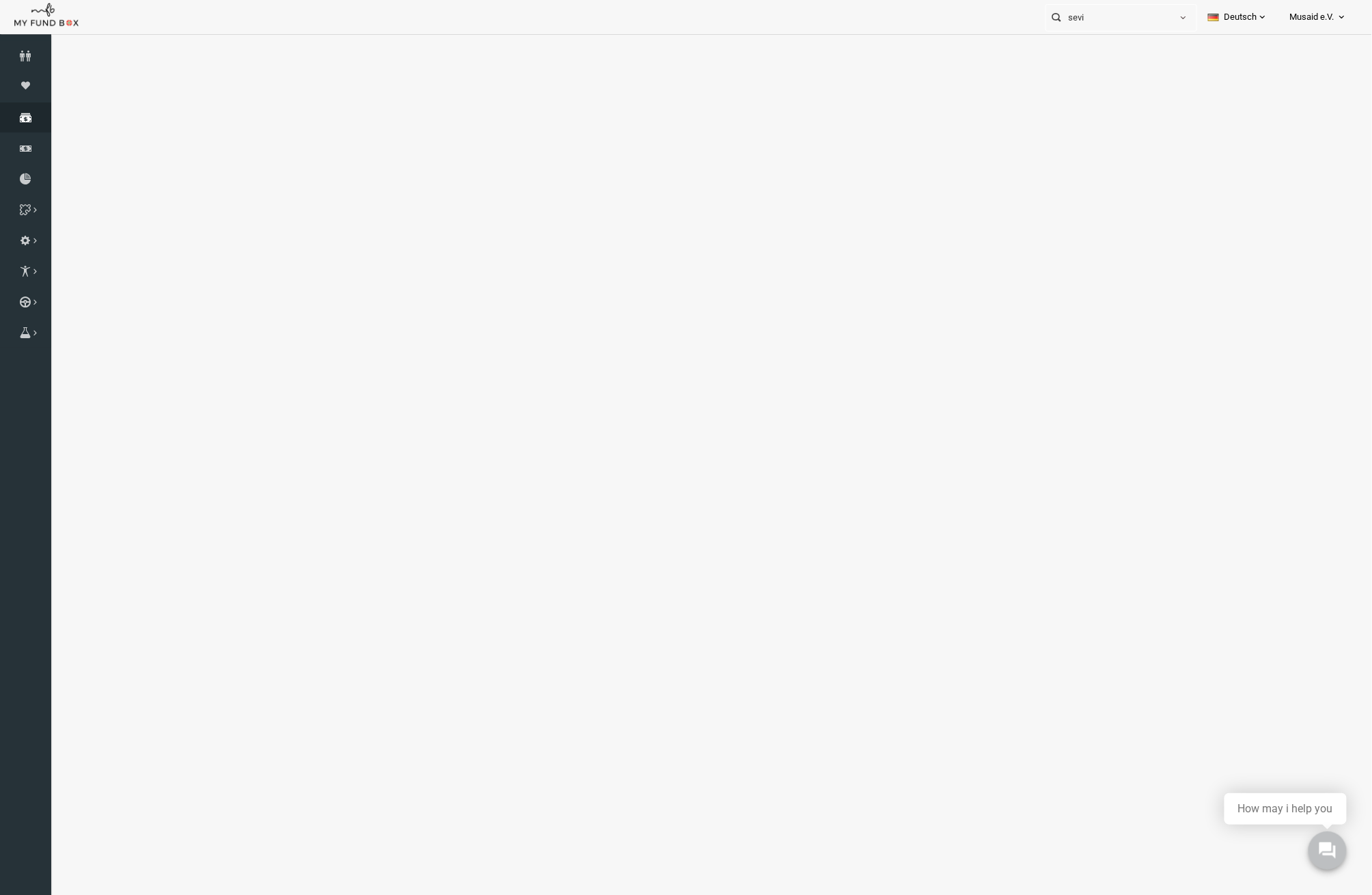
select select "100"
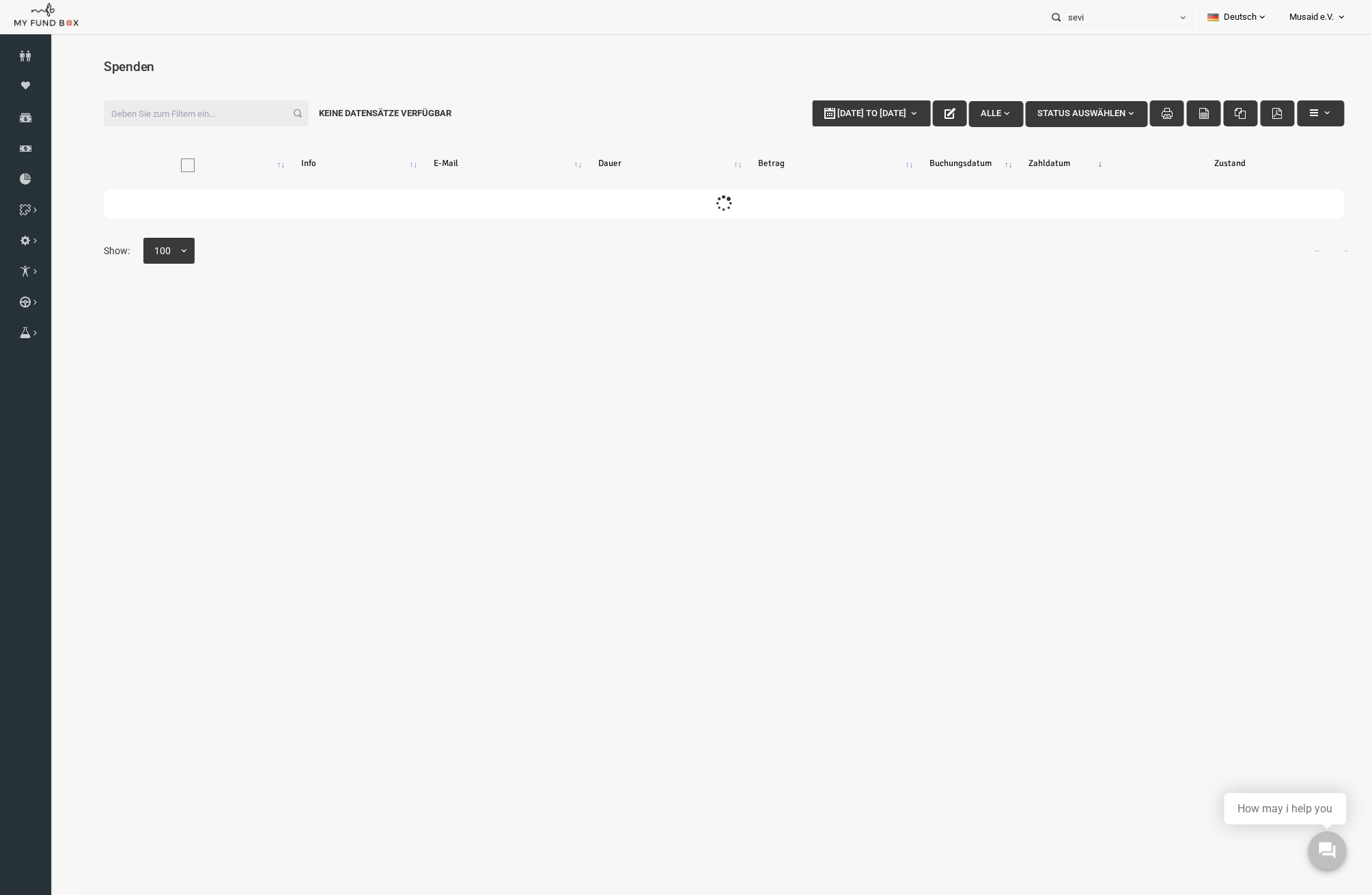
click at [784, 97] on div "Filter: 29-09-2025 to 06-10-2025 Alle Status auswählen Keine Datensätze verfügb…" at bounding box center [697, 112] width 1268 height 54
click at [784, 99] on div "Filter: 29-09-2025 to 06-10-2025 Alle Status auswählen Keine Datensätze verfügb…" at bounding box center [697, 112] width 1268 height 54
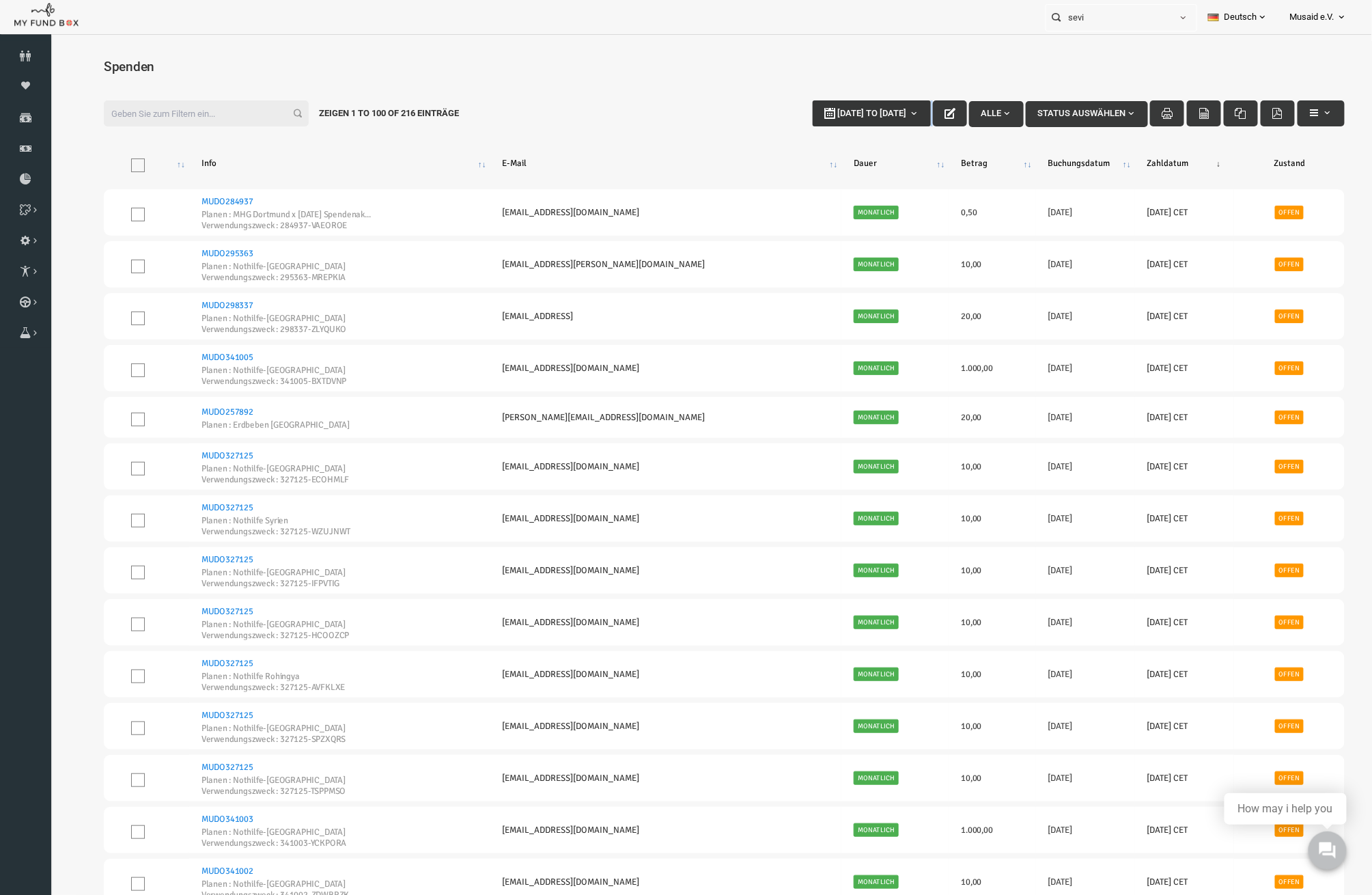
type input "[DATE]"
click at [810, 113] on span "[DATE] to [DATE]" at bounding box center [844, 112] width 69 height 11
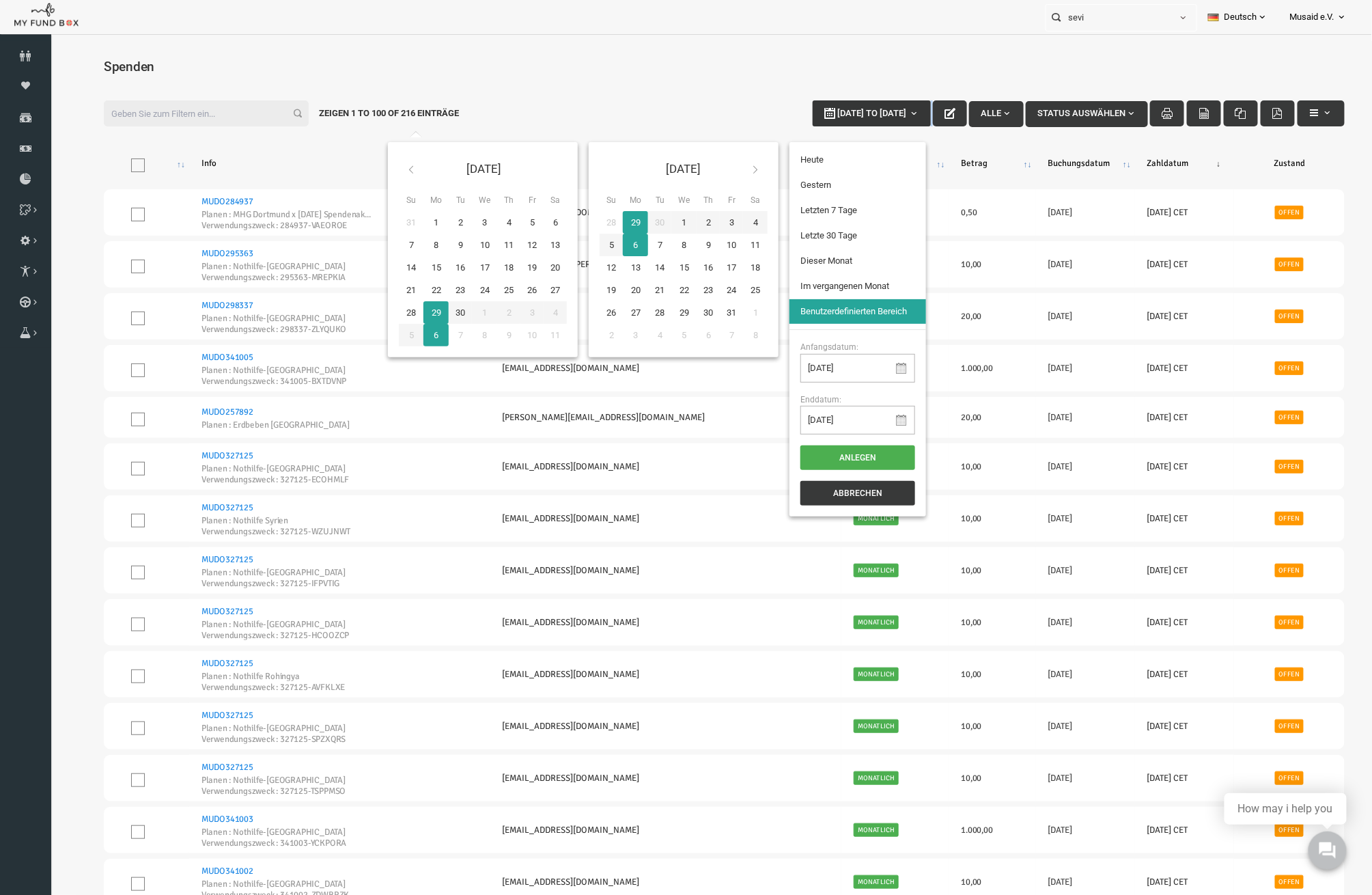
type input "[DATE]"
type input "23-09-2025"
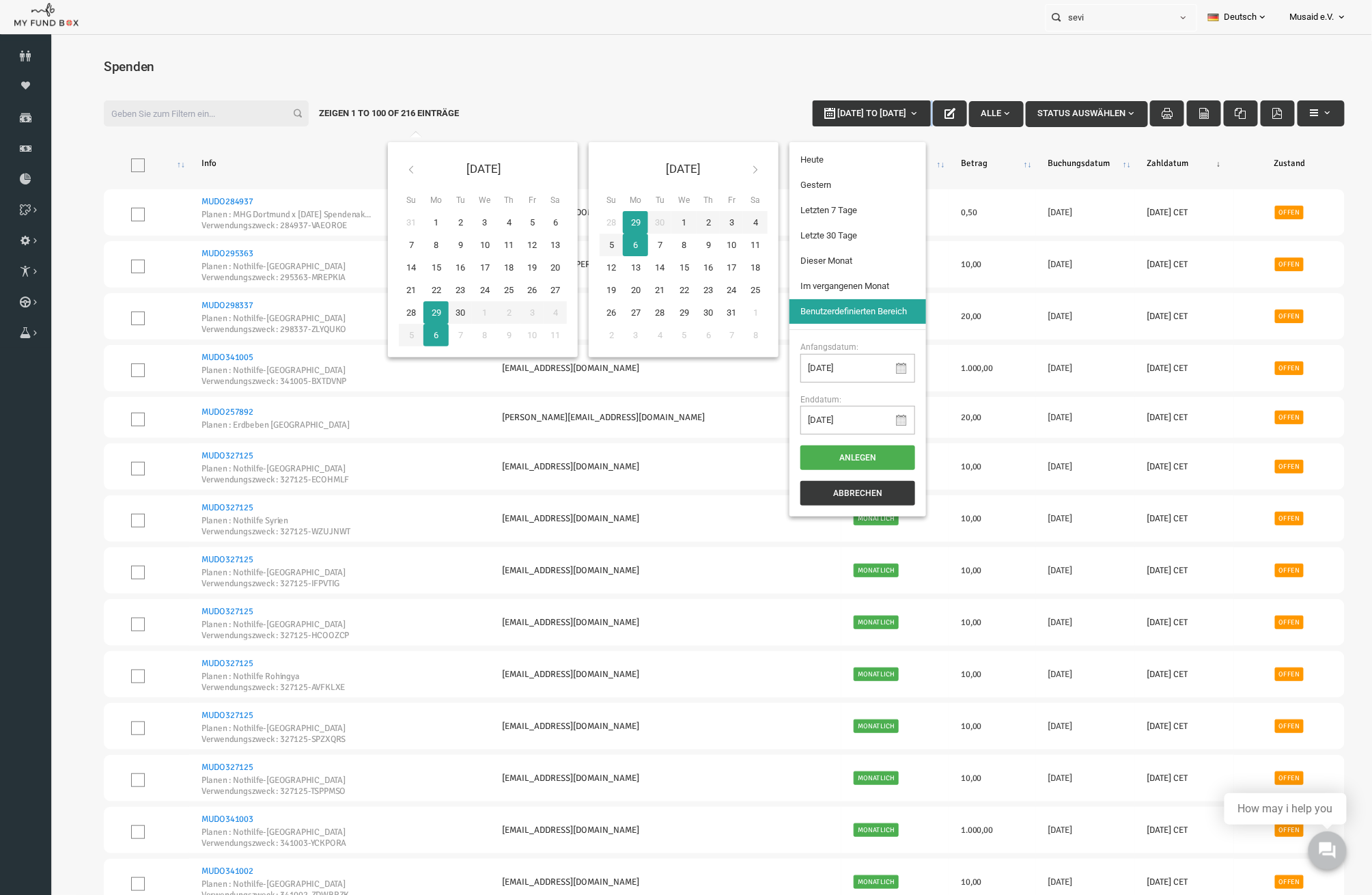
type input "[DATE]"
click at [862, 222] on li "Letzten 7 Tage" at bounding box center [830, 209] width 136 height 24
select select "100"
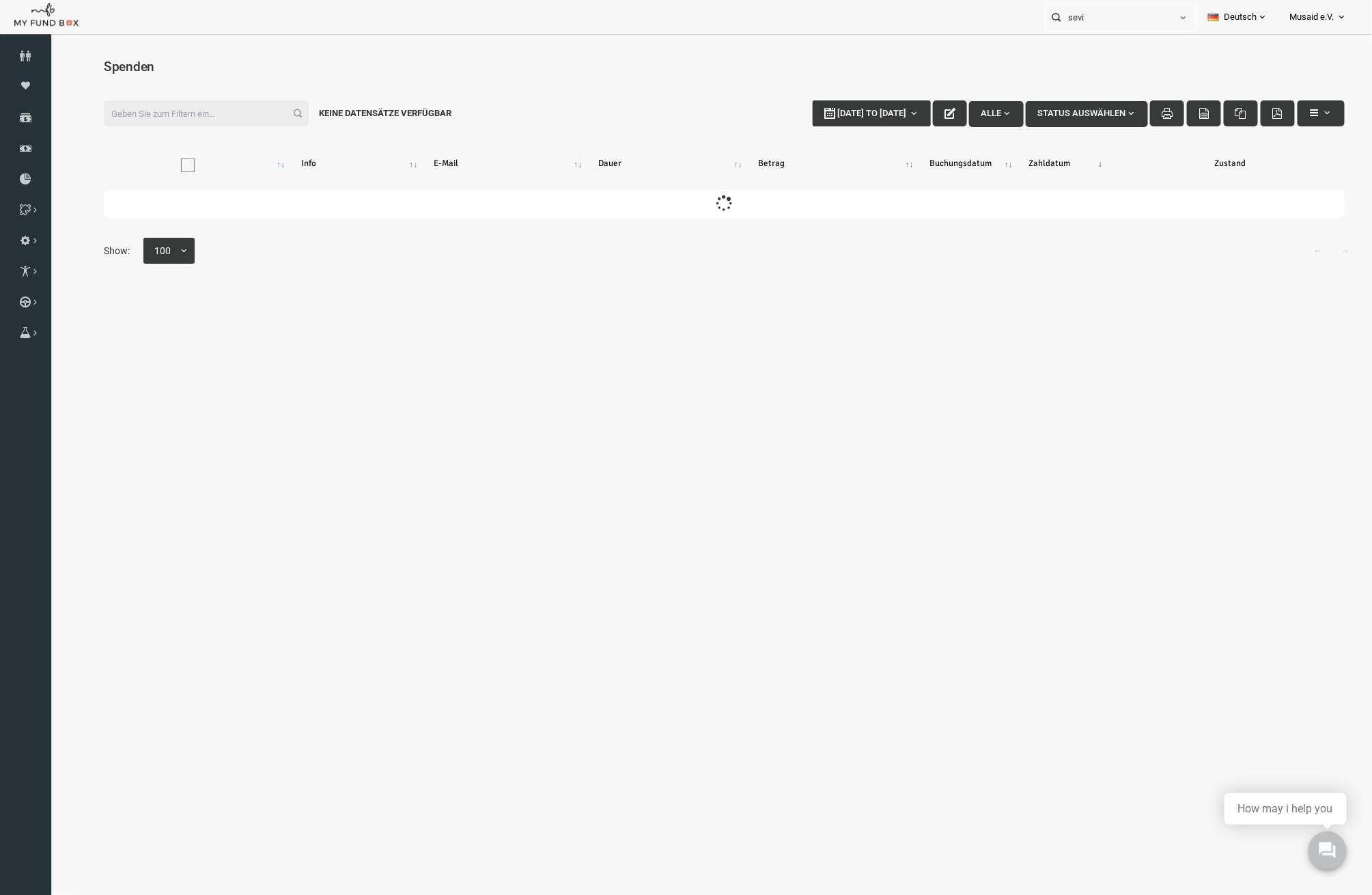
click at [214, 128] on div "Filter: 23-09-2025 to 29-09-2025 Alle Status auswählen Keine Datensätze verfügb…" at bounding box center [697, 112] width 1268 height 54
click at [211, 117] on input "Filter:" at bounding box center [179, 113] width 205 height 26
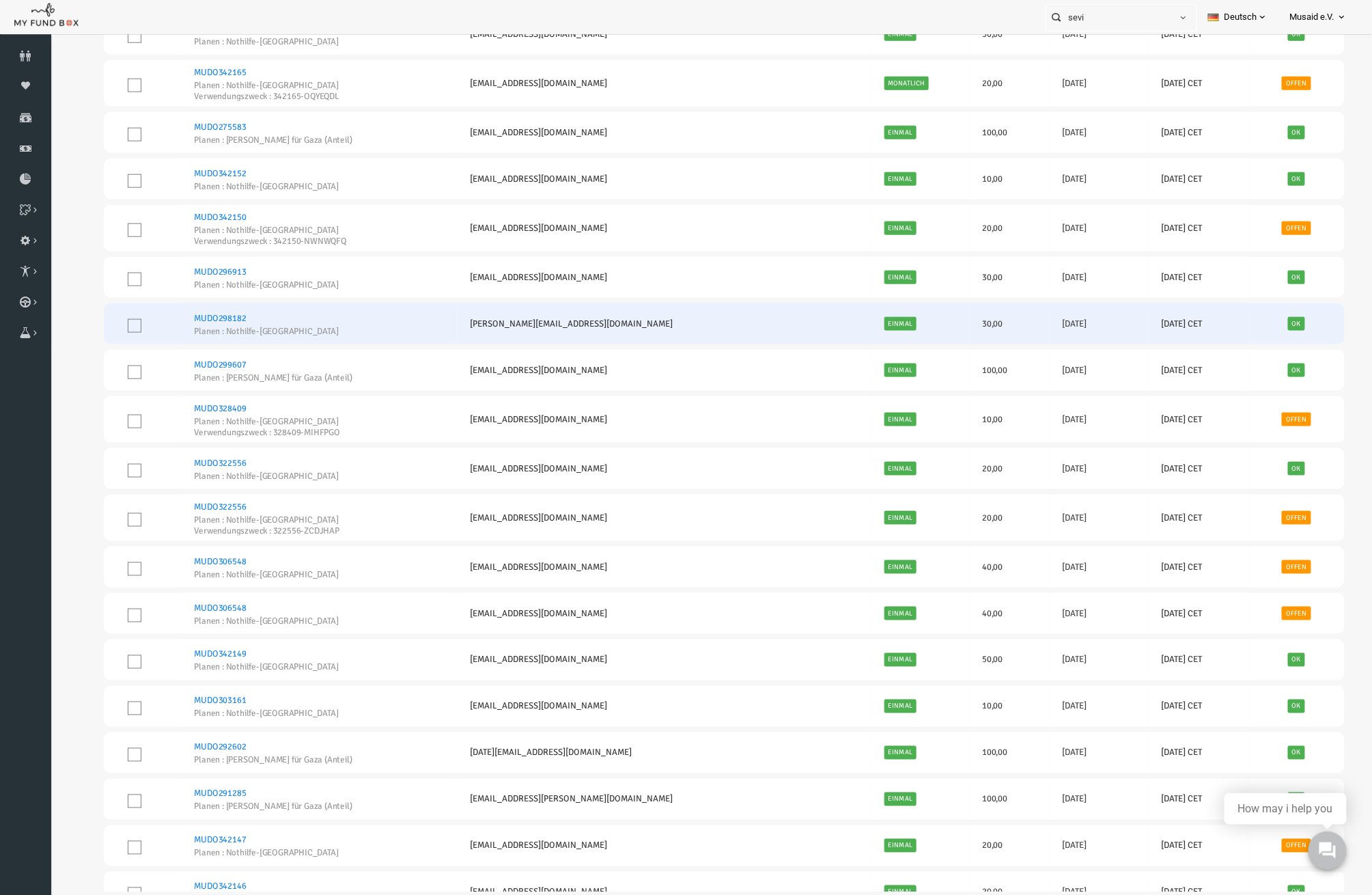
scroll to position [2641, 0]
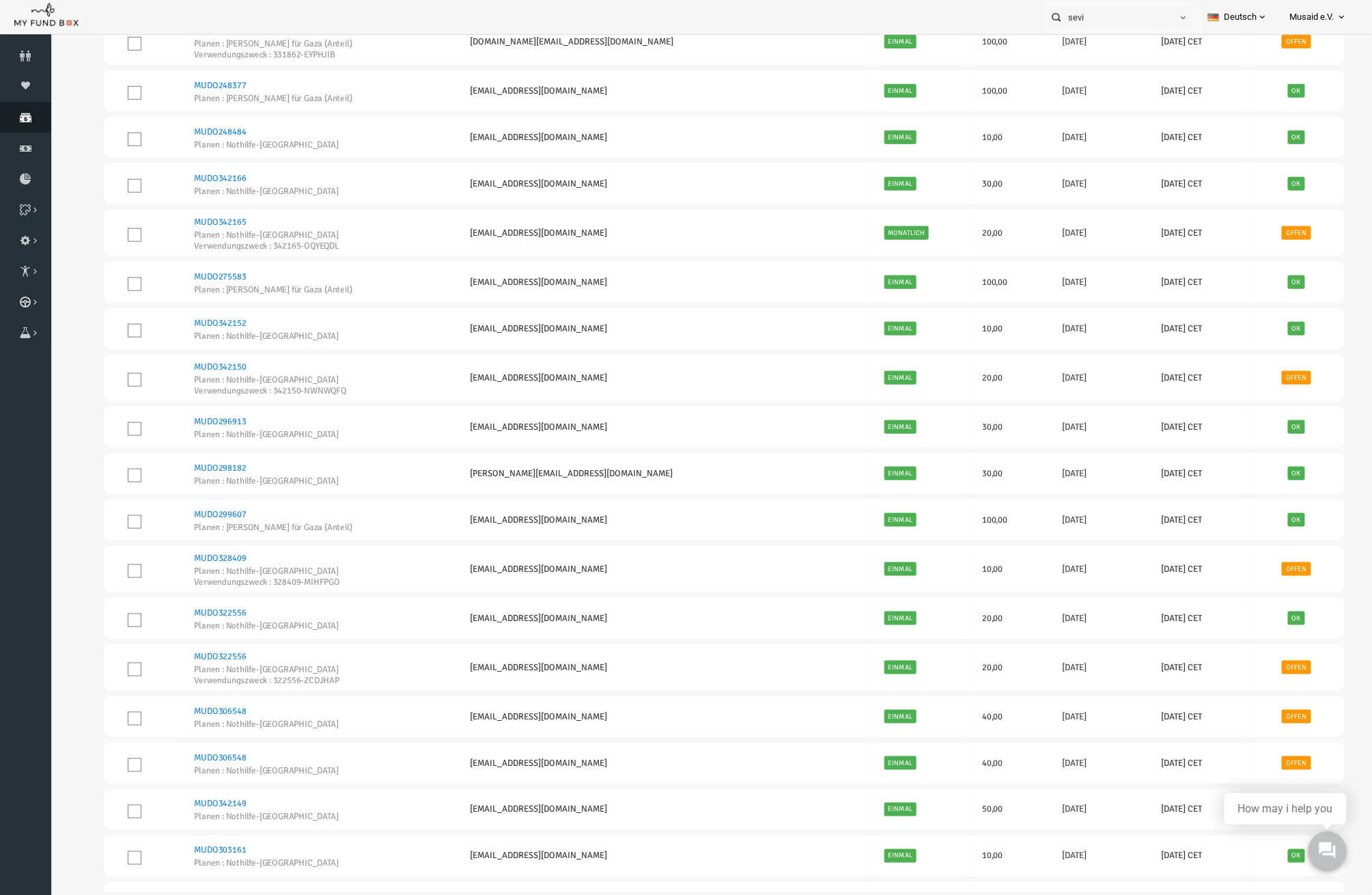
type input "gaza"
click at [19, 122] on icon at bounding box center [25, 117] width 52 height 11
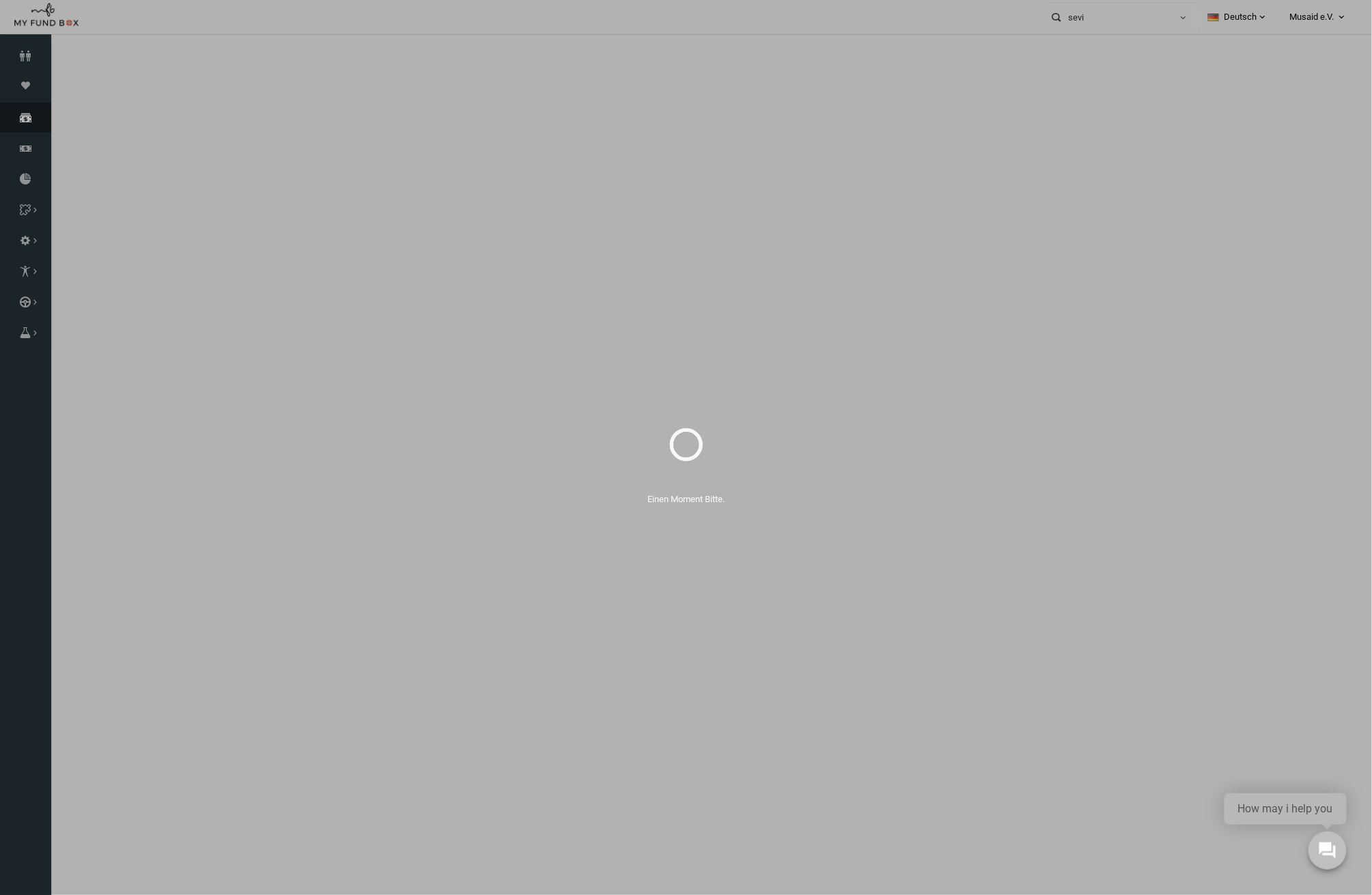
select select "100"
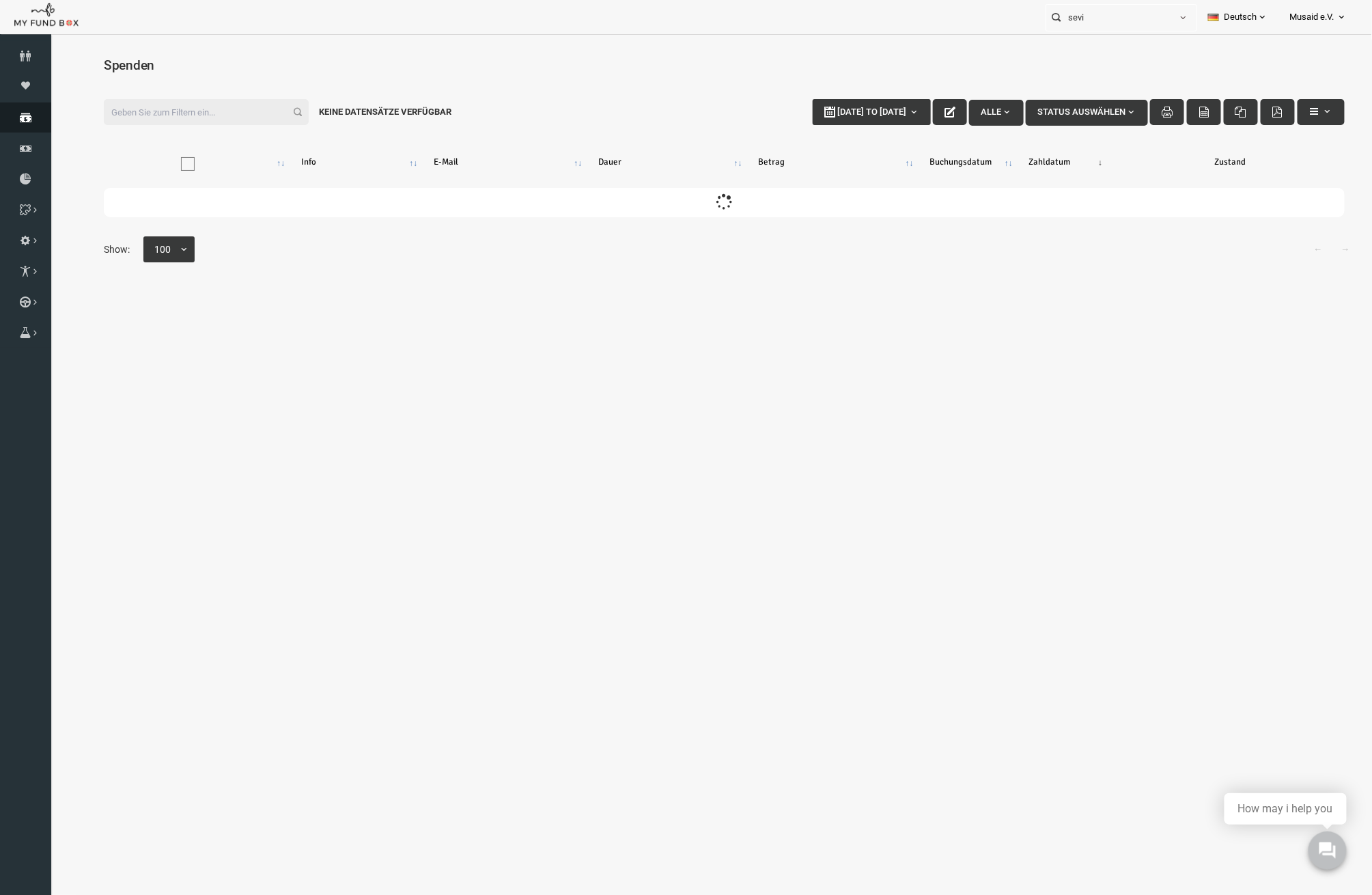
scroll to position [0, 0]
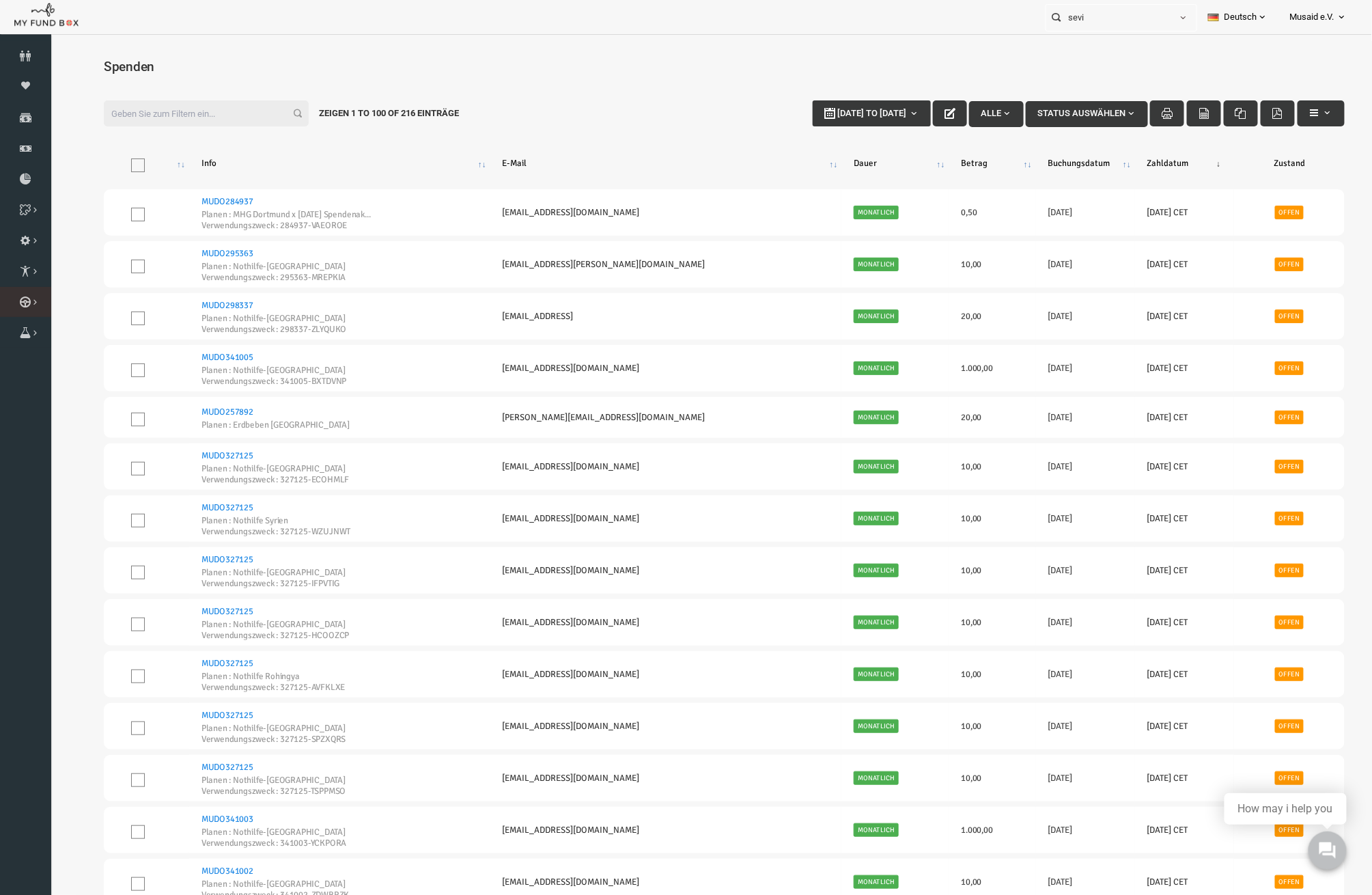
click at [0, 0] on link "Kurban Liste" at bounding box center [0, 0] width 0 height 0
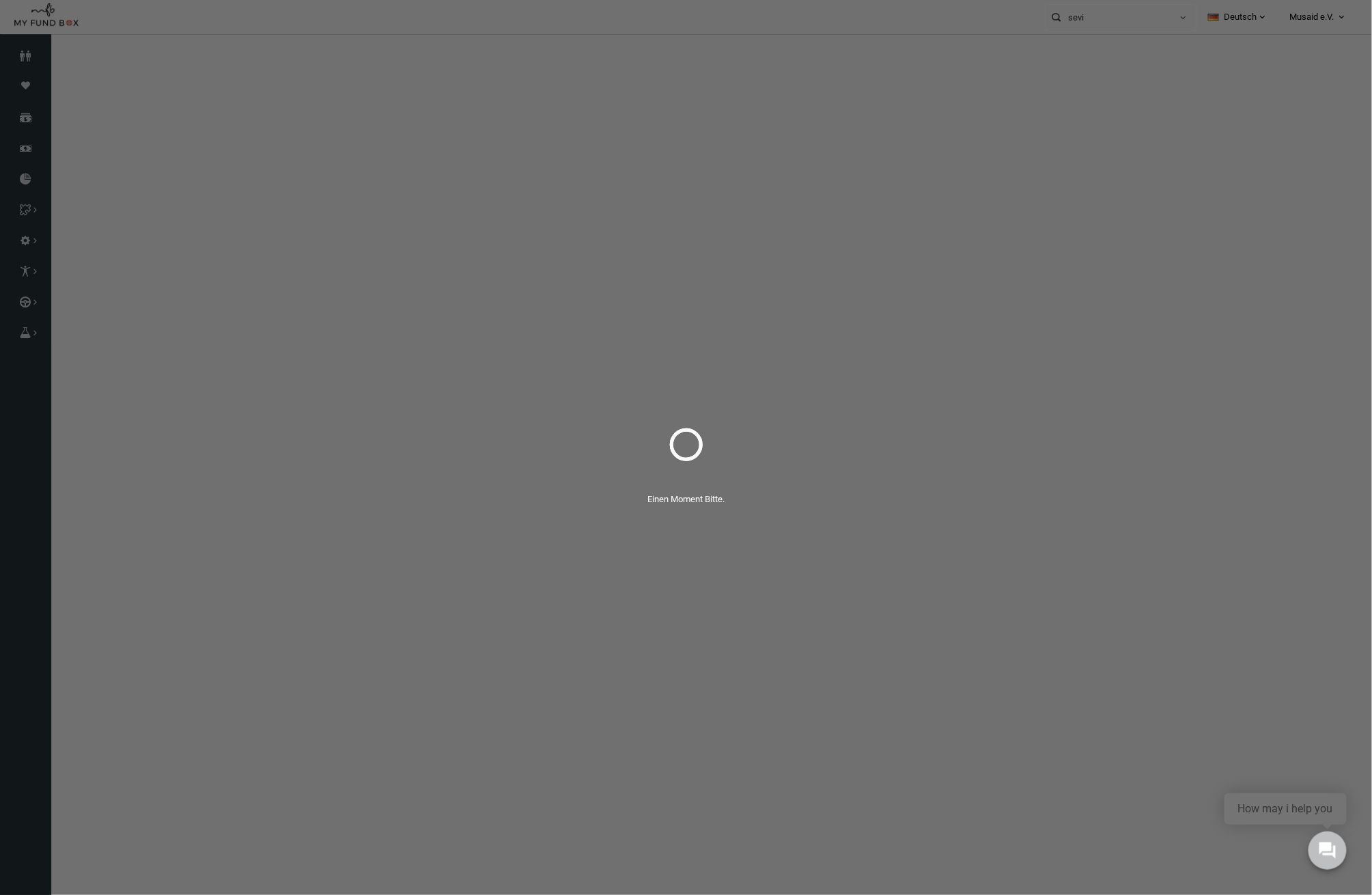
select select "100"
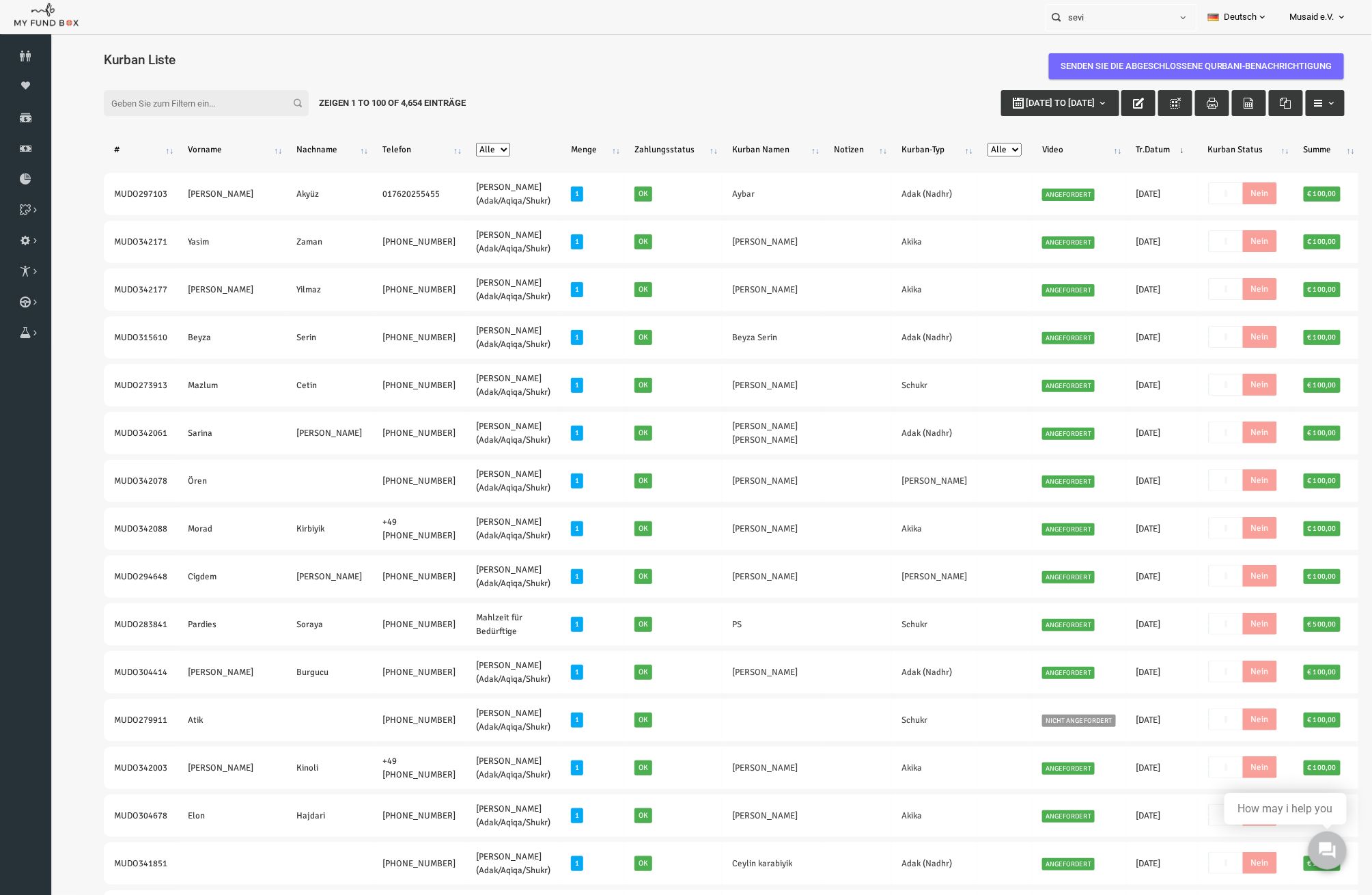
click at [1097, 111] on button "button" at bounding box center [1110, 102] width 34 height 26
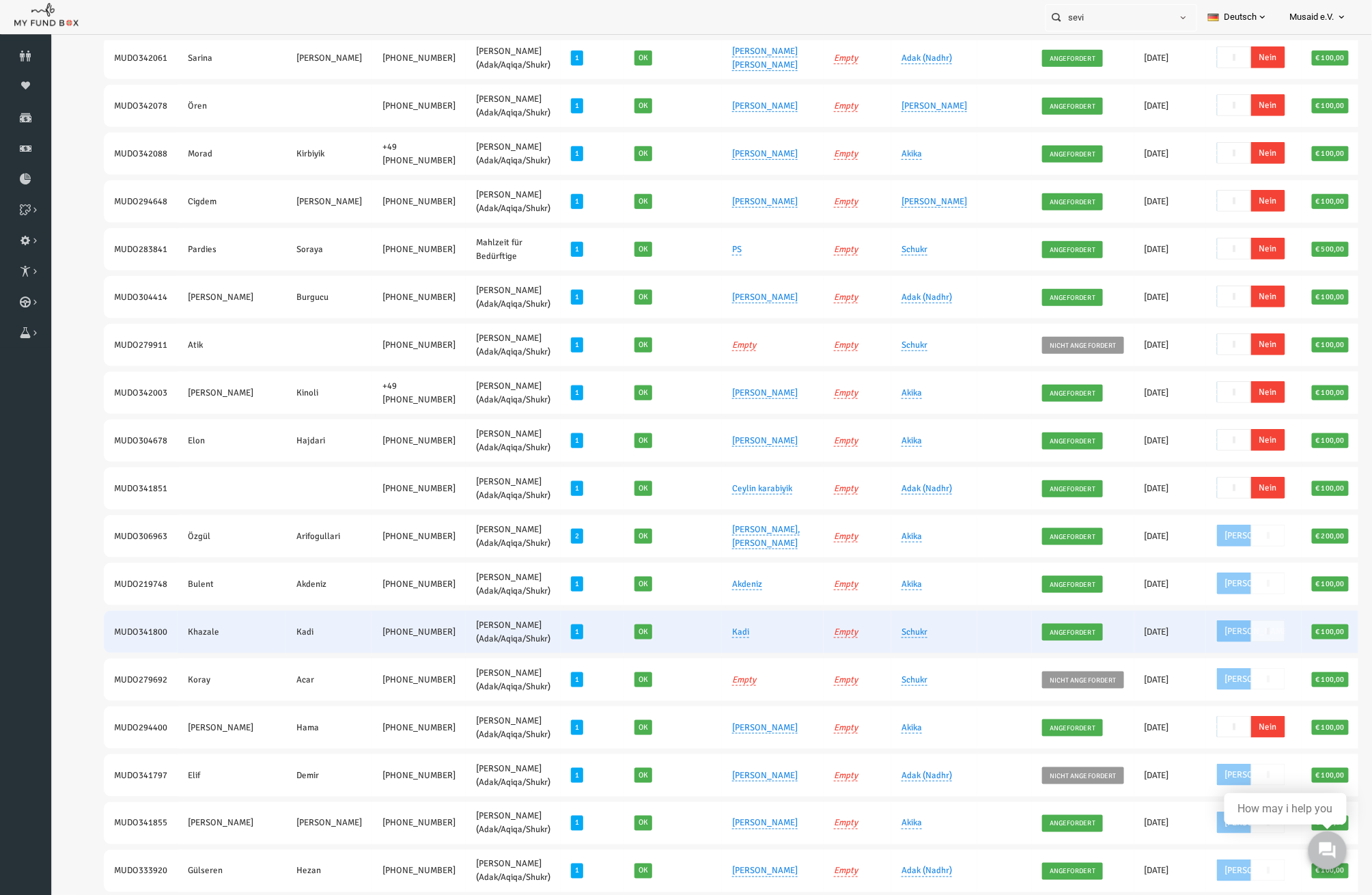
scroll to position [455, 0]
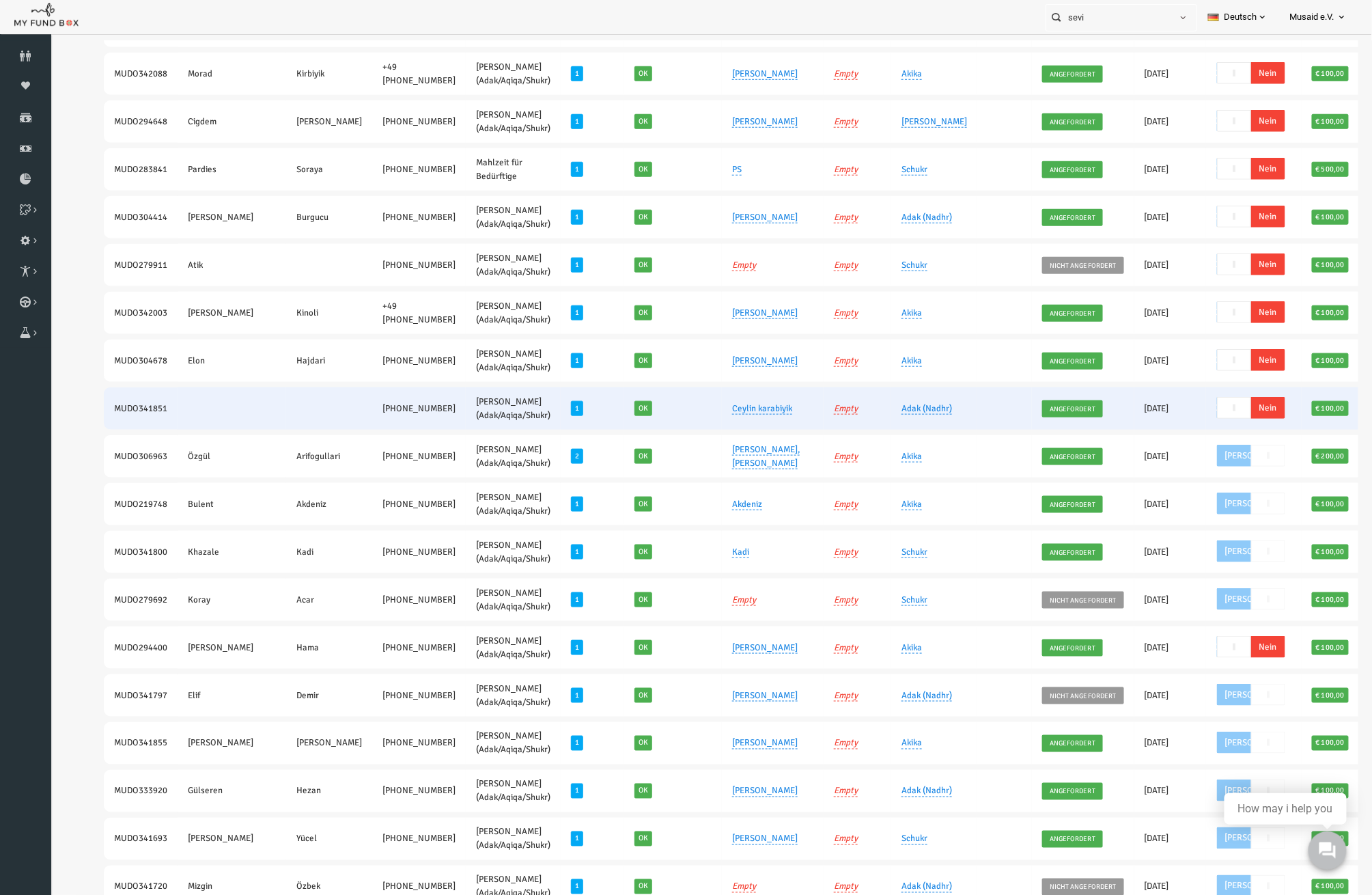
click at [1224, 400] on span "Nein" at bounding box center [1241, 407] width 34 height 21
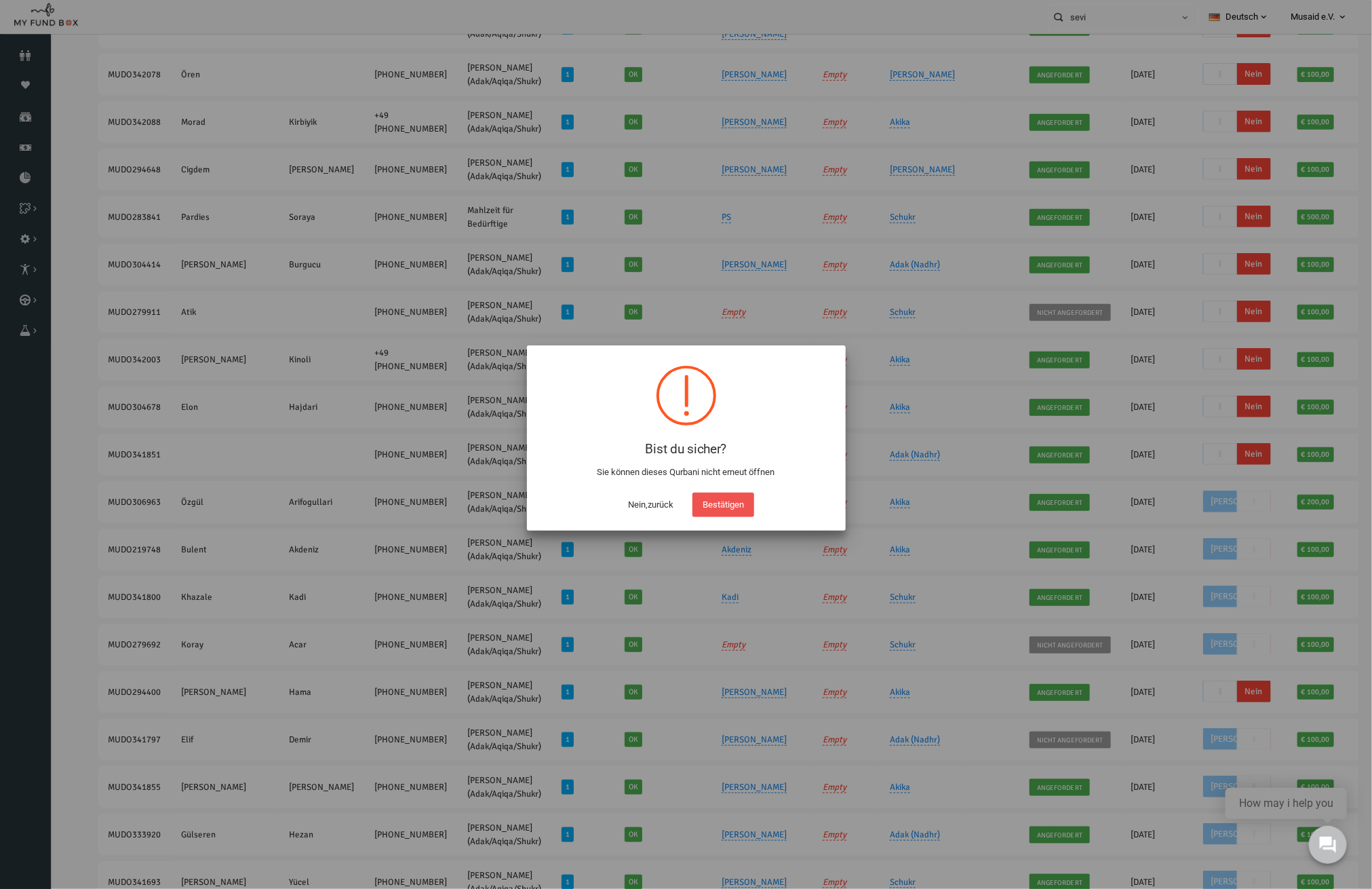
drag, startPoint x: 740, startPoint y: 525, endPoint x: 729, endPoint y: 507, distance: 21.1
click at [735, 519] on div "Bist du sicher? Sie können dieses Qurbani nicht erneut öffnen ! Not valid! Nein…" at bounding box center [687, 438] width 319 height 186
click at [729, 507] on button "Bestätigen" at bounding box center [724, 504] width 62 height 24
checkbox input "true"
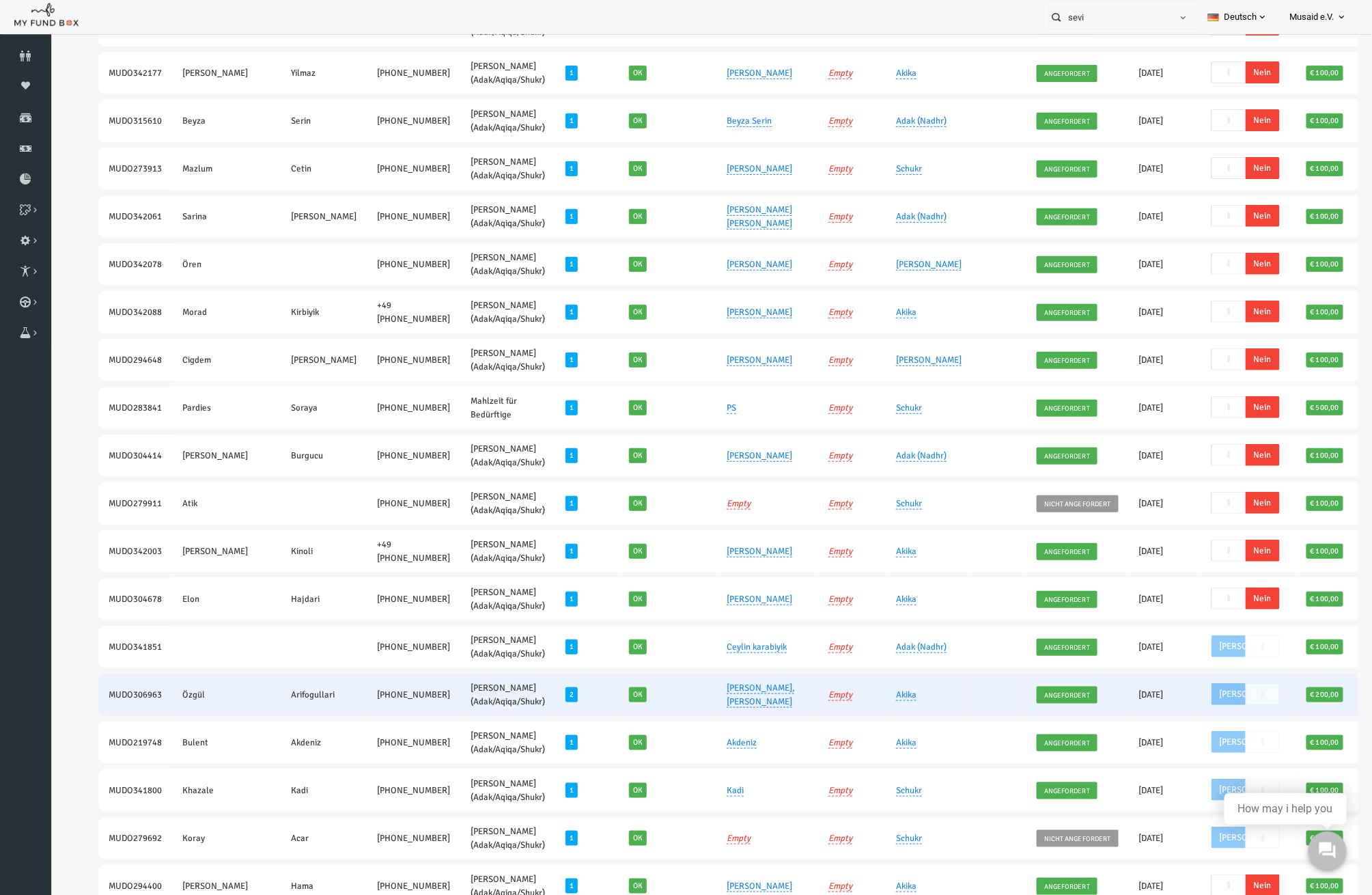
scroll to position [0, 0]
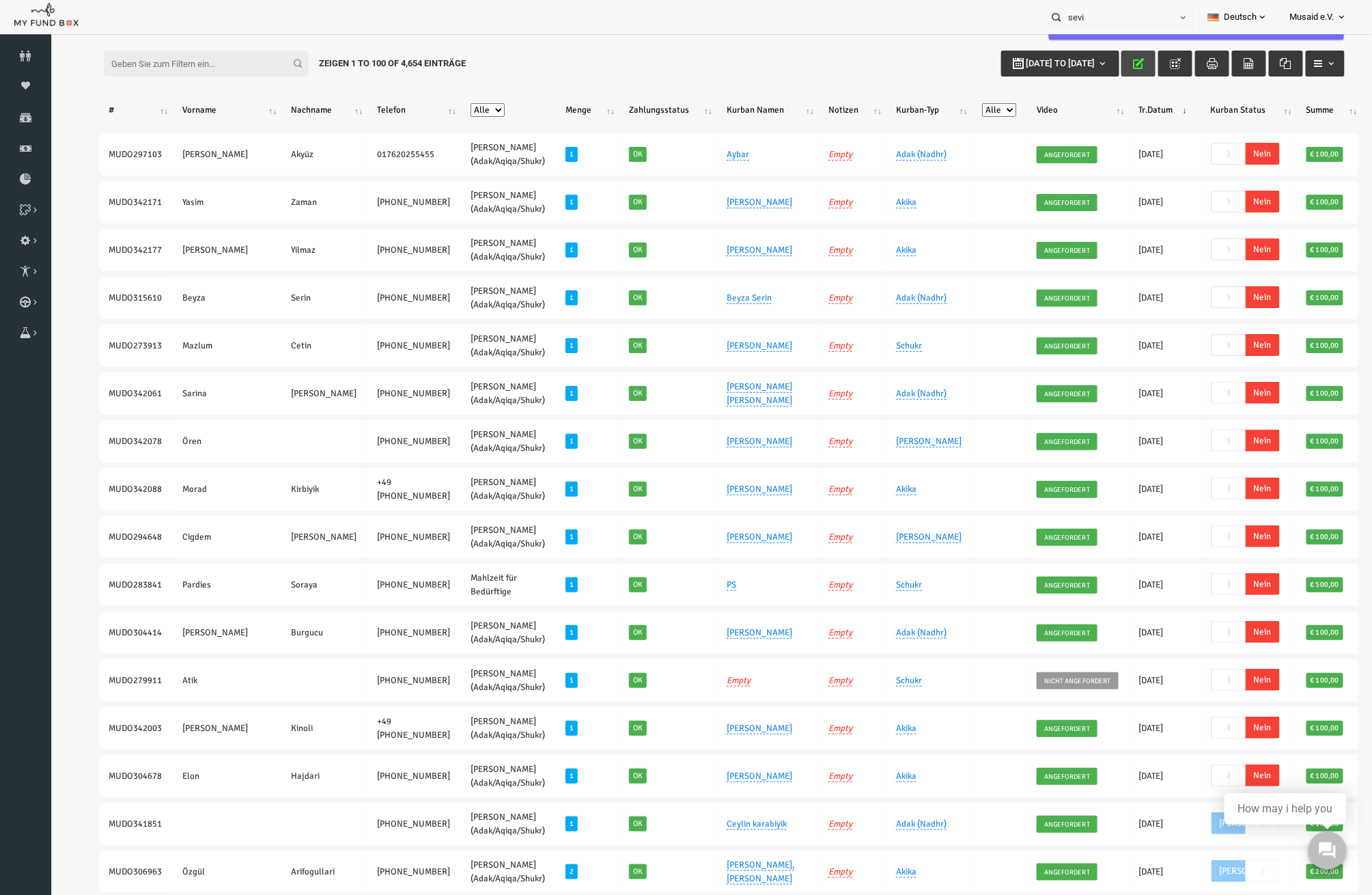
drag, startPoint x: 1104, startPoint y: 58, endPoint x: 1115, endPoint y: 55, distance: 11.4
click at [1106, 58] on icon "button" at bounding box center [1110, 63] width 11 height 11
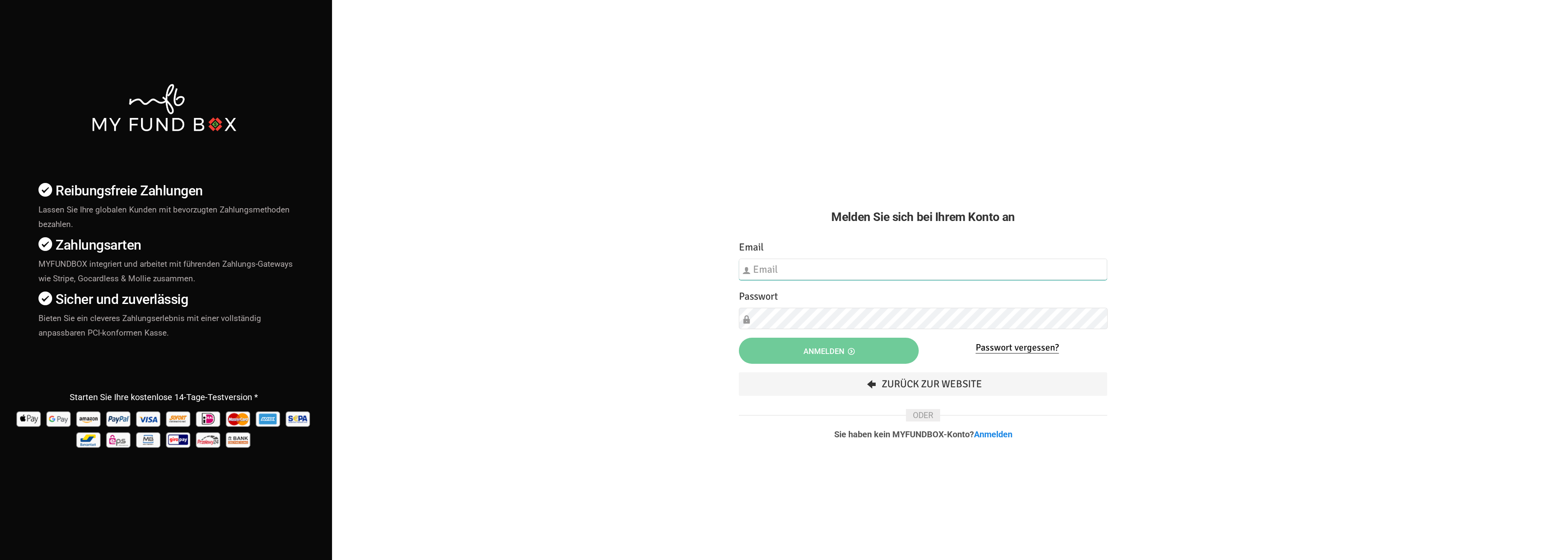
type input "[EMAIL_ADDRESS][DOMAIN_NAME]"
click at [859, 355] on button "Anmelden" at bounding box center [829, 351] width 180 height 26
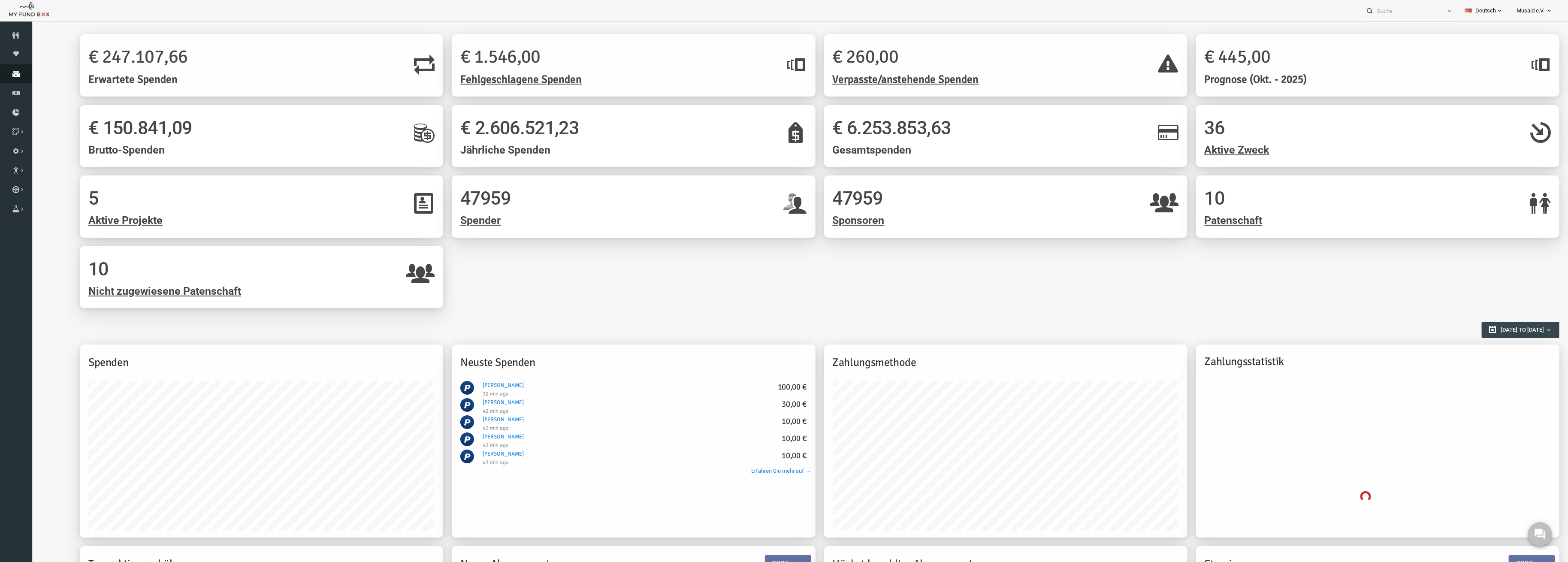
click at [24, 70] on link "Spenden" at bounding box center [16, 73] width 32 height 19
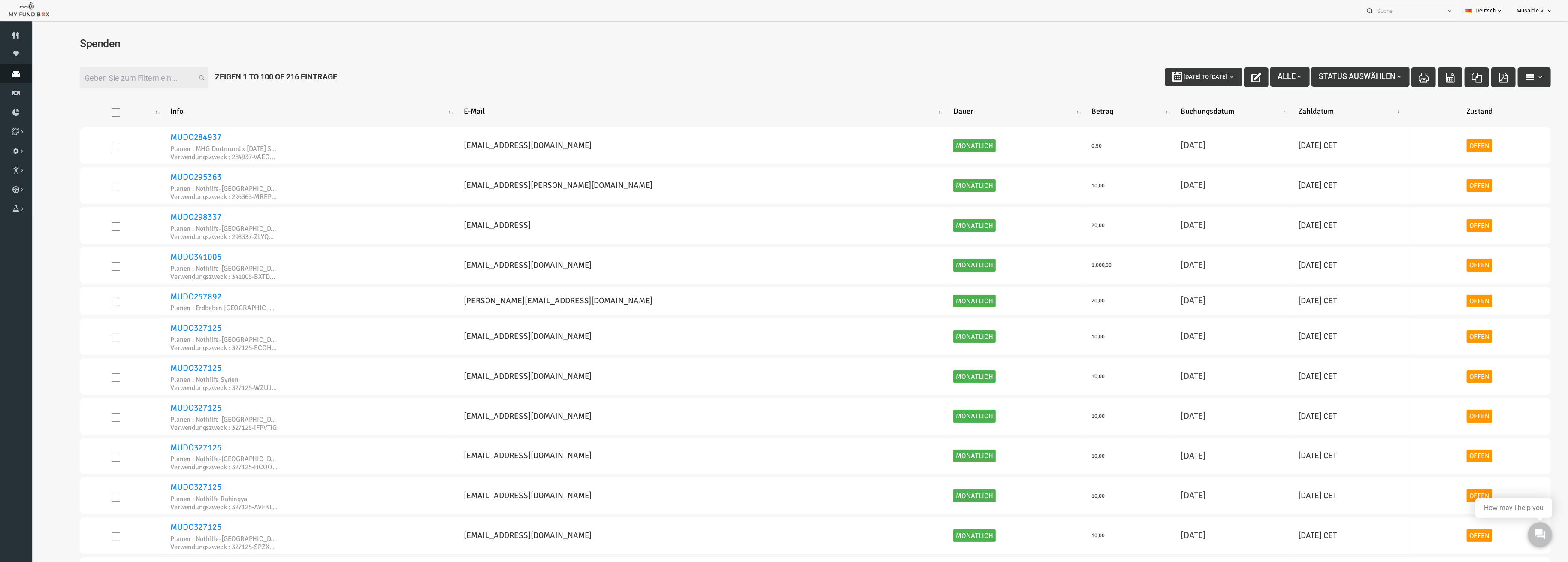
click at [15, 81] on link "Spenden" at bounding box center [16, 73] width 32 height 19
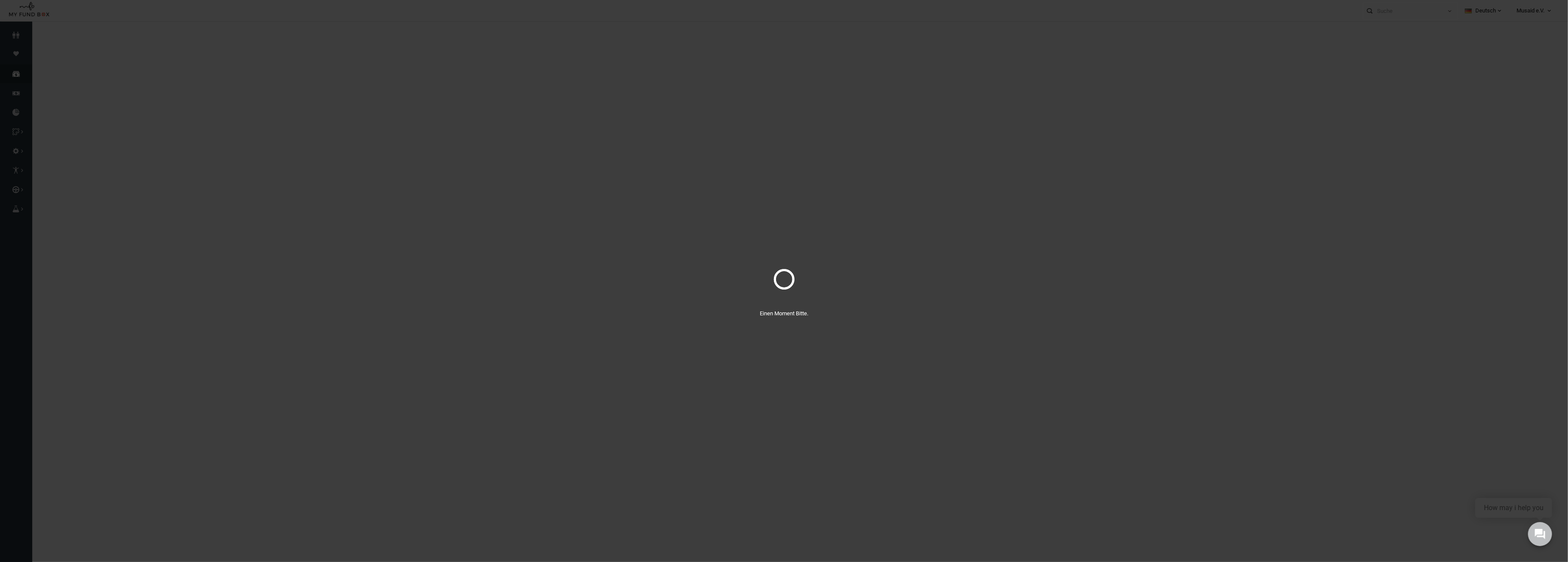
select select "100"
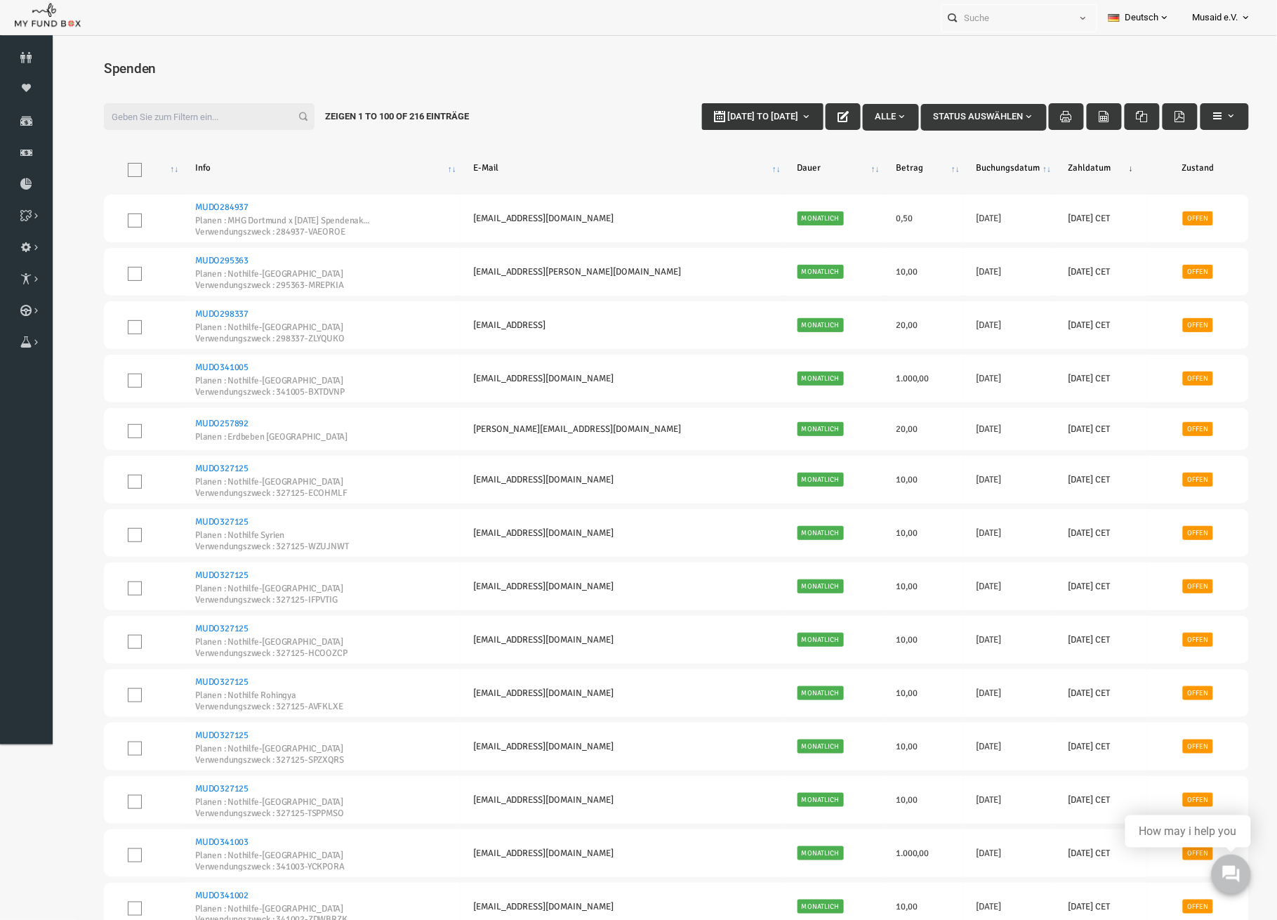
type input "[DATE]"
click at [742, 121] on button "[DATE] to [DATE]" at bounding box center [737, 116] width 121 height 27
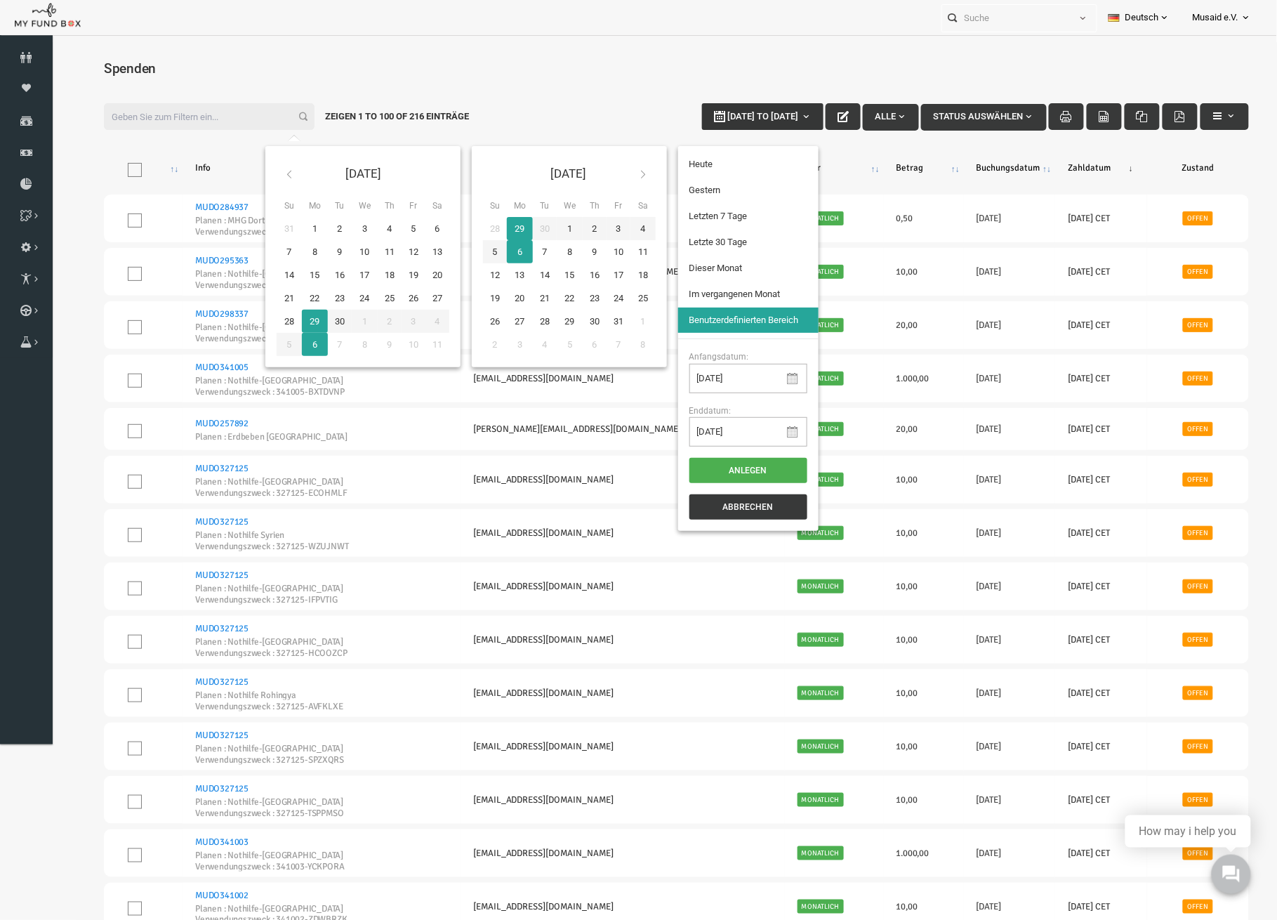
type input "[DATE]"
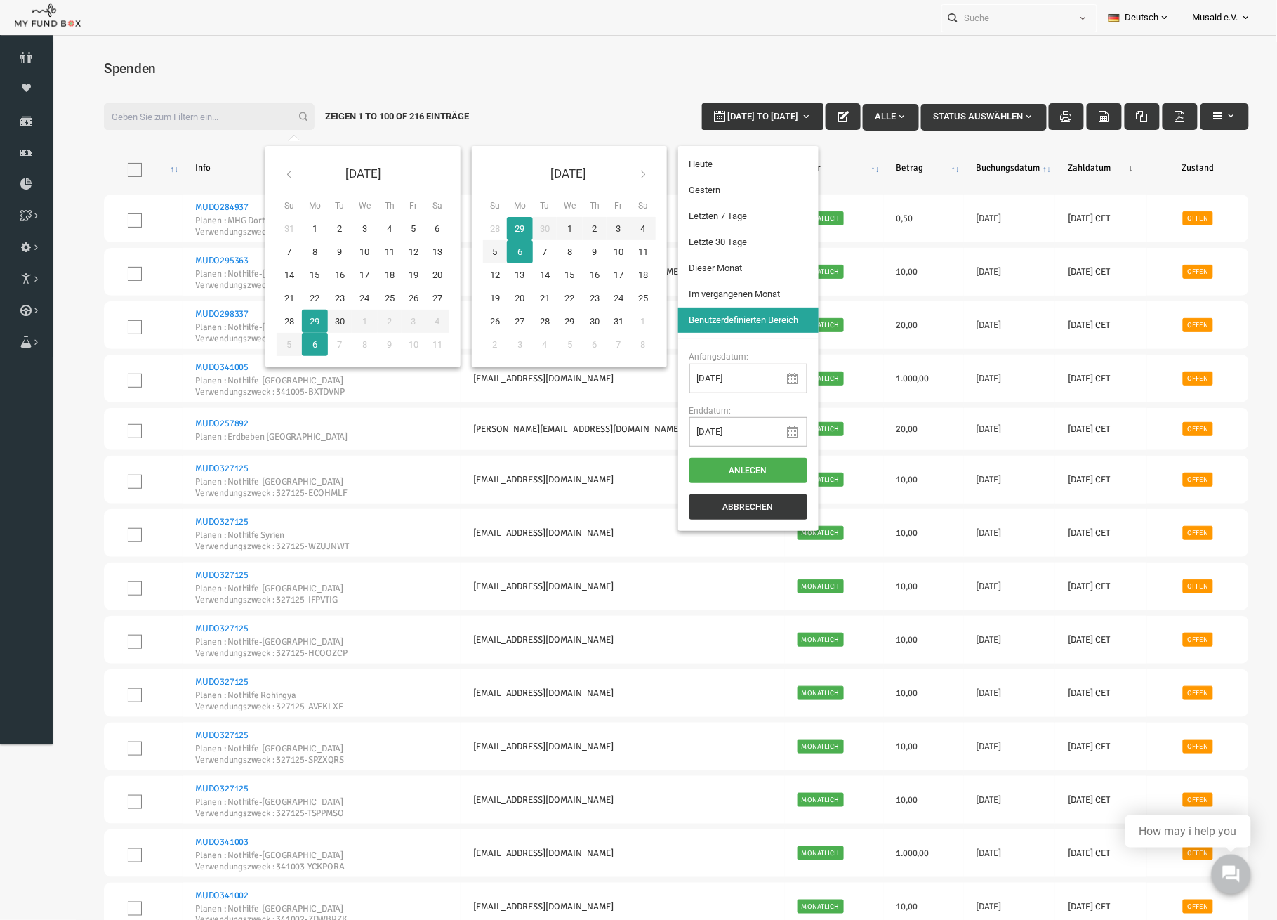
type input "[DATE]"
click at [728, 249] on li "Letzte 30 Tage" at bounding box center [723, 241] width 140 height 25
select select "100"
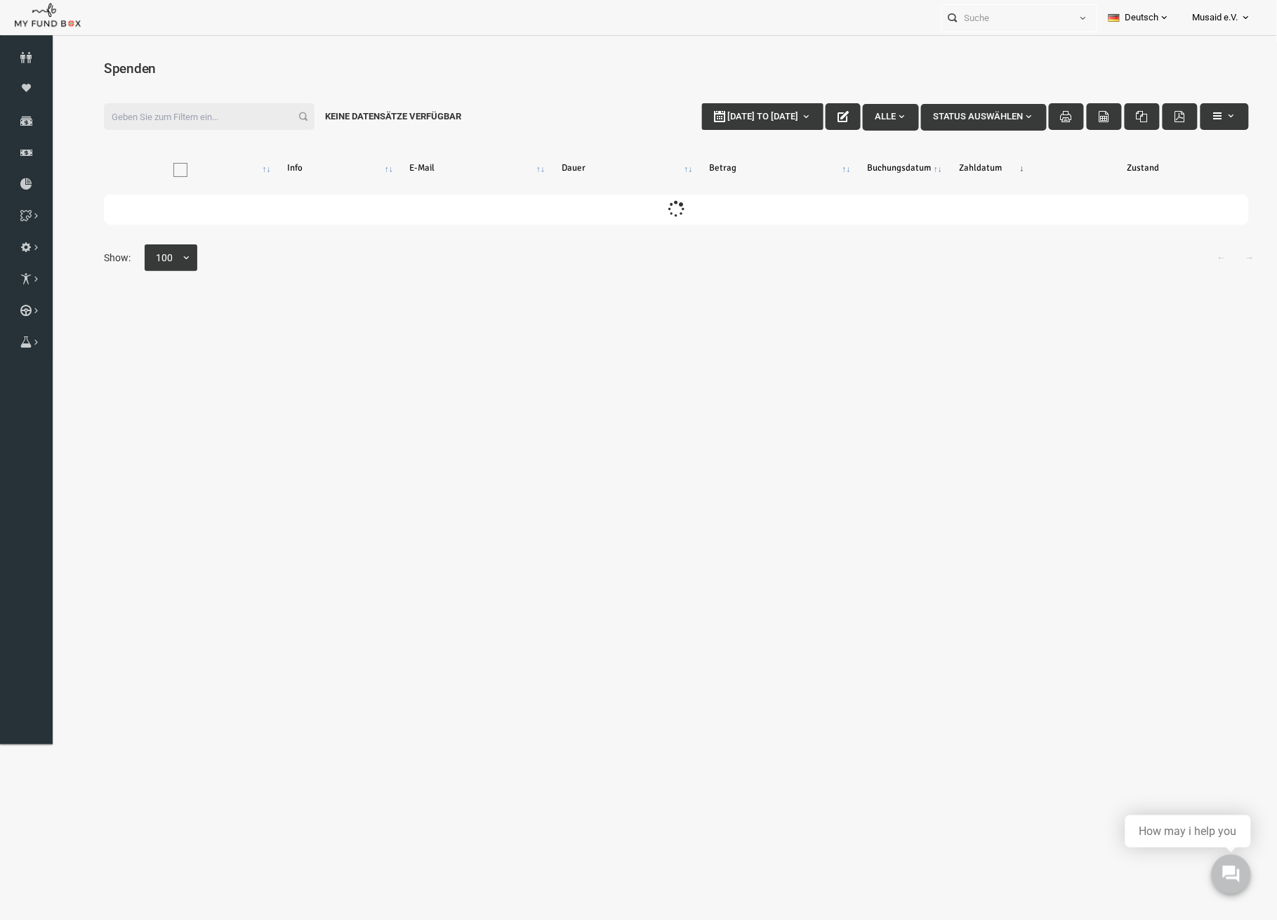
click at [223, 117] on input "Filter:" at bounding box center [184, 116] width 211 height 27
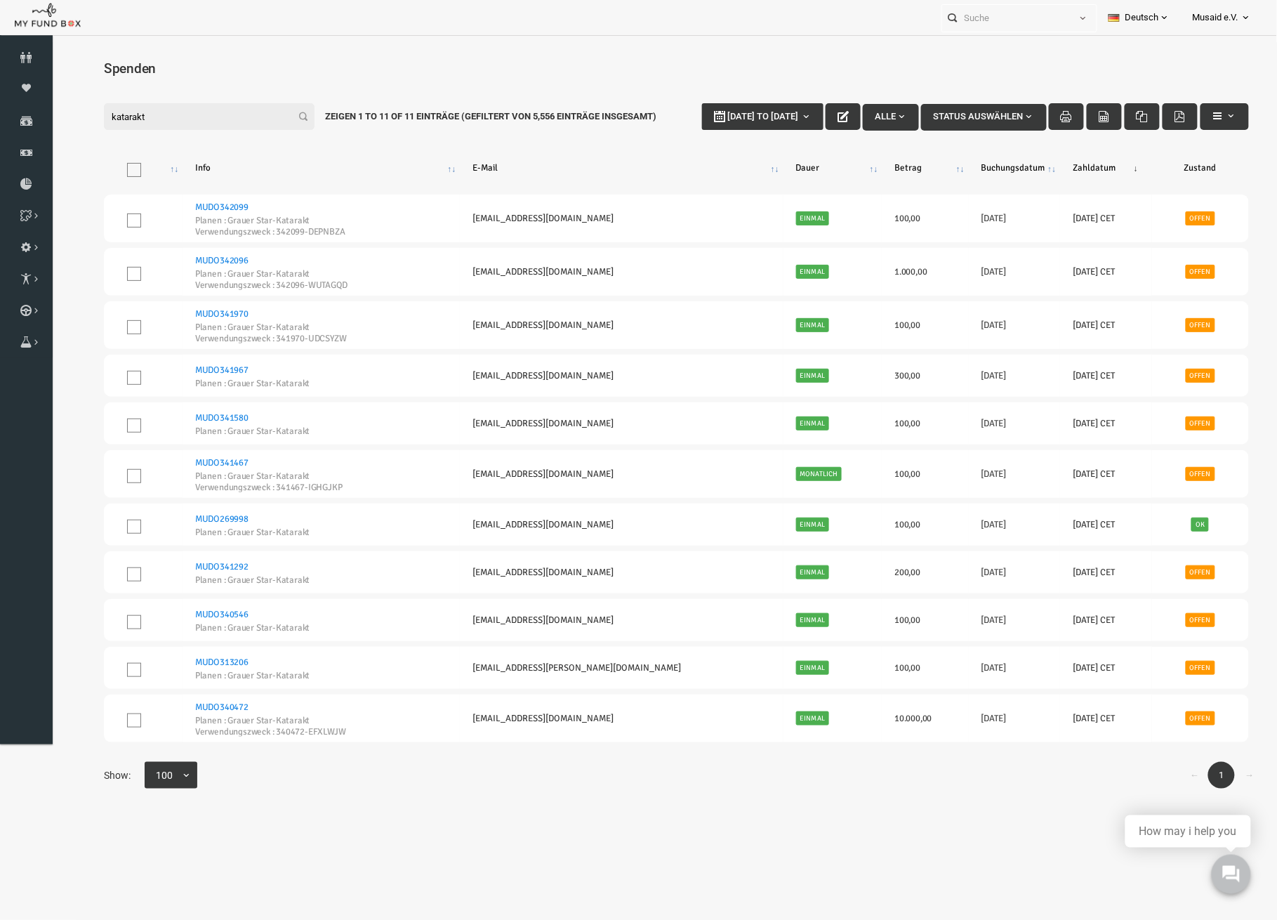
type input "katarakt"
